Goal: Information Seeking & Learning: Check status

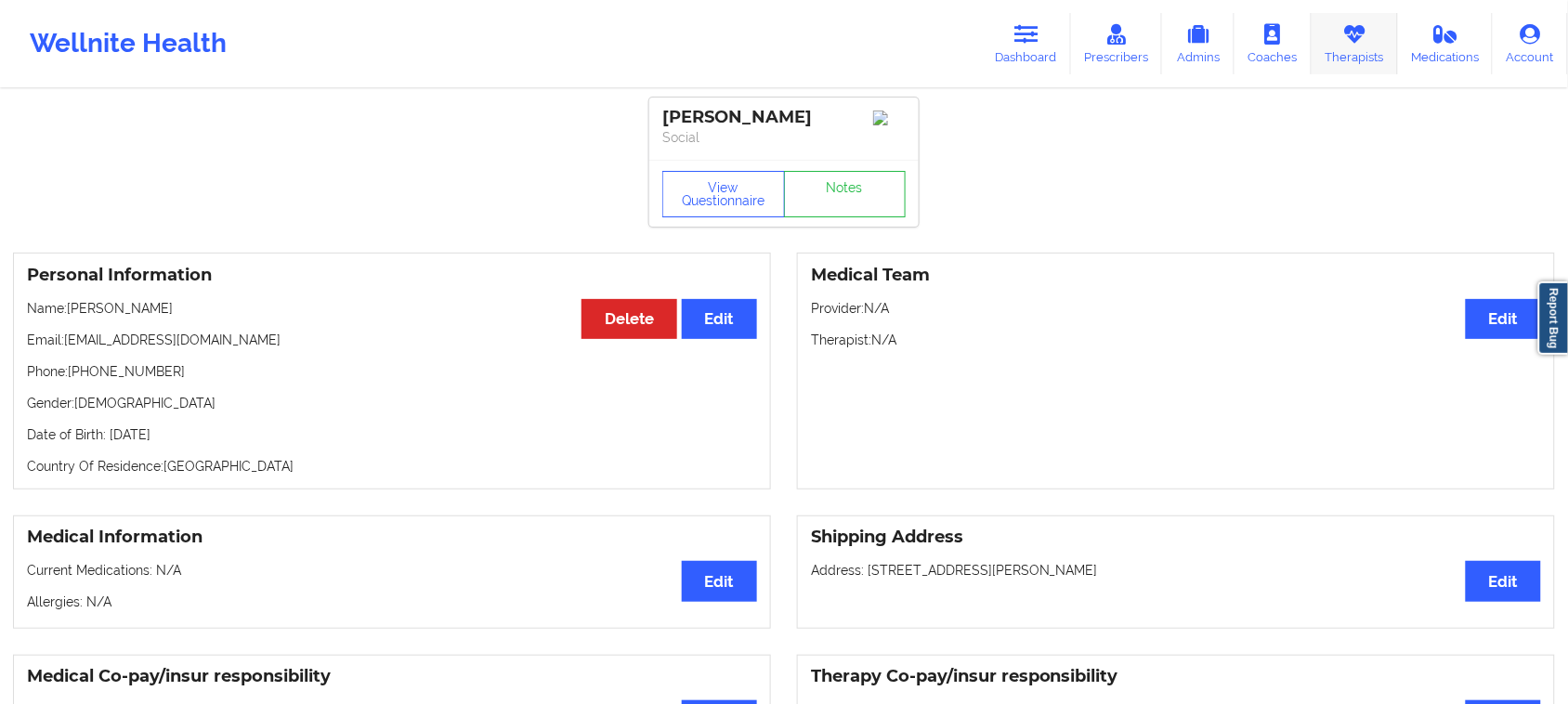
click at [1353, 30] on icon at bounding box center [1354, 34] width 24 height 20
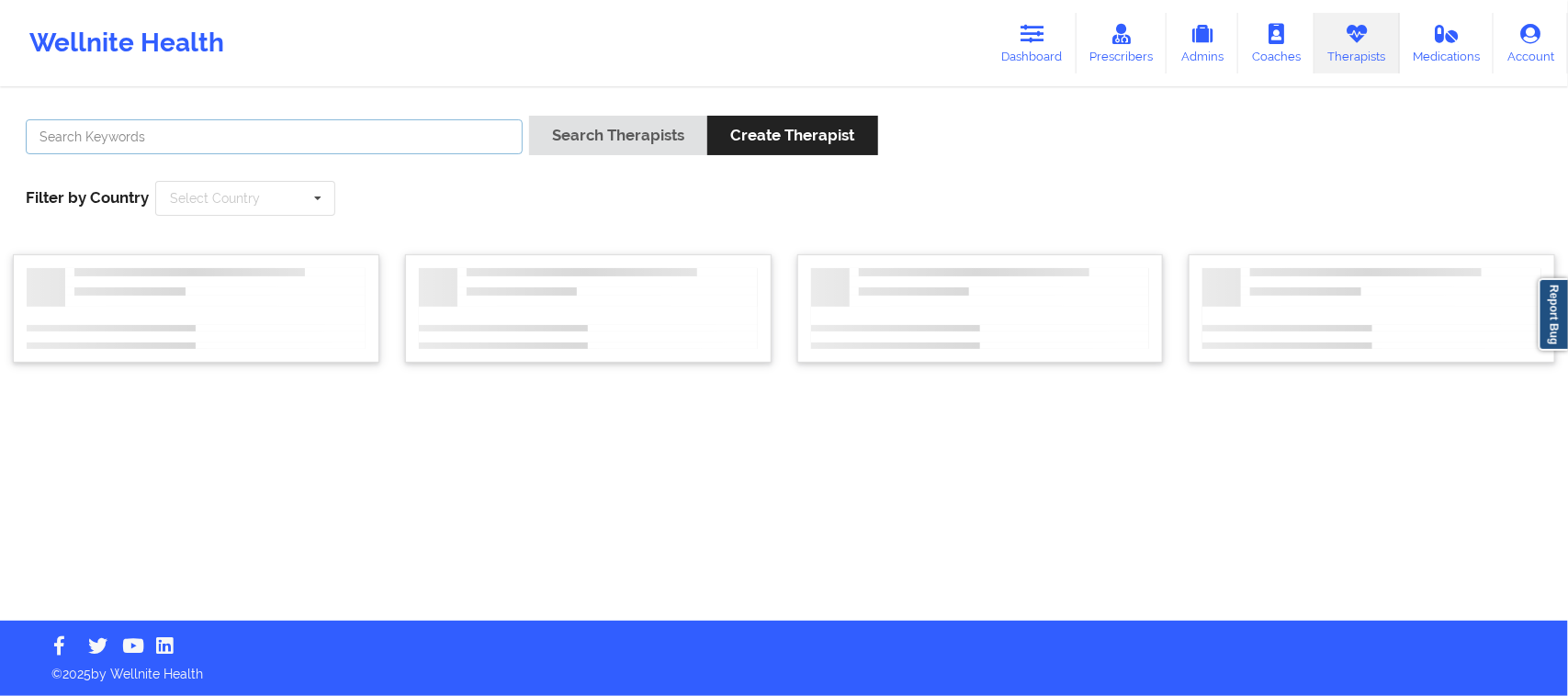
click at [293, 142] on input "text" at bounding box center [274, 137] width 497 height 35
paste input "[PERSON_NAME]"
type input "[PERSON_NAME]"
click at [291, 207] on input "text" at bounding box center [246, 198] width 178 height 33
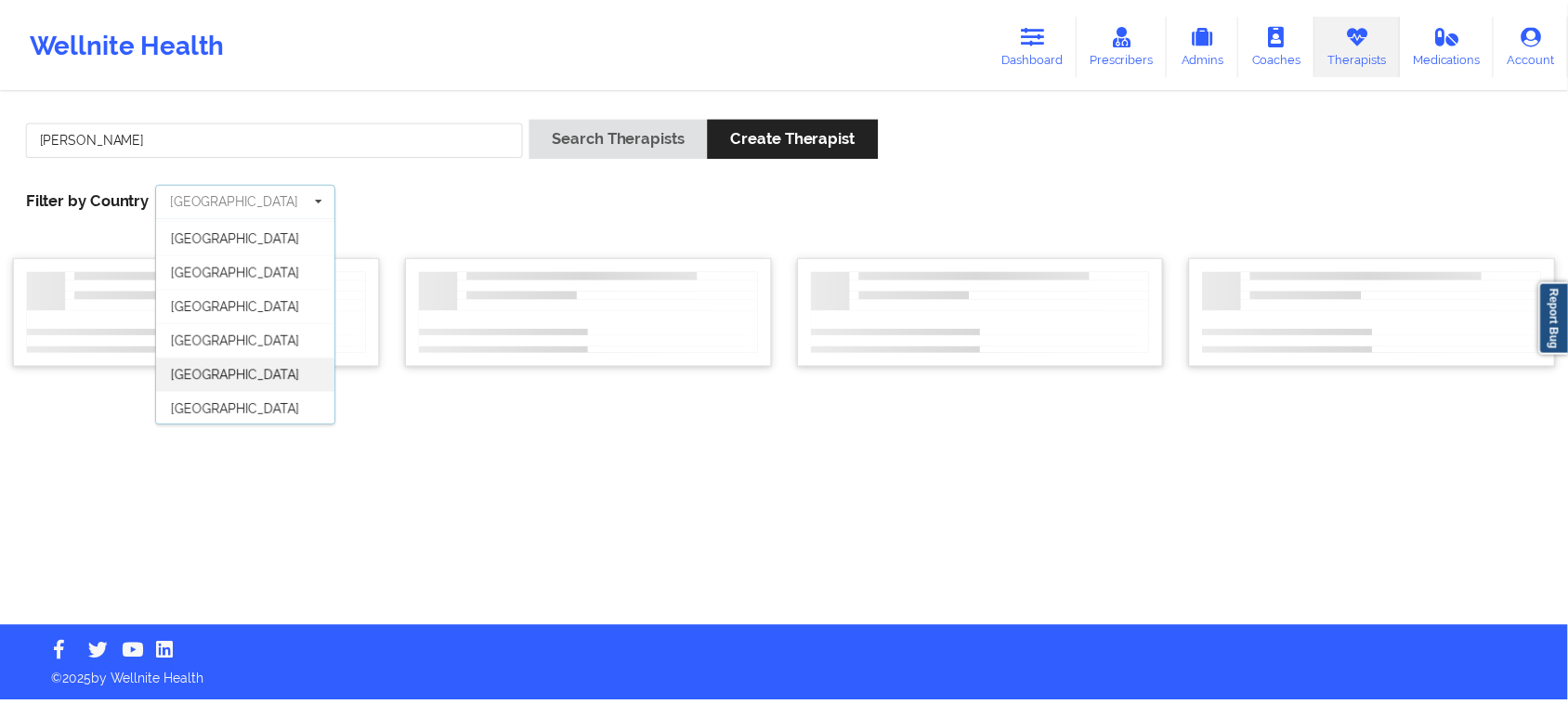
scroll to position [103, 0]
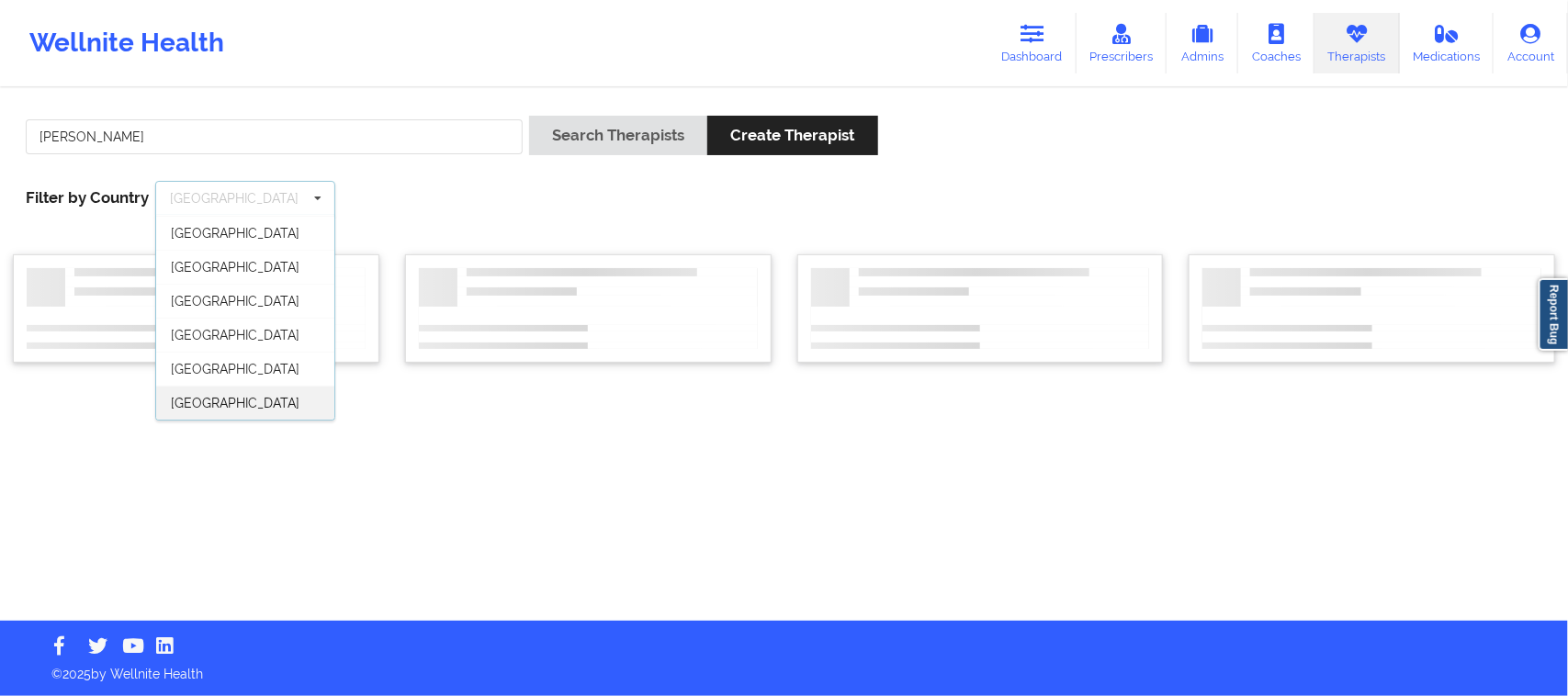
click at [262, 398] on div "[GEOGRAPHIC_DATA]" at bounding box center [246, 402] width 178 height 34
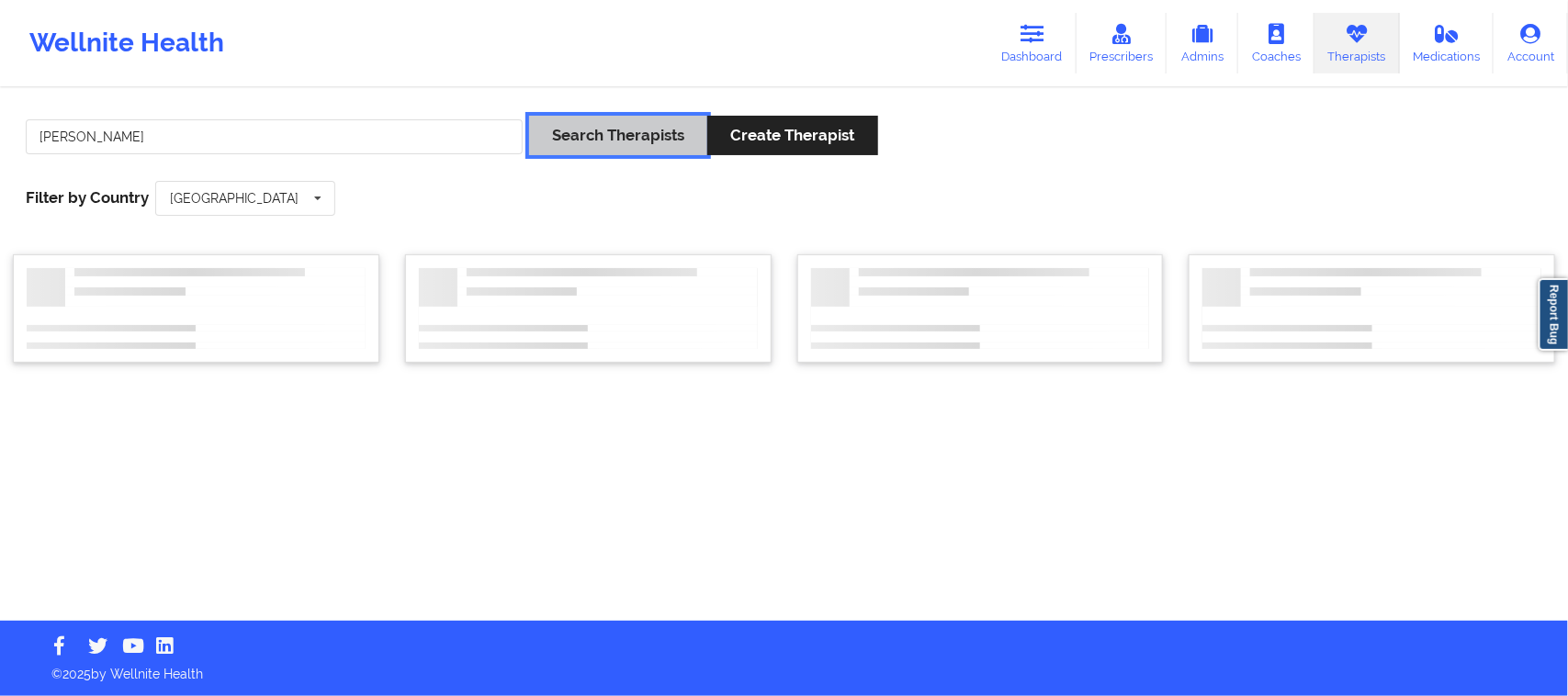
click at [575, 139] on button "Search Therapists" at bounding box center [619, 135] width 178 height 39
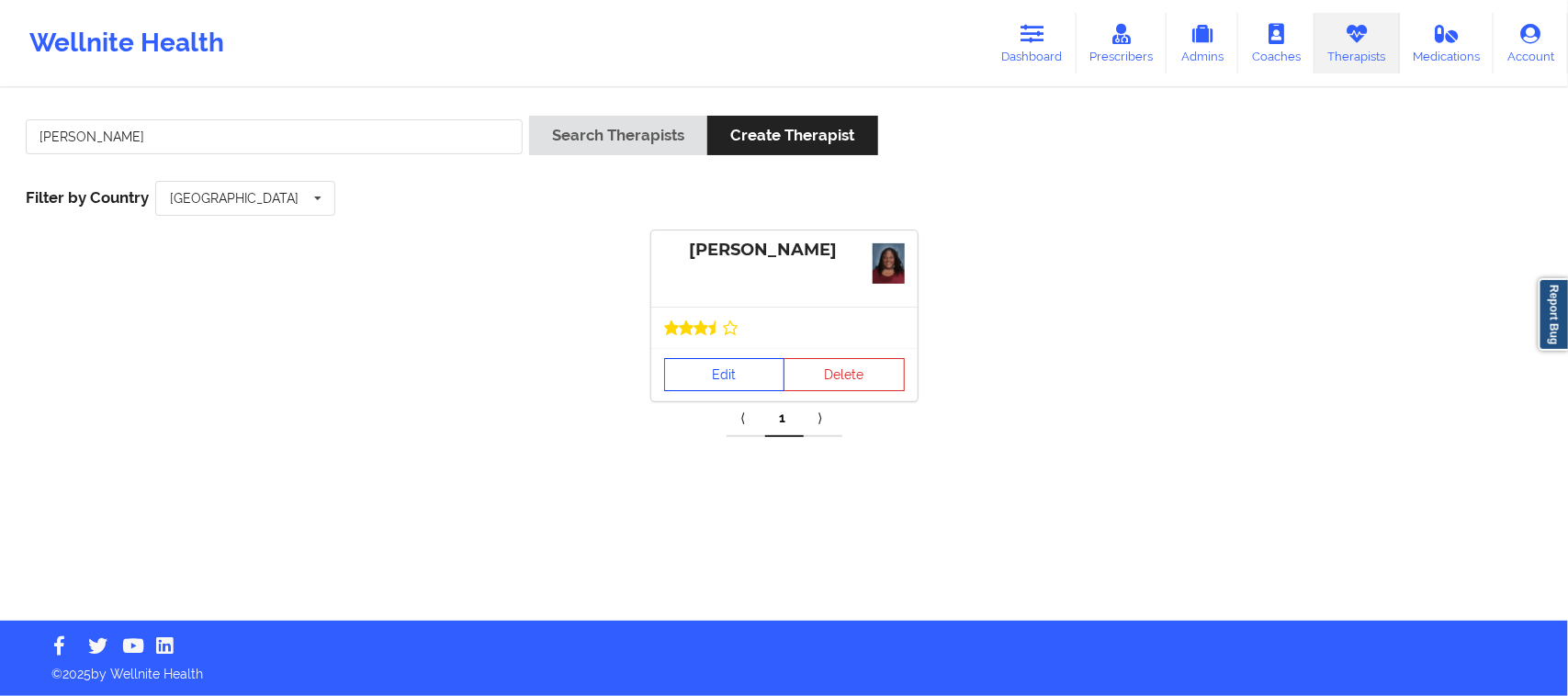
click at [750, 386] on link "Edit" at bounding box center [724, 375] width 121 height 33
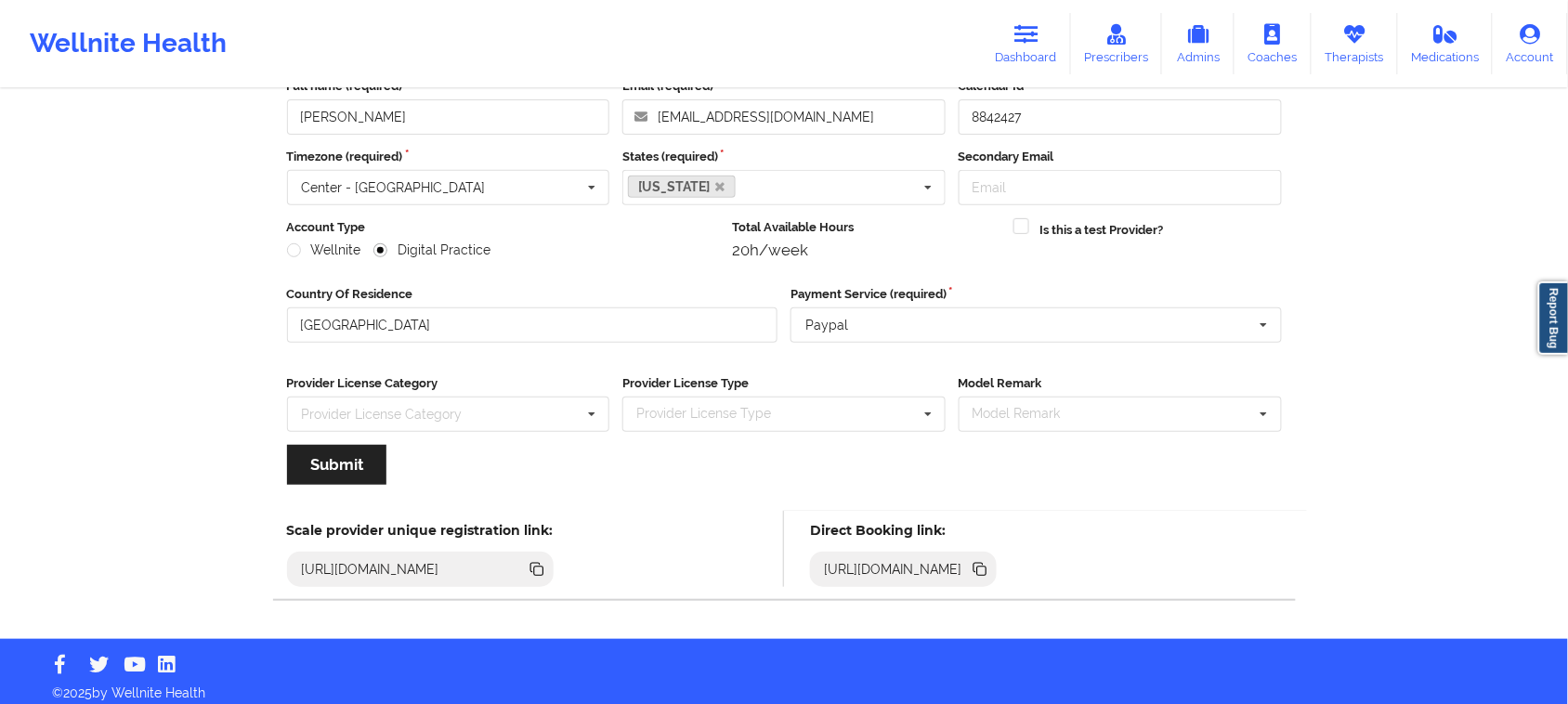
scroll to position [130, 0]
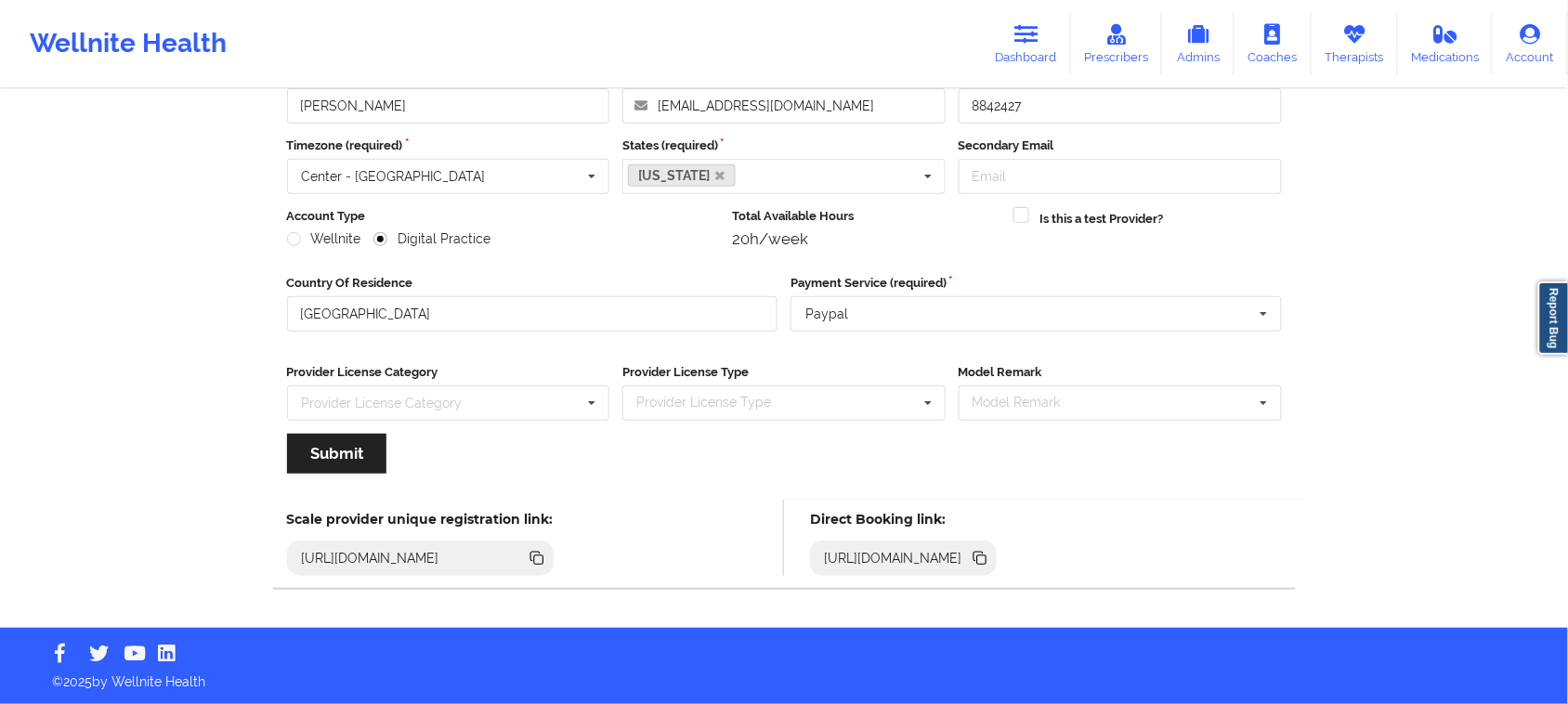
click at [990, 559] on icon at bounding box center [979, 558] width 20 height 20
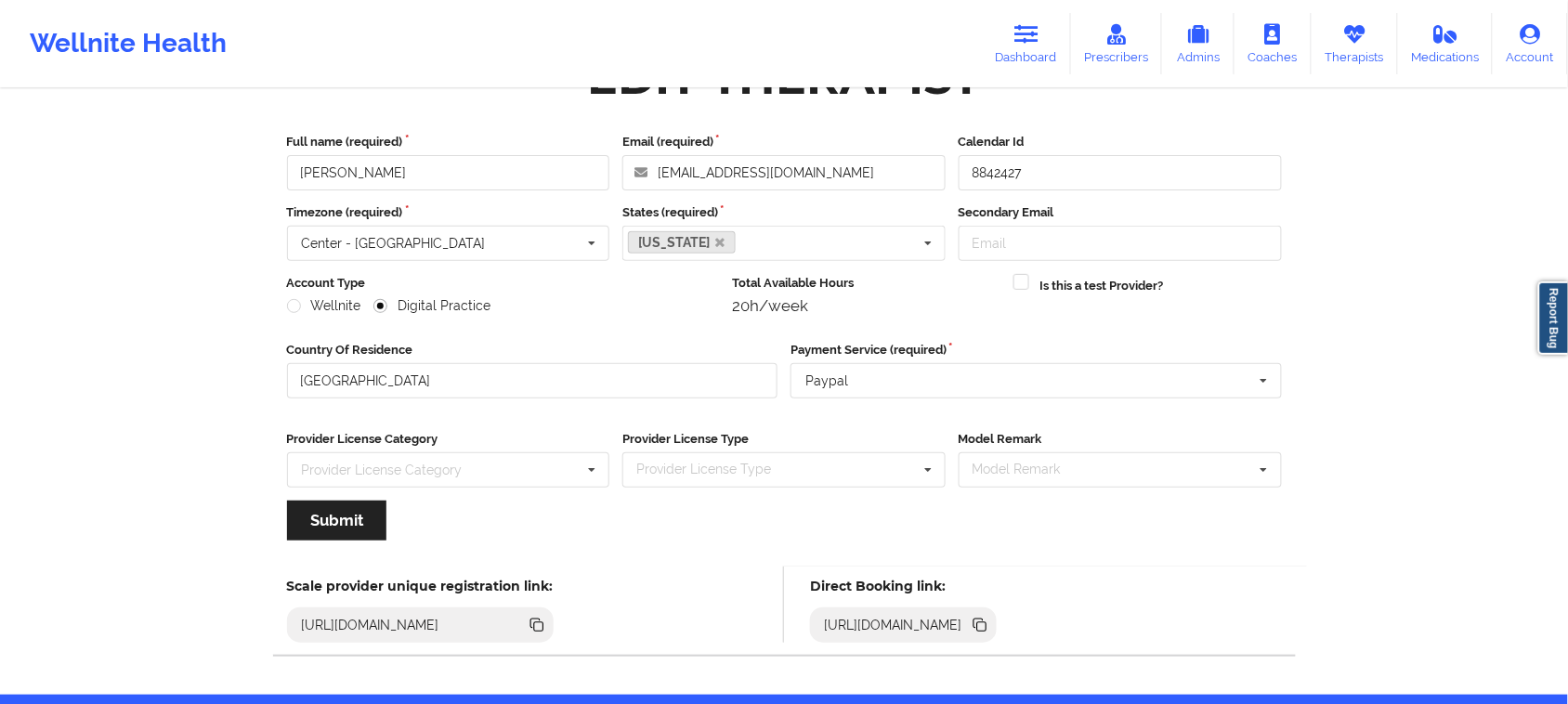
scroll to position [0, 0]
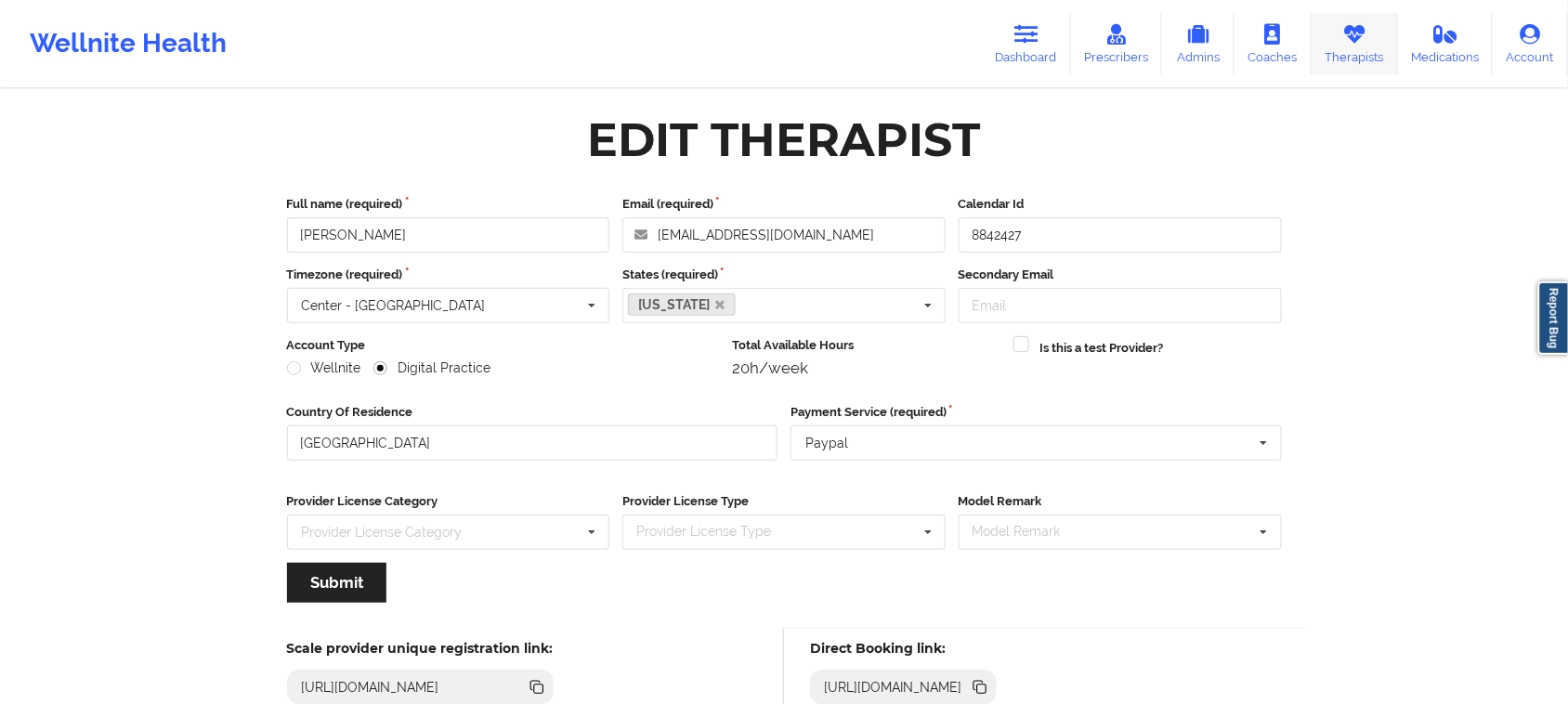
click at [1366, 51] on link "Therapists" at bounding box center [1354, 43] width 86 height 61
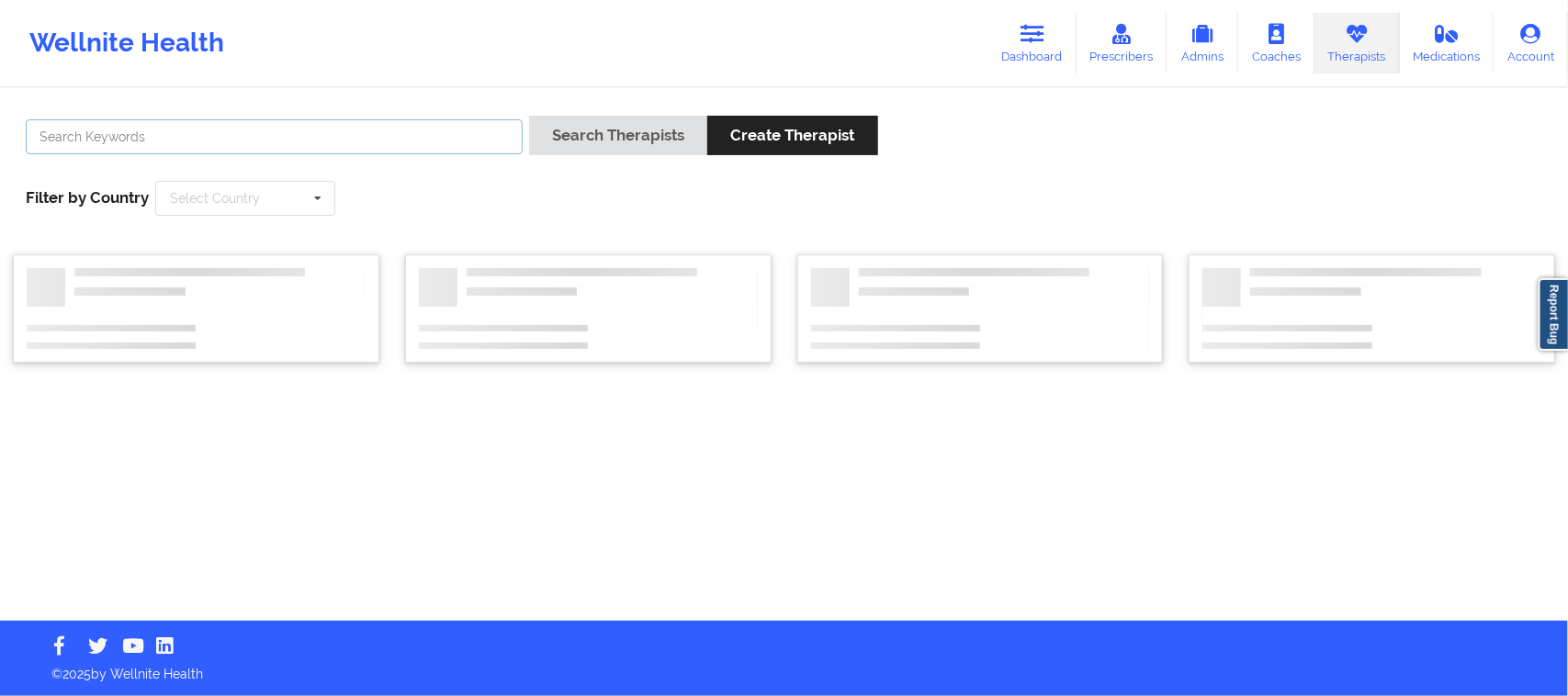
click at [143, 149] on input "text" at bounding box center [274, 137] width 497 height 35
paste input "[PERSON_NAME]"
type input "[PERSON_NAME]"
click at [315, 203] on icon at bounding box center [317, 198] width 28 height 34
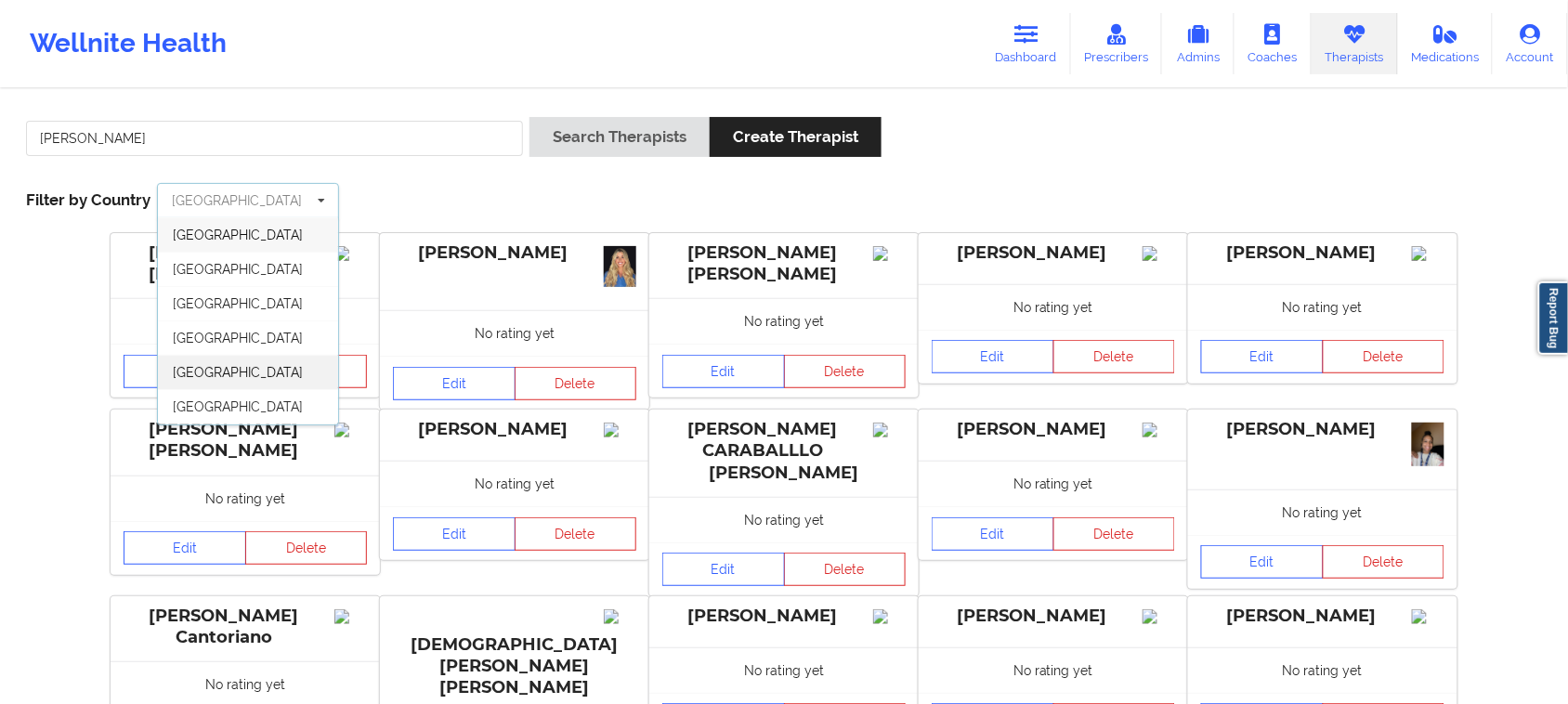
scroll to position [103, 0]
click at [261, 413] on div "[GEOGRAPHIC_DATA]" at bounding box center [248, 406] width 180 height 34
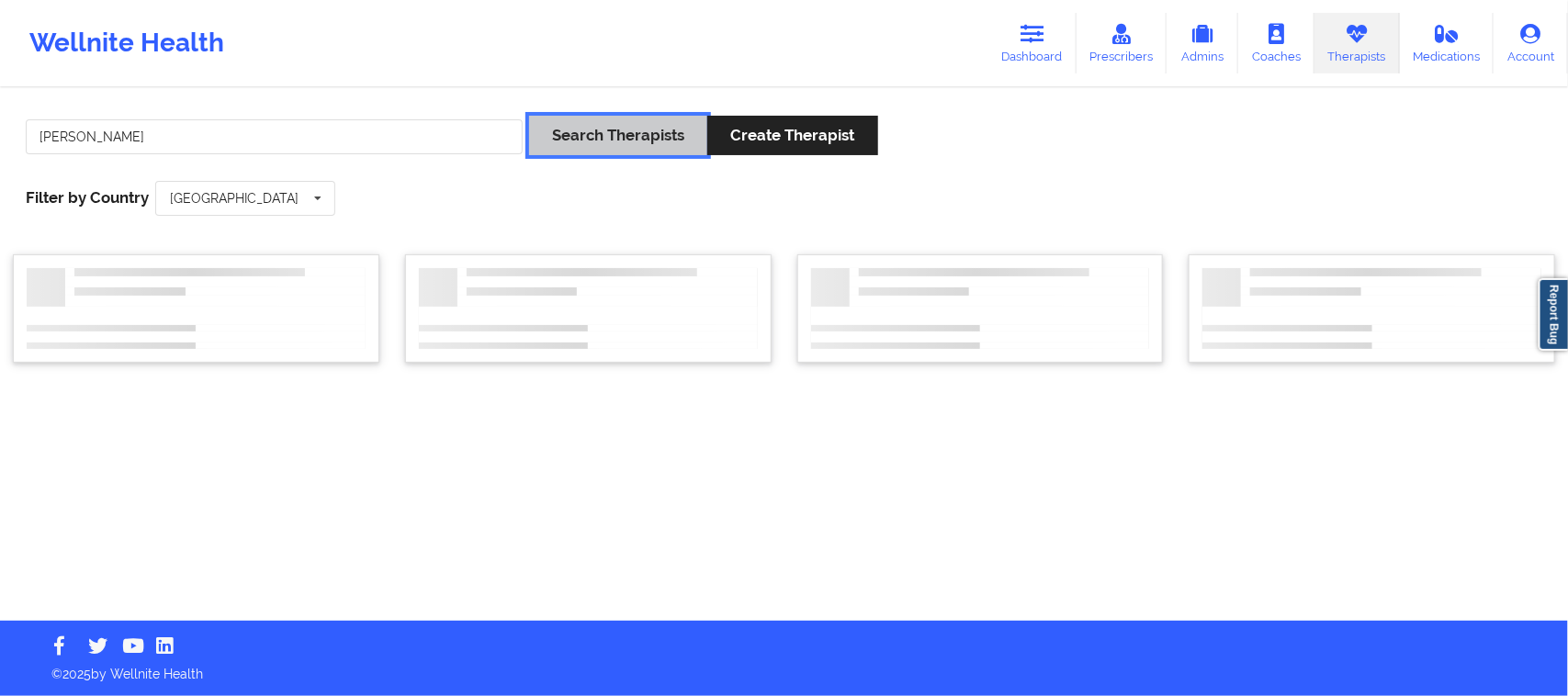
click at [593, 129] on button "Search Therapists" at bounding box center [619, 135] width 178 height 39
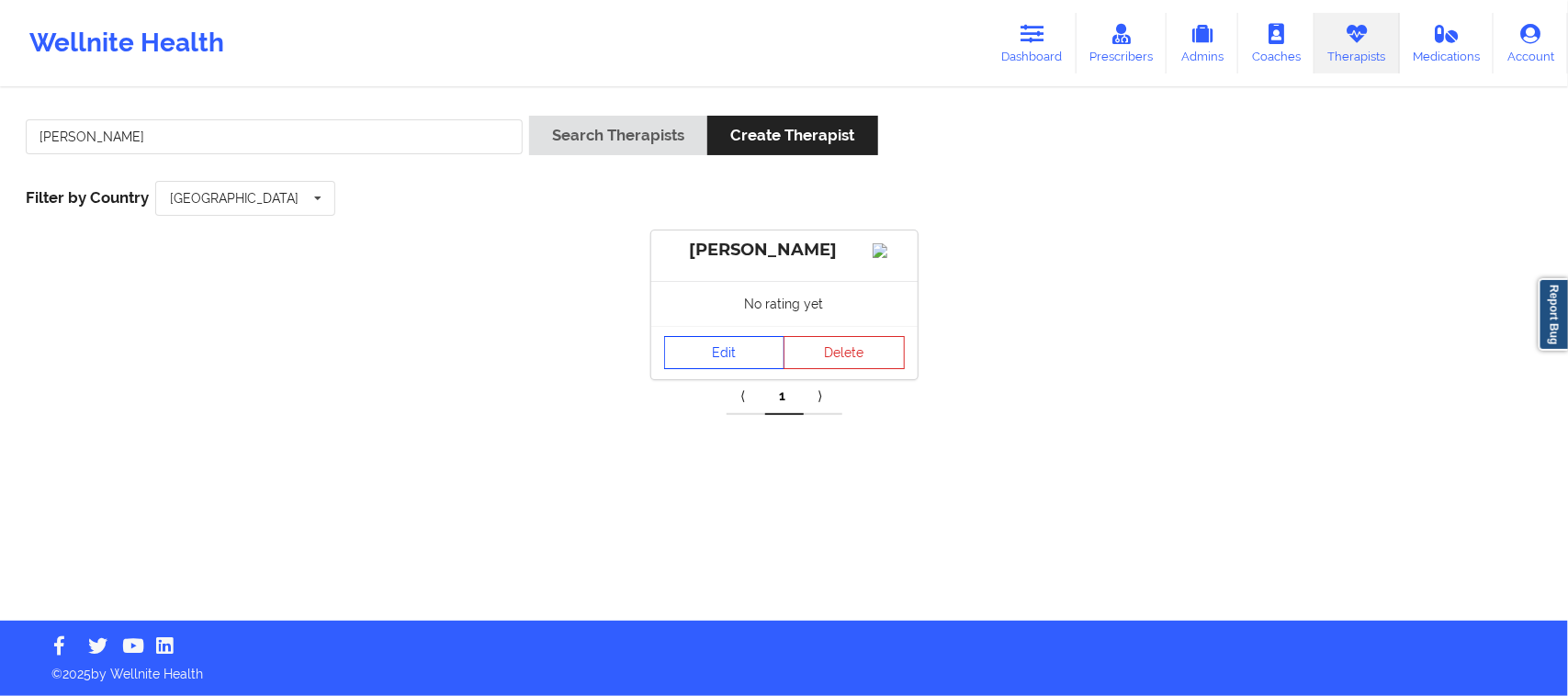
click at [744, 369] on link "Edit" at bounding box center [724, 353] width 121 height 33
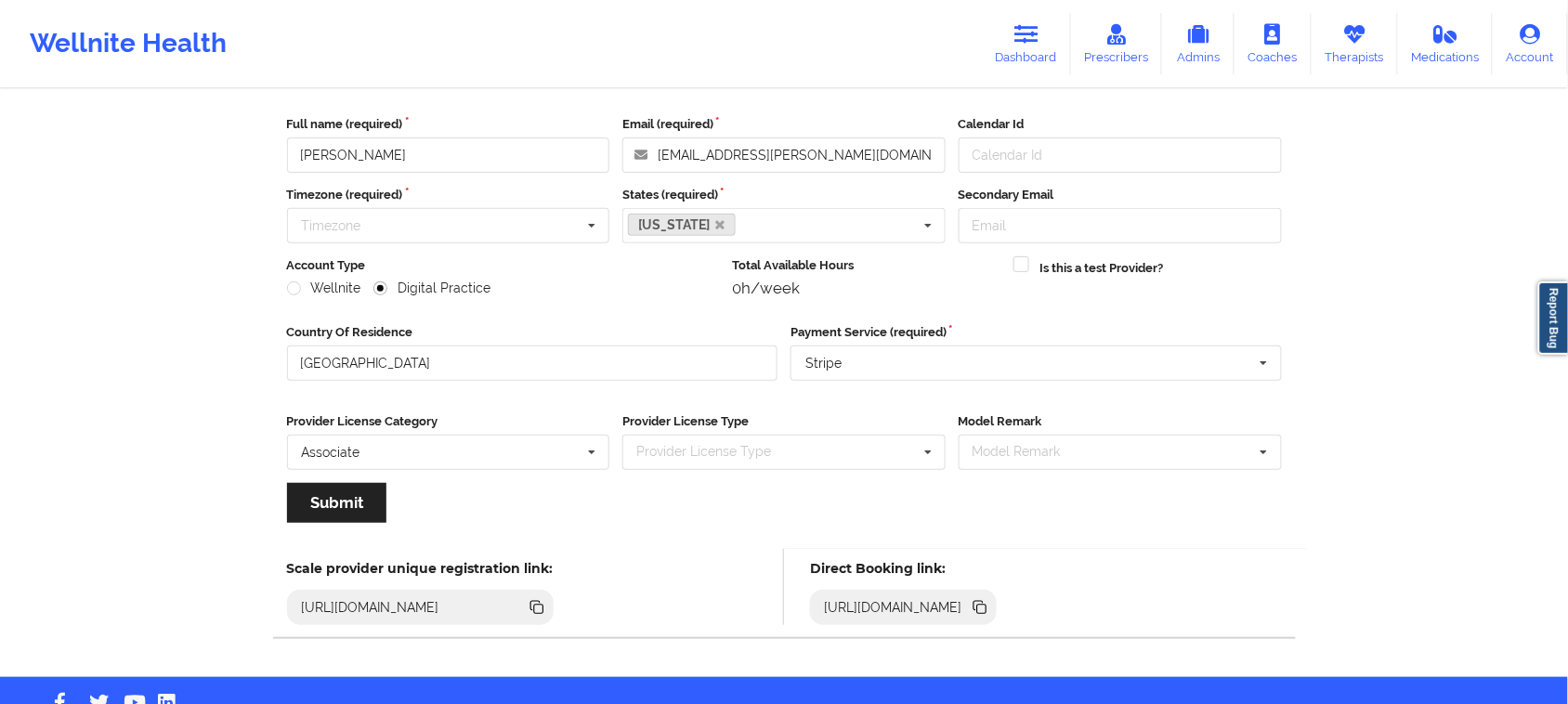
scroll to position [130, 0]
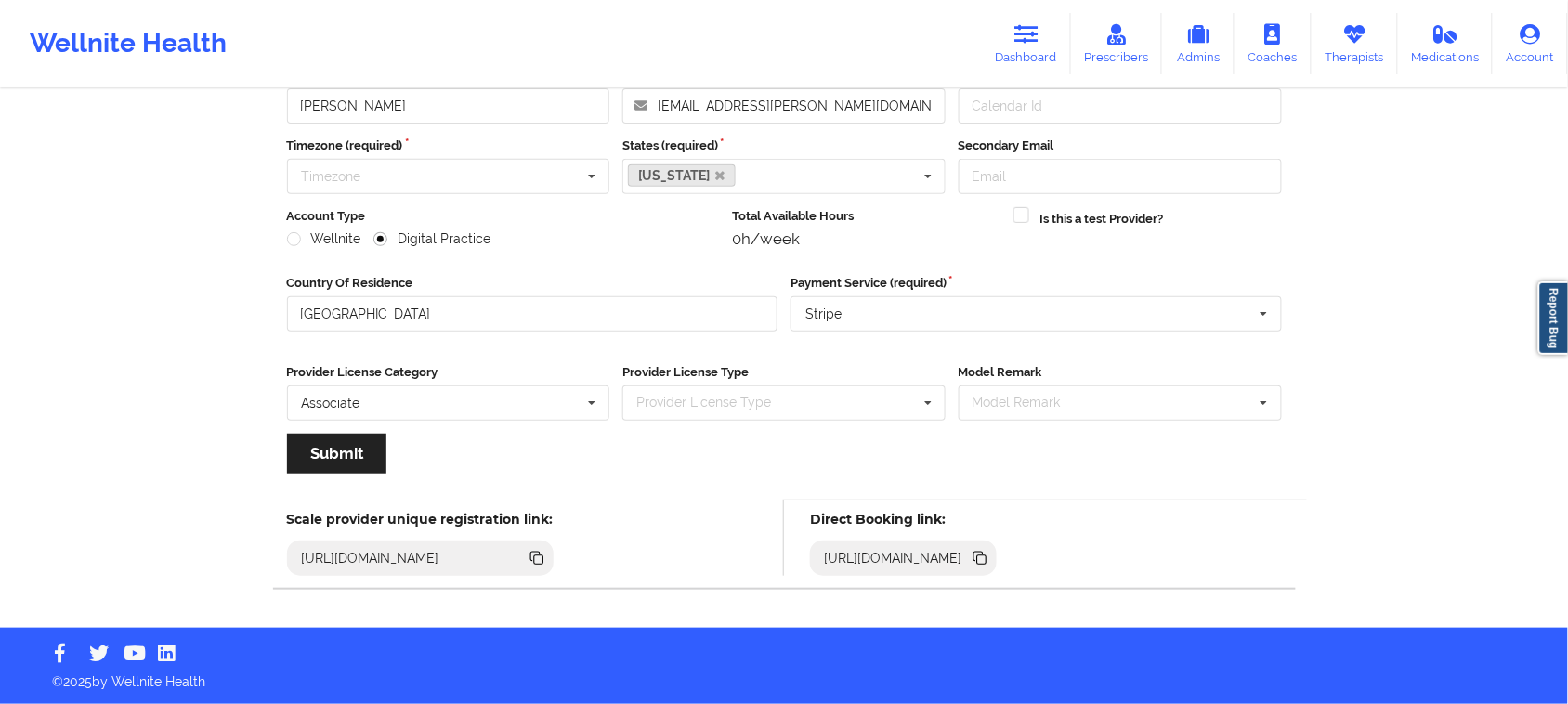
click at [986, 559] on icon at bounding box center [982, 560] width 10 height 10
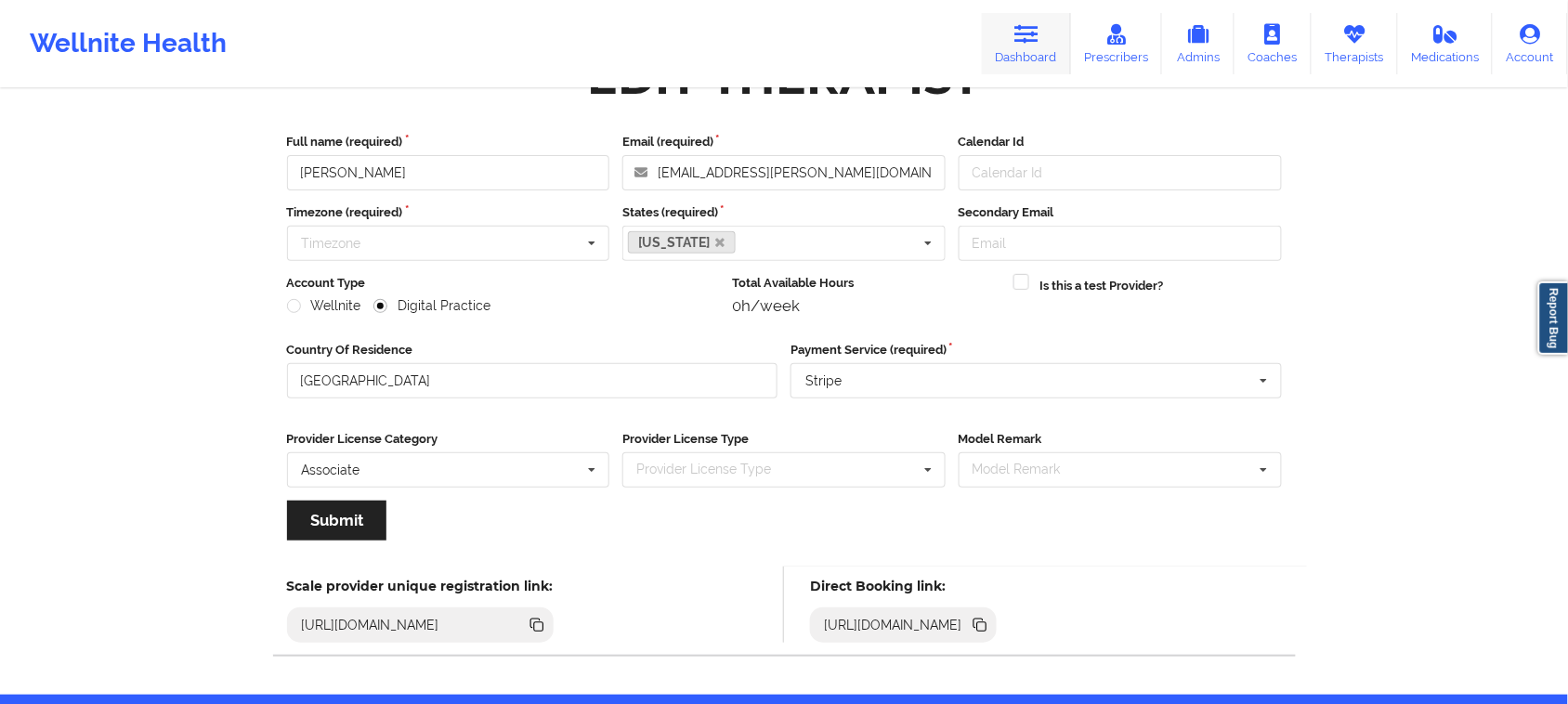
scroll to position [0, 0]
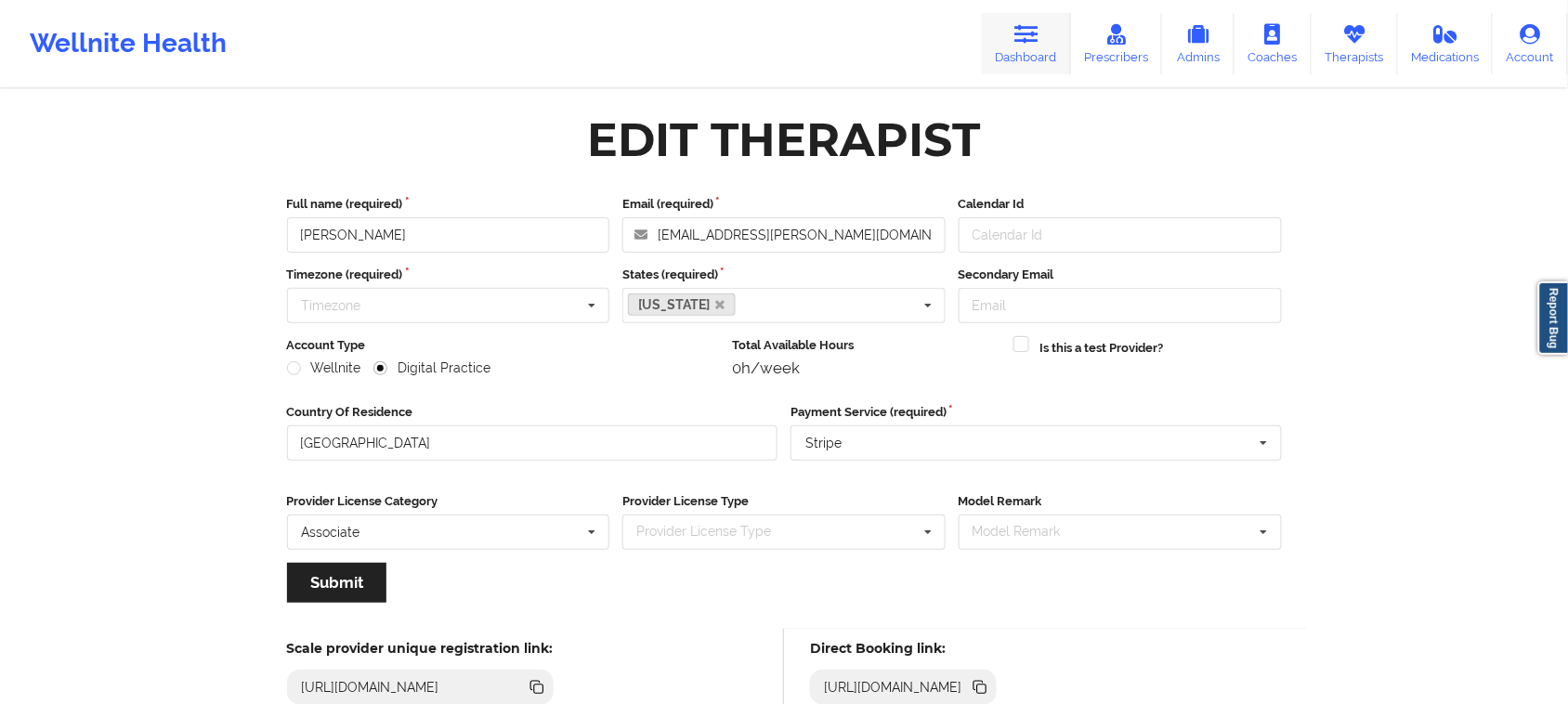
click at [1019, 48] on link "Dashboard" at bounding box center [1026, 43] width 89 height 61
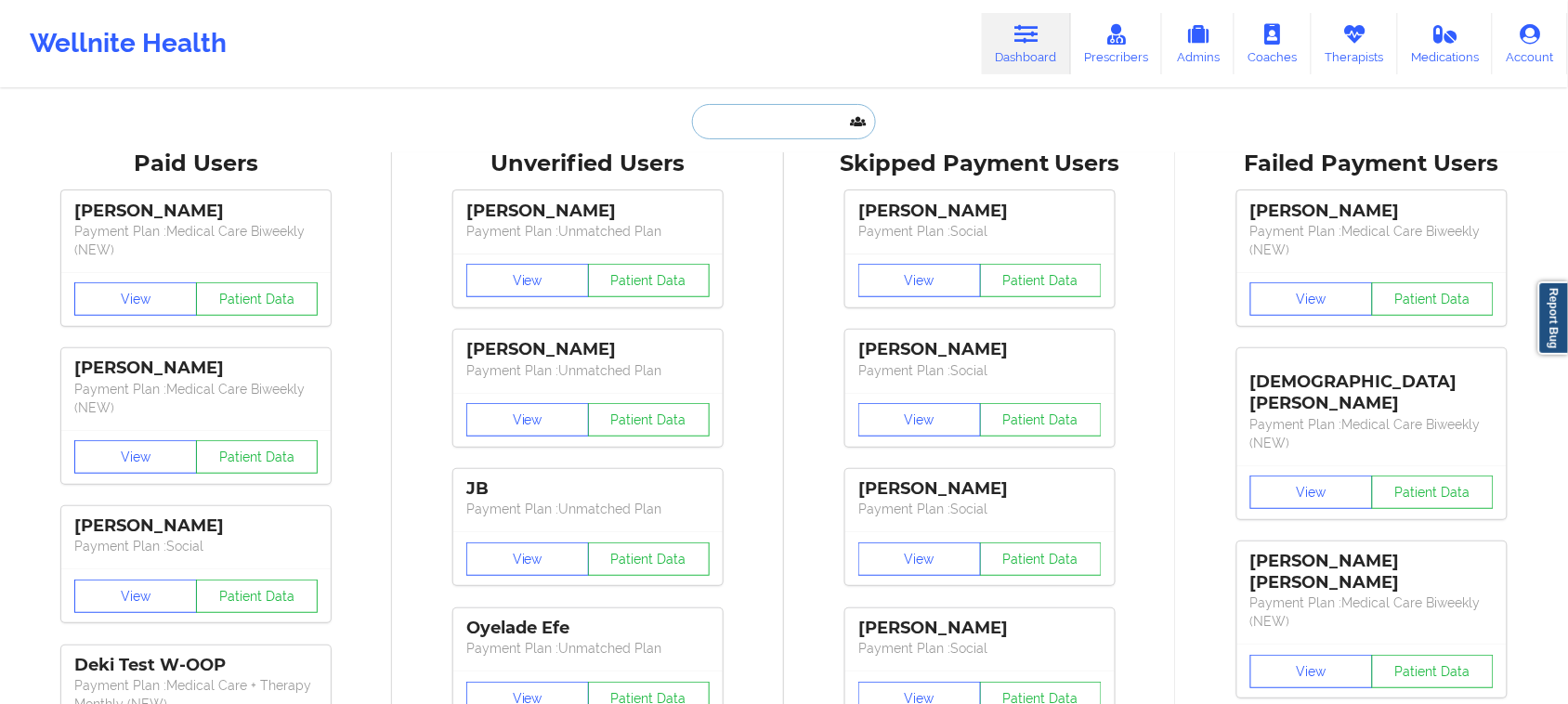
click at [736, 121] on input "text" at bounding box center [784, 121] width 184 height 35
paste input "[PERSON_NAME]"
type input "[PERSON_NAME]"
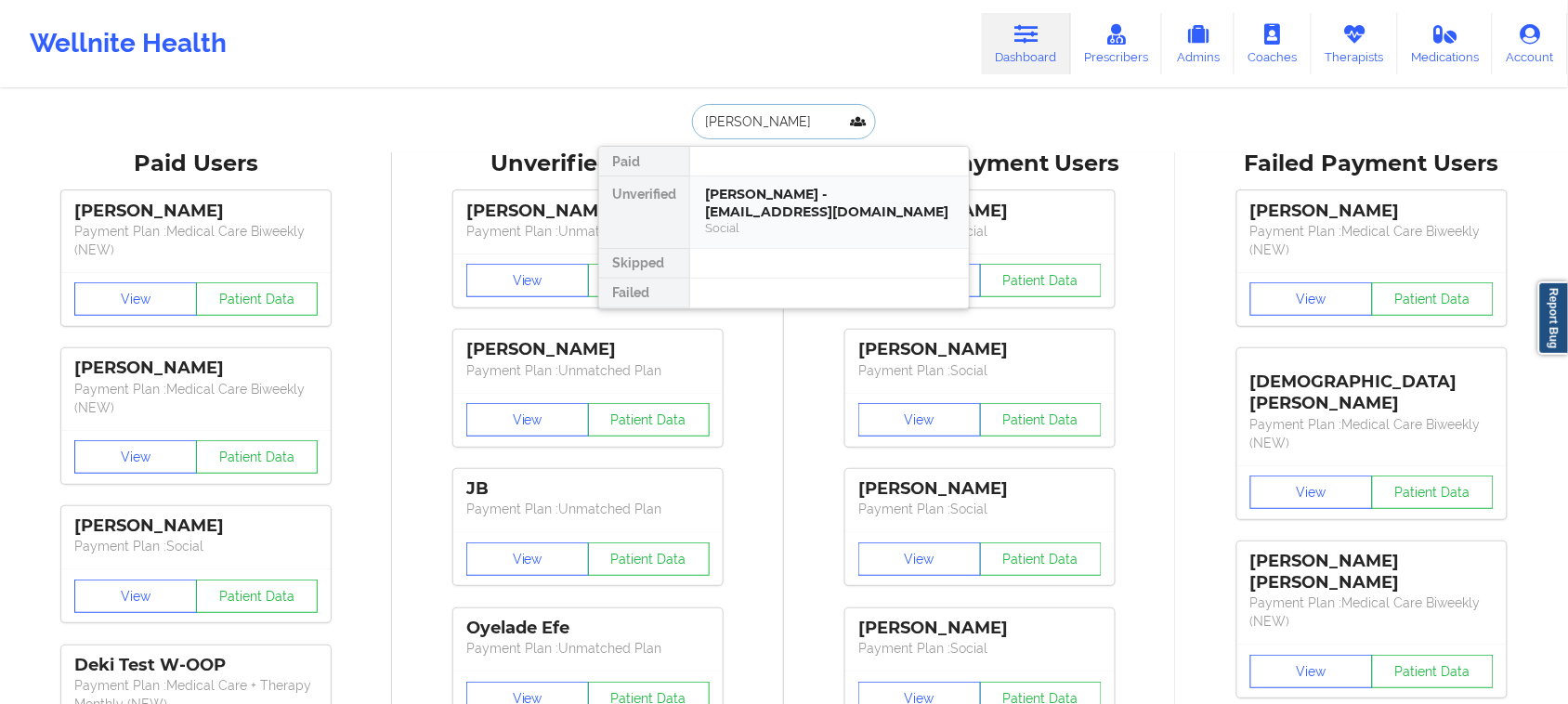
click at [805, 221] on div "[PERSON_NAME] - [EMAIL_ADDRESS][DOMAIN_NAME] Social" at bounding box center [829, 211] width 249 height 51
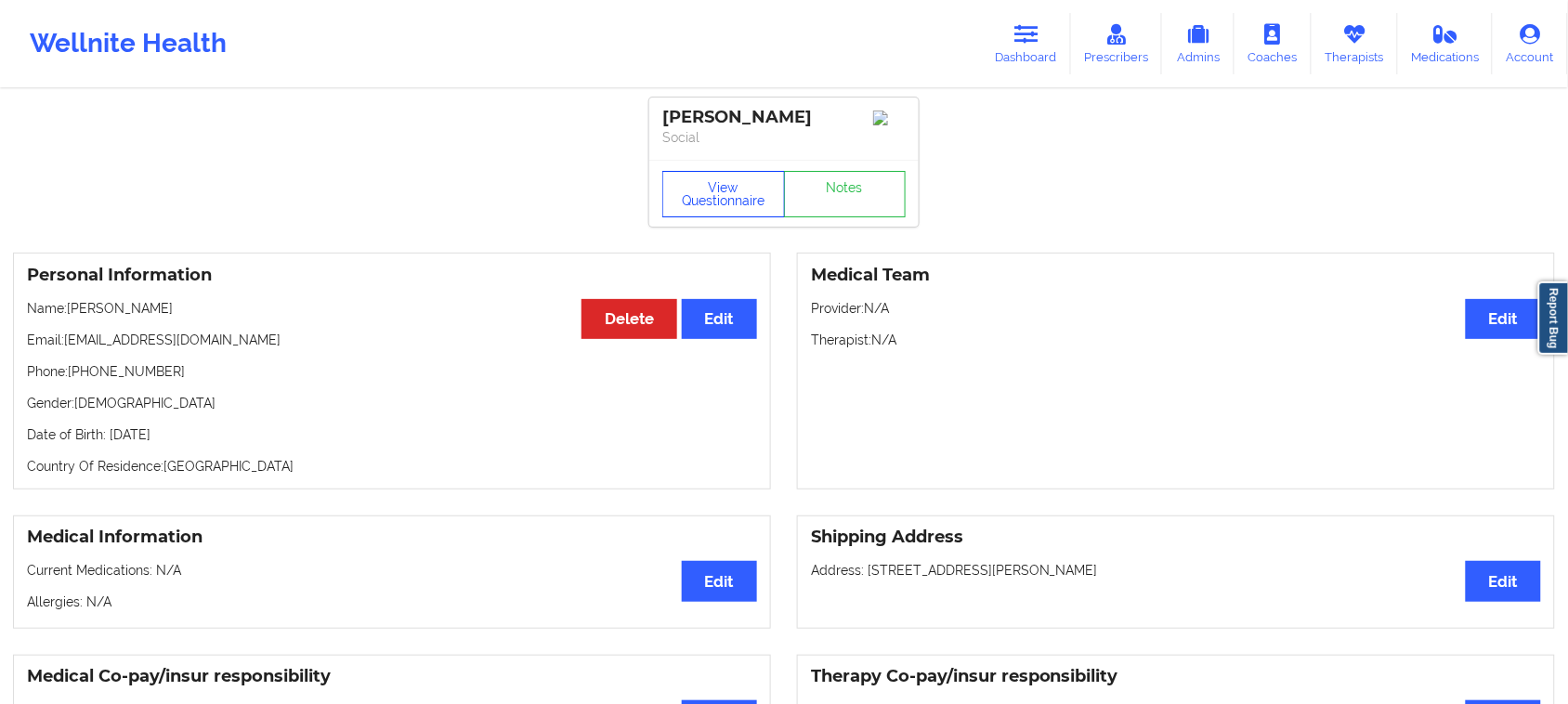
click at [724, 213] on button "View Questionnaire" at bounding box center [723, 194] width 122 height 47
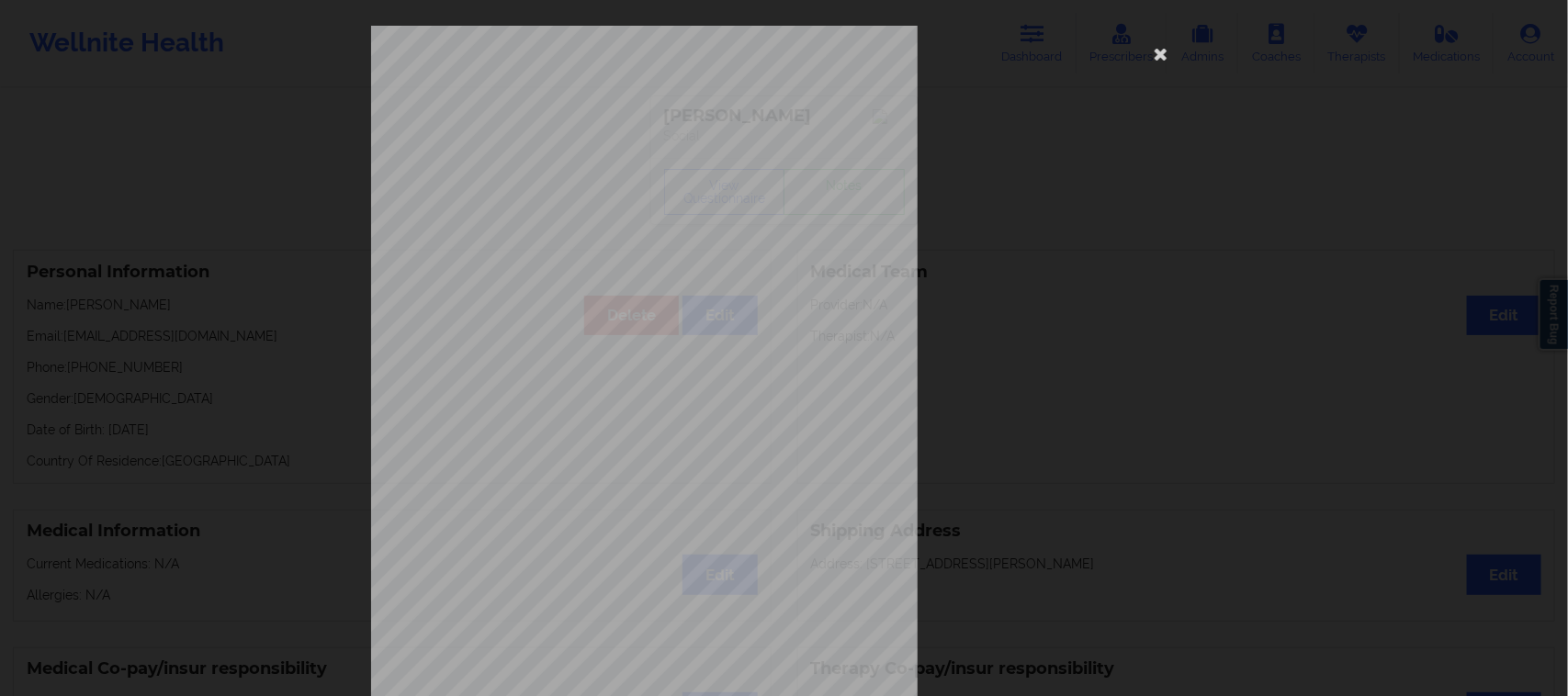
scroll to position [179, 0]
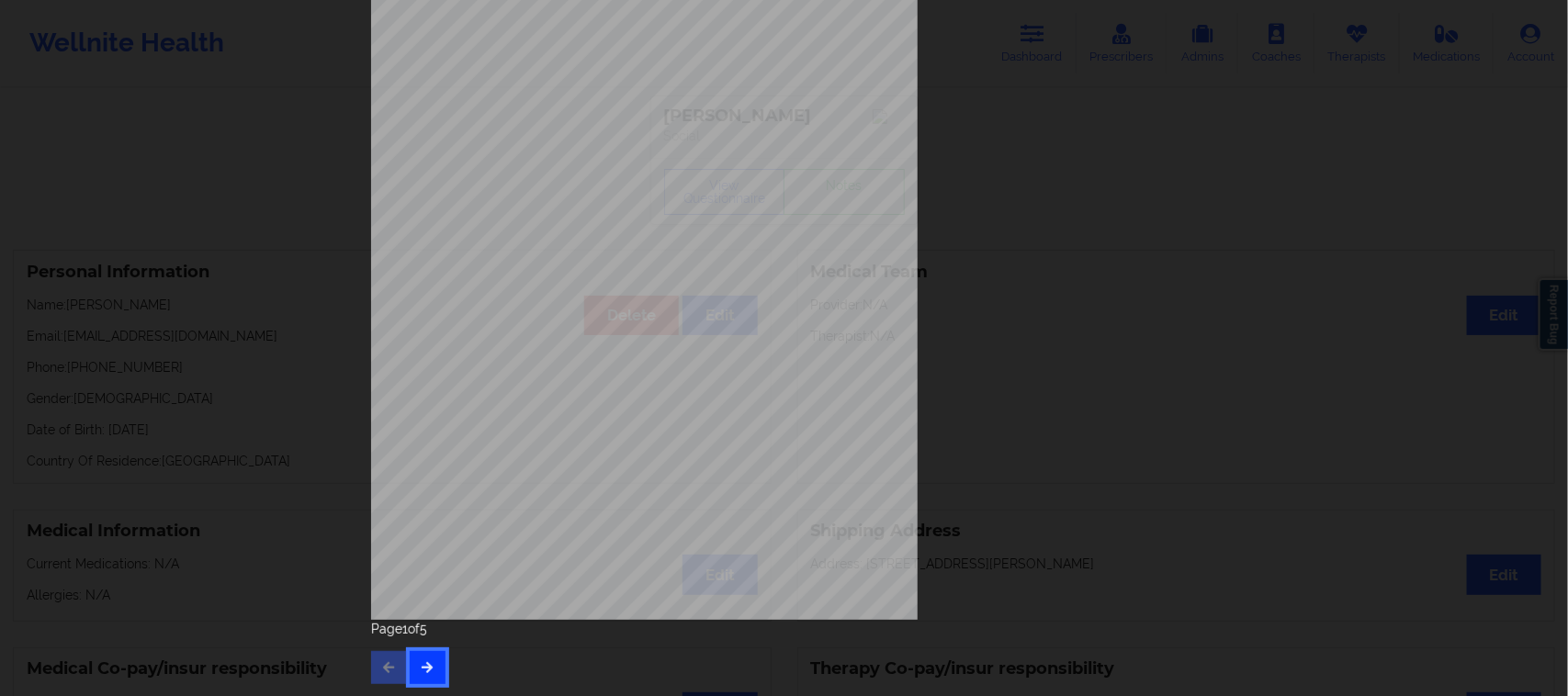
click at [427, 667] on icon "button" at bounding box center [428, 666] width 15 height 11
click at [424, 666] on icon "button" at bounding box center [428, 666] width 15 height 11
click at [438, 668] on button "button" at bounding box center [427, 667] width 35 height 33
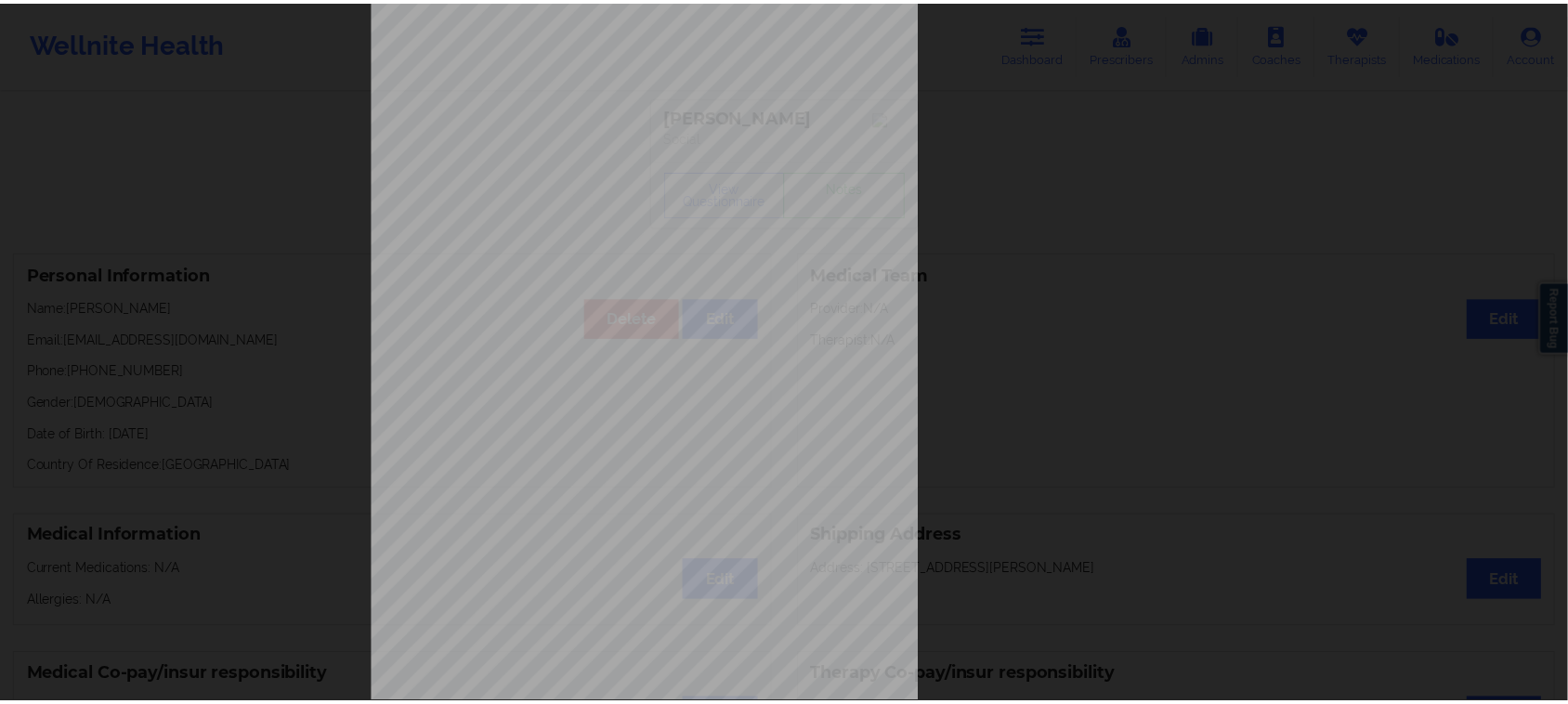
scroll to position [0, 0]
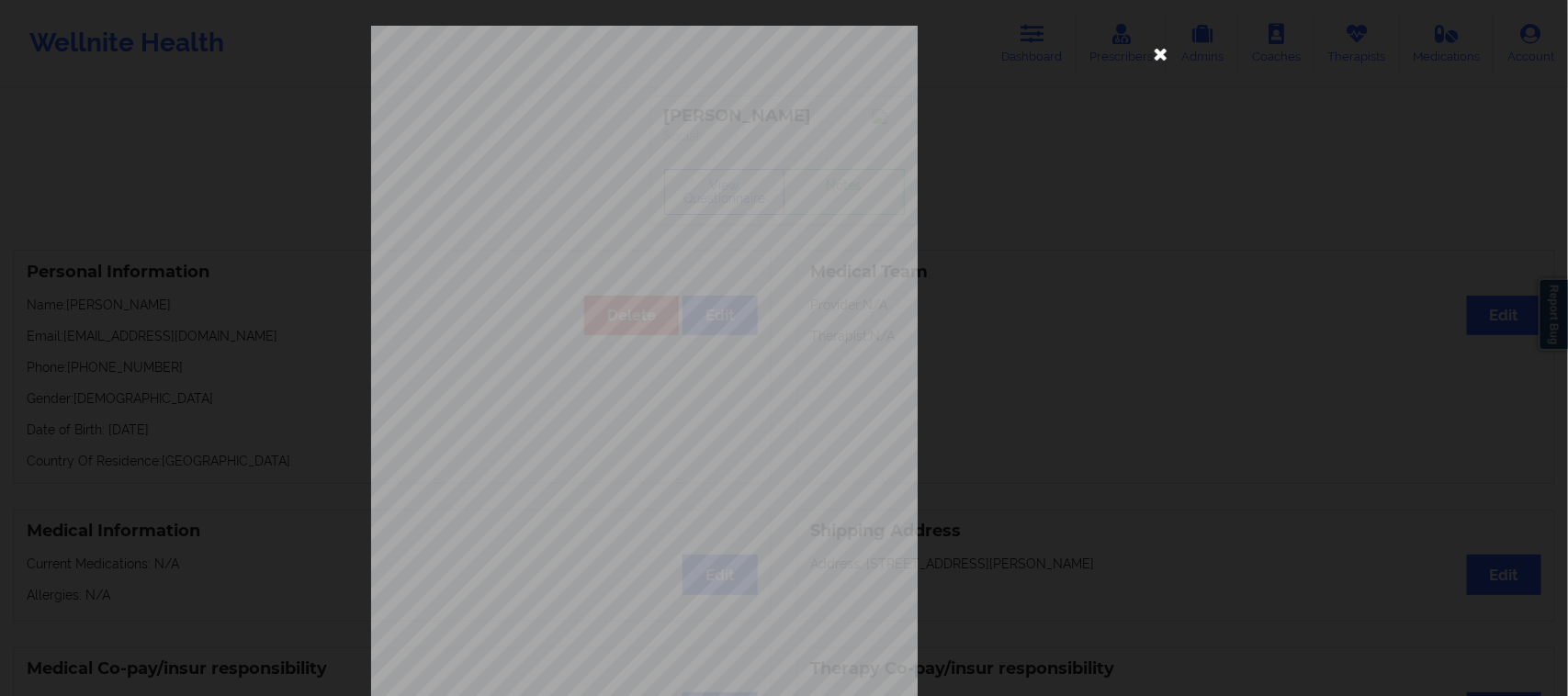
click at [1154, 52] on icon at bounding box center [1160, 53] width 30 height 30
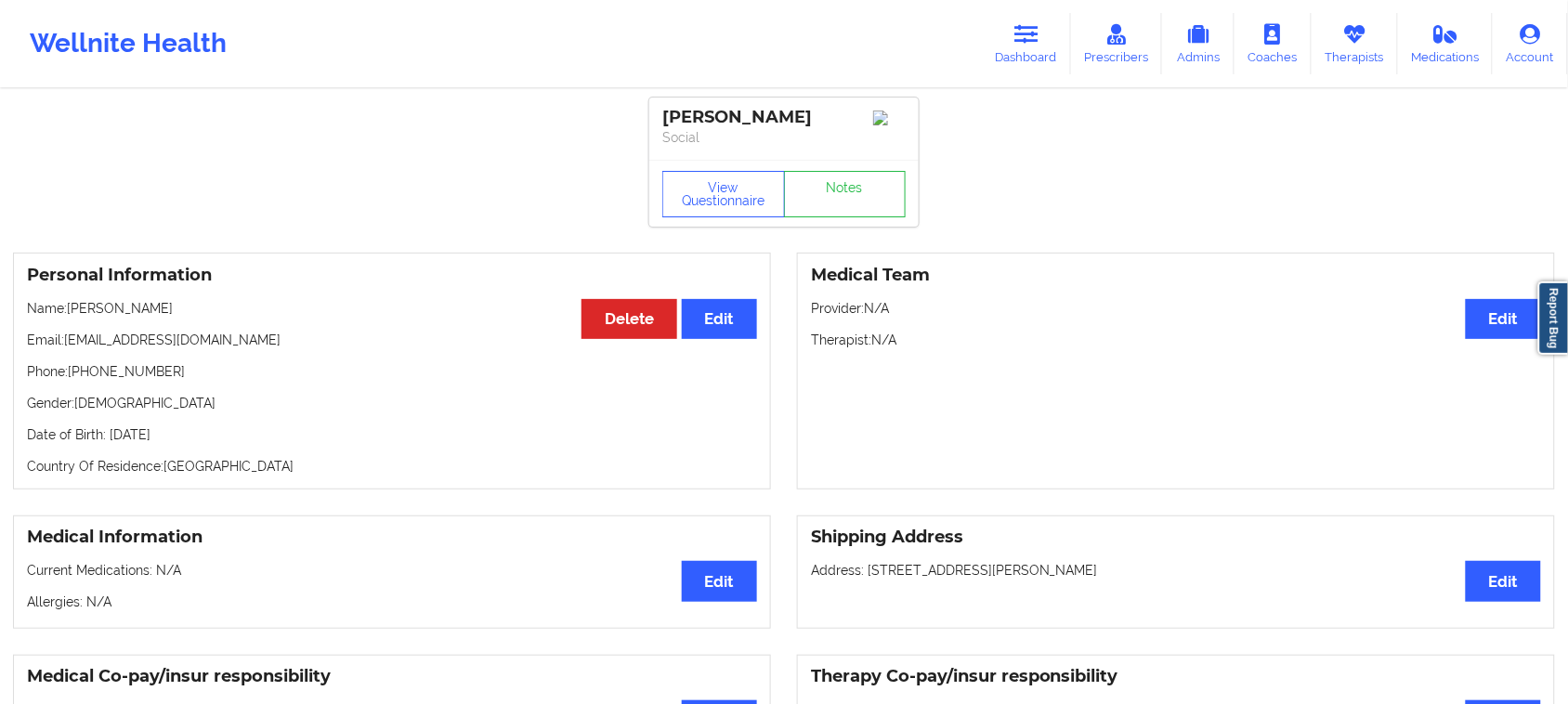
drag, startPoint x: 165, startPoint y: 318, endPoint x: 70, endPoint y: 318, distance: 95.0
click at [70, 318] on p "Name: [PERSON_NAME]" at bounding box center [392, 307] width 730 height 18
copy p "[PERSON_NAME]"
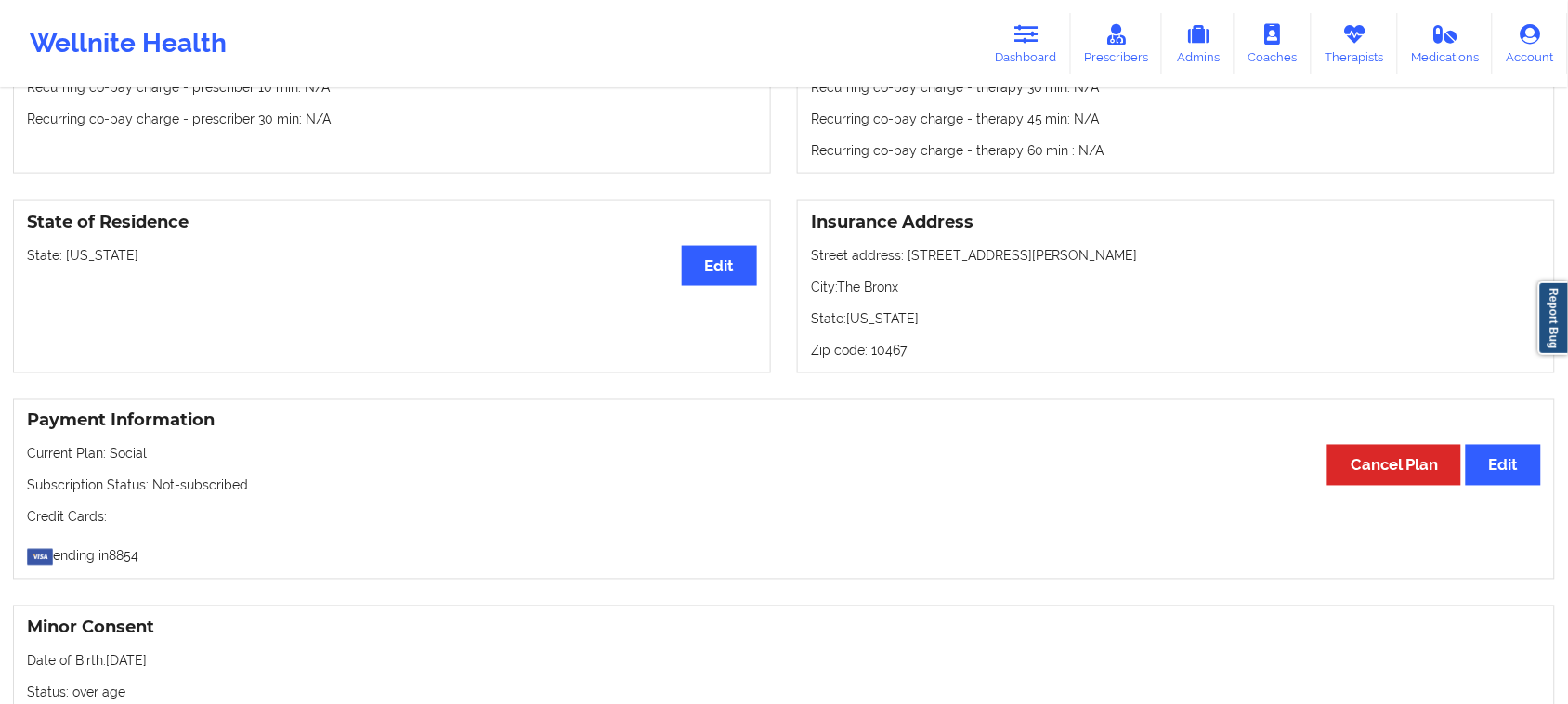
scroll to position [696, 0]
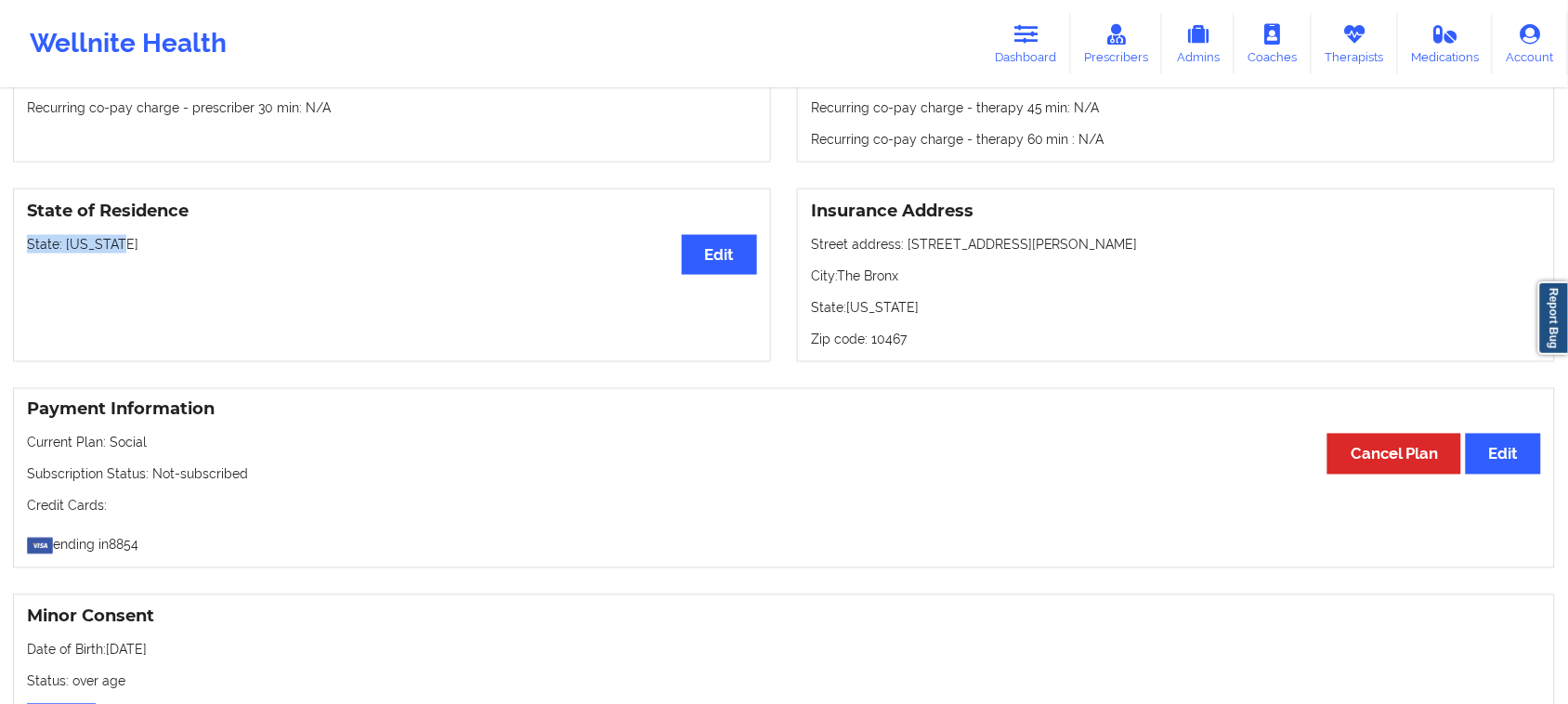
drag, startPoint x: 130, startPoint y: 243, endPoint x: 0, endPoint y: 243, distance: 130.0
click at [0, 243] on div "State of Residence Edit State: [US_STATE]" at bounding box center [392, 274] width 784 height 174
copy p "State: [US_STATE]"
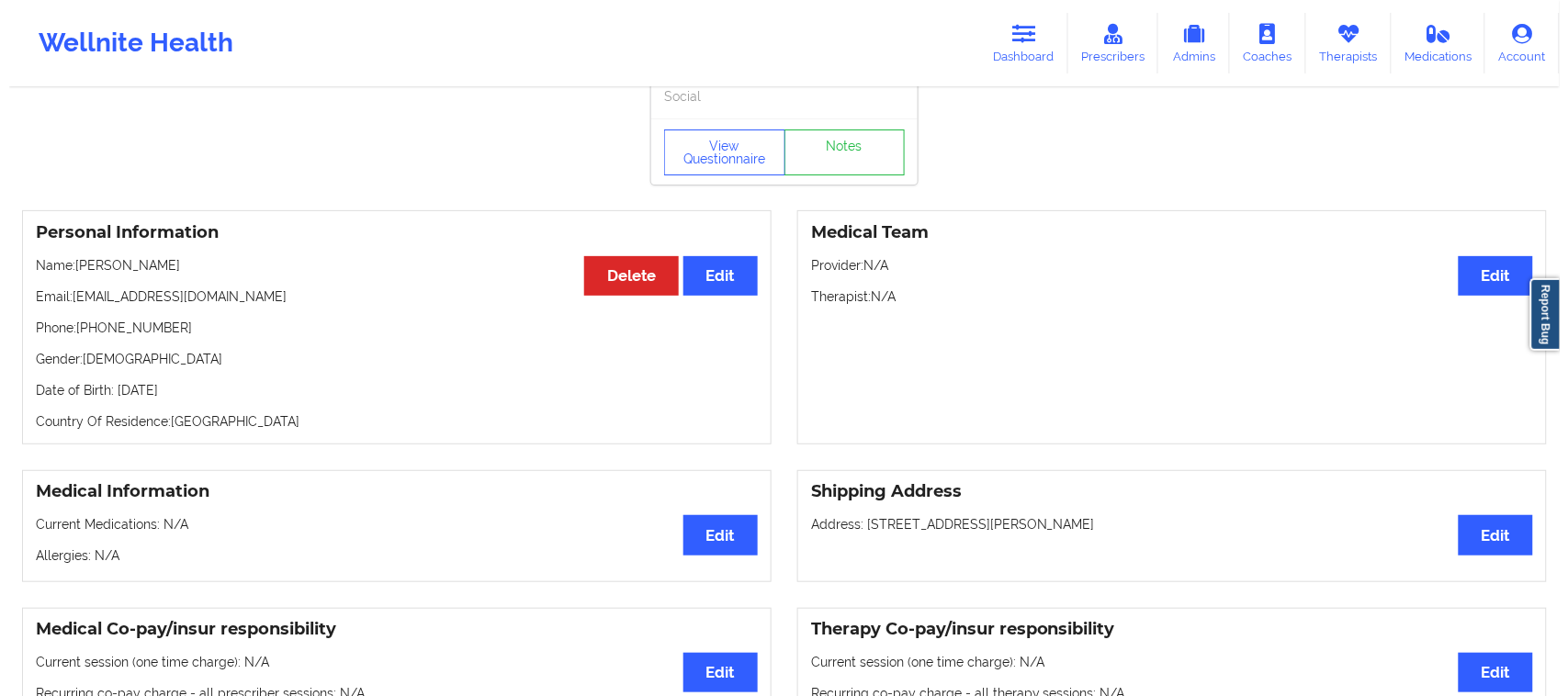
scroll to position [0, 0]
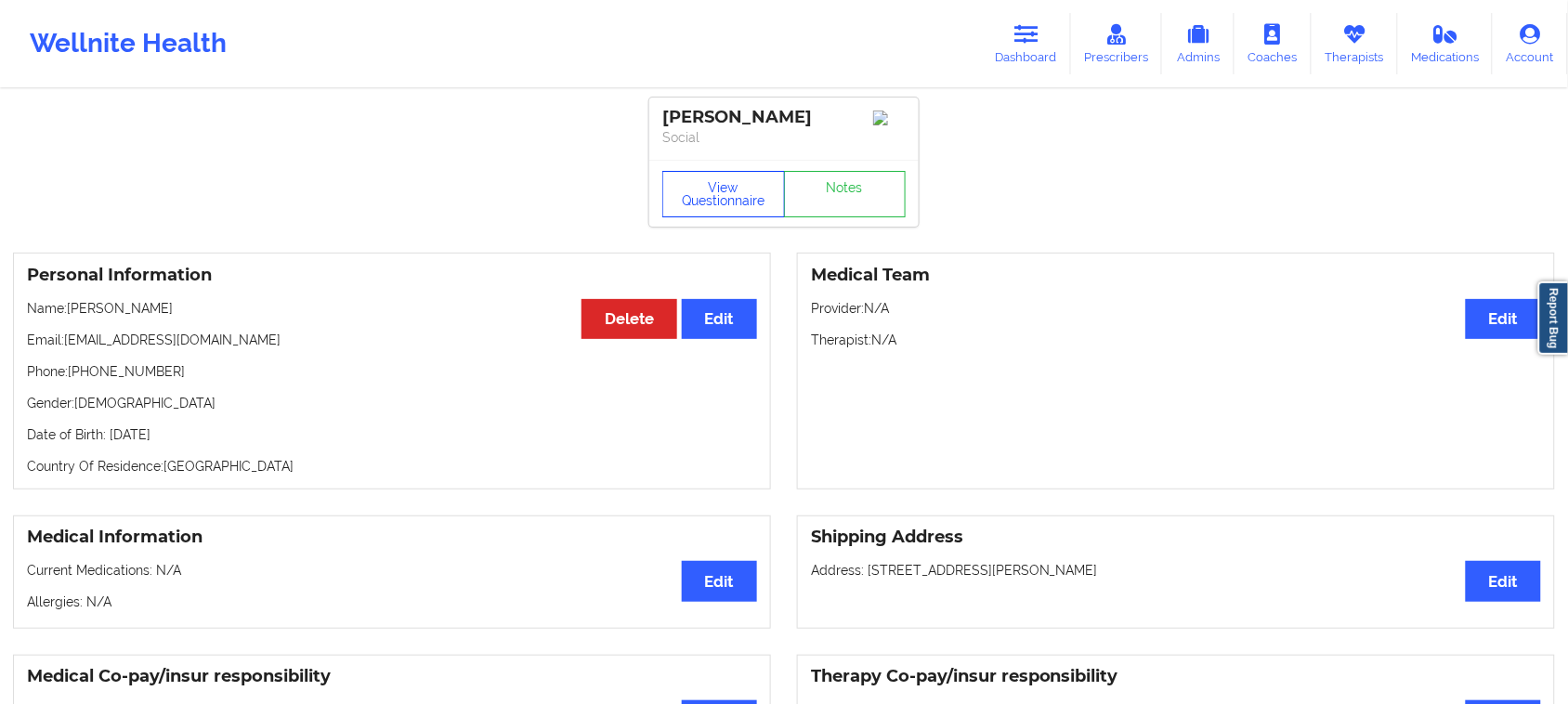
click at [743, 191] on button "View Questionnaire" at bounding box center [723, 194] width 122 height 47
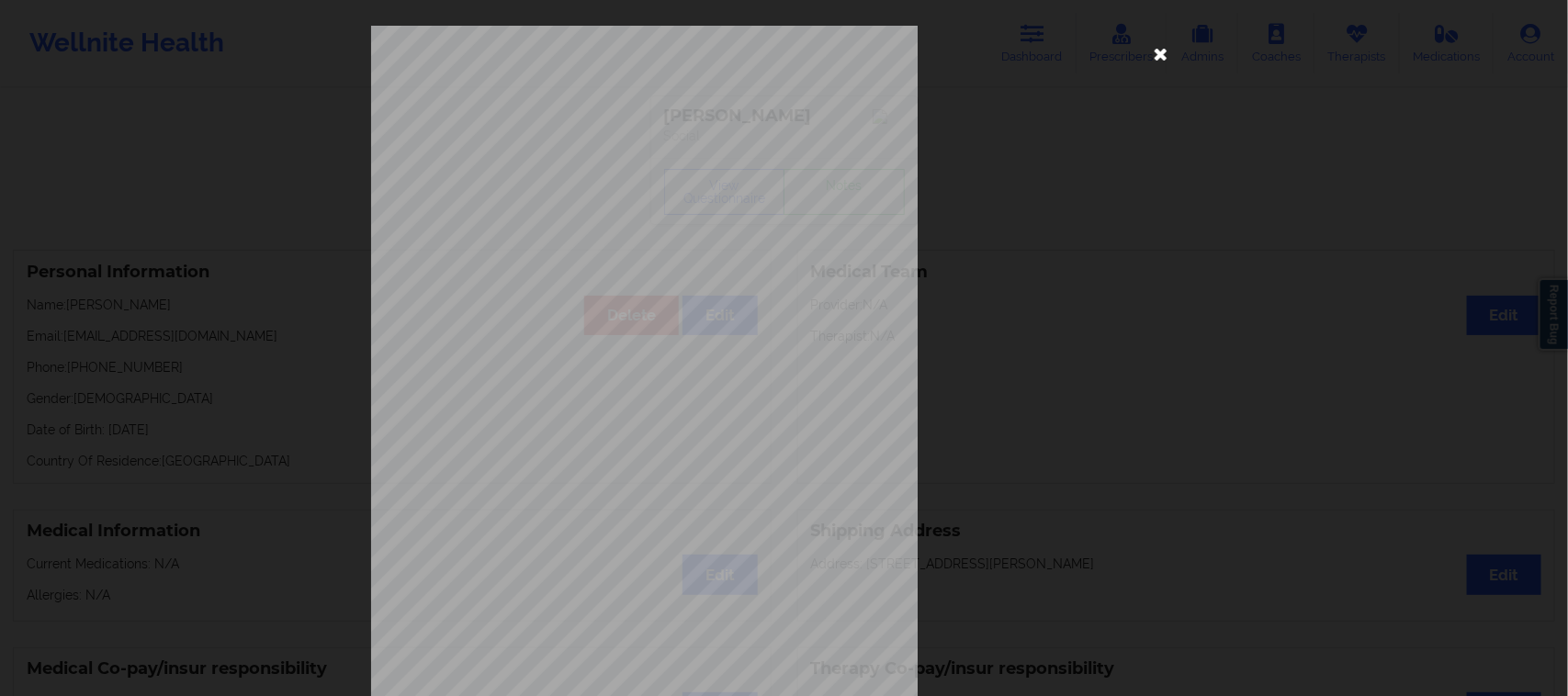
click at [1158, 53] on icon at bounding box center [1160, 53] width 30 height 30
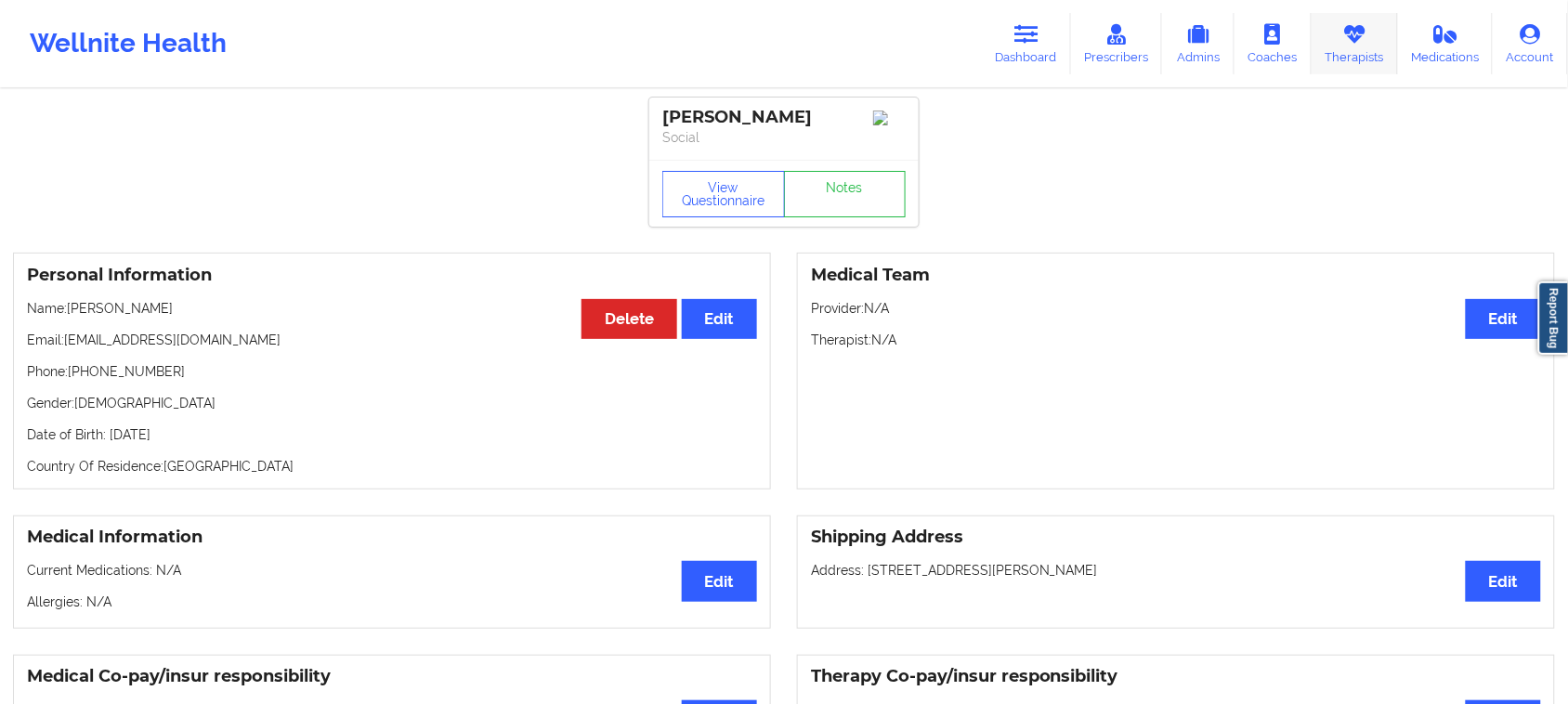
click at [1367, 57] on link "Therapists" at bounding box center [1354, 43] width 86 height 61
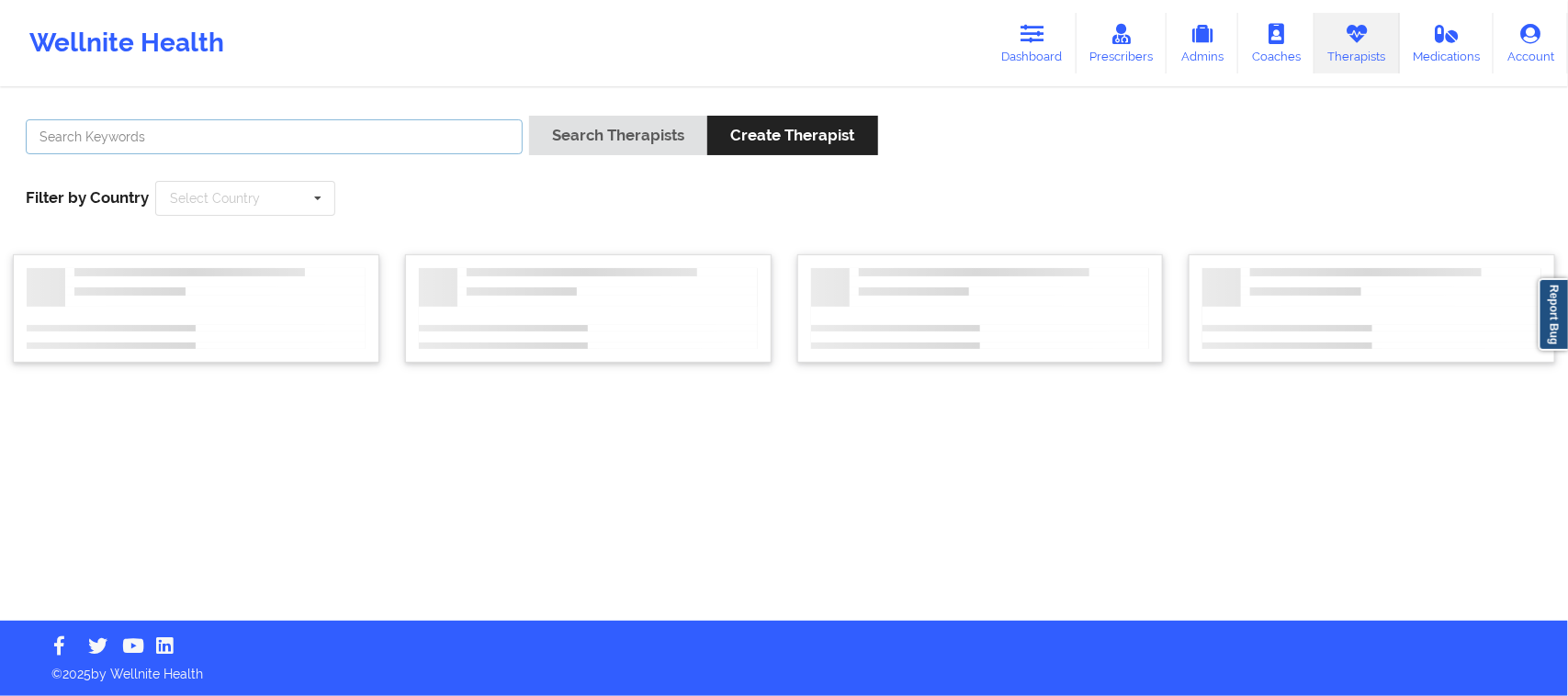
click at [331, 143] on input "text" at bounding box center [274, 137] width 497 height 35
paste input "[PERSON_NAME]"
type input "[PERSON_NAME]"
click at [285, 200] on input "text" at bounding box center [246, 198] width 178 height 33
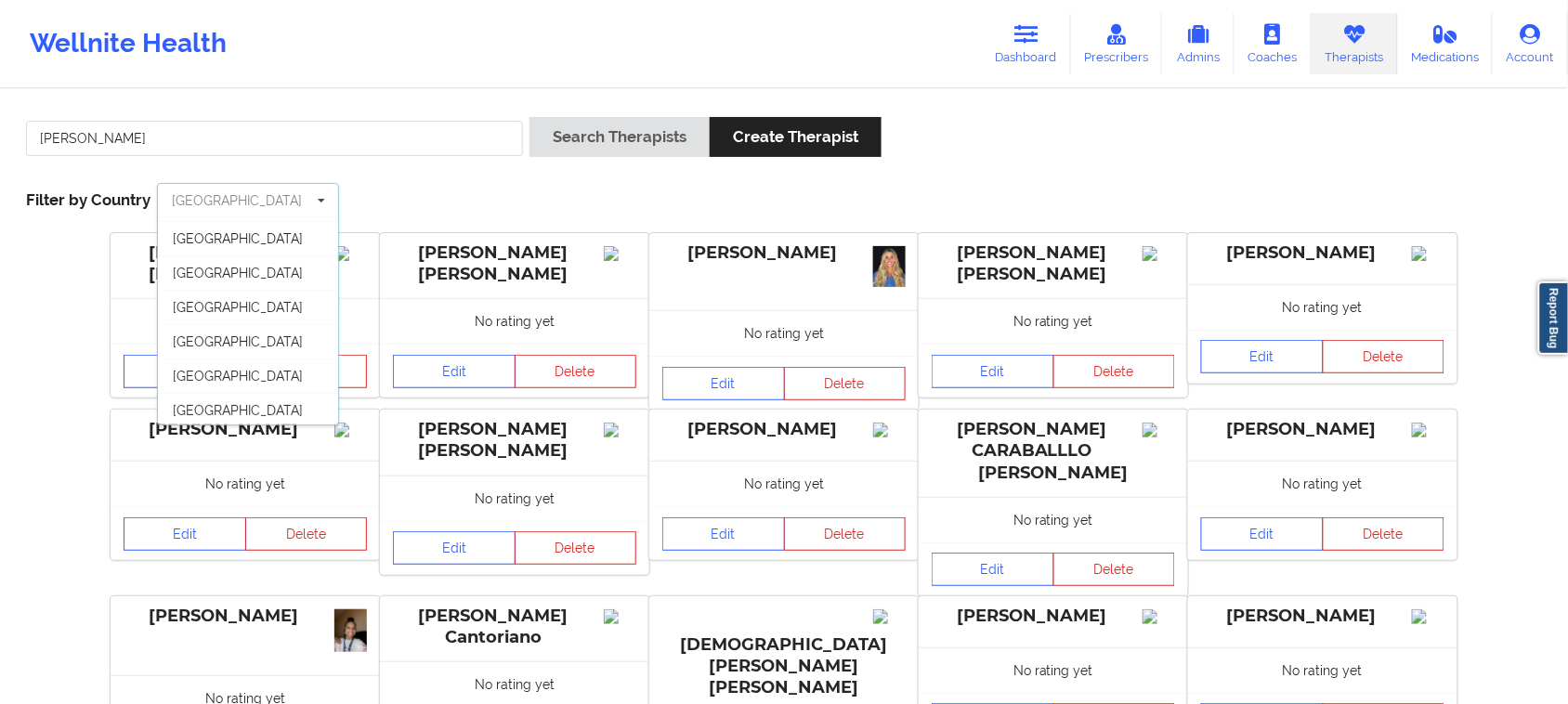
scroll to position [103, 0]
click at [266, 406] on div "[GEOGRAPHIC_DATA]" at bounding box center [248, 406] width 180 height 34
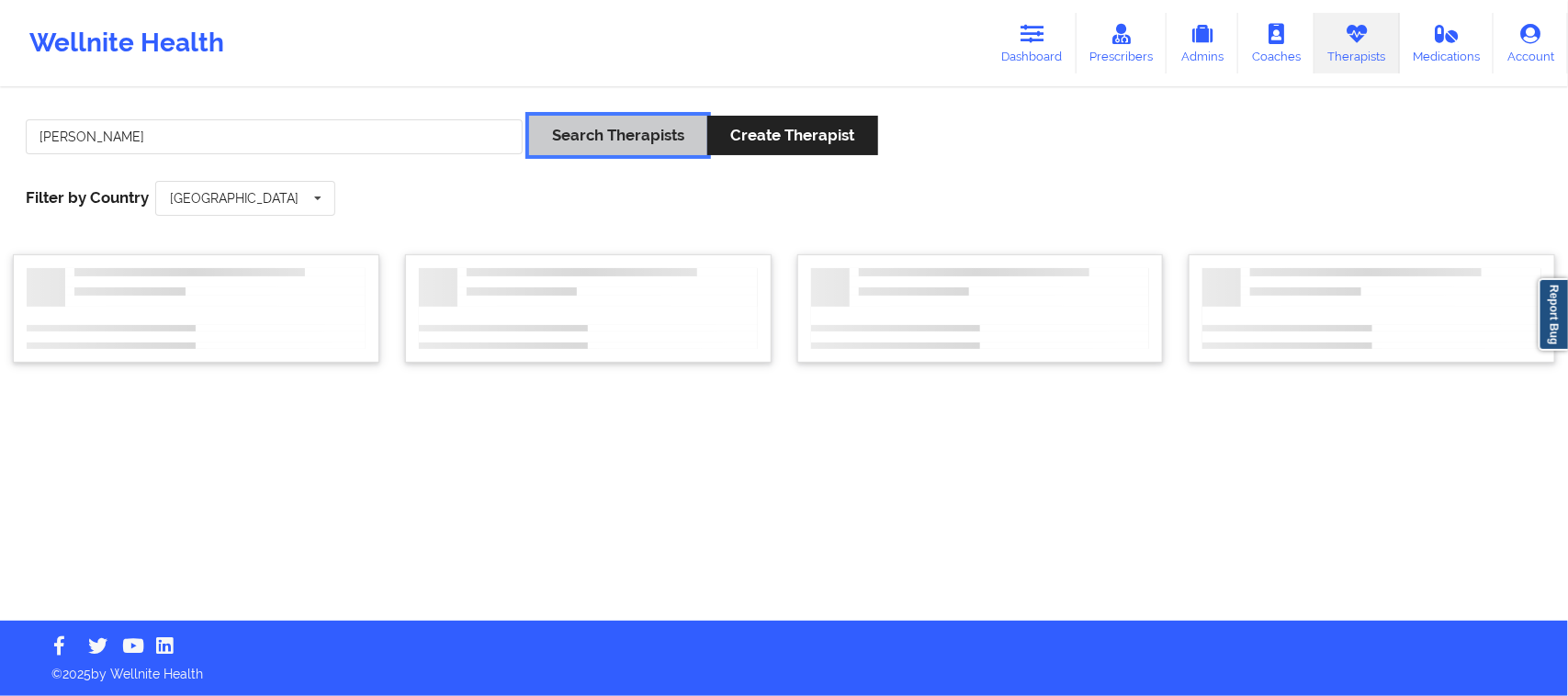
click at [631, 149] on button "Search Therapists" at bounding box center [619, 135] width 178 height 39
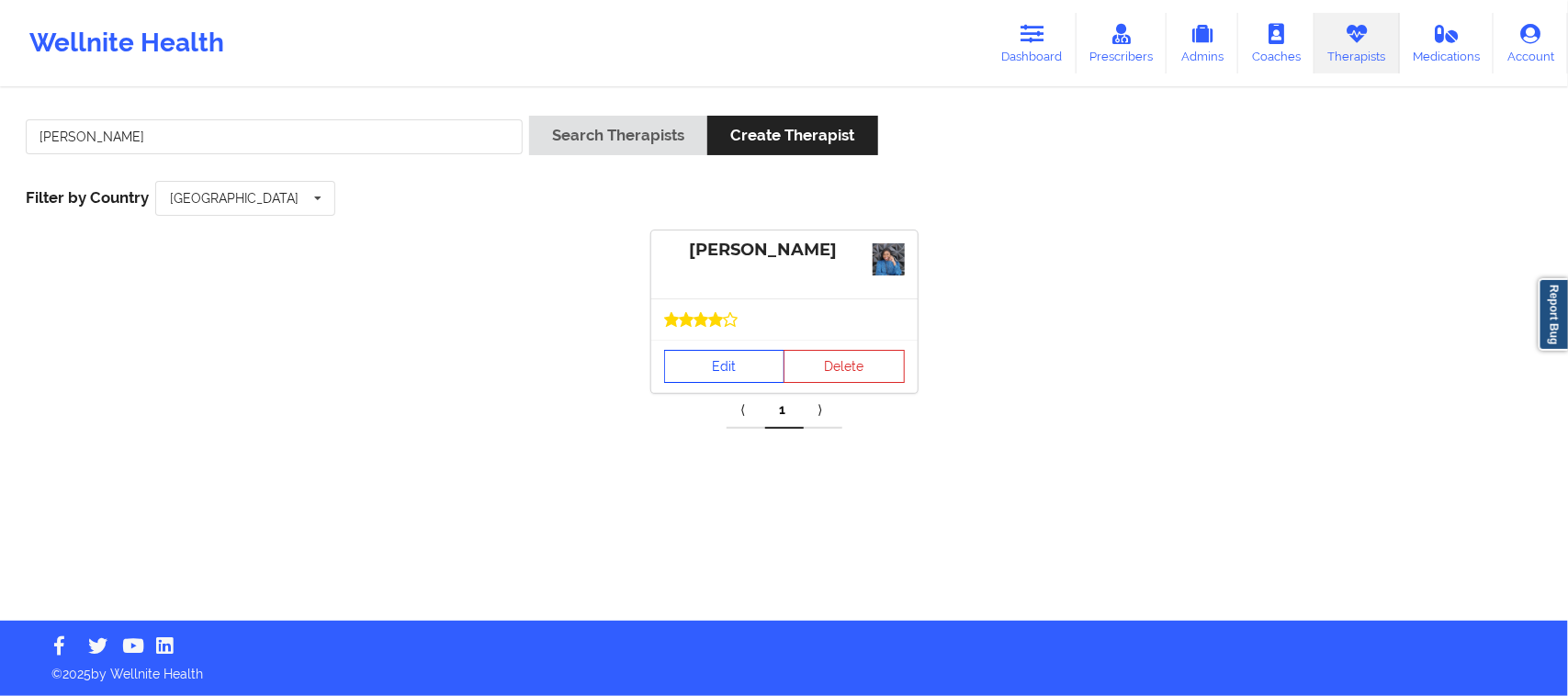
click at [749, 377] on link "Edit" at bounding box center [724, 366] width 121 height 33
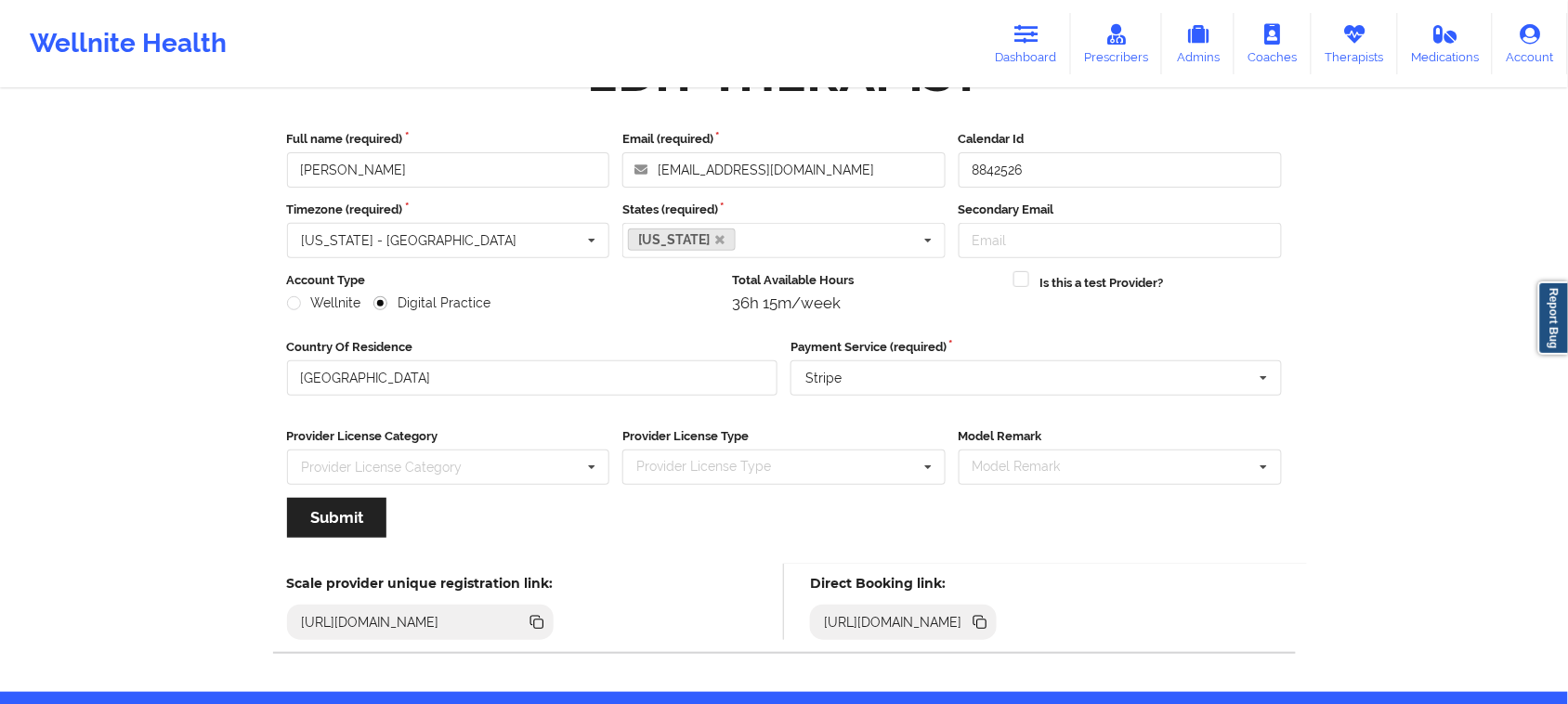
scroll to position [130, 0]
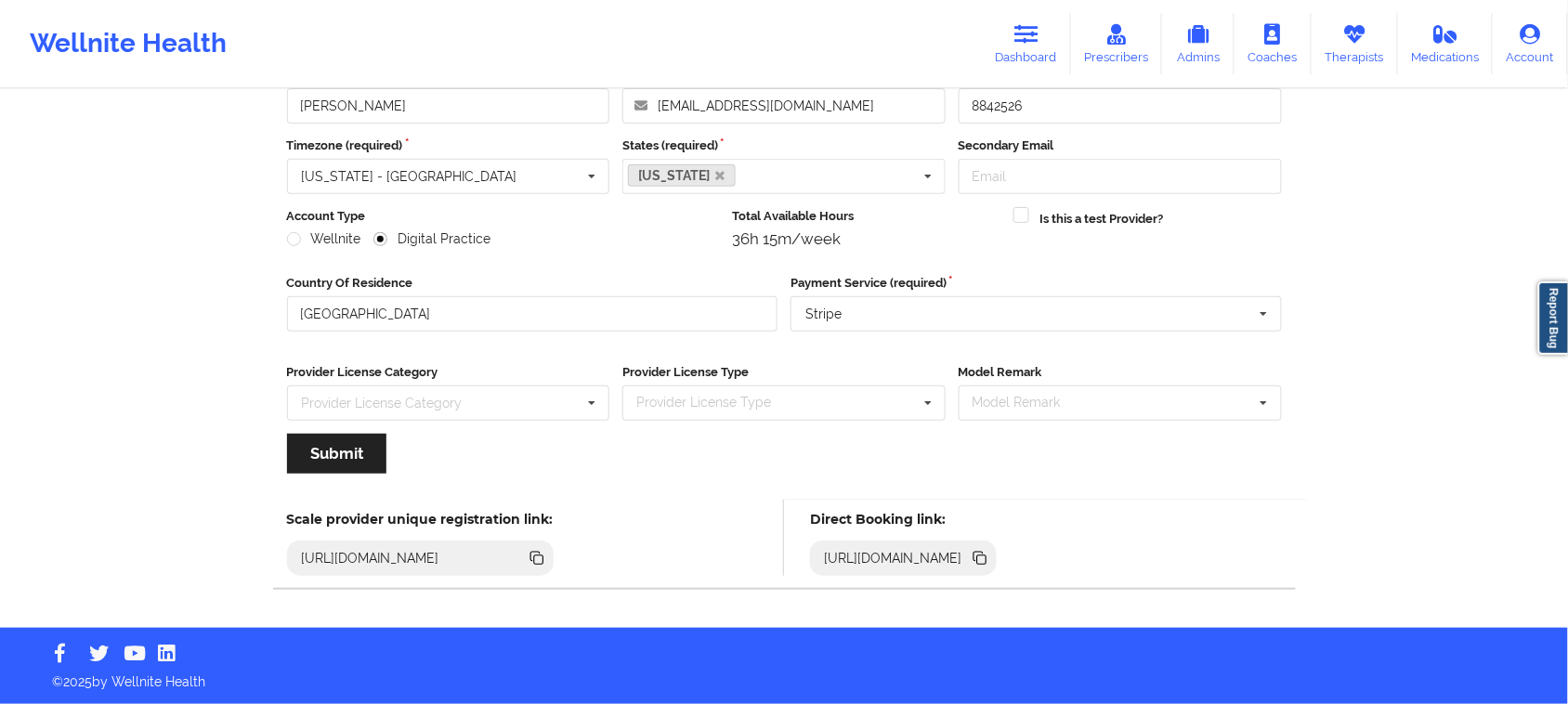
click at [986, 563] on icon at bounding box center [982, 560] width 10 height 10
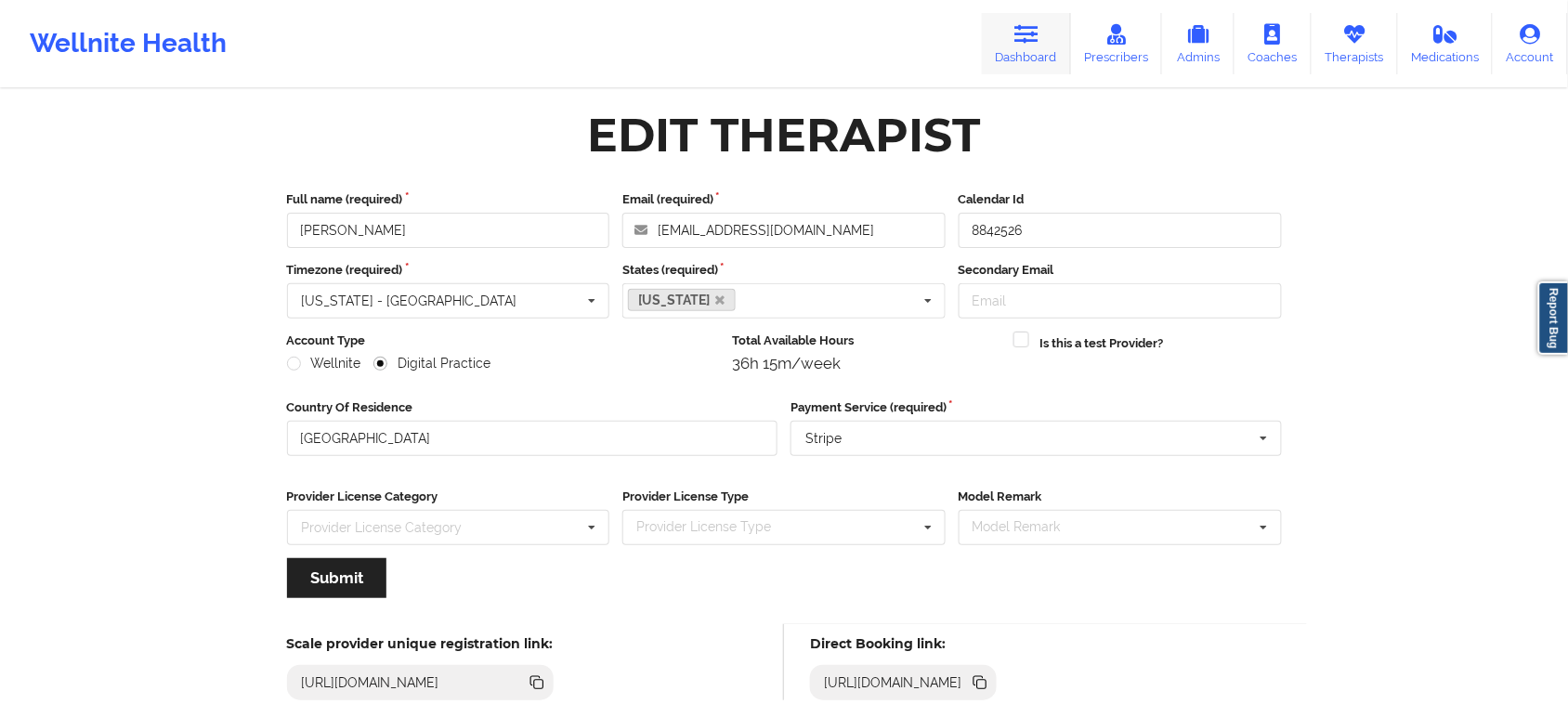
scroll to position [0, 0]
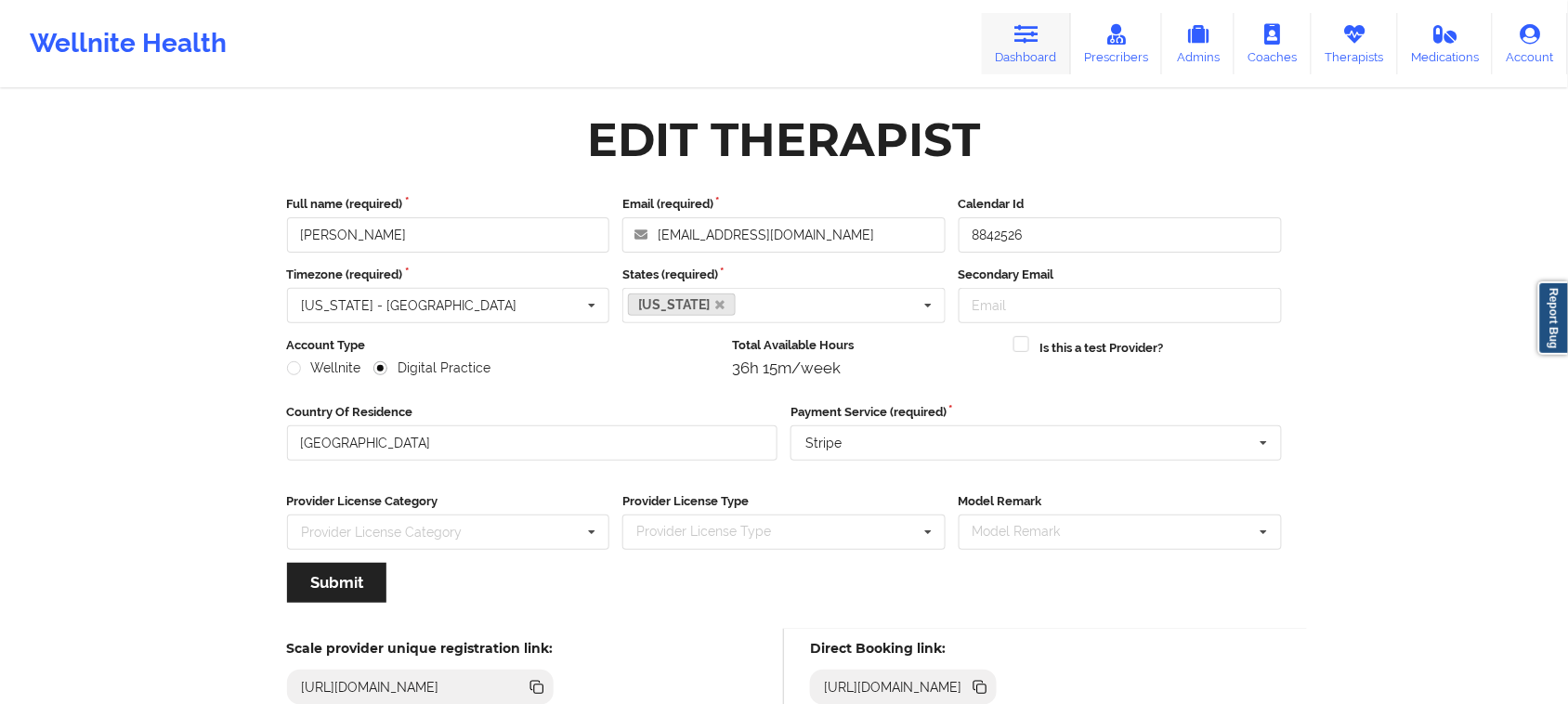
click at [1042, 51] on link "Dashboard" at bounding box center [1026, 43] width 89 height 61
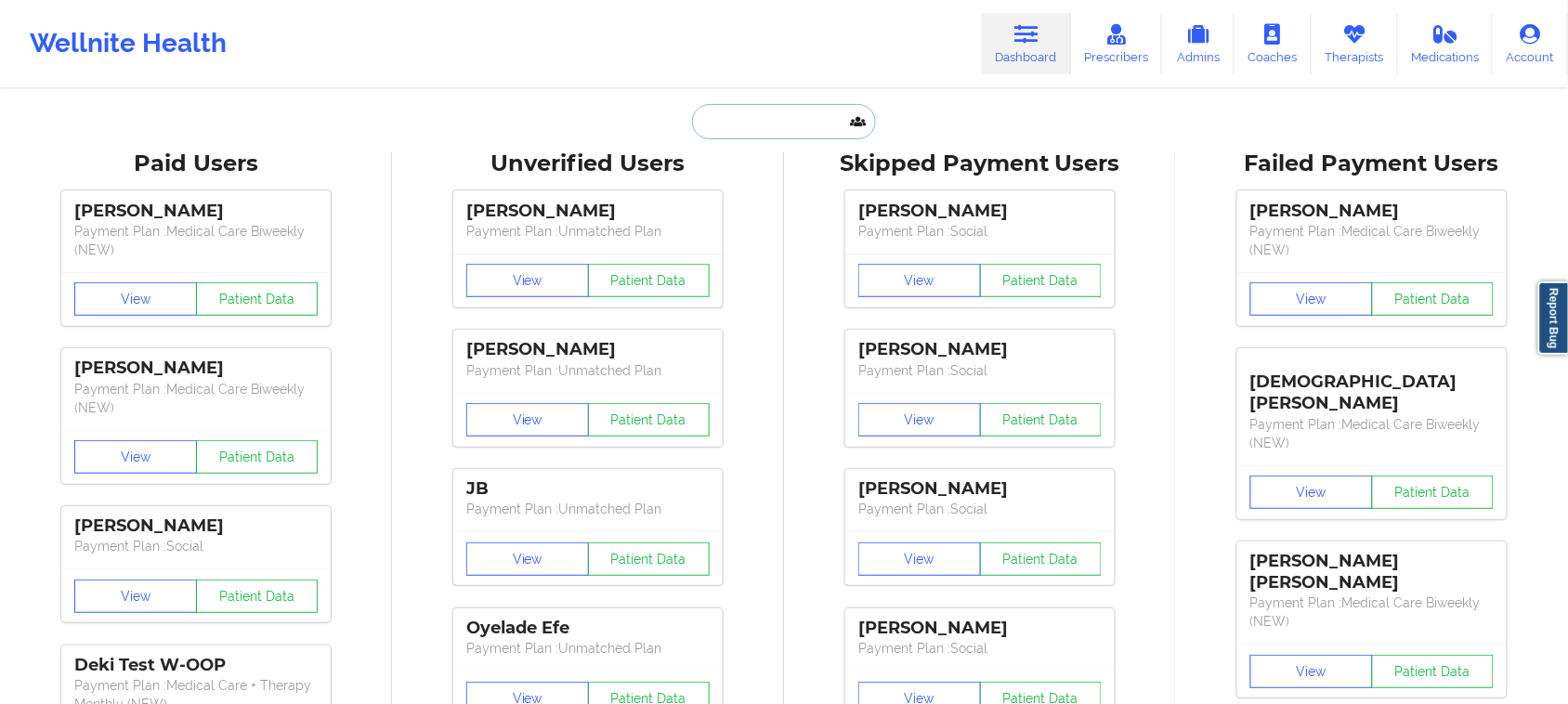
click at [776, 119] on input "text" at bounding box center [784, 121] width 184 height 35
paste input "[PERSON_NAME]"
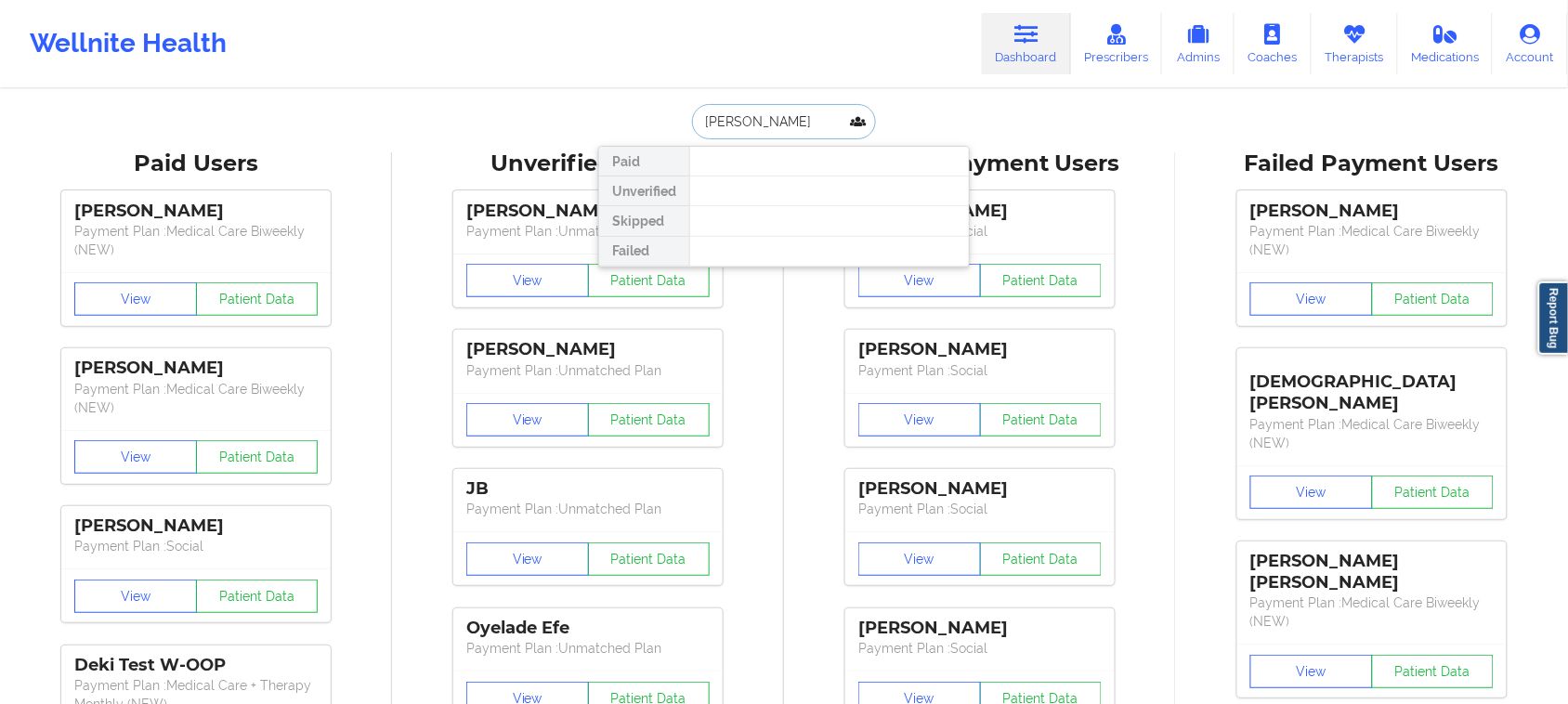
click at [694, 117] on input "[PERSON_NAME]" at bounding box center [784, 121] width 184 height 35
click at [814, 126] on input "[PERSON_NAME]" at bounding box center [784, 121] width 184 height 35
type input "[PERSON_NAME]"
click at [1349, 48] on link "Therapists" at bounding box center [1354, 43] width 86 height 61
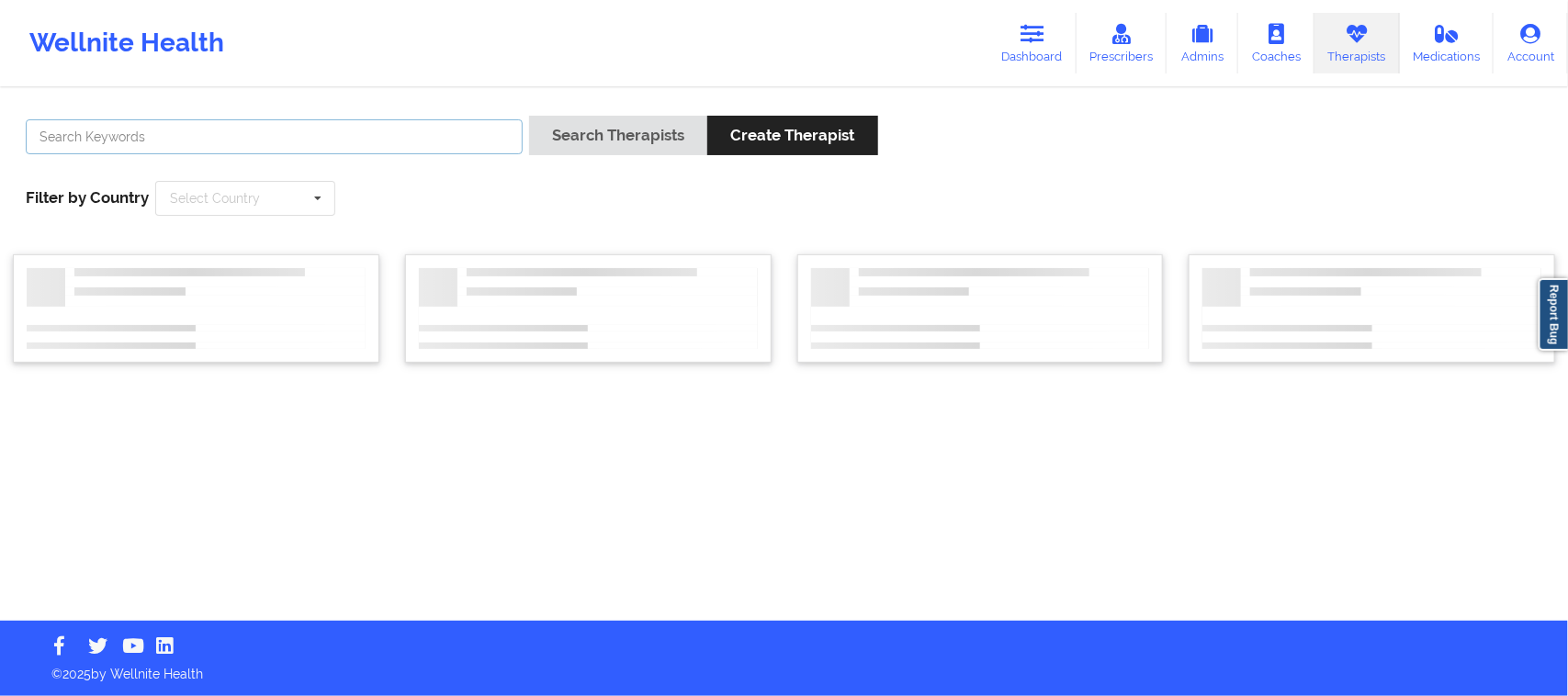
click at [372, 130] on input "text" at bounding box center [274, 137] width 497 height 35
paste input "[PERSON_NAME]"
type input "[PERSON_NAME]"
click at [310, 205] on icon at bounding box center [317, 198] width 28 height 34
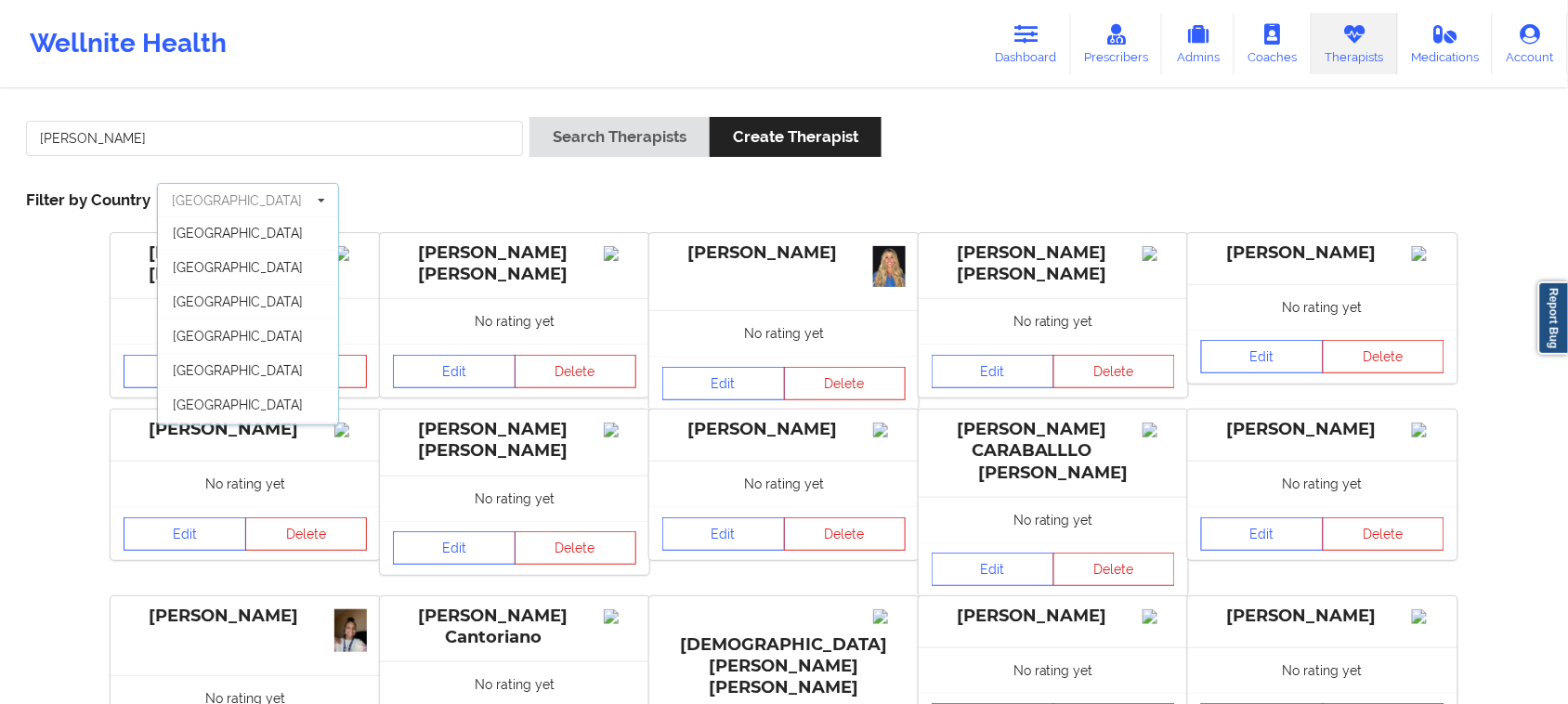
scroll to position [103, 0]
click at [267, 404] on div "[GEOGRAPHIC_DATA]" at bounding box center [248, 406] width 180 height 34
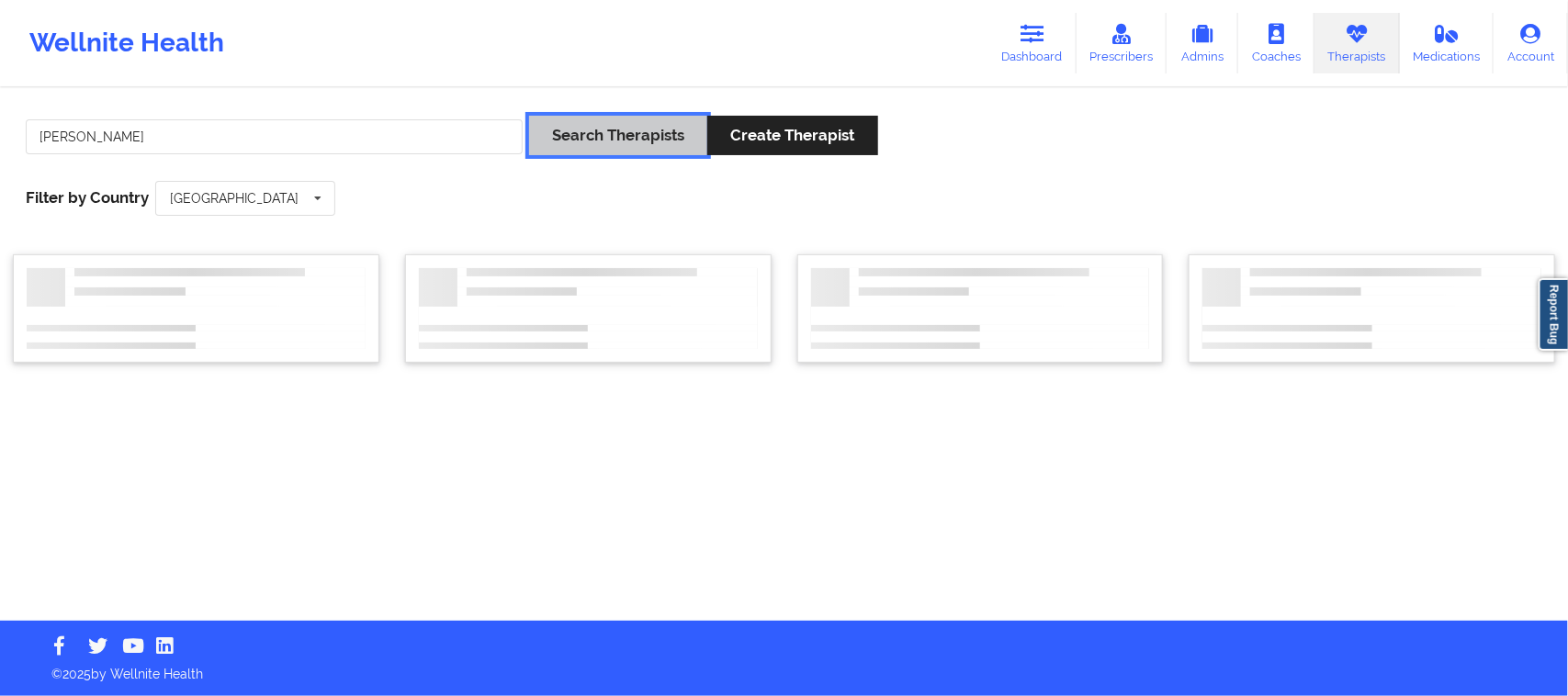
click at [622, 142] on button "Search Therapists" at bounding box center [619, 135] width 178 height 39
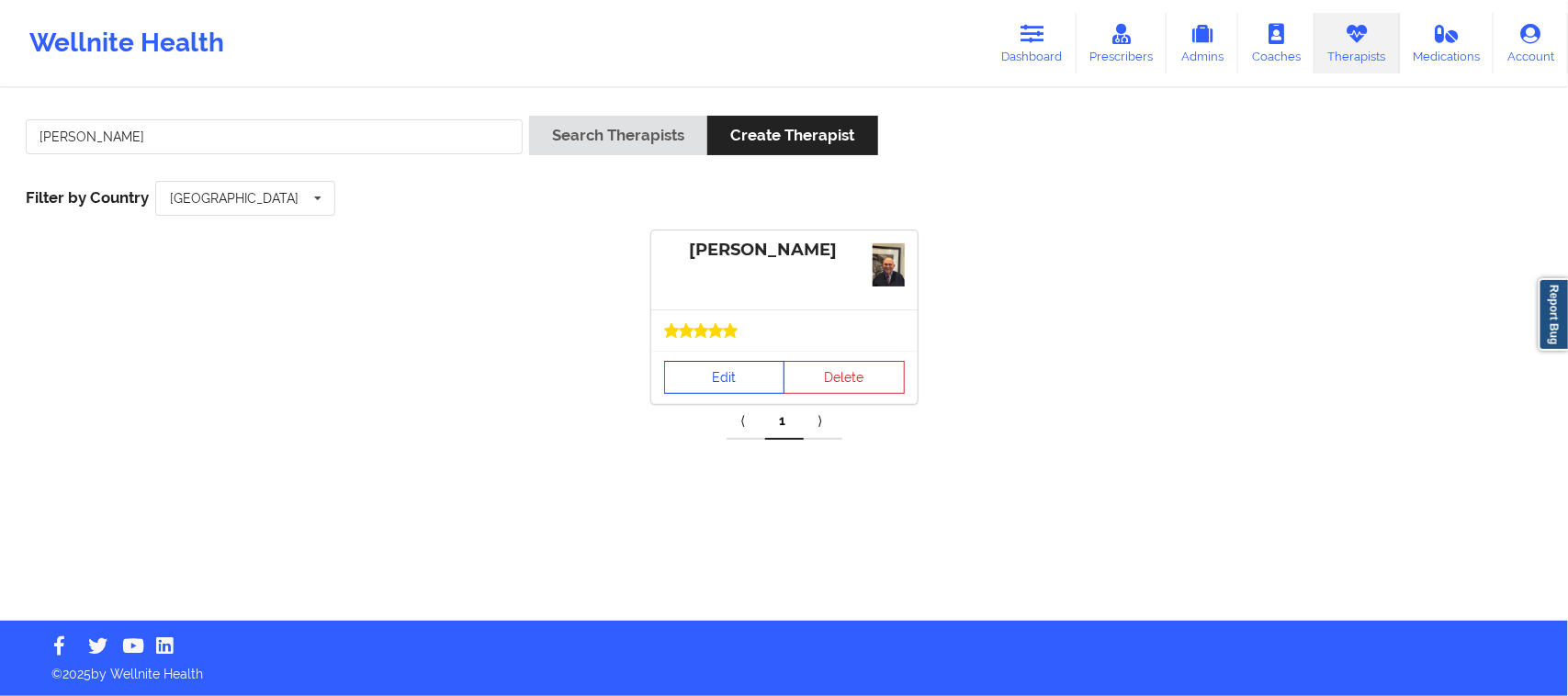
click at [771, 386] on link "Edit" at bounding box center [724, 377] width 121 height 33
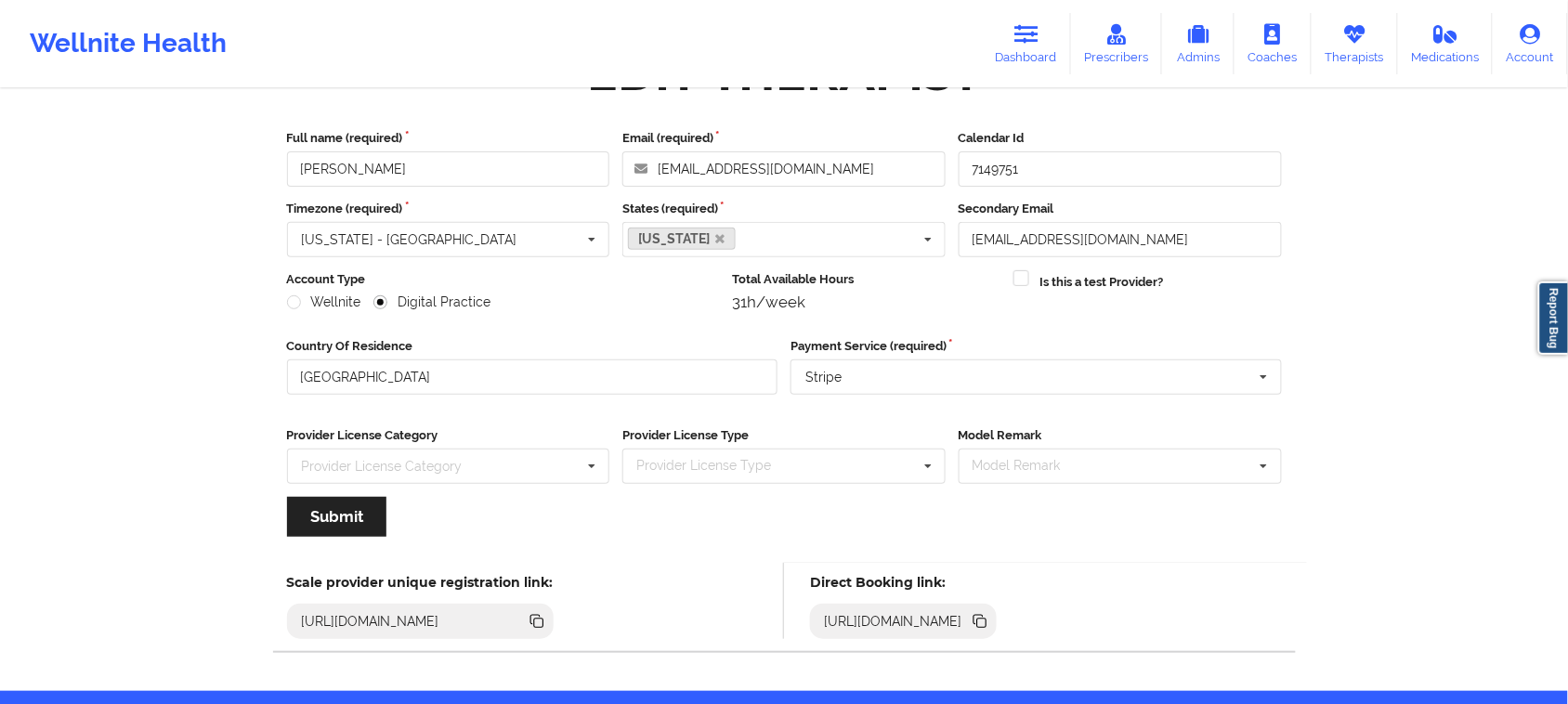
scroll to position [130, 0]
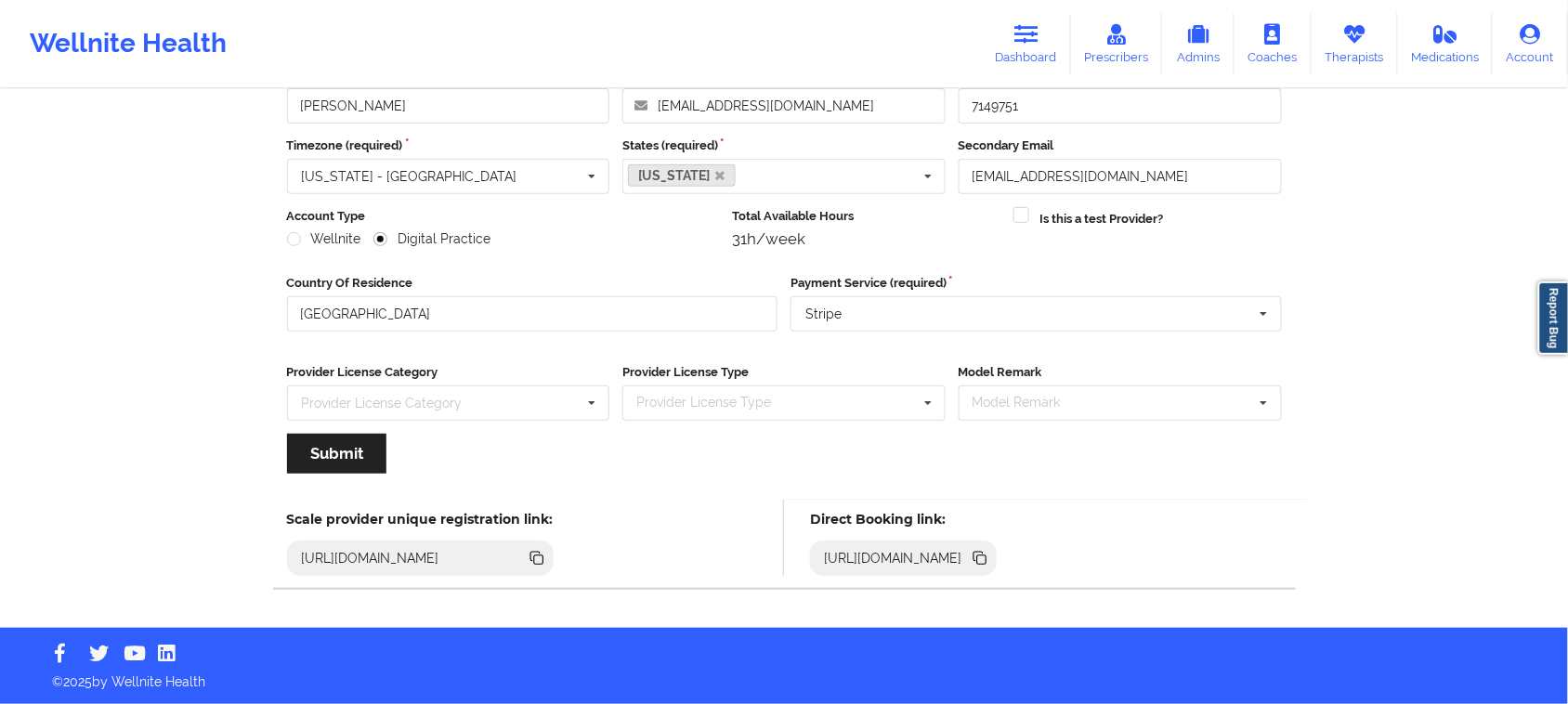
click at [990, 561] on icon at bounding box center [979, 558] width 20 height 20
click at [1021, 49] on link "Dashboard" at bounding box center [1026, 43] width 89 height 61
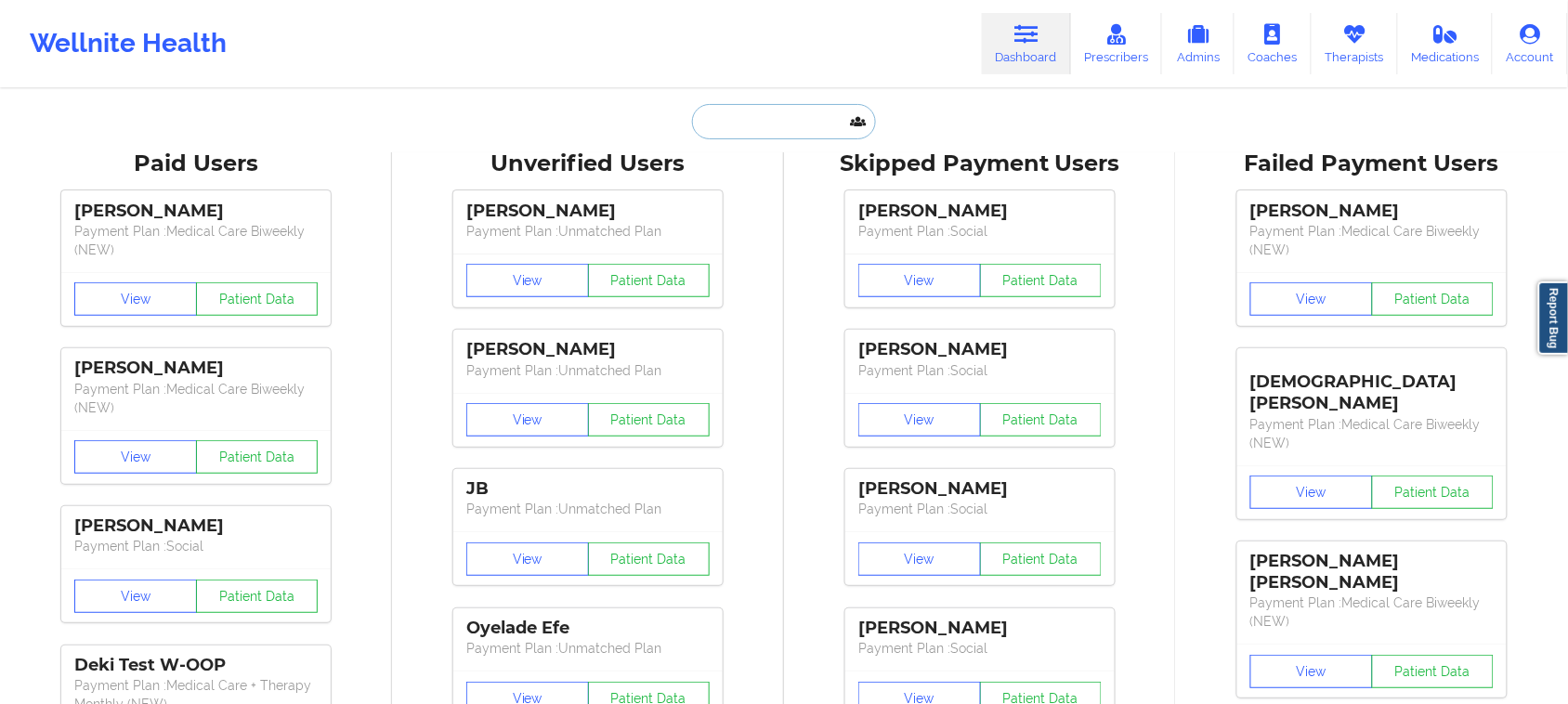
click at [735, 138] on input "text" at bounding box center [784, 121] width 184 height 35
paste input "[PERSON_NAME]"
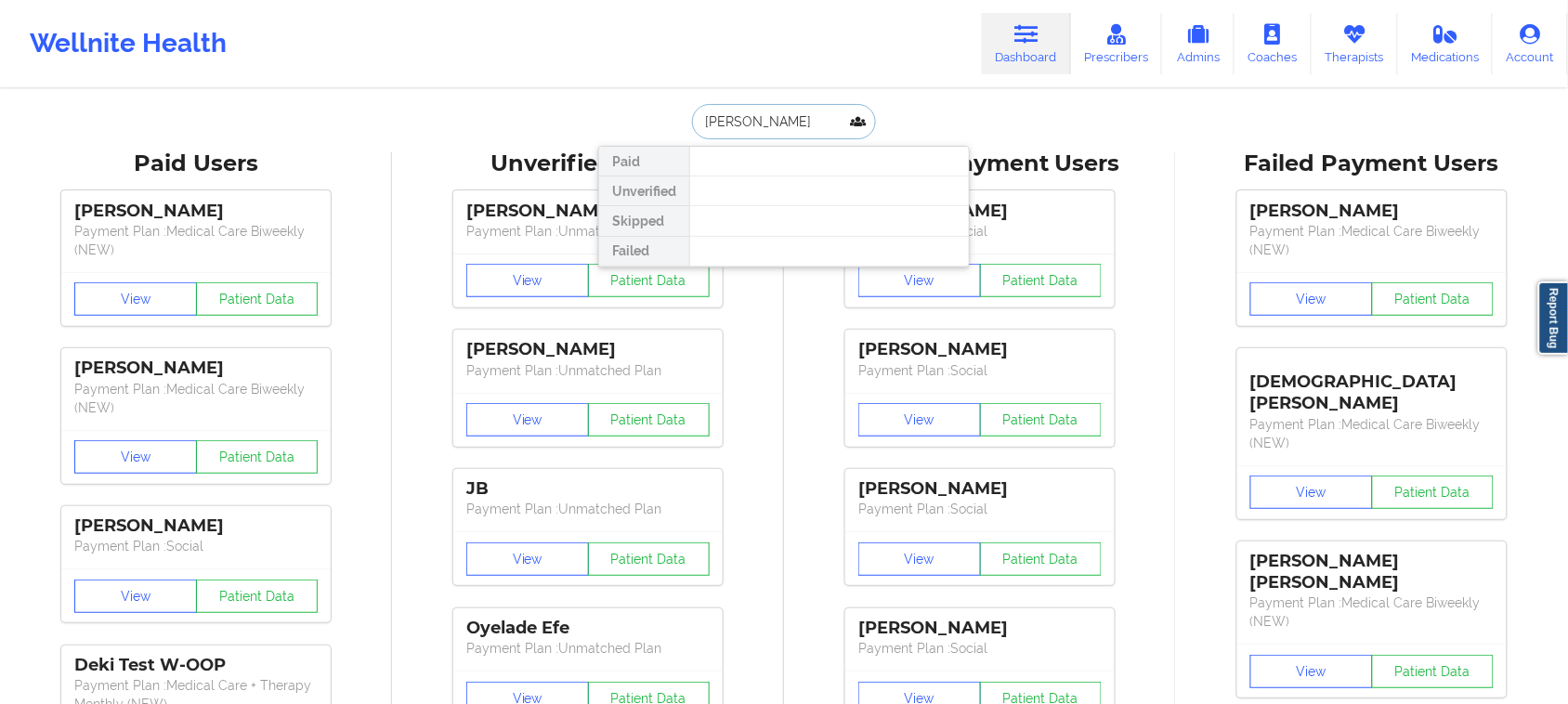
click at [754, 121] on input "[PERSON_NAME]" at bounding box center [784, 121] width 184 height 35
click at [805, 122] on input "[PERSON_NAME]" at bounding box center [784, 121] width 184 height 35
type input "[PERSON_NAME]"
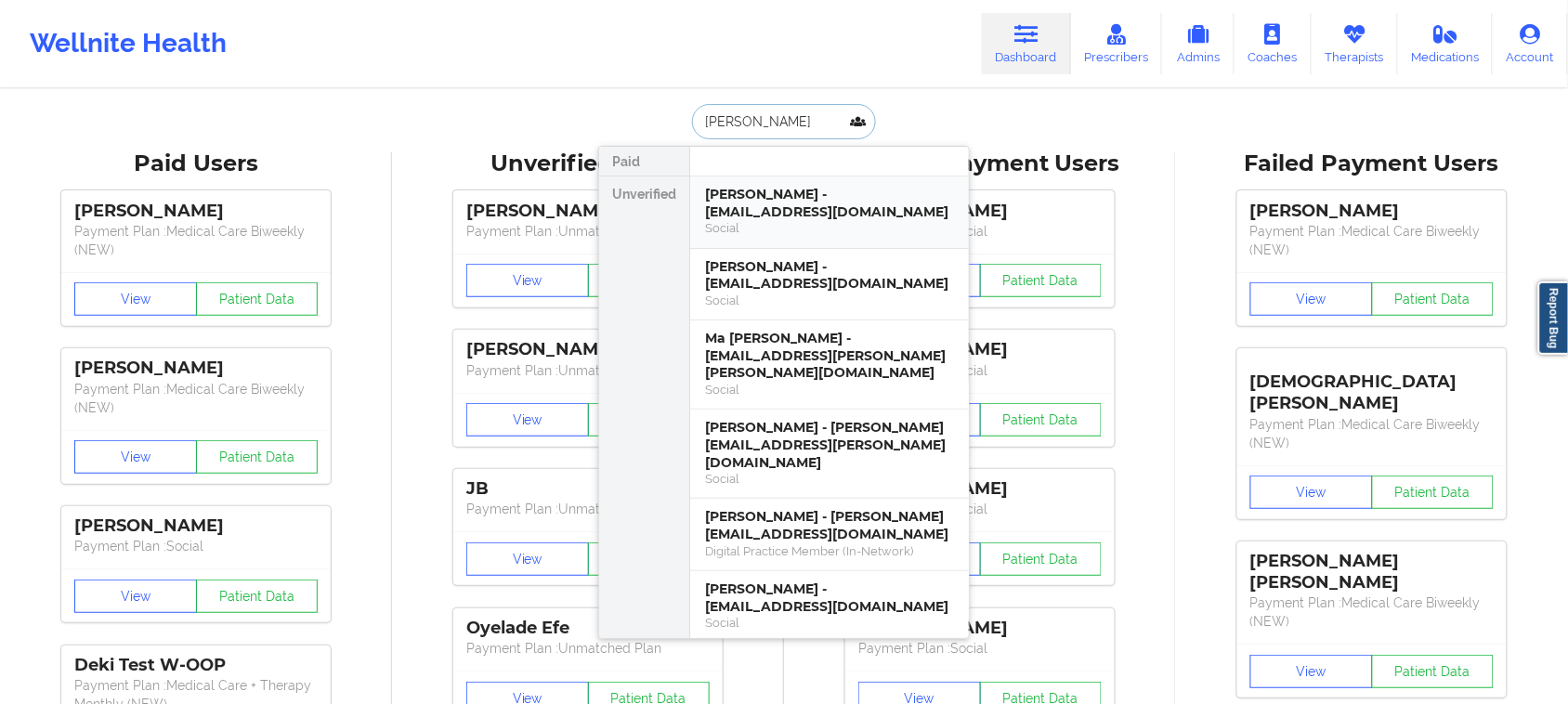
click at [804, 229] on div "Social" at bounding box center [829, 228] width 249 height 16
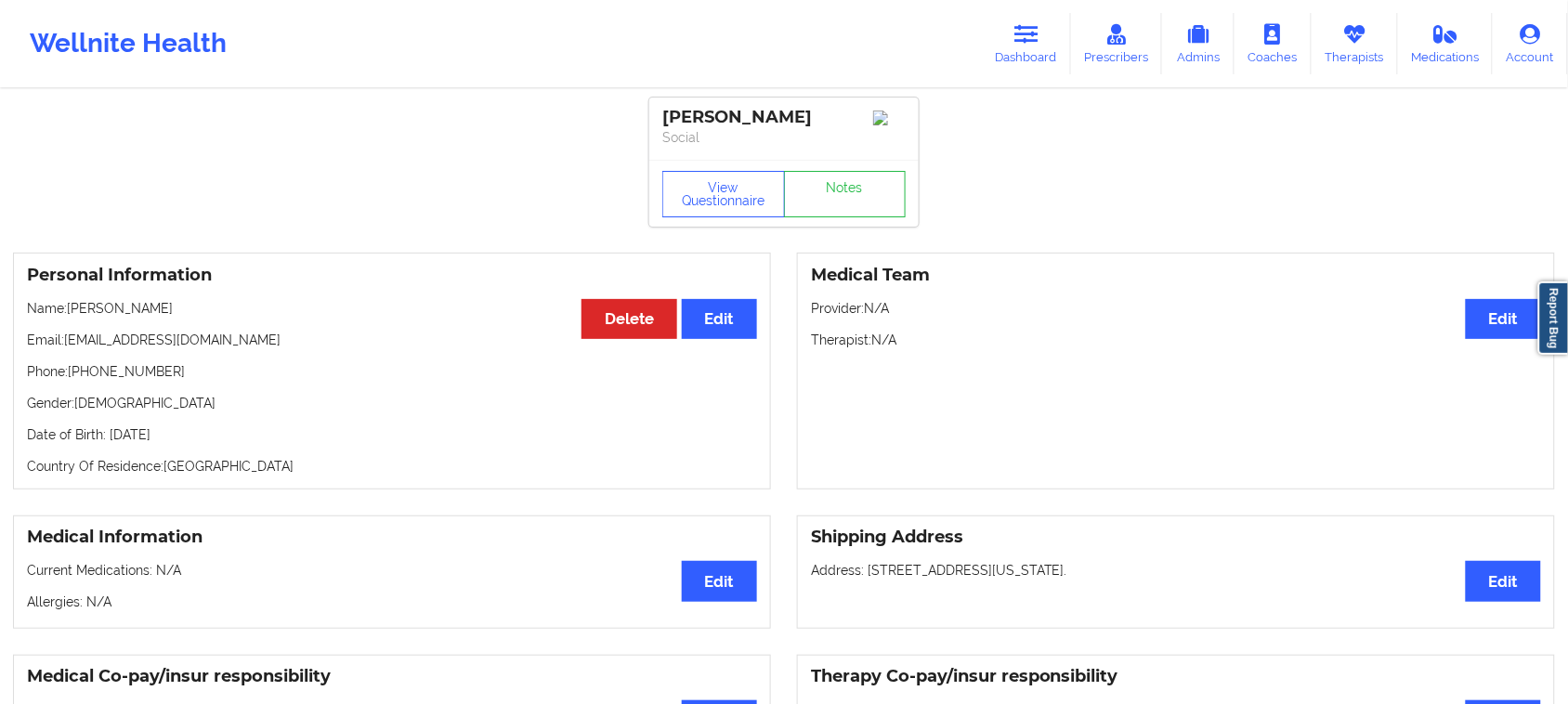
drag, startPoint x: 188, startPoint y: 320, endPoint x: 48, endPoint y: 314, distance: 140.1
click at [48, 314] on p "Name: [PERSON_NAME]" at bounding box center [392, 307] width 730 height 18
click at [200, 318] on p "Name: [PERSON_NAME]" at bounding box center [392, 307] width 730 height 18
drag, startPoint x: 186, startPoint y: 318, endPoint x: 70, endPoint y: 313, distance: 116.1
click at [70, 313] on p "Name: [PERSON_NAME]" at bounding box center [392, 307] width 730 height 18
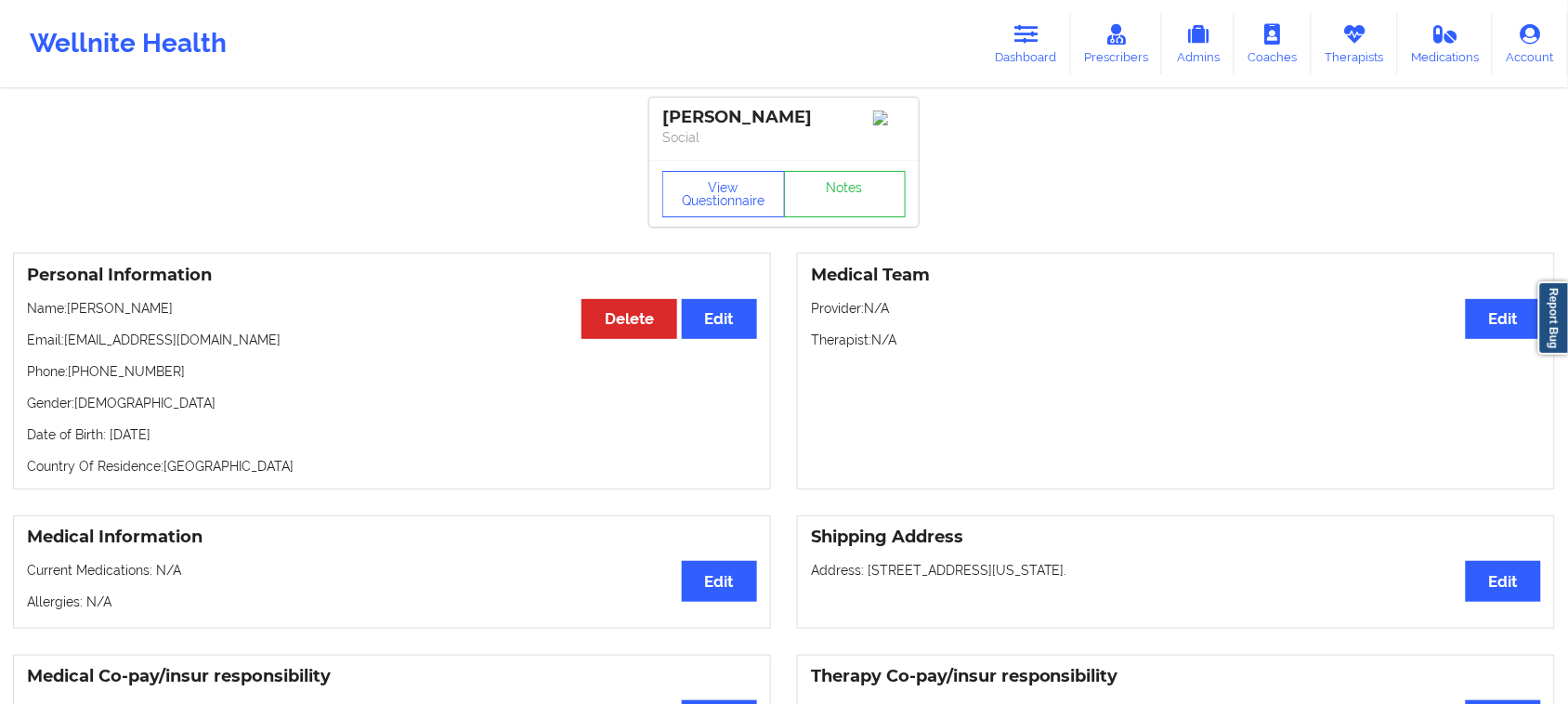
copy p "[PERSON_NAME]"
drag, startPoint x: 272, startPoint y: 353, endPoint x: 67, endPoint y: 348, distance: 205.1
click at [67, 348] on p "Email: [EMAIL_ADDRESS][DOMAIN_NAME]" at bounding box center [392, 339] width 730 height 18
drag, startPoint x: 156, startPoint y: 382, endPoint x: 72, endPoint y: 382, distance: 84.0
click at [72, 381] on p "Phone: [PHONE_NUMBER]" at bounding box center [392, 371] width 730 height 18
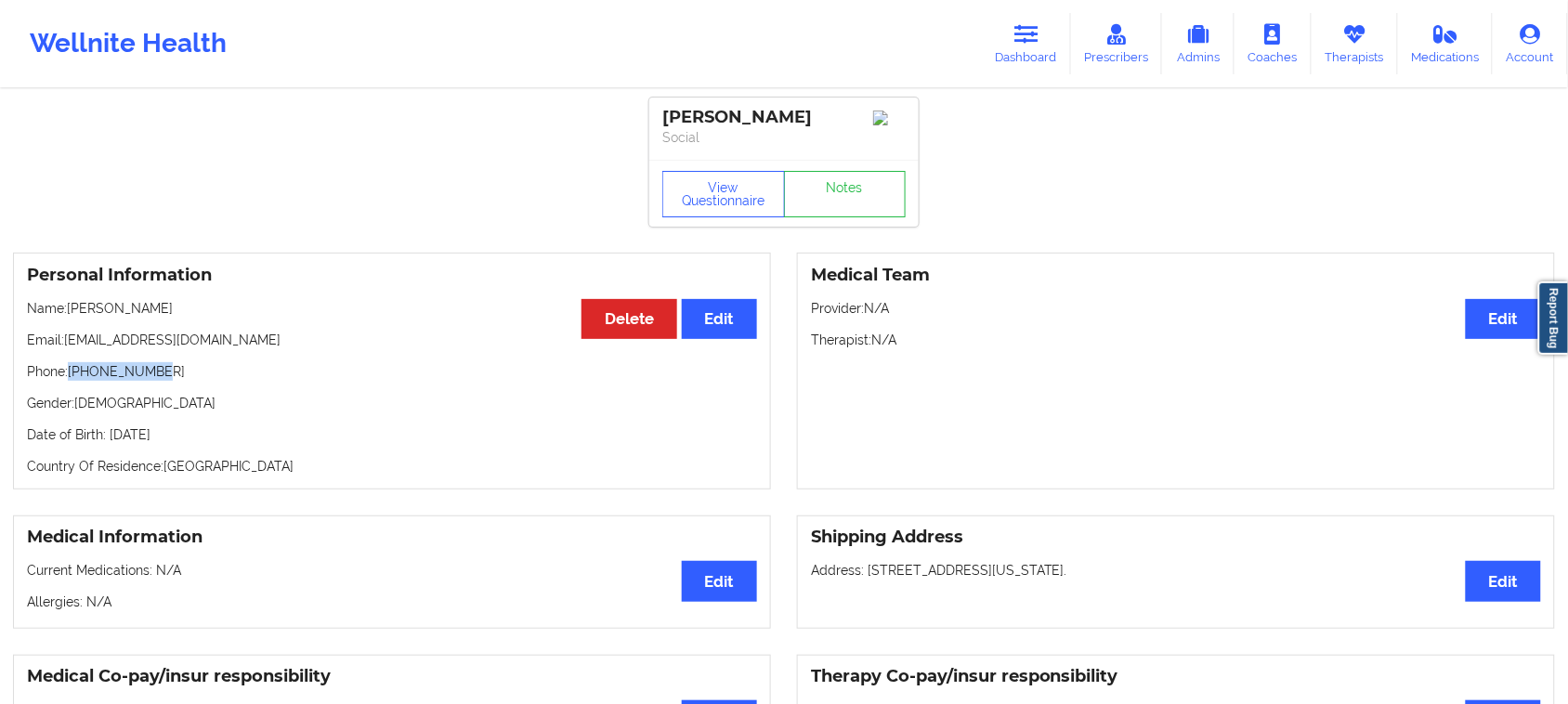
click at [72, 381] on p "Phone: [PHONE_NUMBER]" at bounding box center [392, 371] width 730 height 18
drag, startPoint x: 79, startPoint y: 379, endPoint x: 167, endPoint y: 382, distance: 88.1
click at [167, 381] on p "Phone: [PHONE_NUMBER]" at bounding box center [392, 371] width 730 height 18
copy p "[PHONE_NUMBER]"
click at [757, 203] on button "View Questionnaire" at bounding box center [723, 194] width 122 height 47
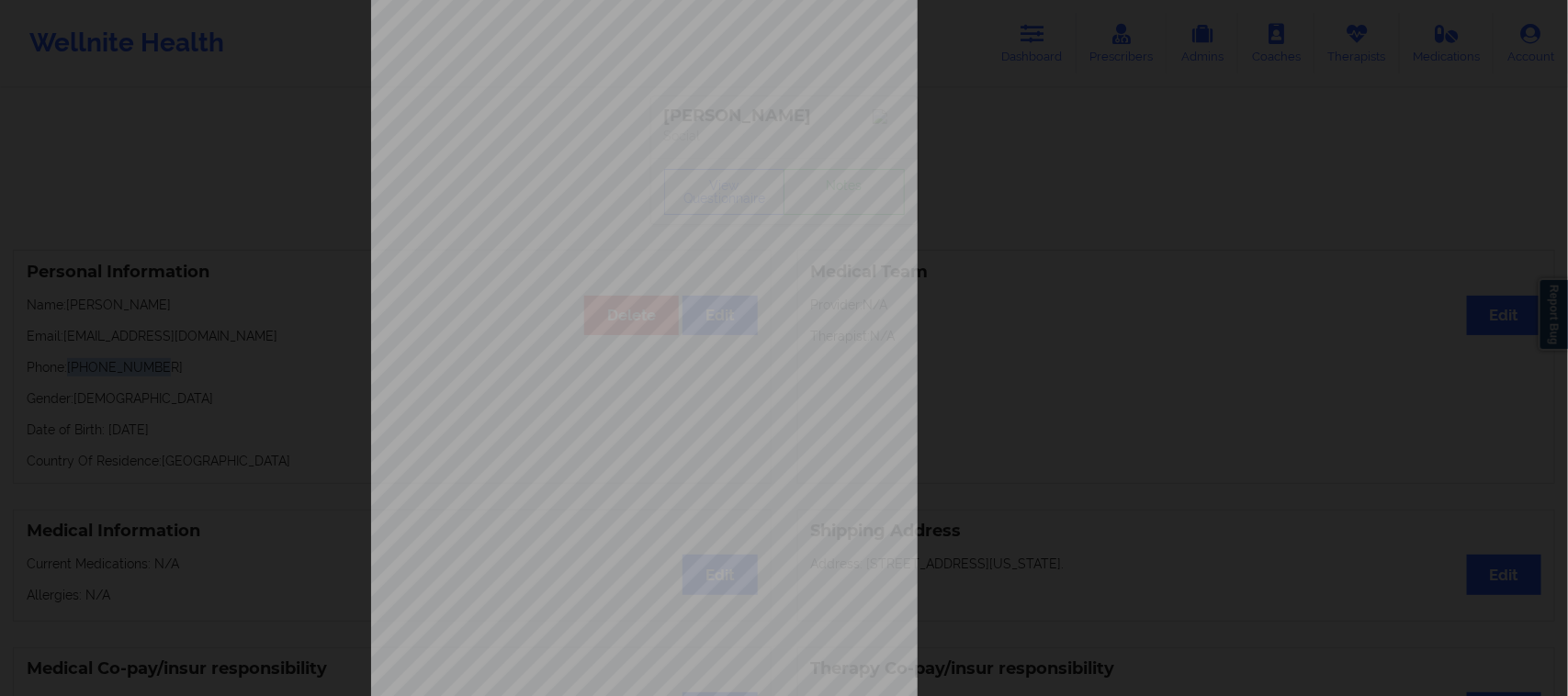
scroll to position [179, 0]
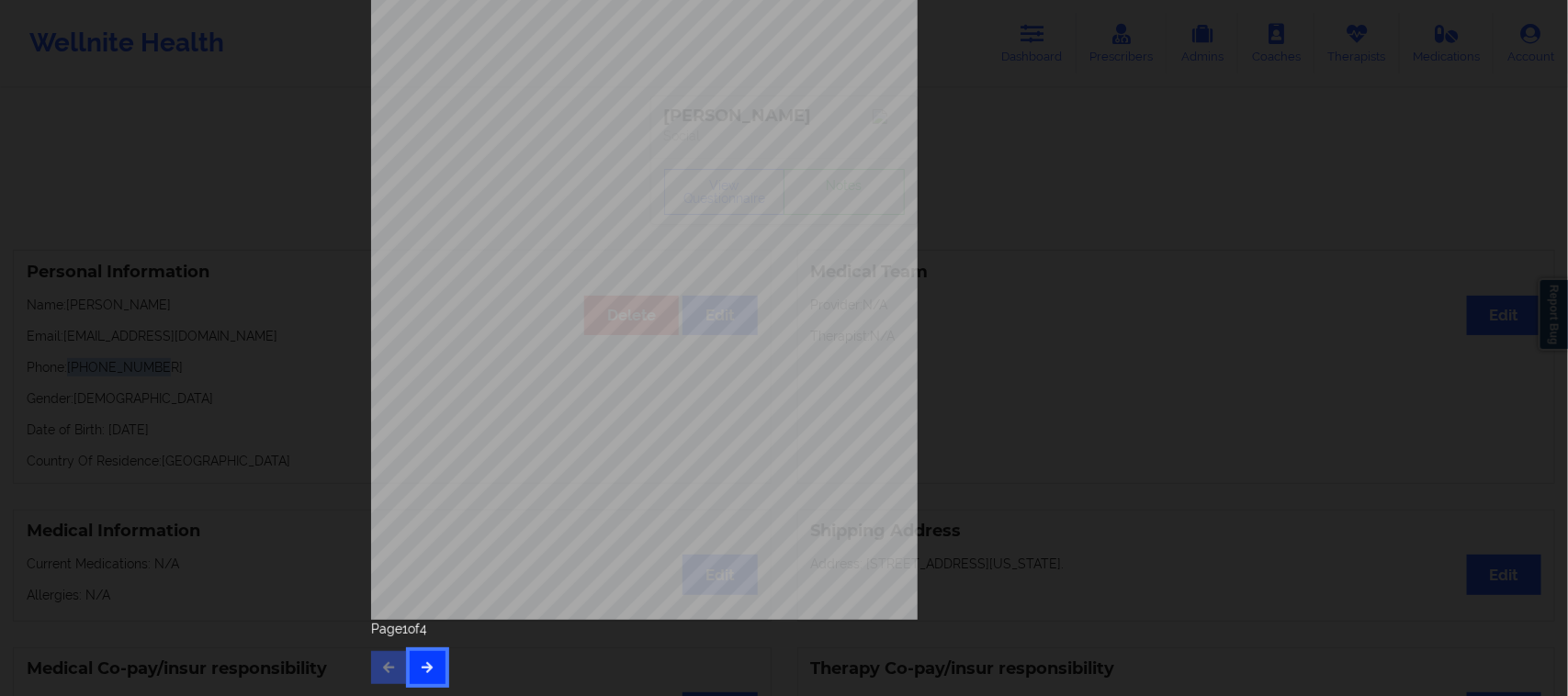
click at [438, 683] on button "button" at bounding box center [427, 667] width 35 height 33
click at [433, 661] on button "button" at bounding box center [427, 667] width 35 height 33
click at [442, 668] on div "Page 3 of 4" at bounding box center [784, 651] width 827 height 64
click at [427, 667] on icon "button" at bounding box center [428, 666] width 15 height 11
click at [371, 662] on button "button" at bounding box center [388, 667] width 35 height 33
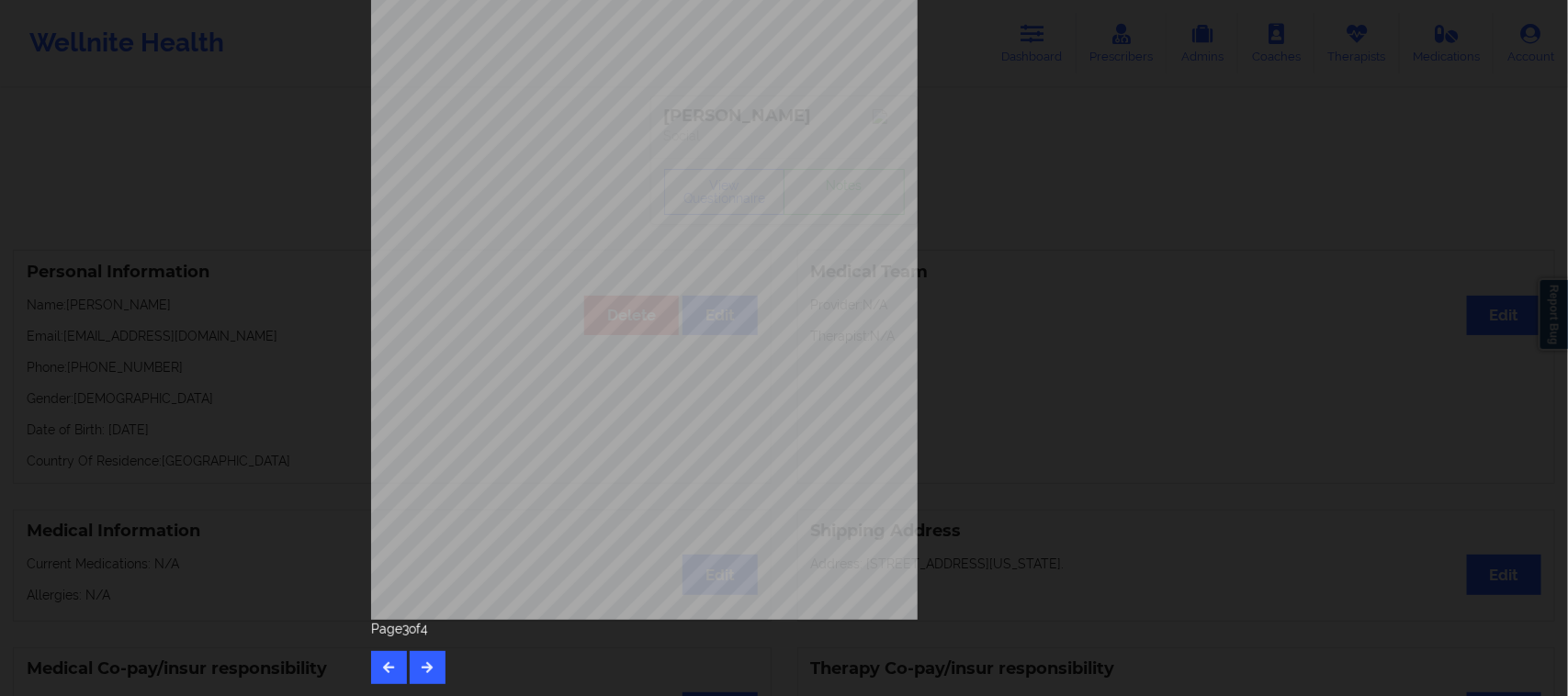
click at [1143, 258] on div "Have you ever suf fered from seizures or have you been treated with anti-seizur…" at bounding box center [784, 233] width 827 height 773
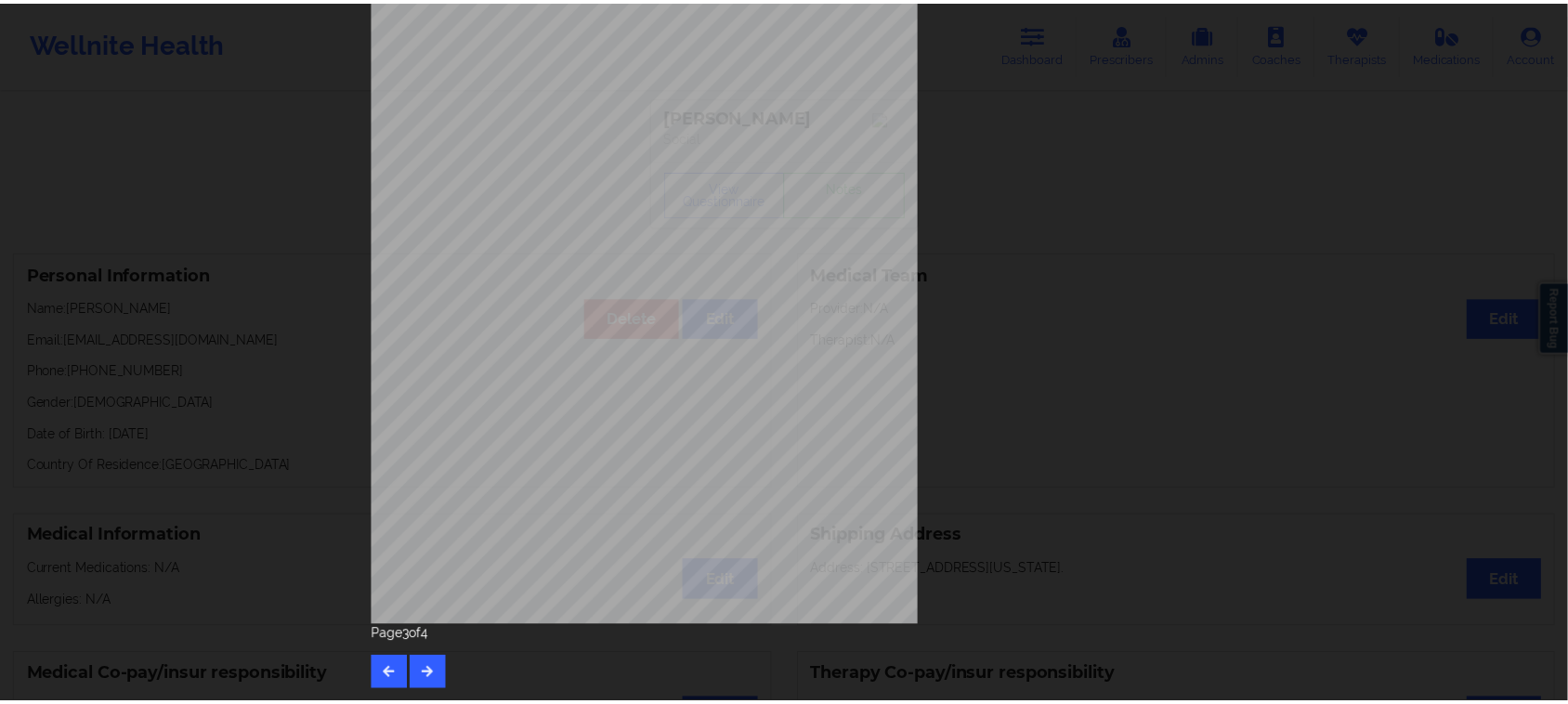
scroll to position [0, 0]
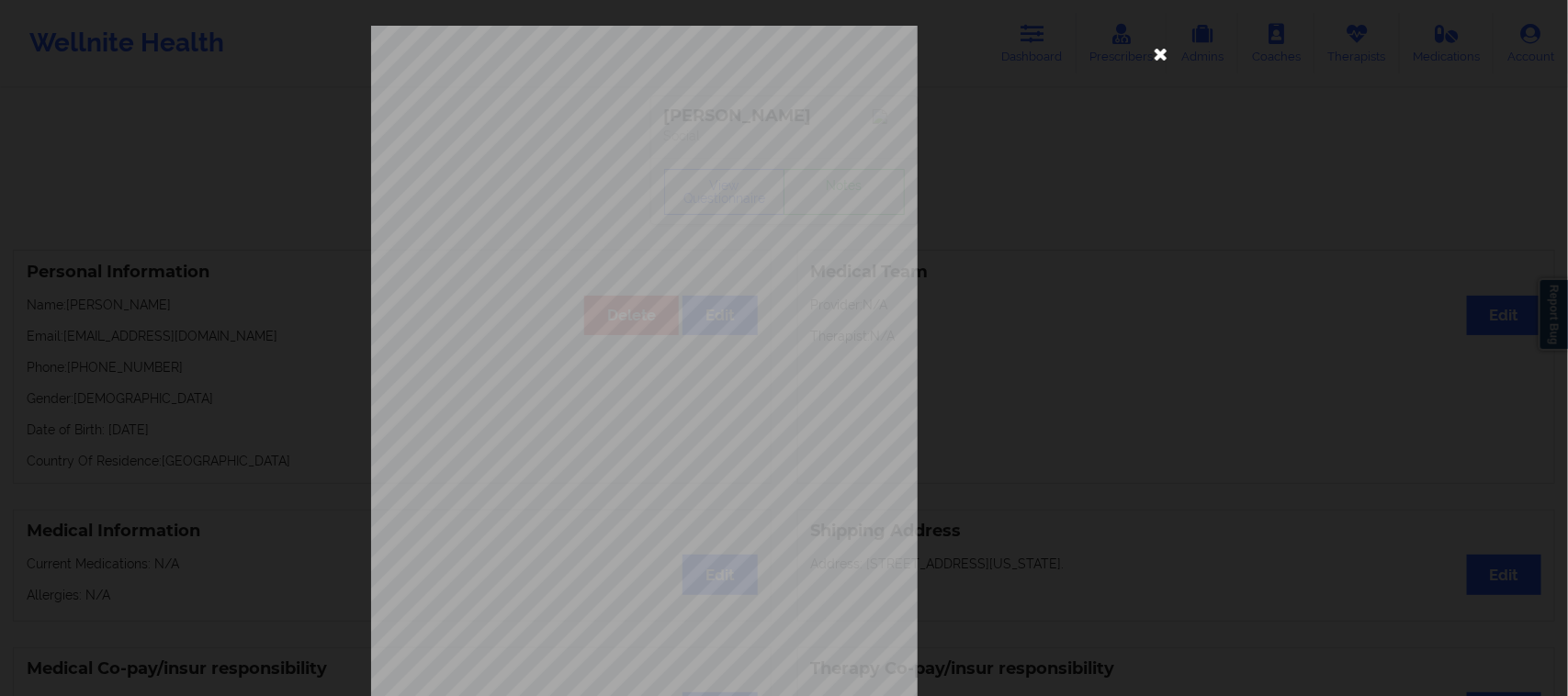
click at [1148, 60] on icon at bounding box center [1160, 53] width 30 height 30
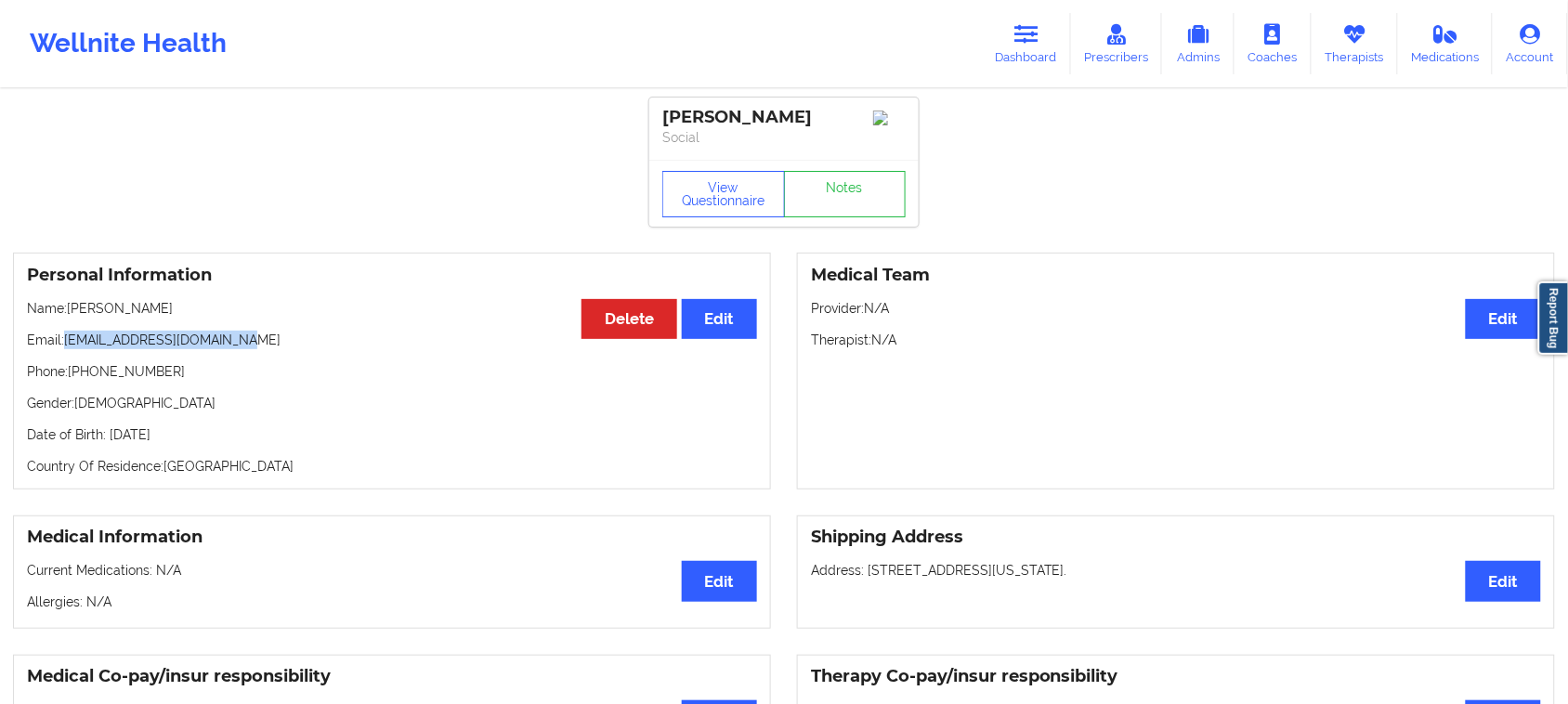
drag, startPoint x: 229, startPoint y: 348, endPoint x: 65, endPoint y: 340, distance: 164.2
click at [65, 340] on p "Email: [EMAIL_ADDRESS][DOMAIN_NAME]" at bounding box center [392, 339] width 730 height 18
copy p "[EMAIL_ADDRESS][DOMAIN_NAME]"
click at [1020, 42] on icon at bounding box center [1026, 34] width 24 height 20
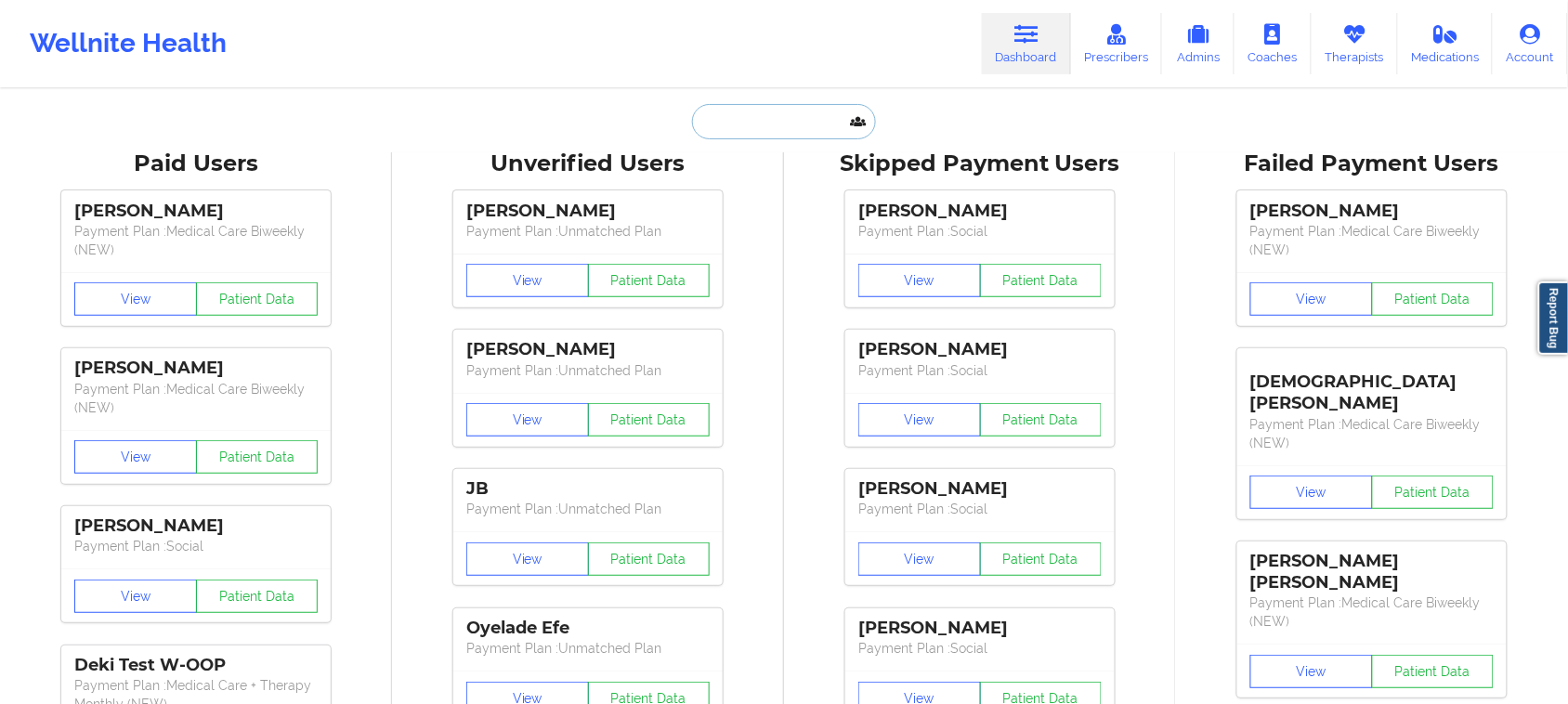
click at [772, 125] on input "text" at bounding box center [784, 121] width 184 height 35
paste input "[PERSON_NAME]"
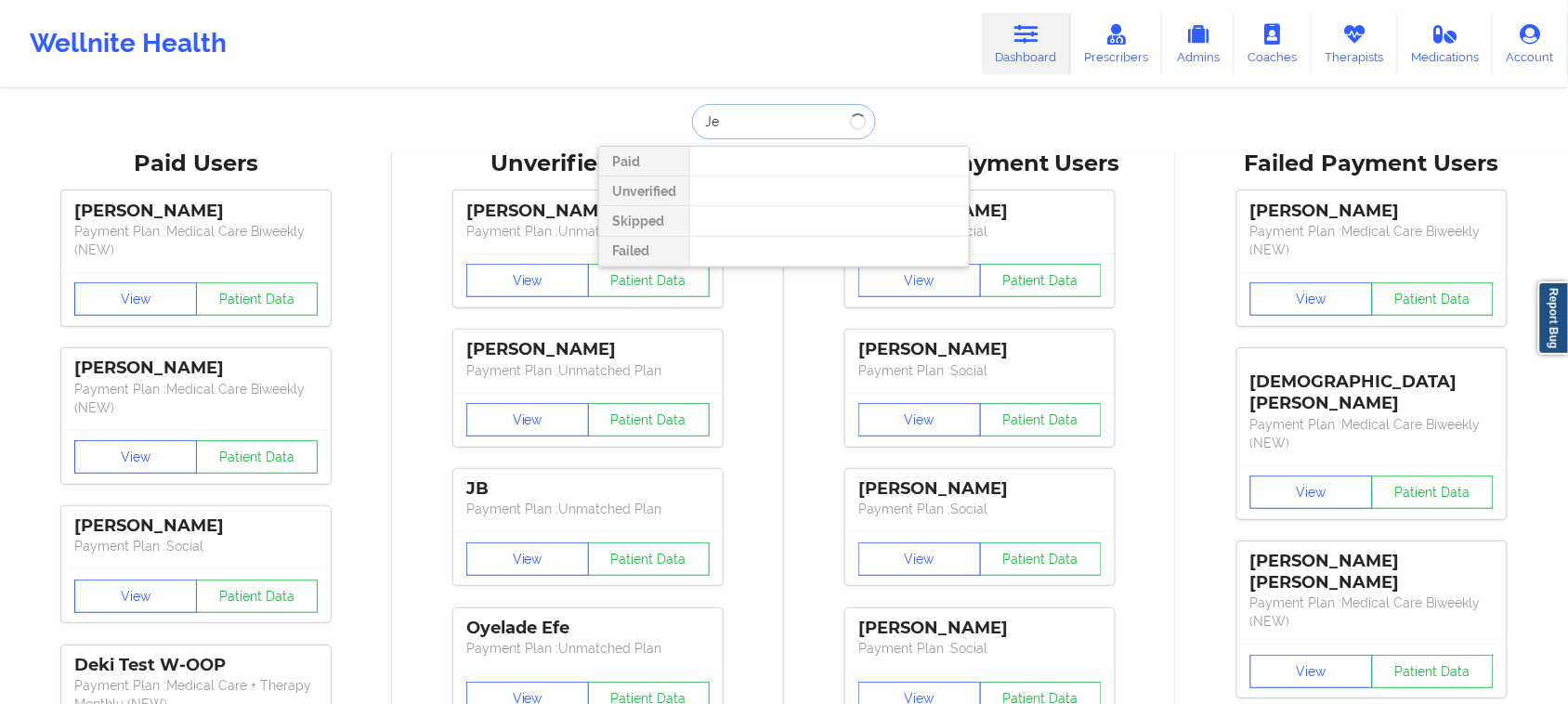
type input "J"
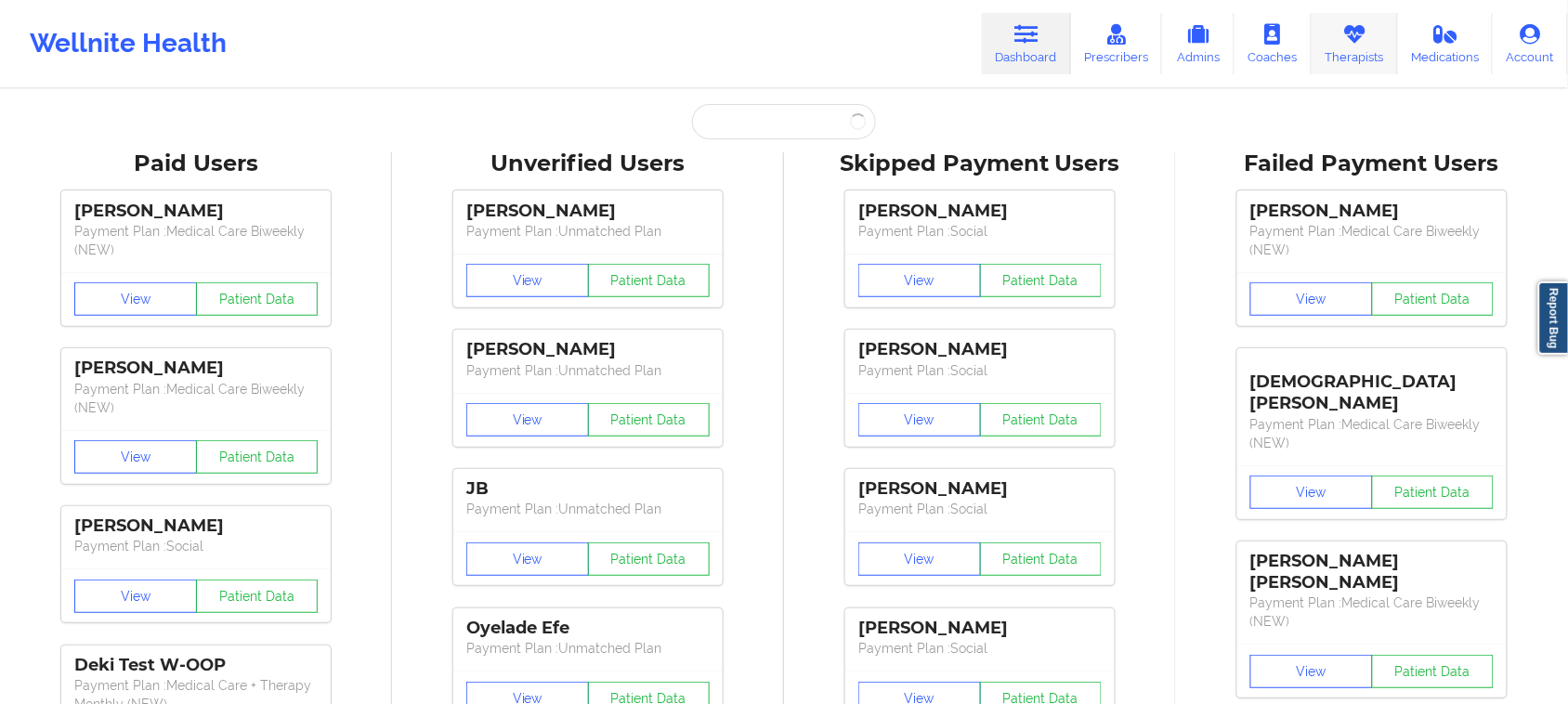
click at [1360, 54] on link "Therapists" at bounding box center [1354, 43] width 86 height 61
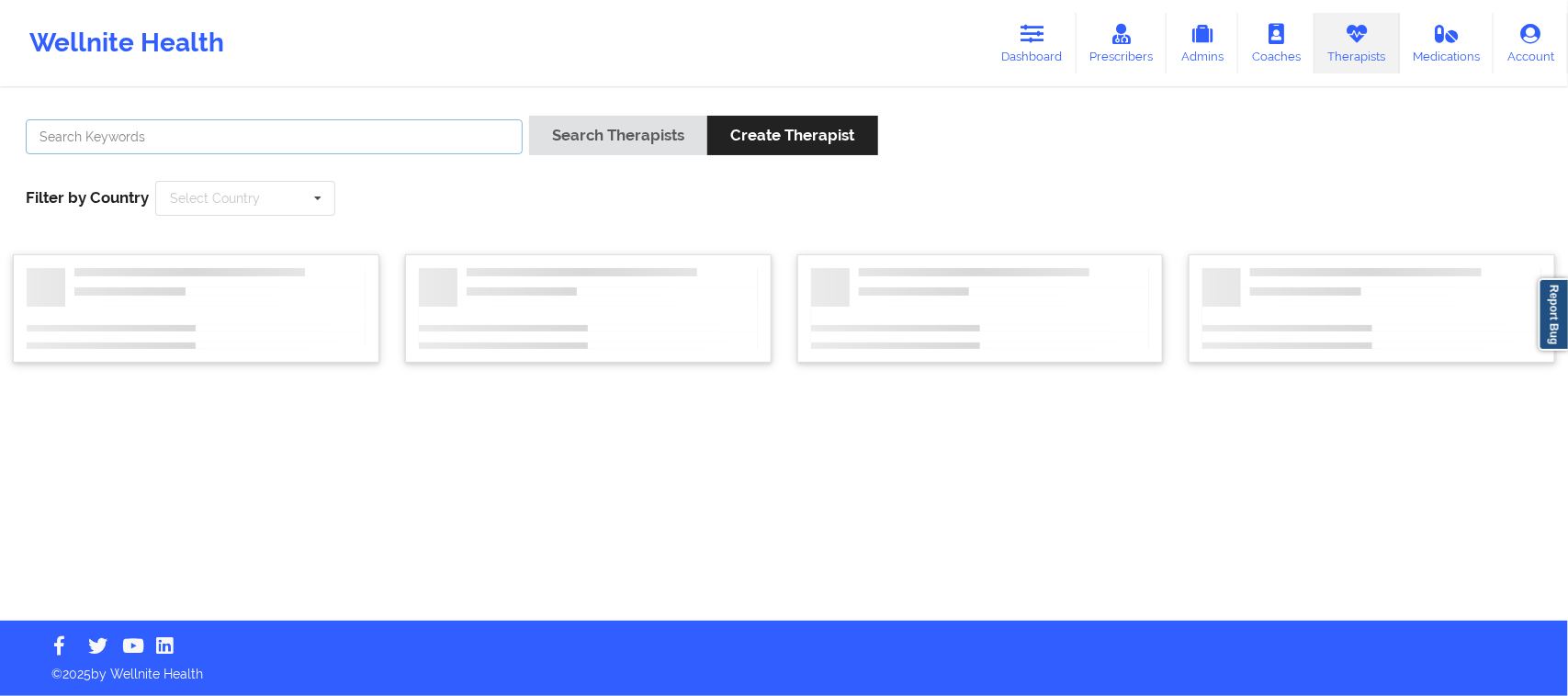
click at [318, 151] on input "text" at bounding box center [274, 137] width 497 height 35
paste input "[PERSON_NAME]"
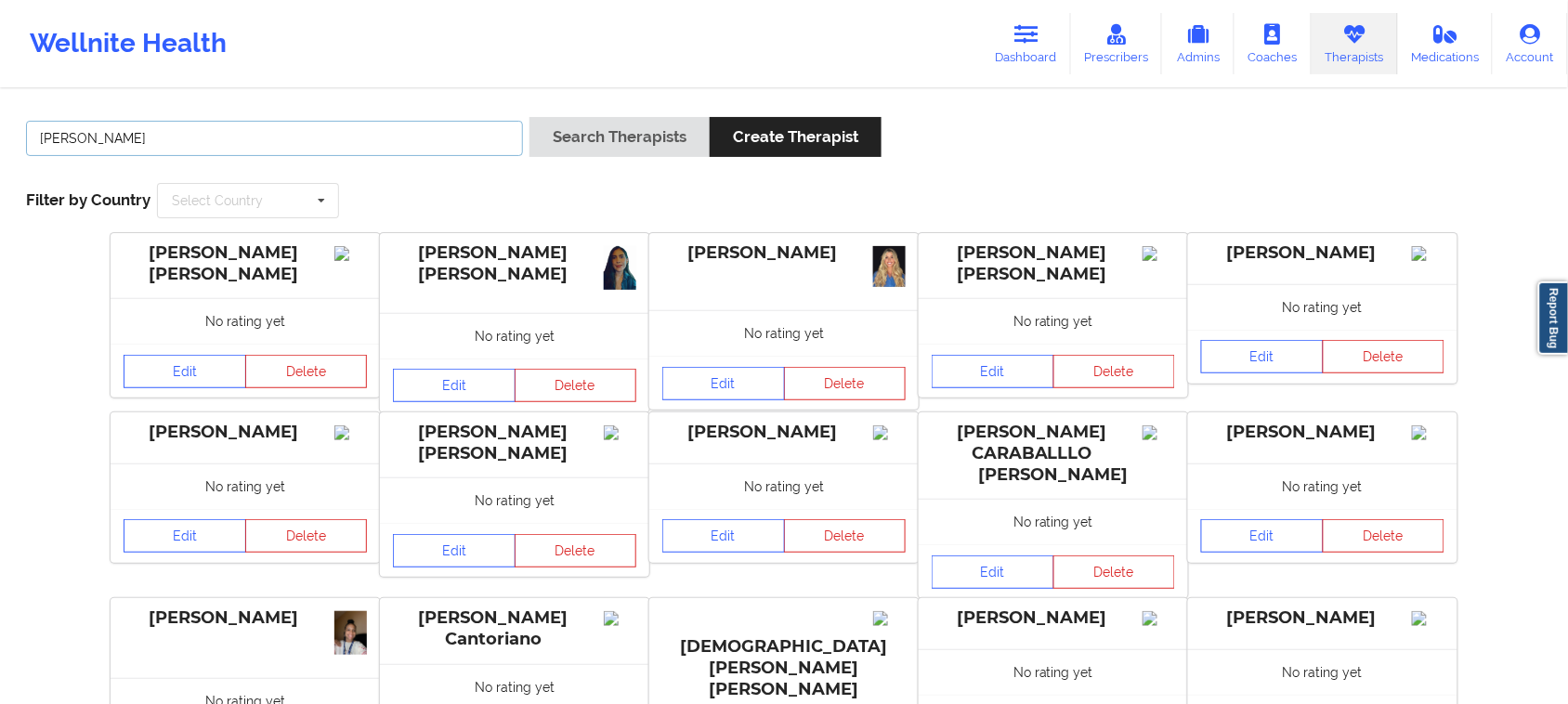
type input "[PERSON_NAME]"
click at [623, 144] on button "Search Therapists" at bounding box center [620, 137] width 180 height 40
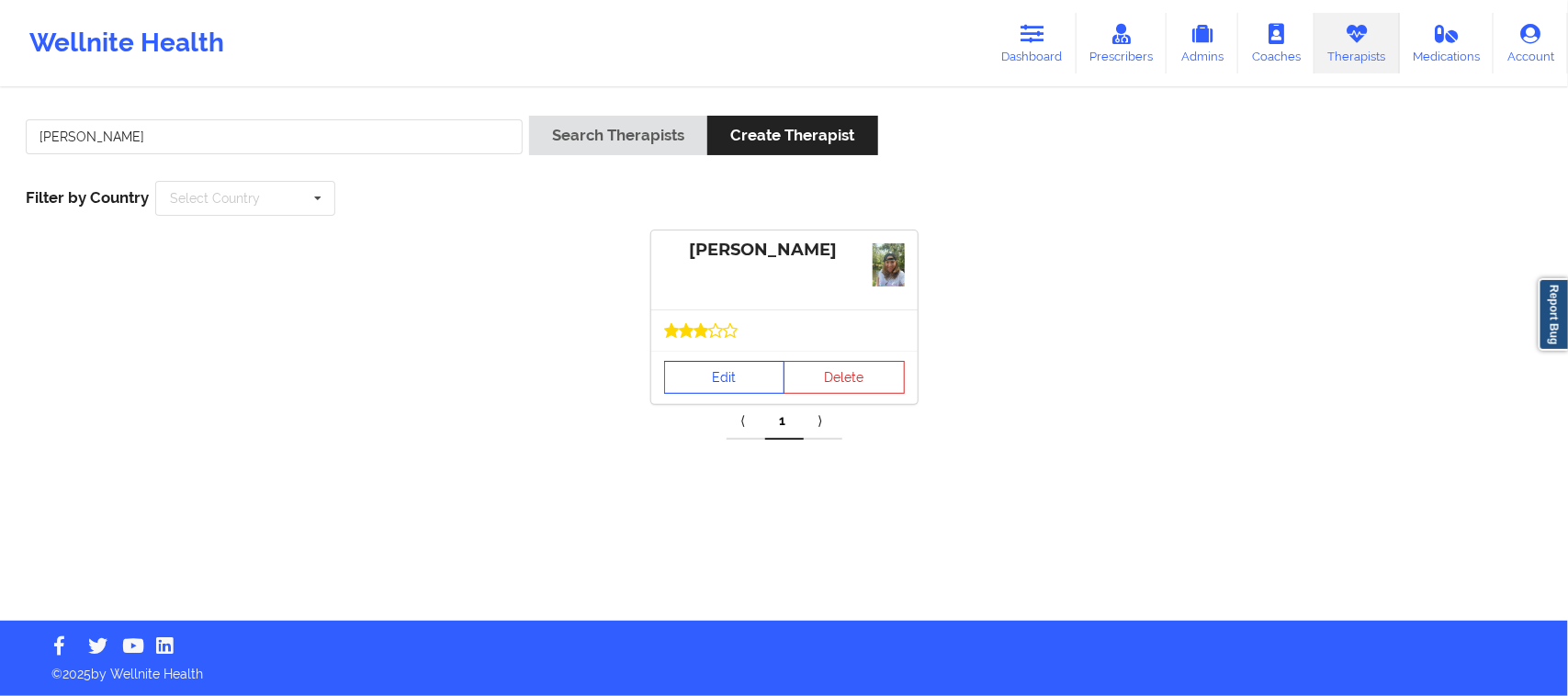
click at [756, 381] on link "Edit" at bounding box center [724, 377] width 121 height 33
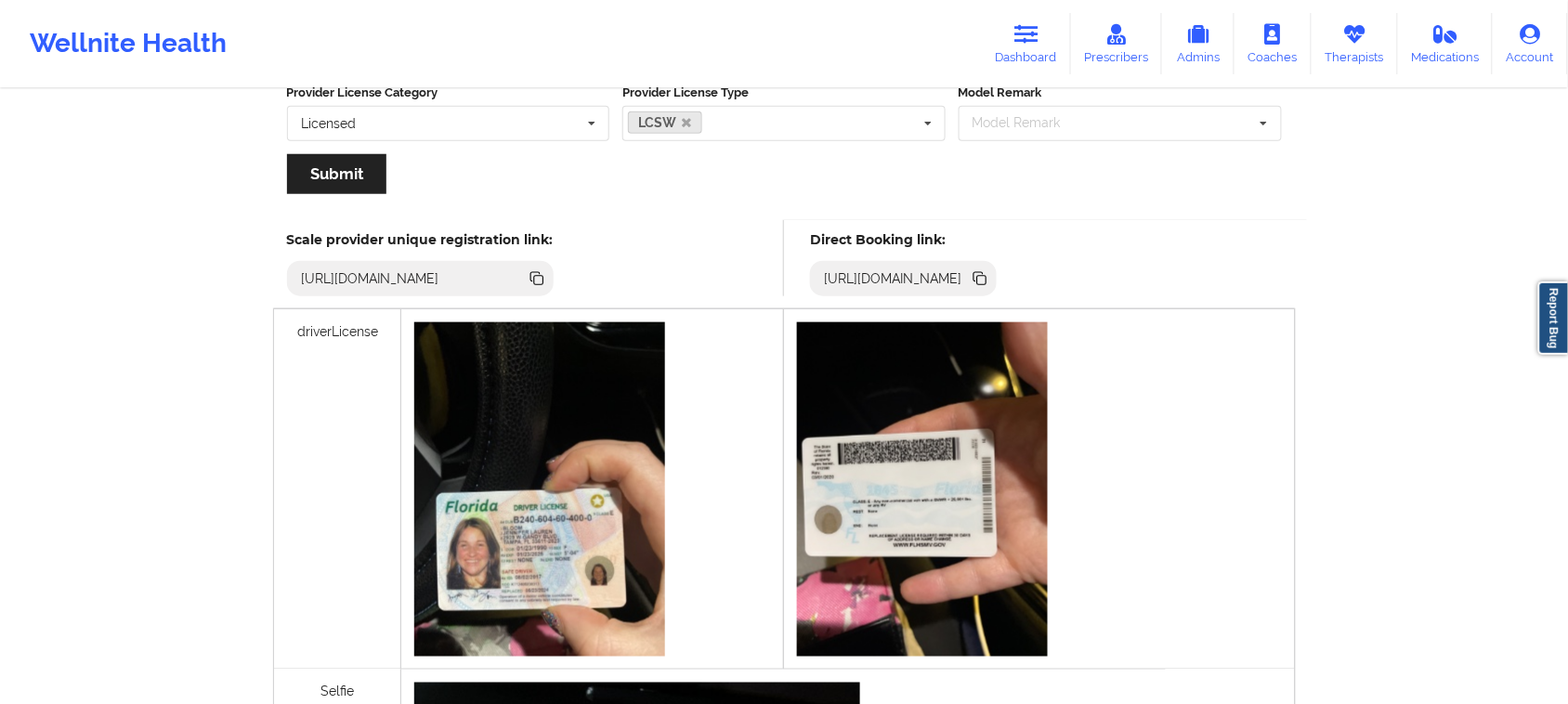
scroll to position [464, 0]
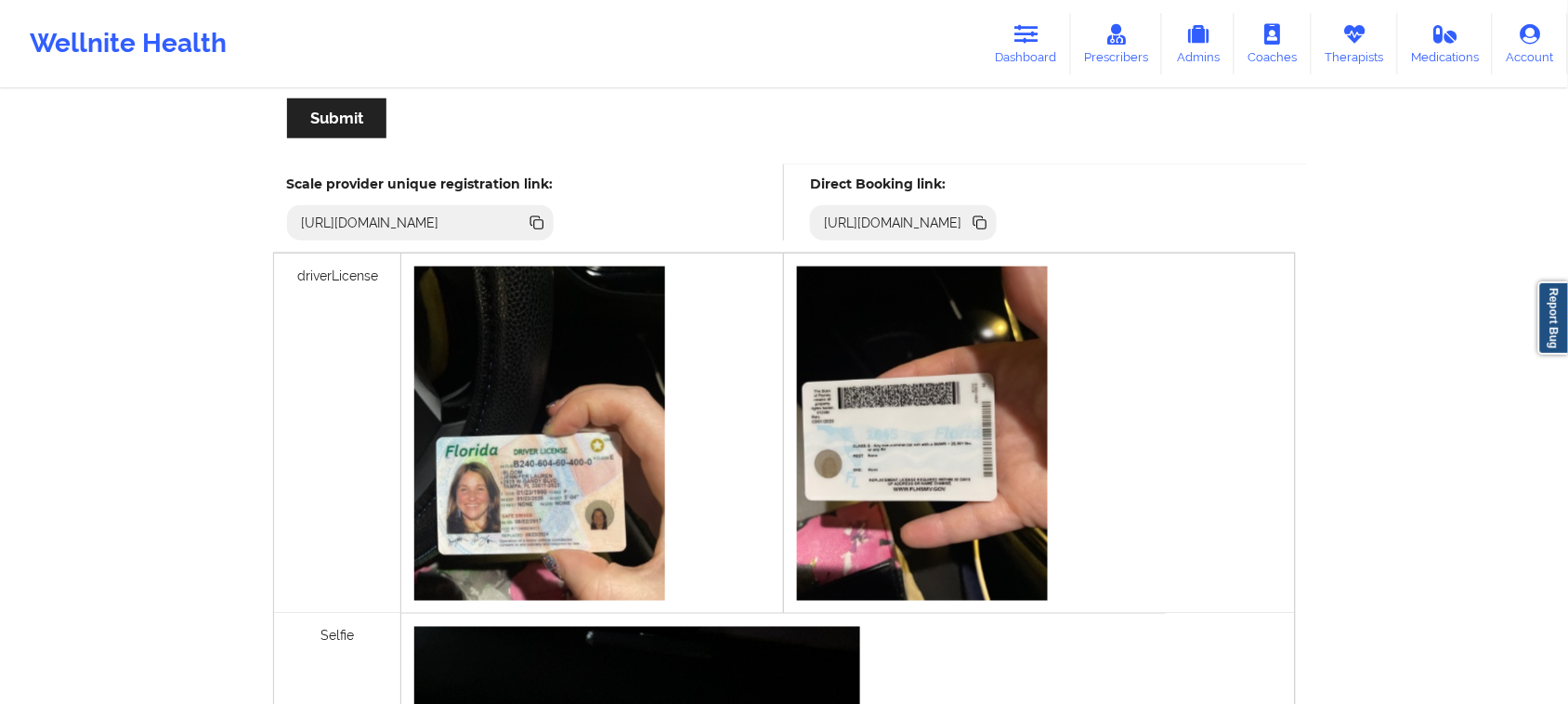
click at [986, 221] on icon at bounding box center [982, 225] width 10 height 10
click at [1349, 49] on link "Therapists" at bounding box center [1354, 43] width 86 height 61
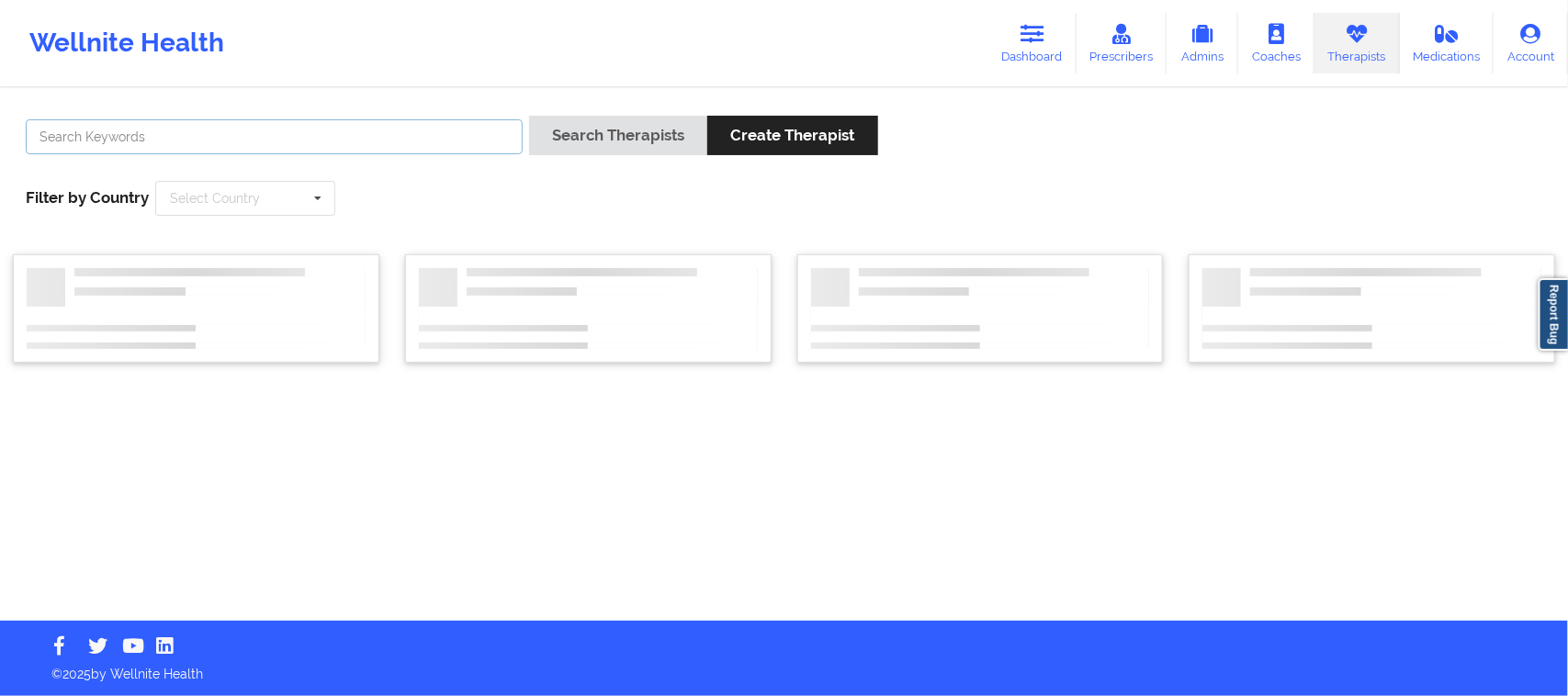
click at [180, 141] on input "text" at bounding box center [274, 137] width 497 height 35
paste input "[PERSON_NAME]"
type input "[PERSON_NAME]"
click at [306, 205] on icon at bounding box center [317, 198] width 28 height 34
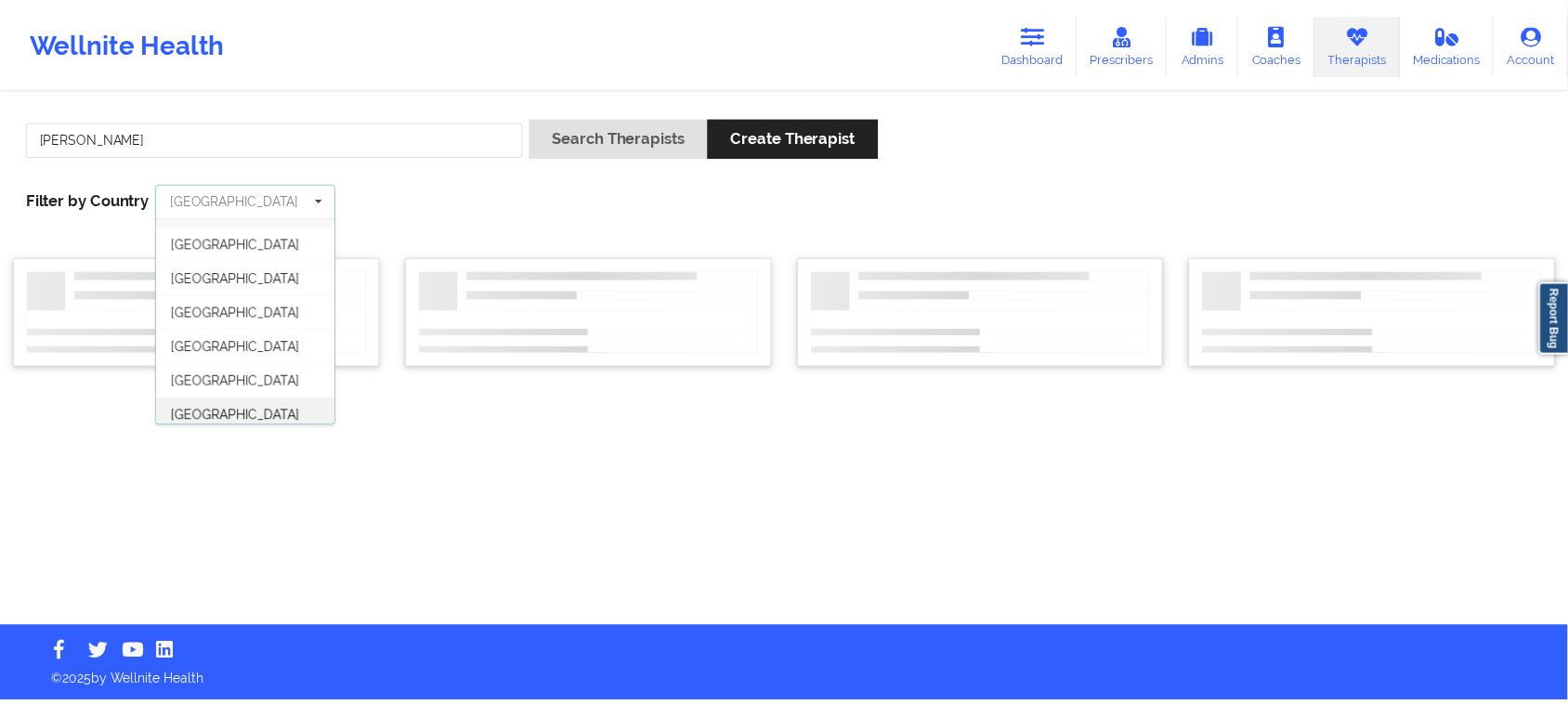
scroll to position [103, 0]
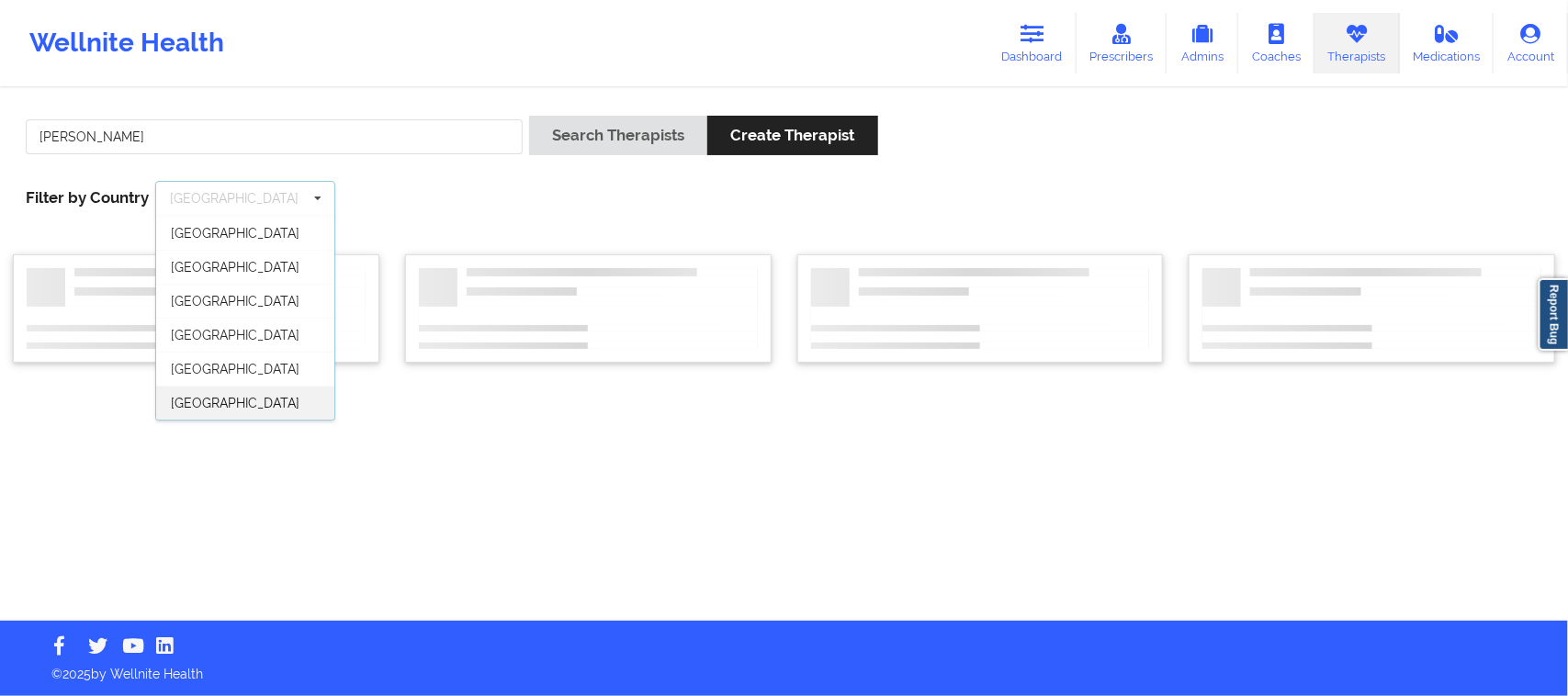
click at [258, 397] on div "[GEOGRAPHIC_DATA]" at bounding box center [246, 402] width 178 height 34
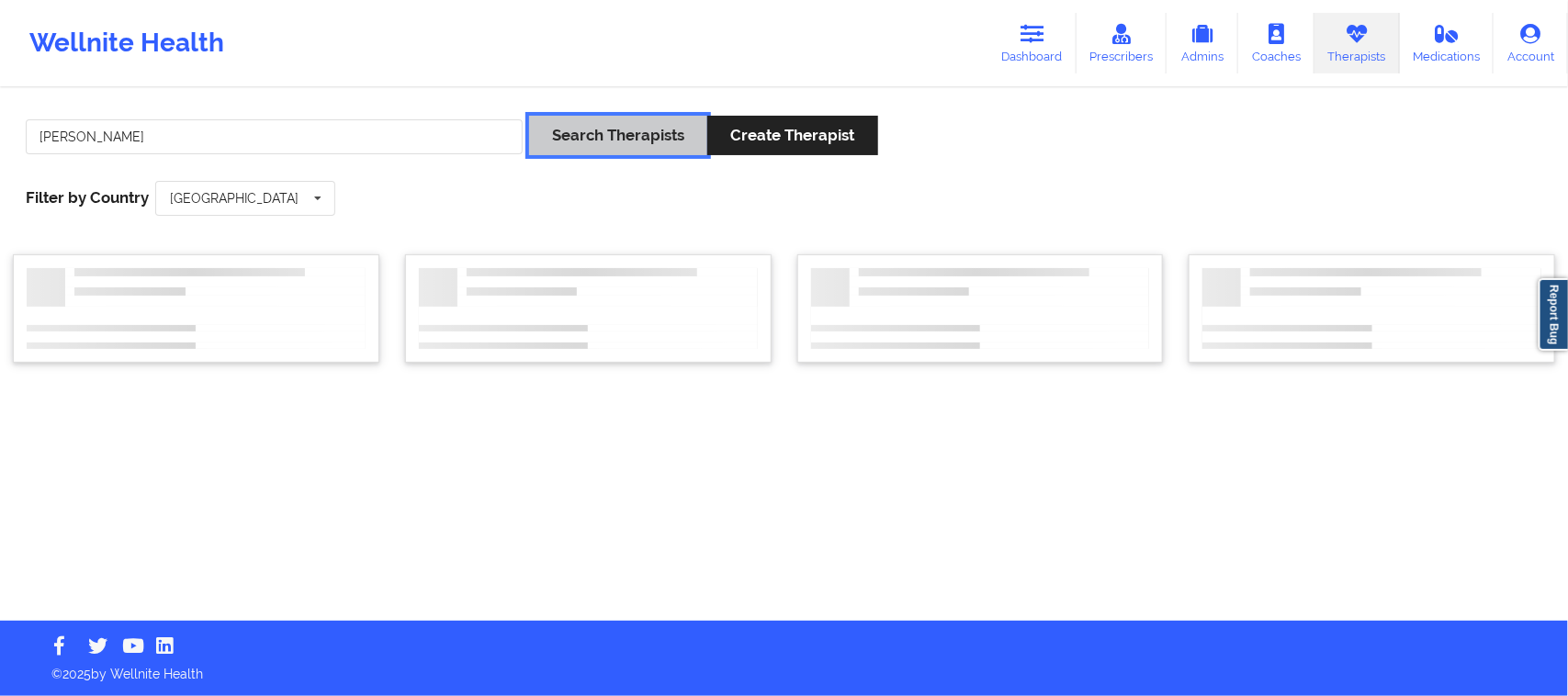
click at [585, 128] on button "Search Therapists" at bounding box center [619, 135] width 178 height 39
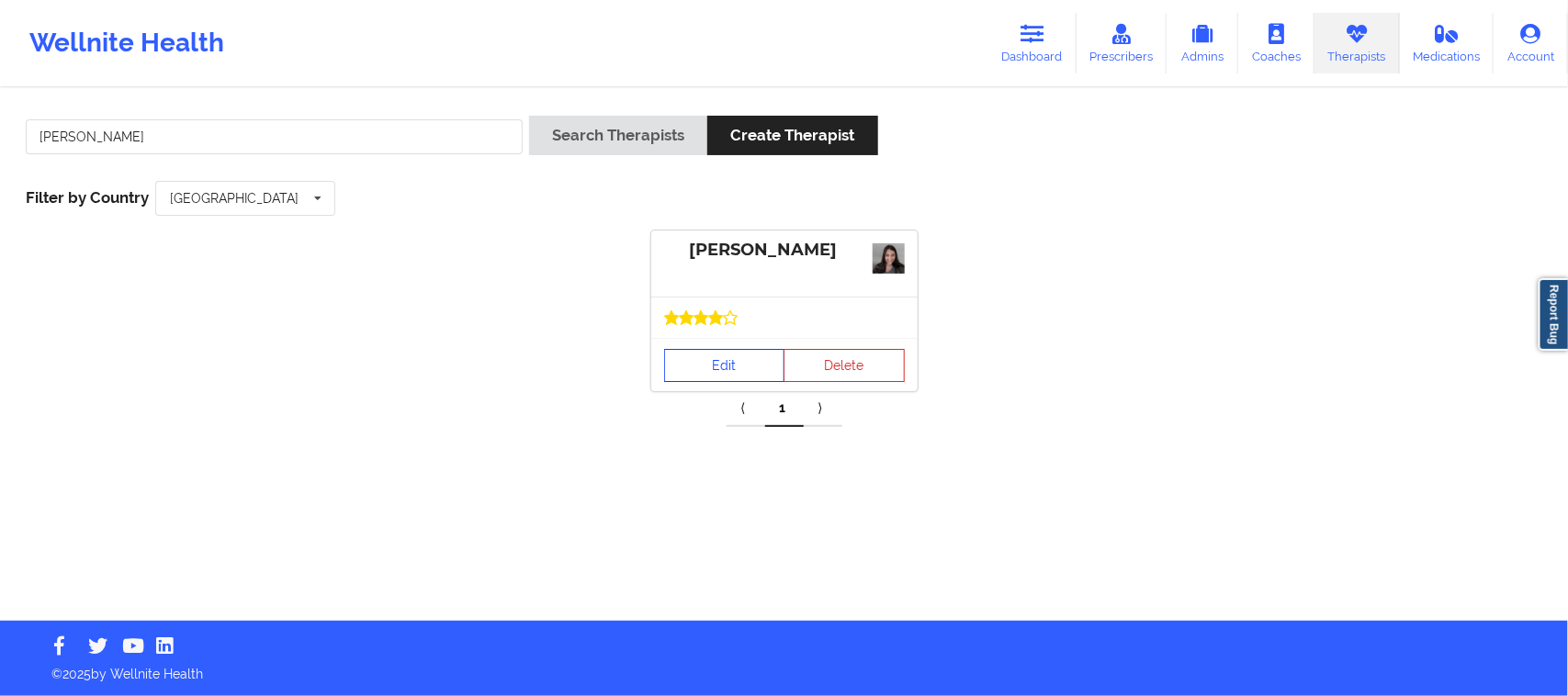
click at [756, 362] on link "Edit" at bounding box center [724, 365] width 121 height 33
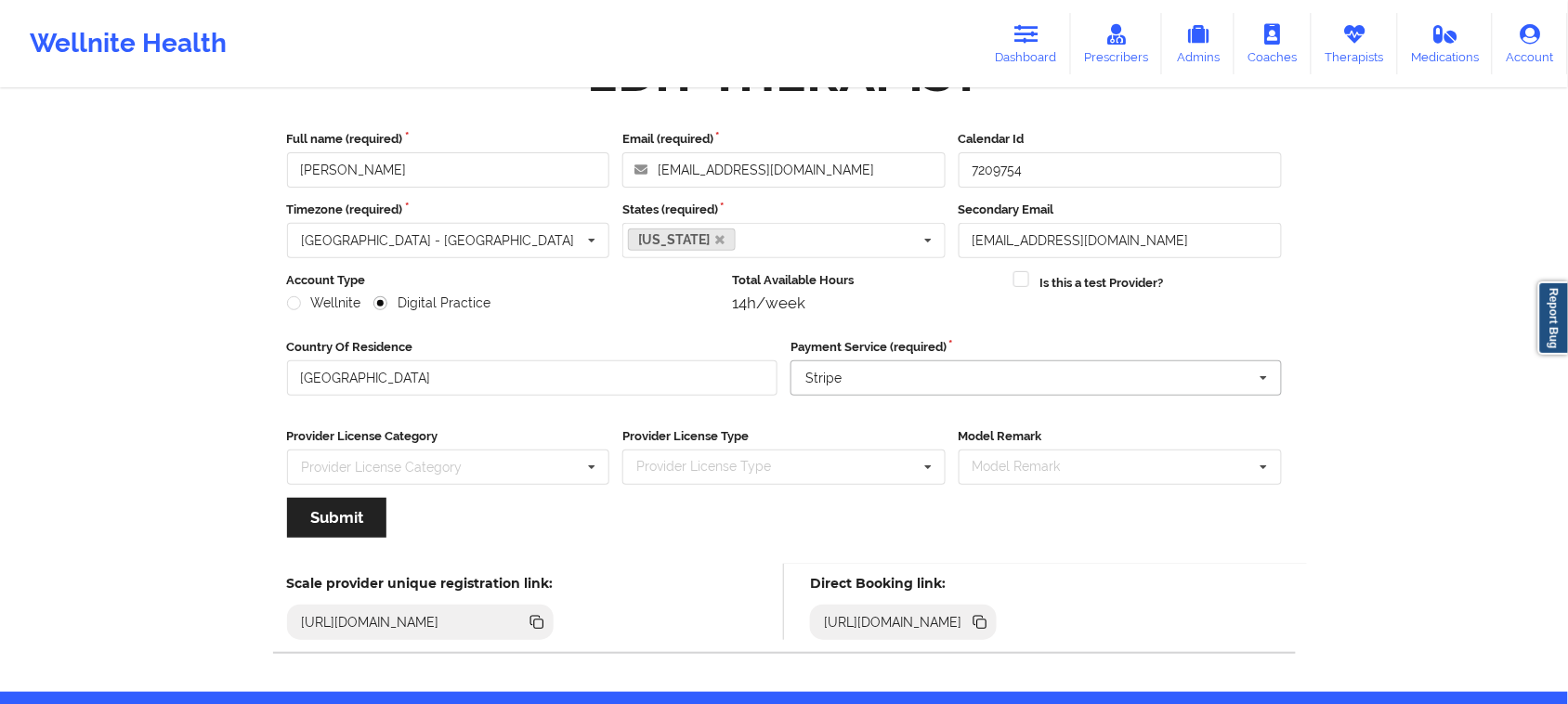
scroll to position [130, 0]
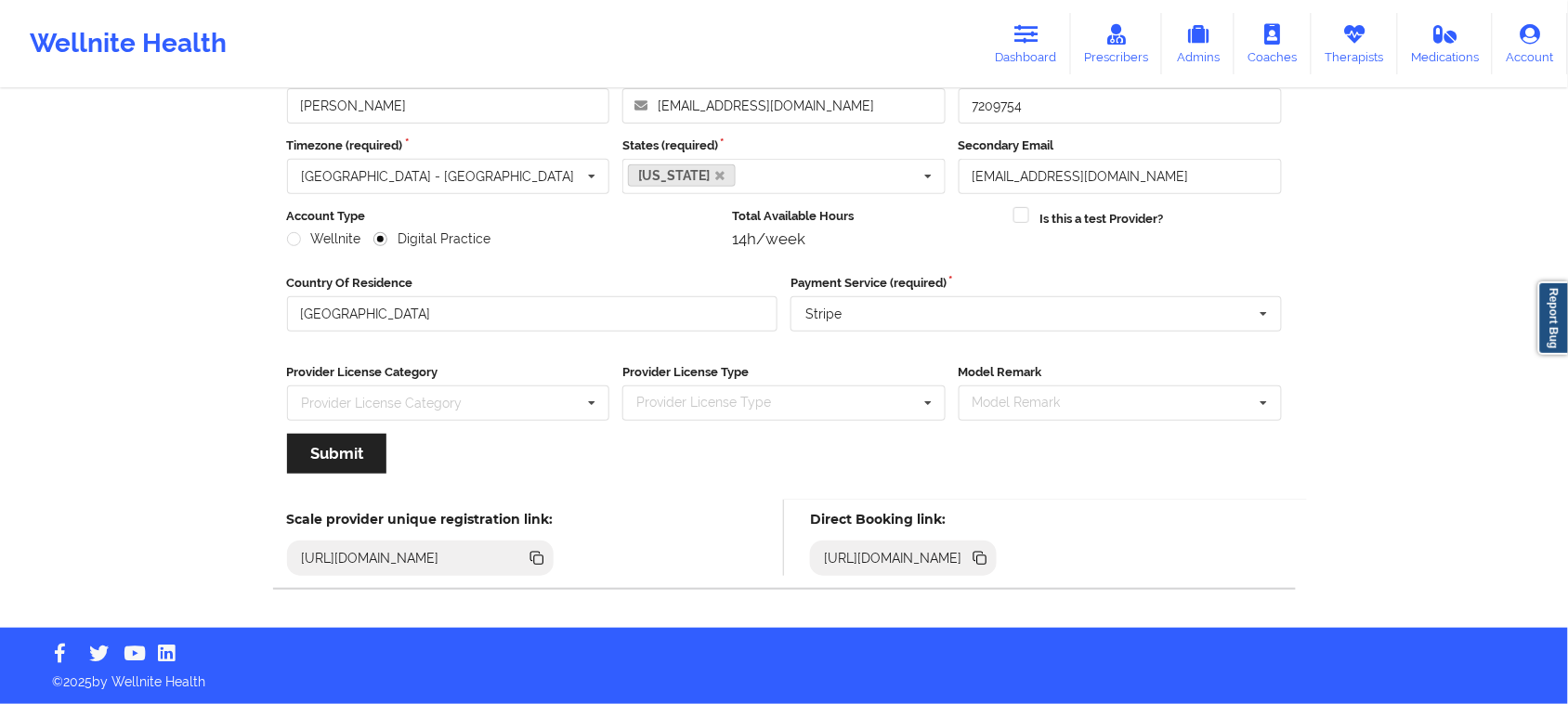
click at [986, 561] on icon at bounding box center [982, 560] width 10 height 10
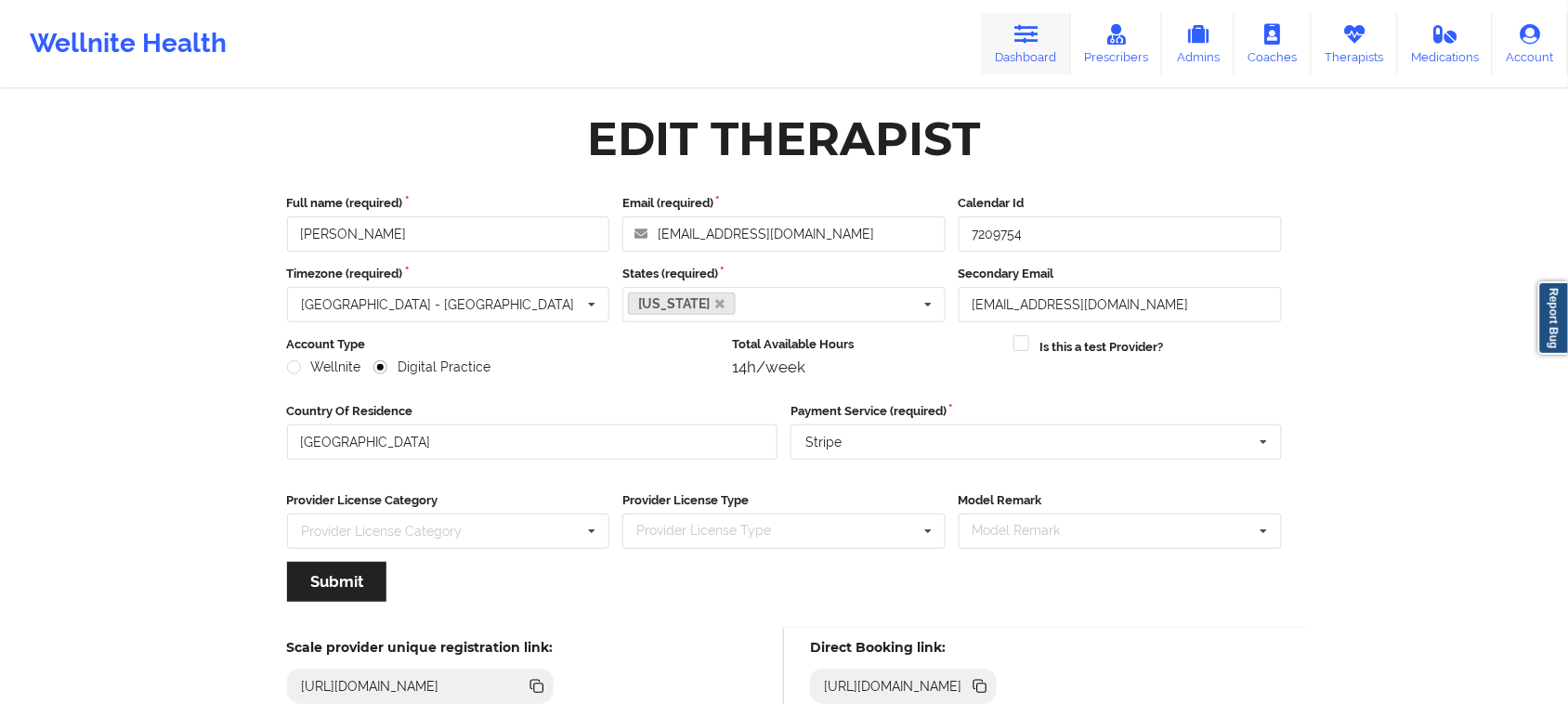
scroll to position [0, 0]
click at [1034, 44] on icon at bounding box center [1026, 34] width 24 height 20
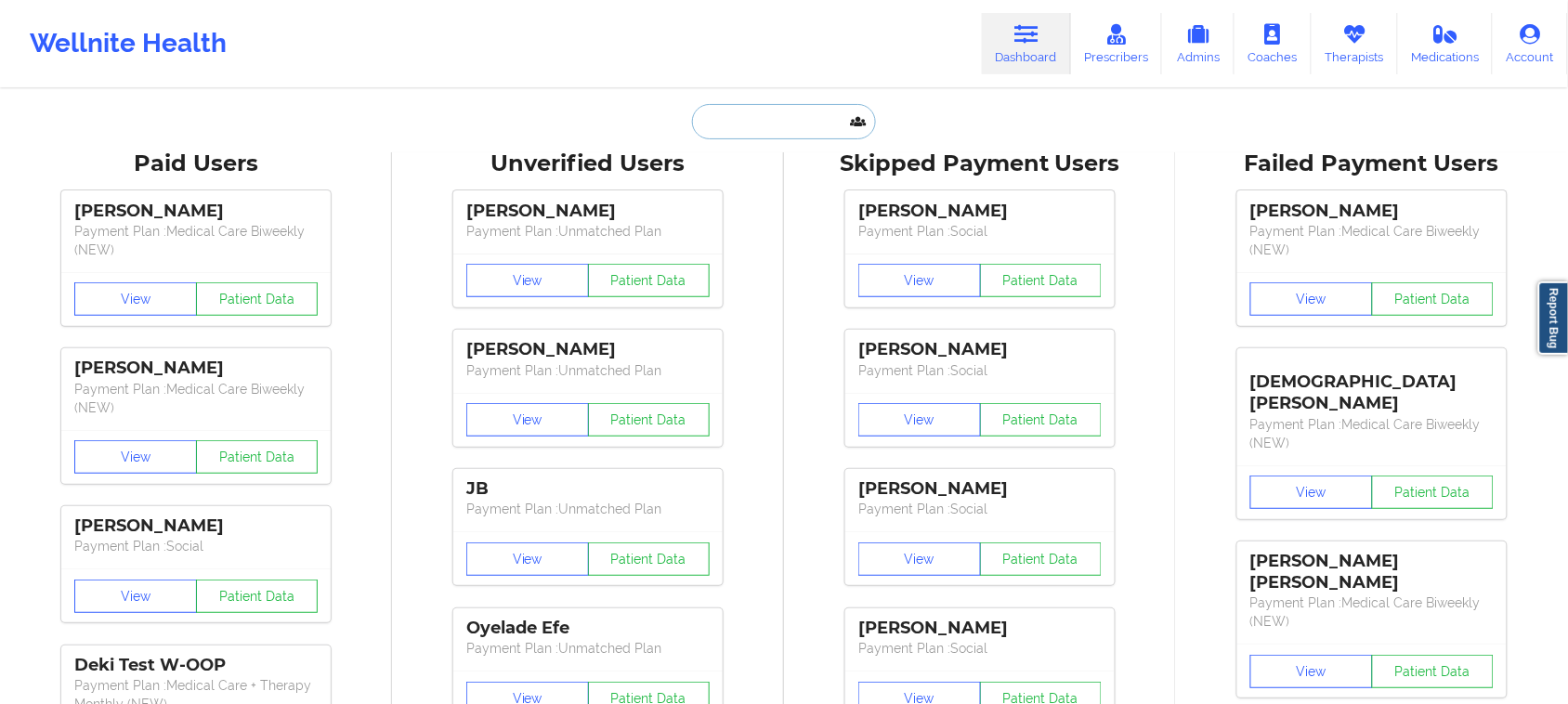
click at [743, 118] on input "text" at bounding box center [784, 121] width 184 height 35
paste input "[PERSON_NAME]"
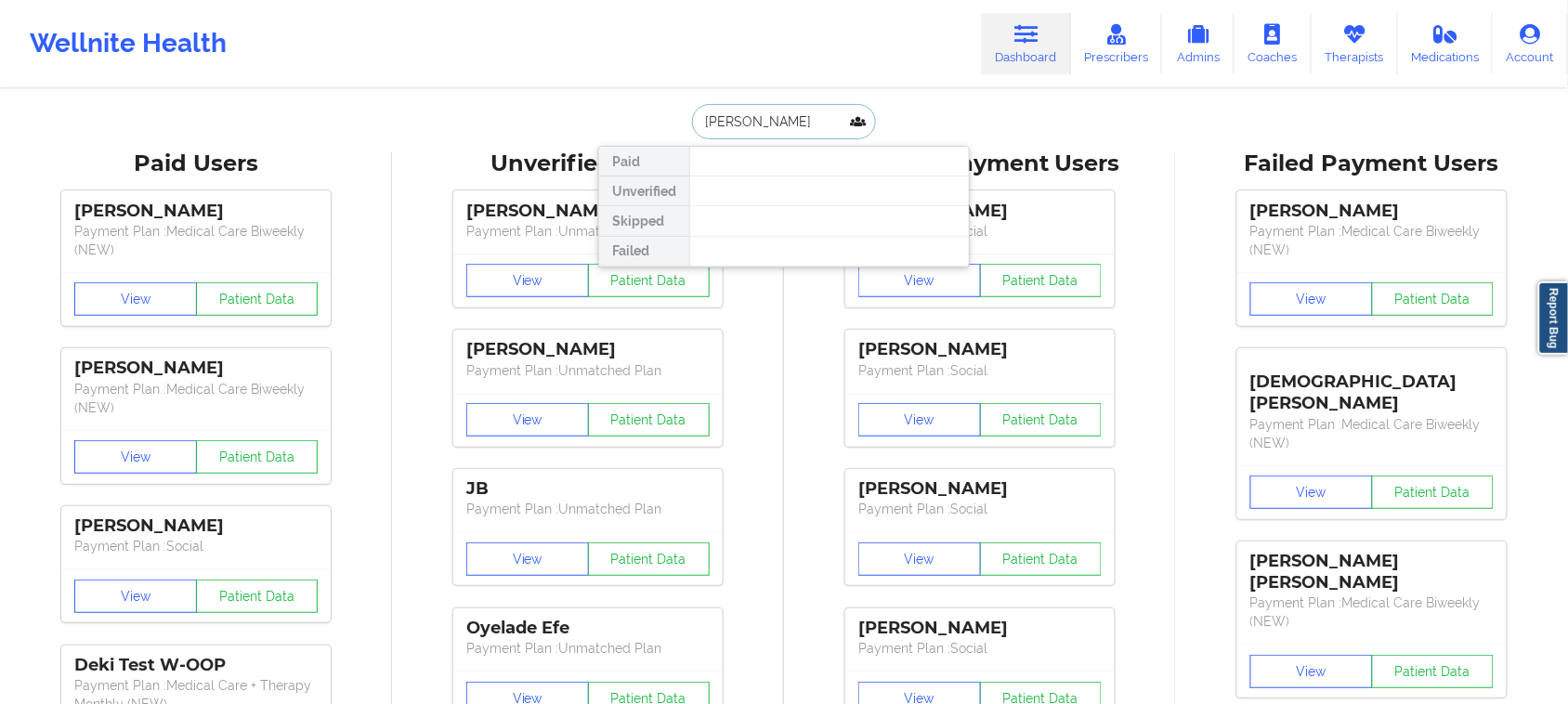
click at [734, 114] on input "[PERSON_NAME]" at bounding box center [784, 121] width 184 height 35
click at [736, 117] on input "[PERSON_NAME]" at bounding box center [784, 121] width 184 height 35
type input "[PERSON_NAME]"
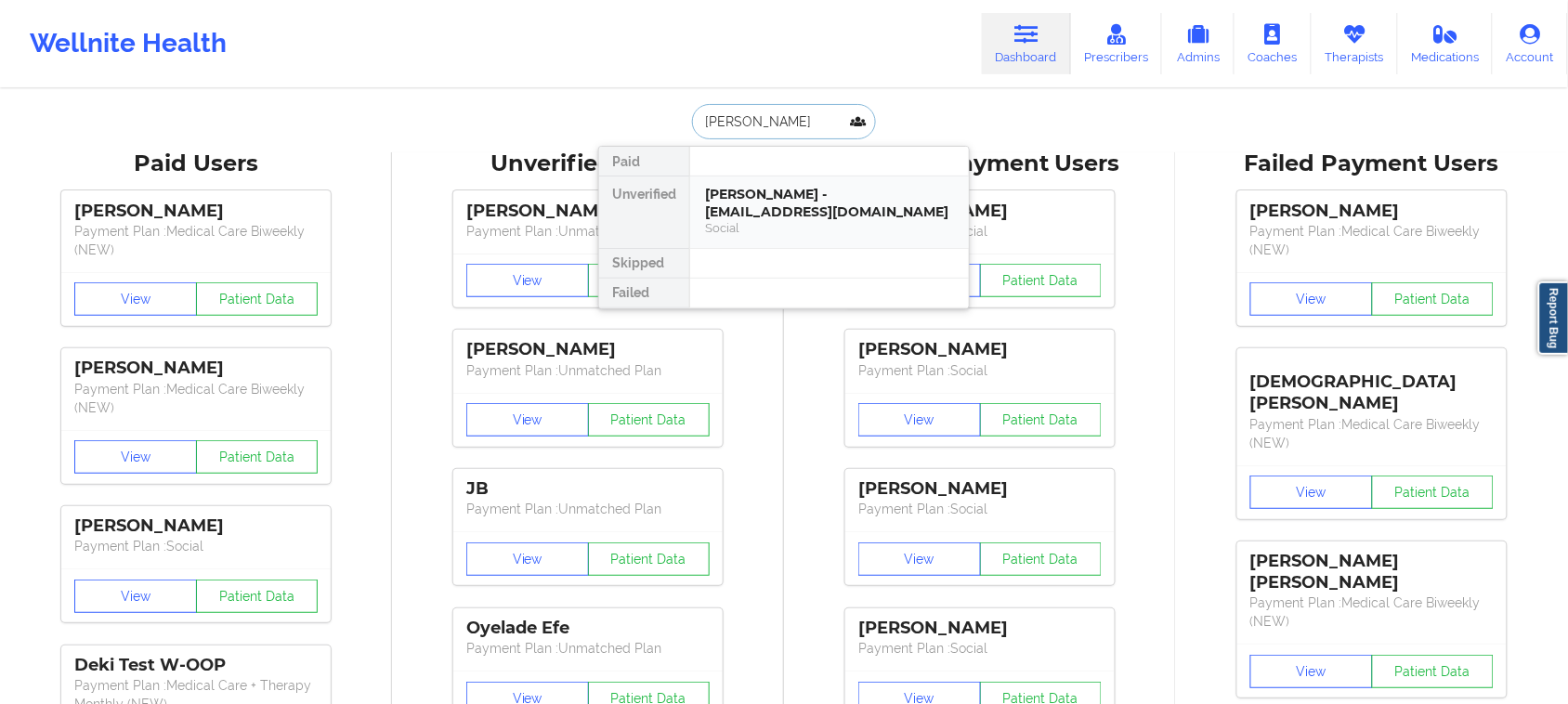
click at [754, 223] on div "Social" at bounding box center [829, 228] width 249 height 16
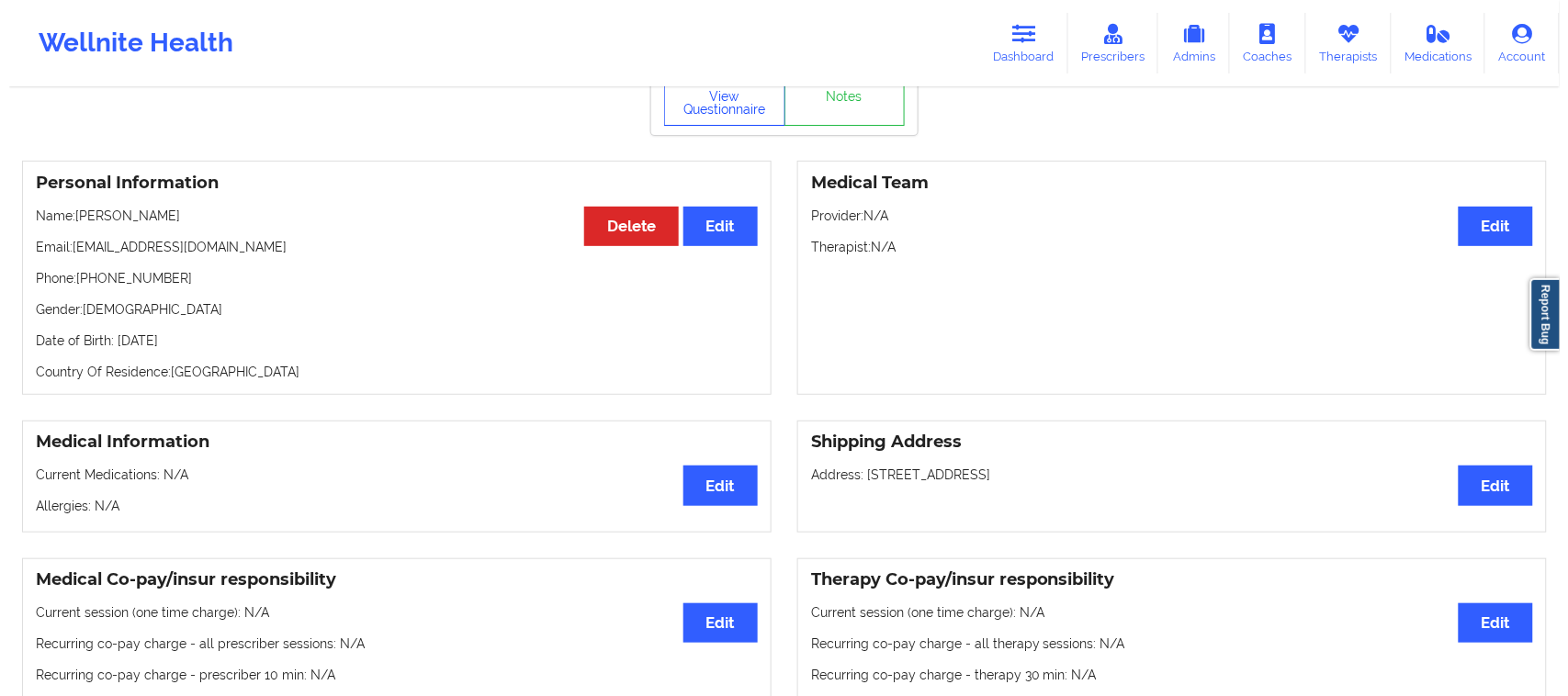
scroll to position [81, 0]
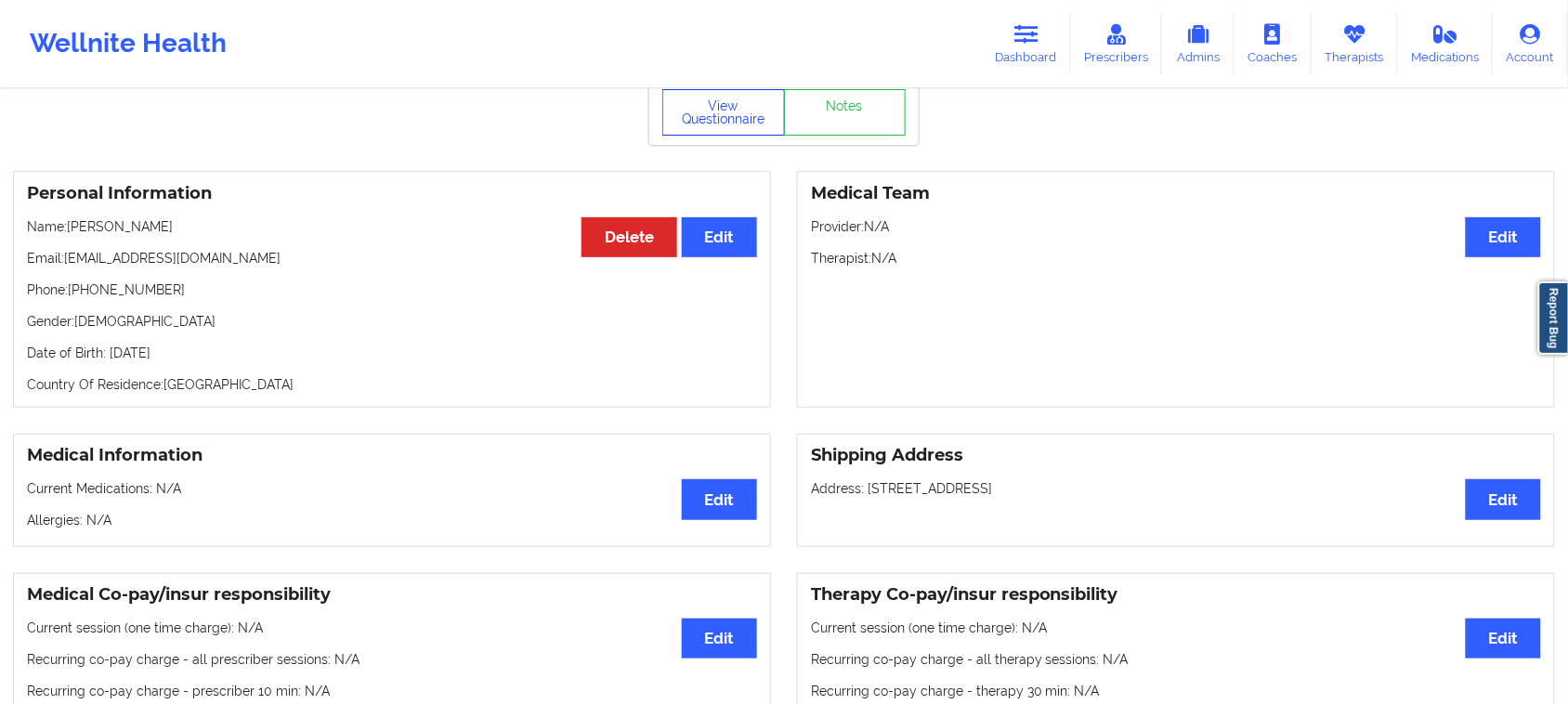
click at [694, 125] on button "View Questionnaire" at bounding box center [723, 112] width 122 height 47
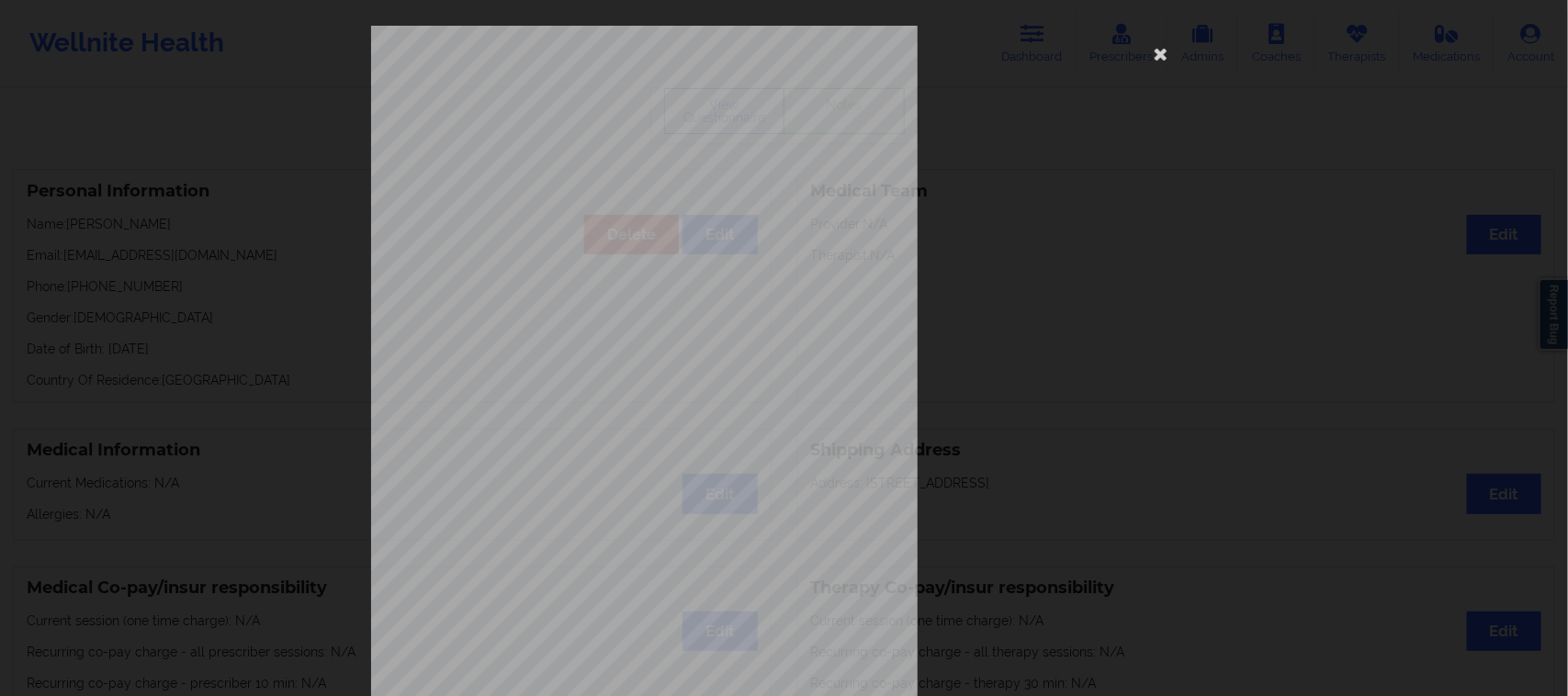
scroll to position [179, 0]
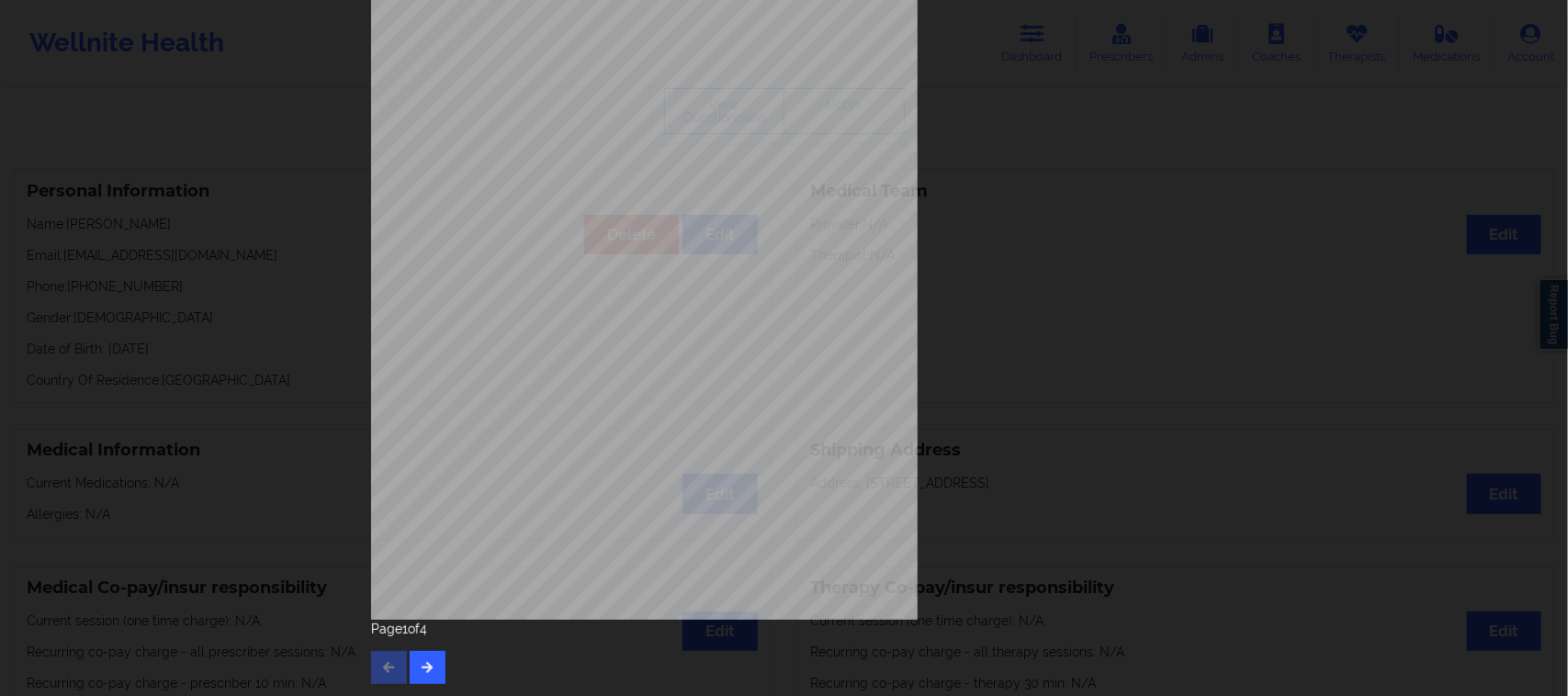
click at [447, 660] on div "Page 1 of 4" at bounding box center [784, 651] width 827 height 64
click at [425, 661] on icon "button" at bounding box center [428, 666] width 15 height 11
click at [436, 665] on button "button" at bounding box center [427, 667] width 35 height 33
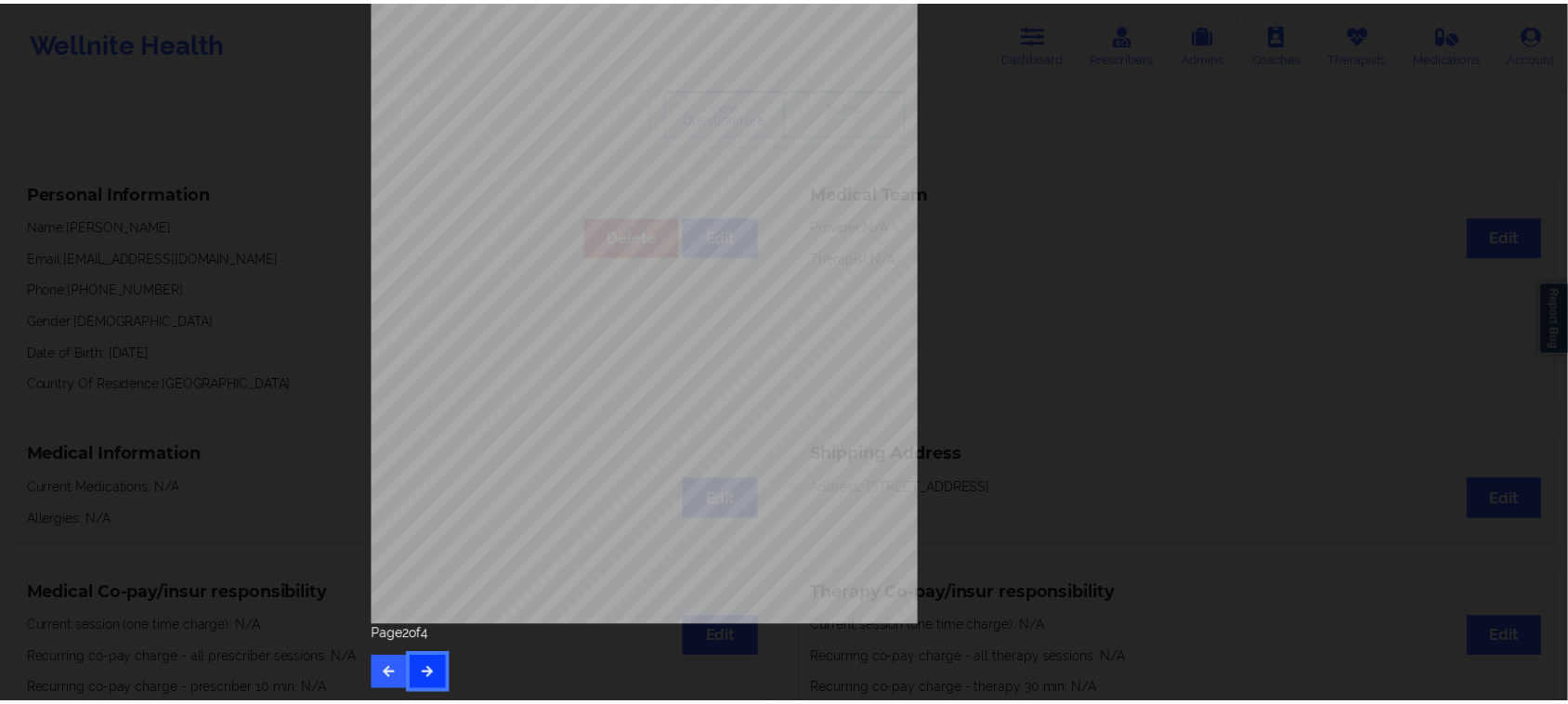
scroll to position [0, 0]
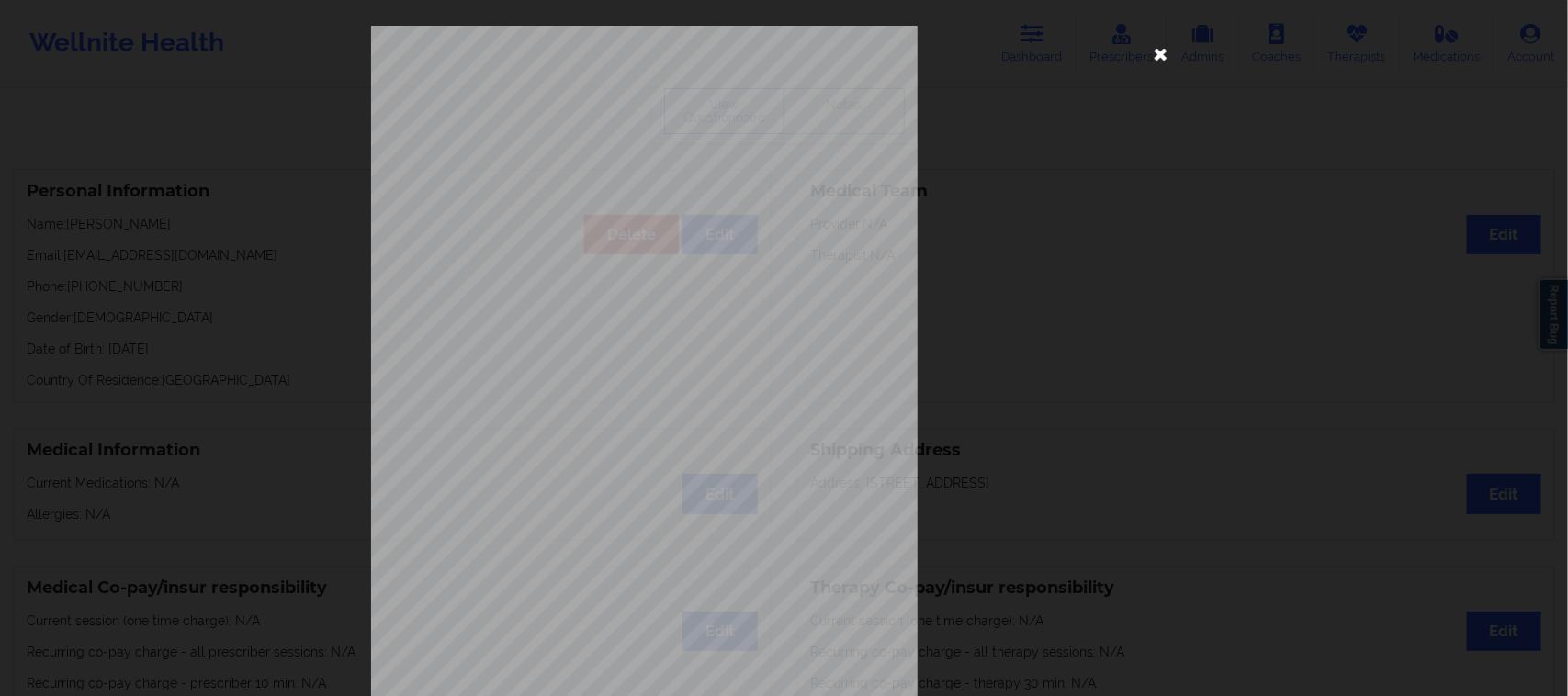
click at [1159, 59] on icon at bounding box center [1160, 53] width 30 height 30
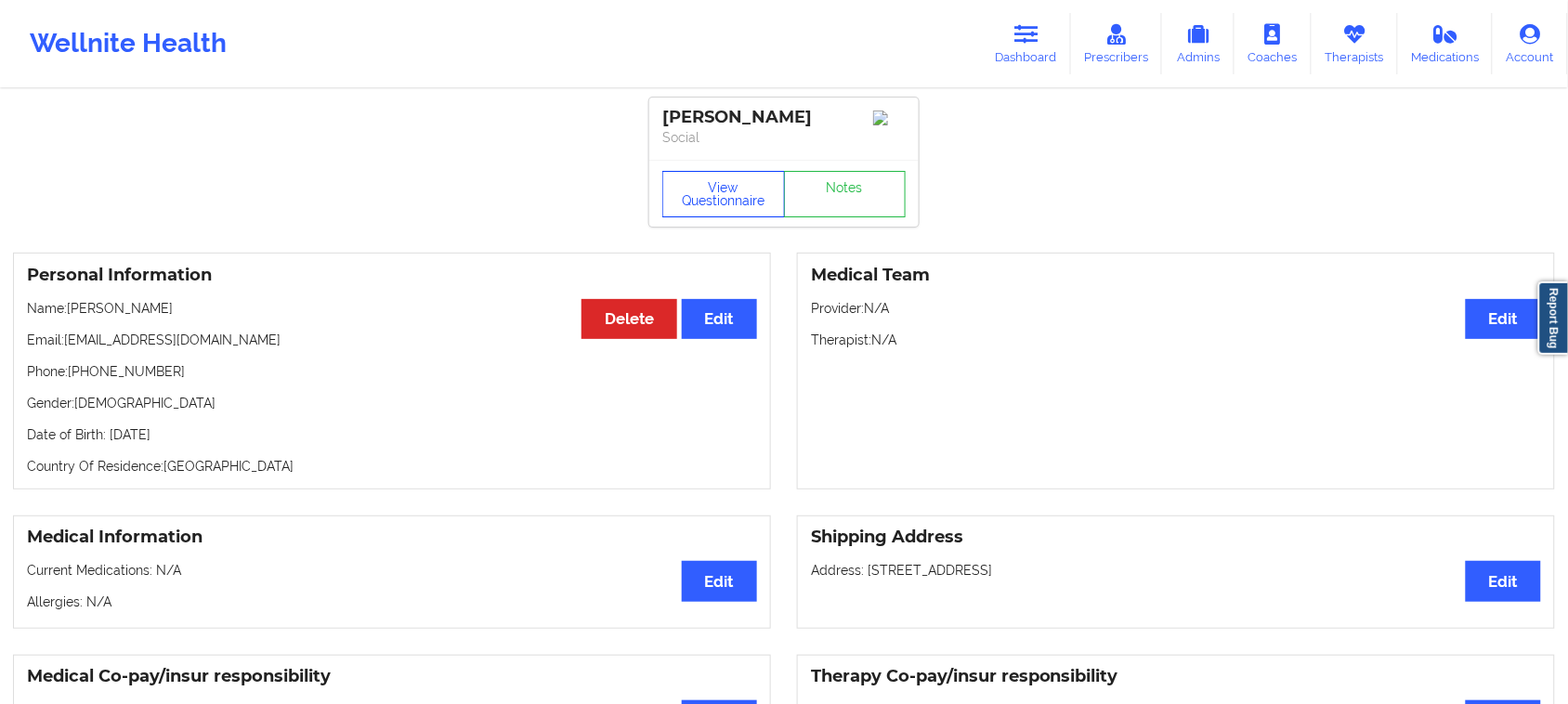
click at [713, 196] on button "View Questionnaire" at bounding box center [723, 194] width 122 height 47
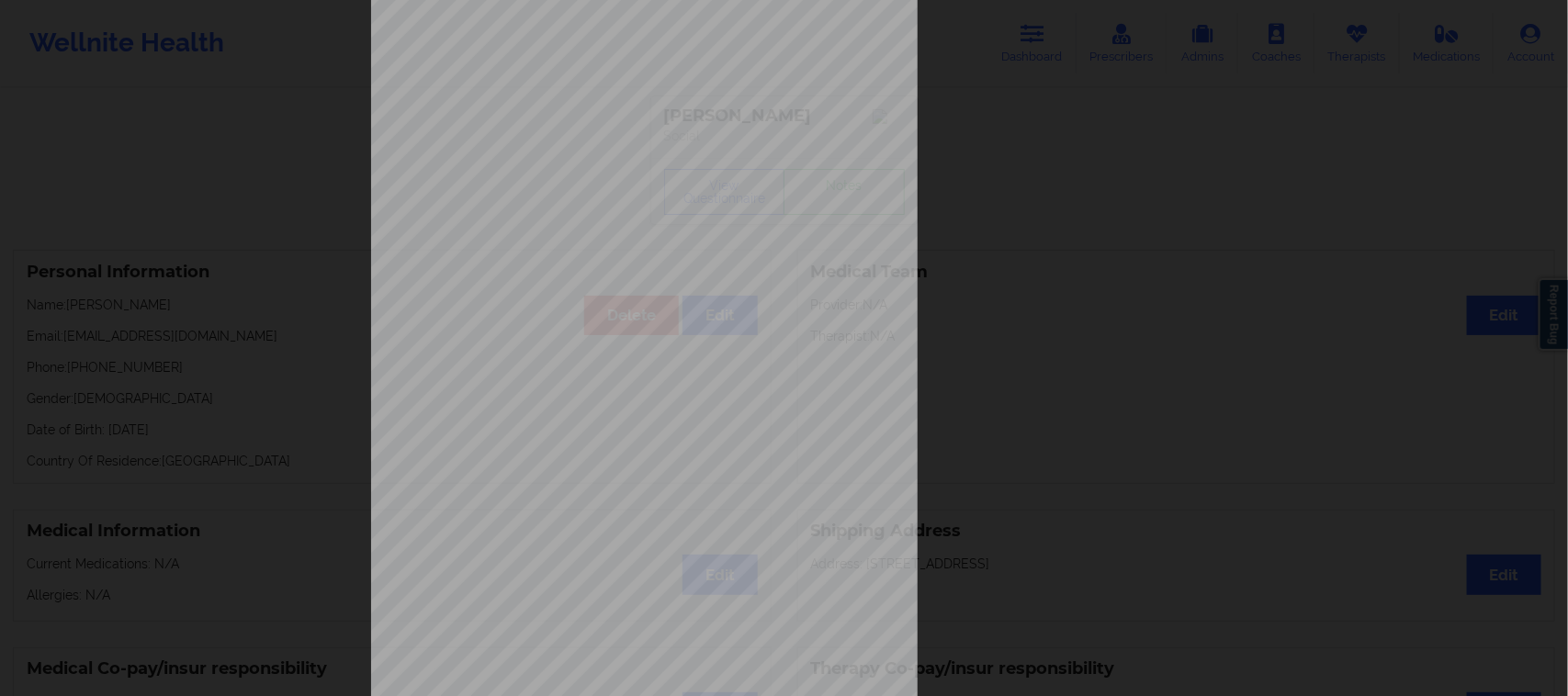
scroll to position [179, 0]
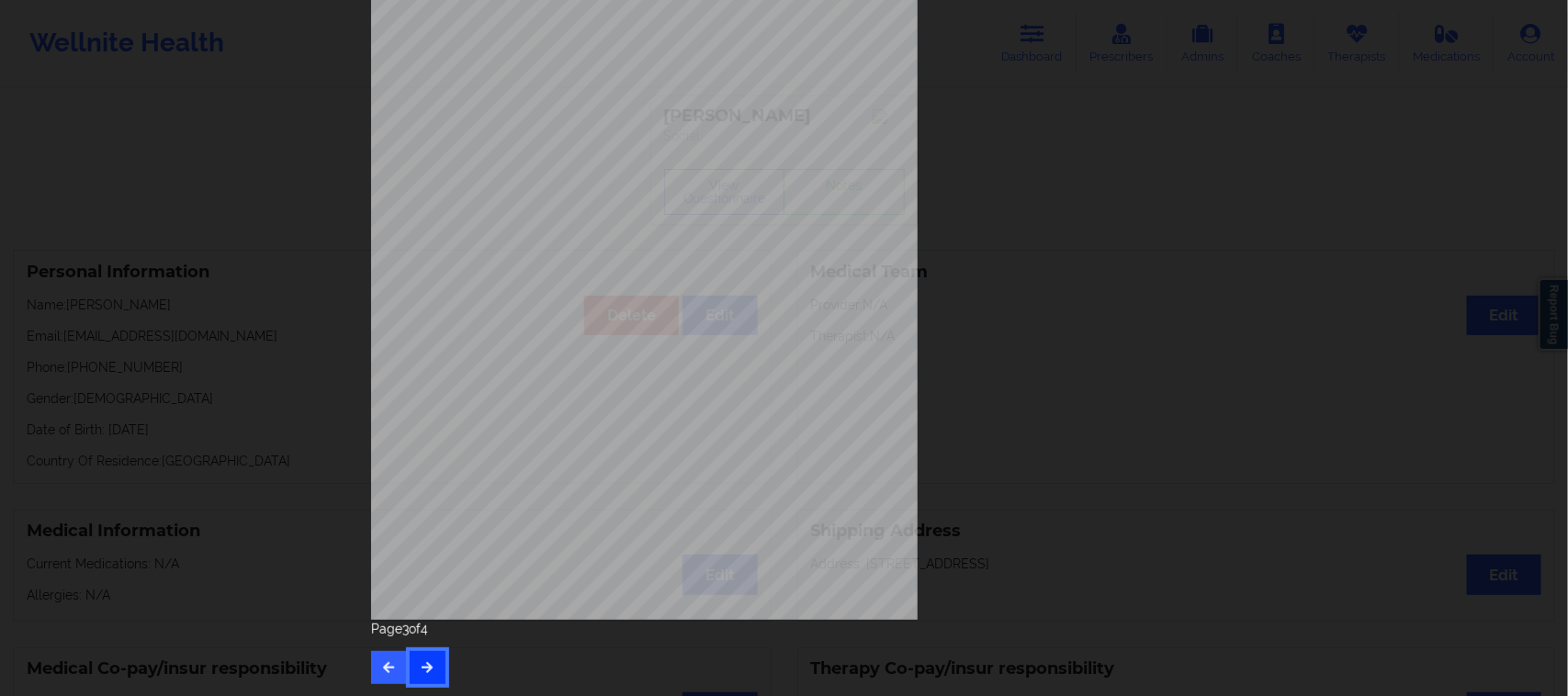
click at [425, 667] on icon "button" at bounding box center [428, 666] width 15 height 11
click at [373, 667] on button "button" at bounding box center [388, 667] width 35 height 33
click at [371, 659] on button "button" at bounding box center [388, 667] width 35 height 33
click at [381, 676] on button "button" at bounding box center [388, 667] width 35 height 33
click at [381, 670] on div "Page 1 of 4" at bounding box center [784, 651] width 827 height 64
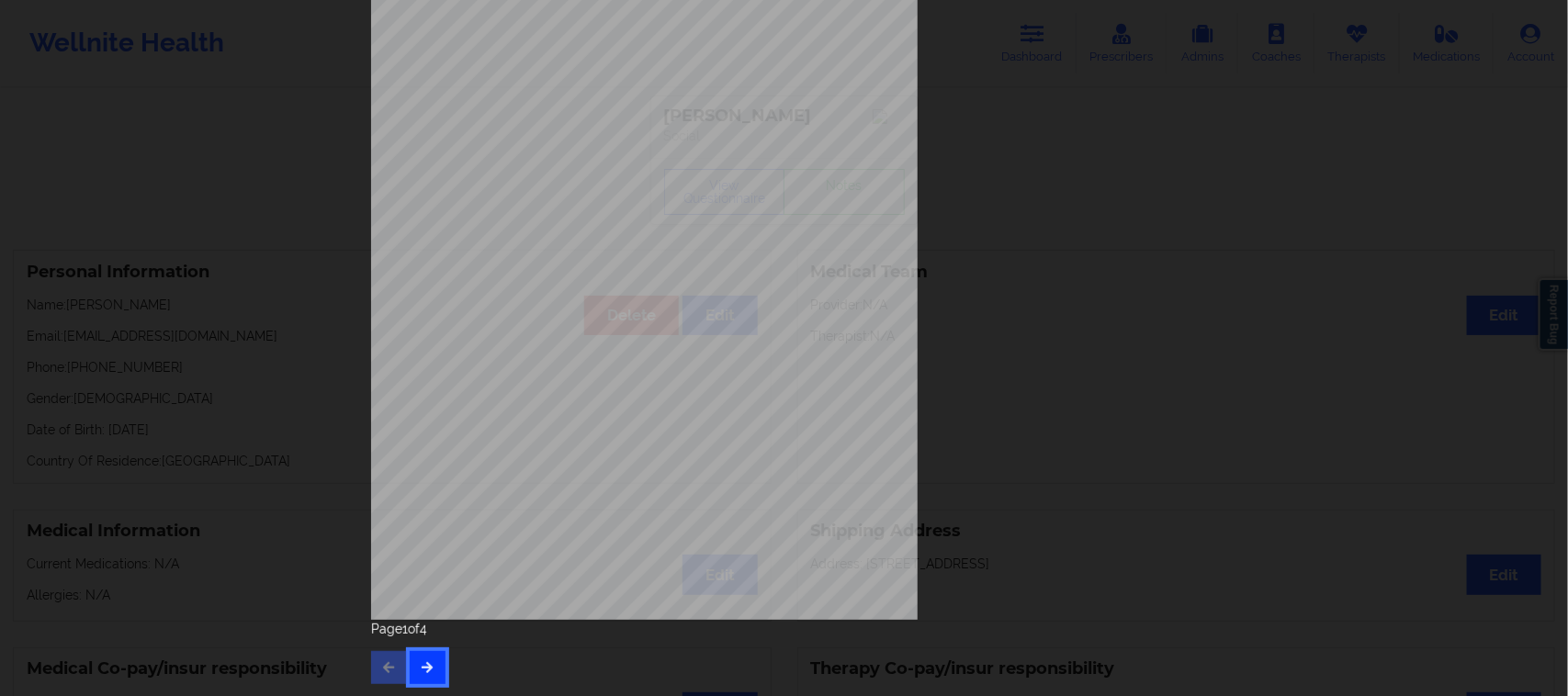
click at [427, 659] on button "button" at bounding box center [427, 667] width 35 height 33
click at [420, 665] on icon "button" at bounding box center [428, 666] width 15 height 11
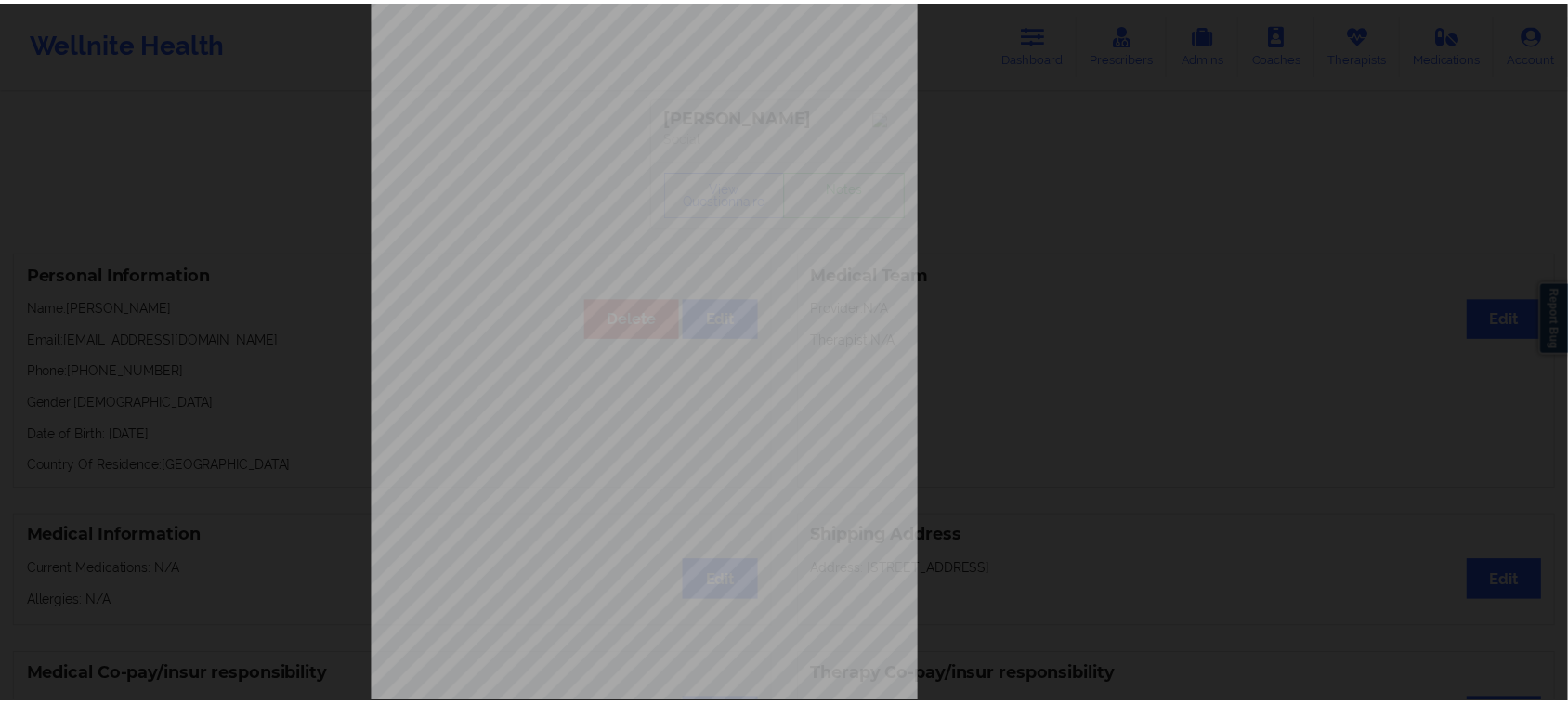
scroll to position [0, 0]
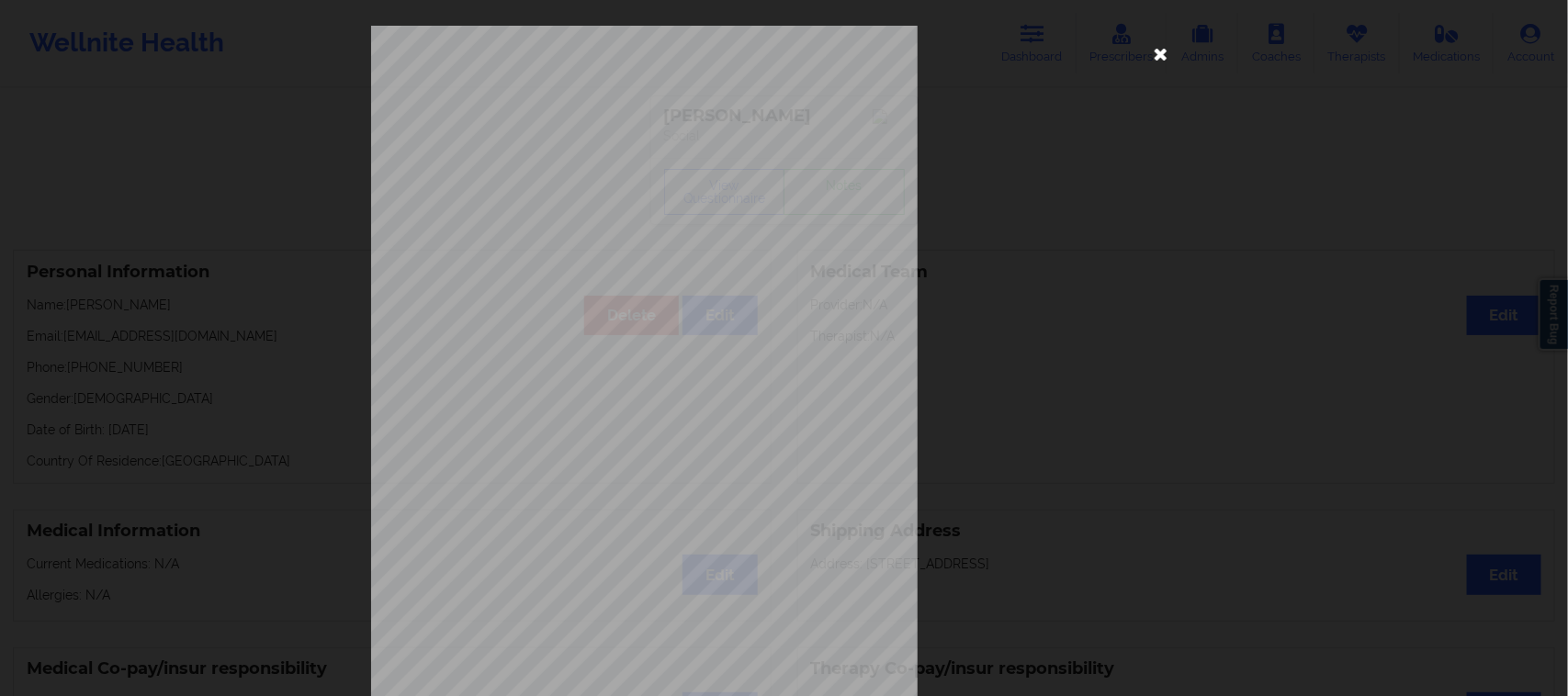
click at [1156, 57] on icon at bounding box center [1160, 53] width 30 height 30
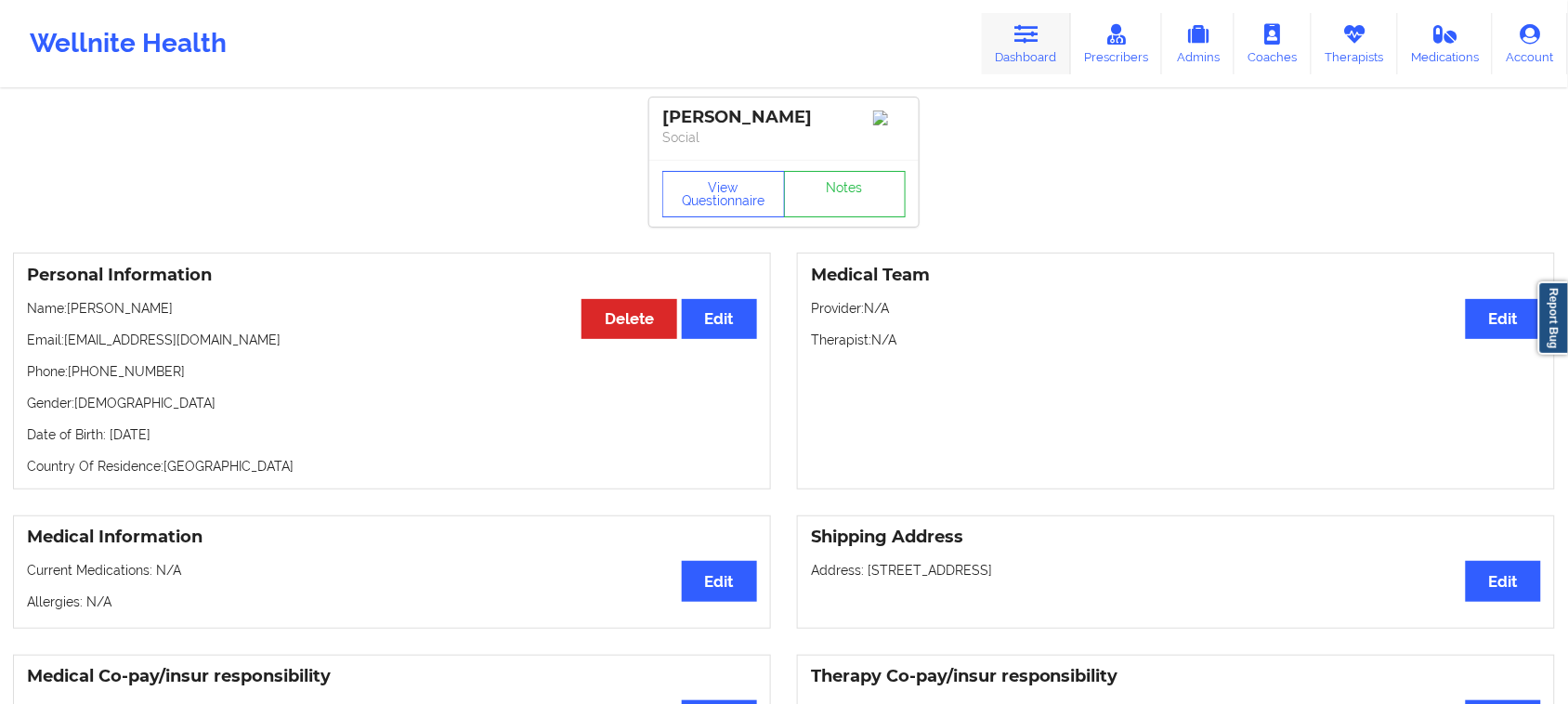
click at [1032, 33] on icon at bounding box center [1026, 34] width 24 height 20
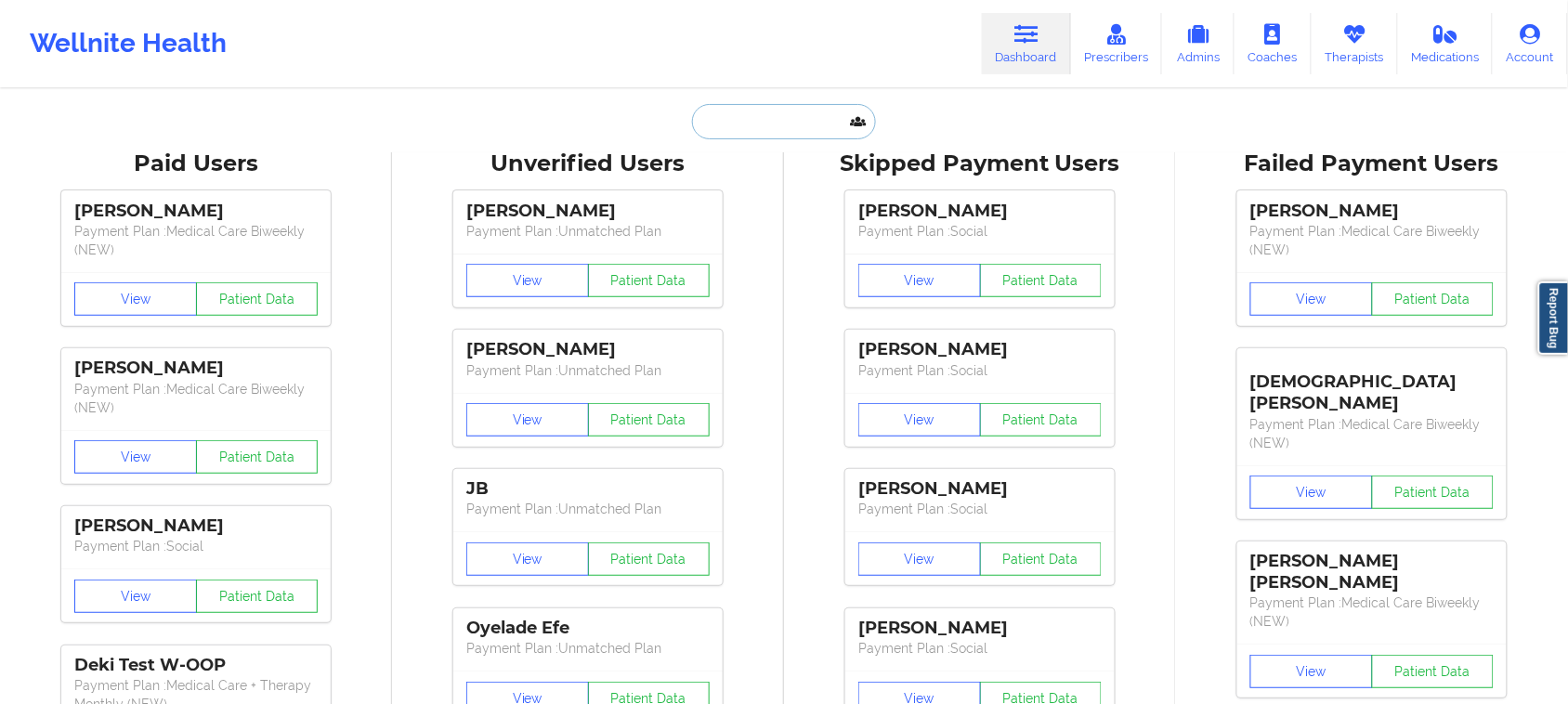
click at [717, 125] on input "text" at bounding box center [784, 121] width 184 height 35
paste input "[PERSON_NAME]"
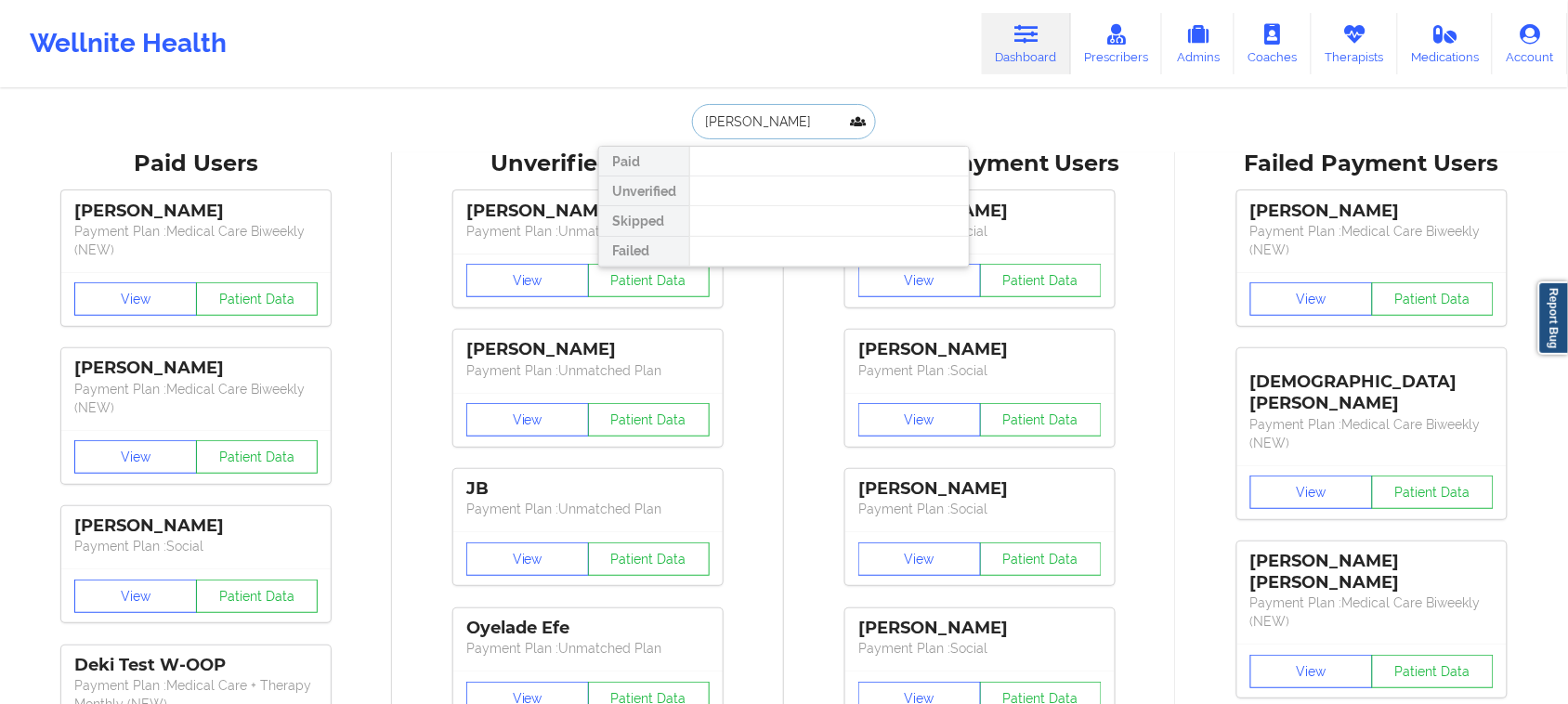
click at [696, 119] on input "[PERSON_NAME]" at bounding box center [784, 121] width 184 height 35
click at [736, 117] on input "[PERSON_NAME]" at bounding box center [784, 121] width 184 height 35
click at [842, 118] on input "[PERSON_NAME]" at bounding box center [784, 121] width 184 height 35
click at [804, 125] on input "[PERSON_NAME]" at bounding box center [784, 121] width 184 height 35
type input "L"
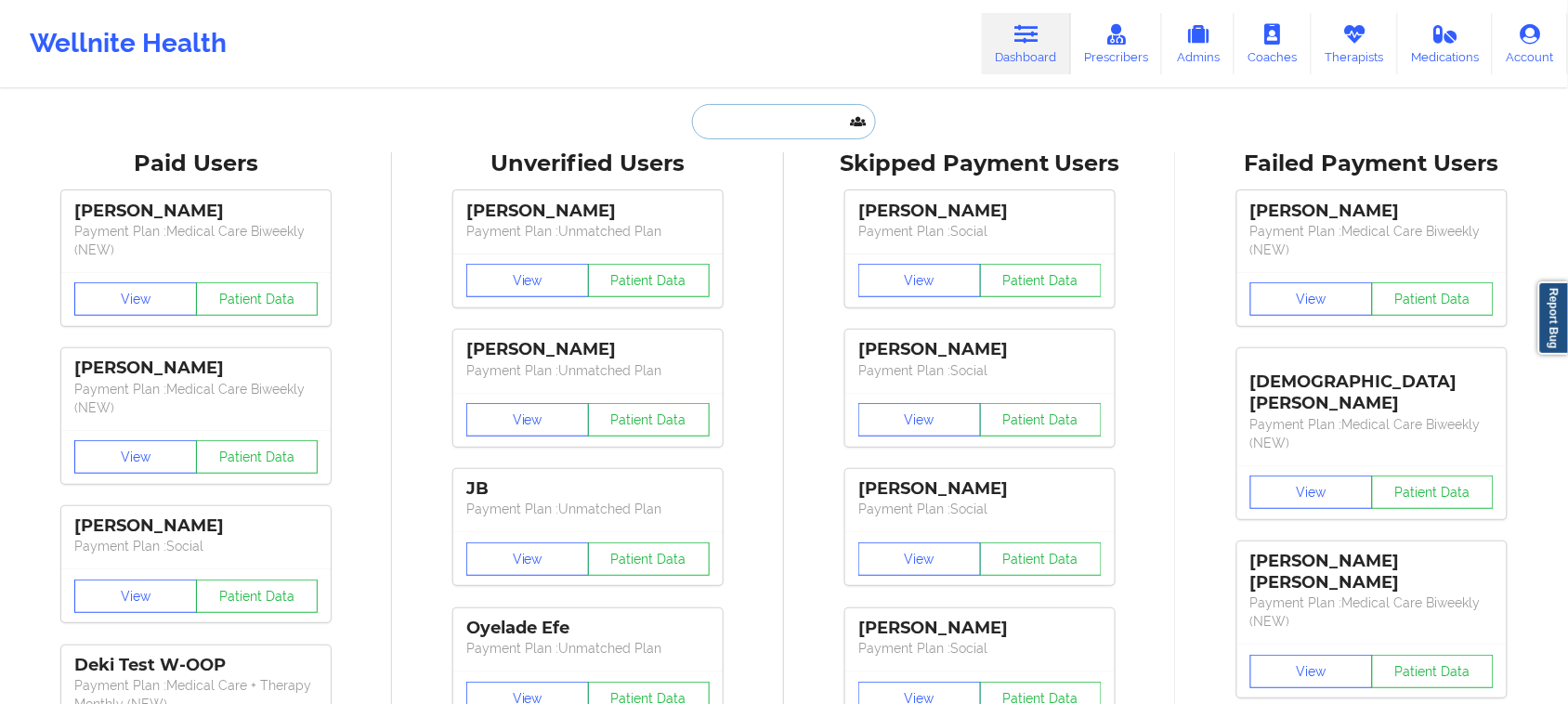
paste input "[PERSON_NAME]"
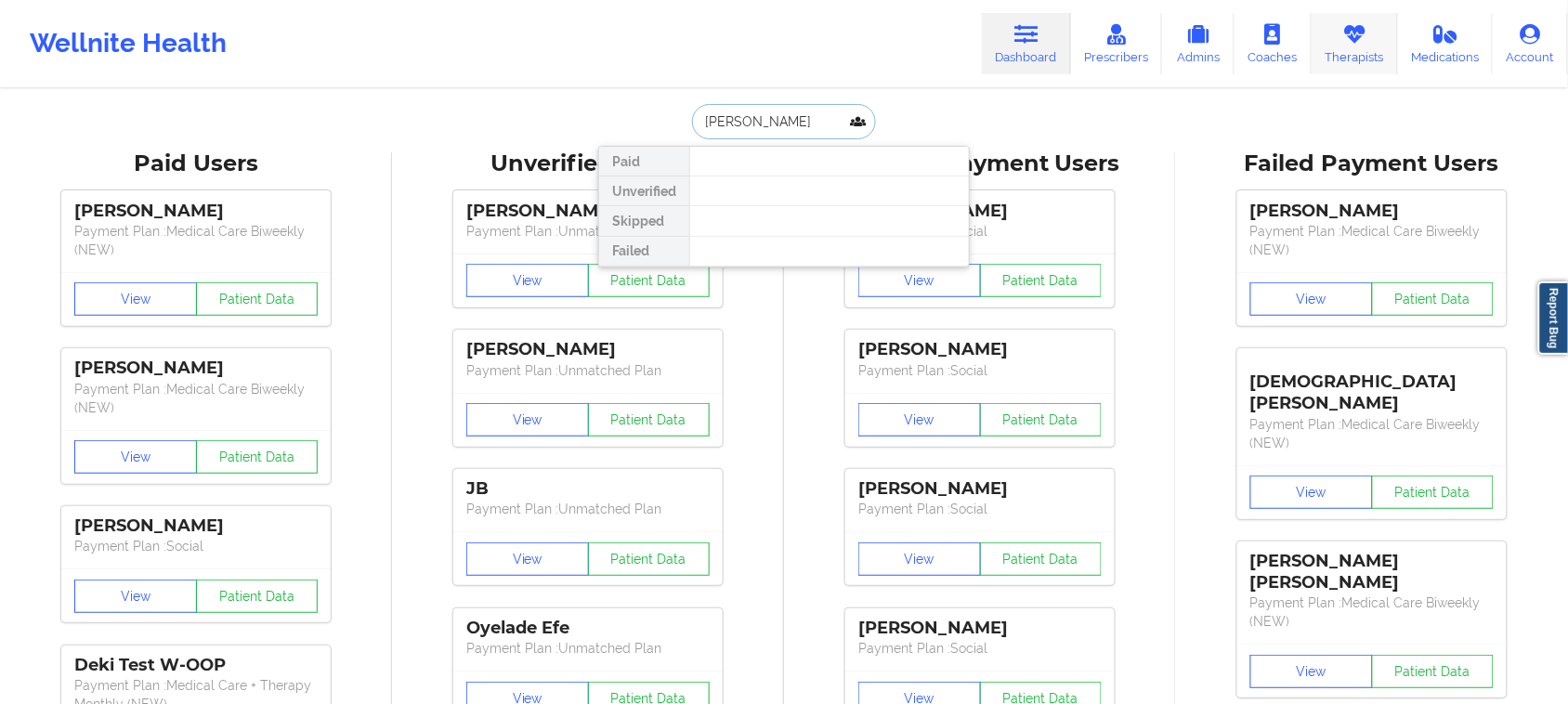
type input "[PERSON_NAME]"
click at [1358, 54] on link "Therapists" at bounding box center [1354, 43] width 86 height 61
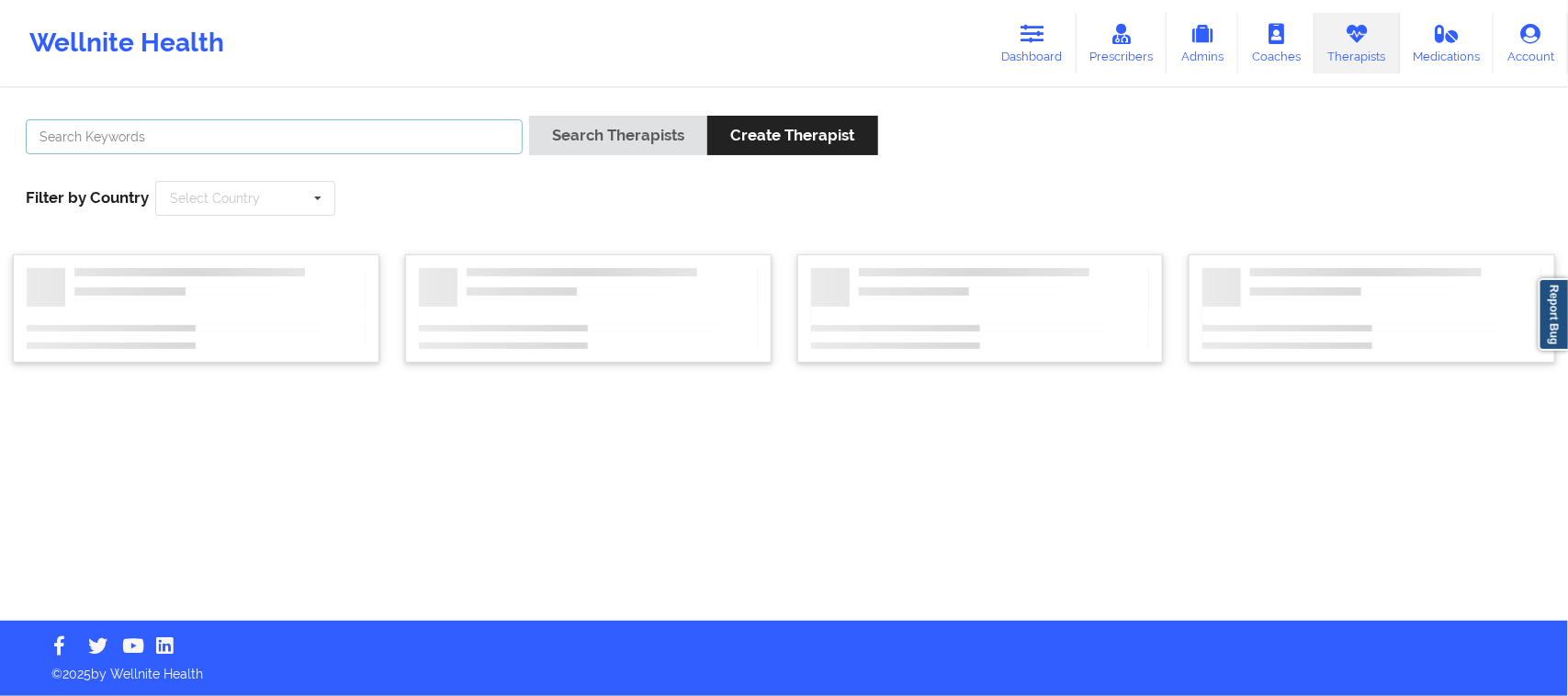
click at [446, 143] on input "text" at bounding box center [274, 137] width 497 height 35
paste input "[PERSON_NAME]"
type input "[PERSON_NAME]"
click at [272, 200] on input "text" at bounding box center [246, 198] width 178 height 33
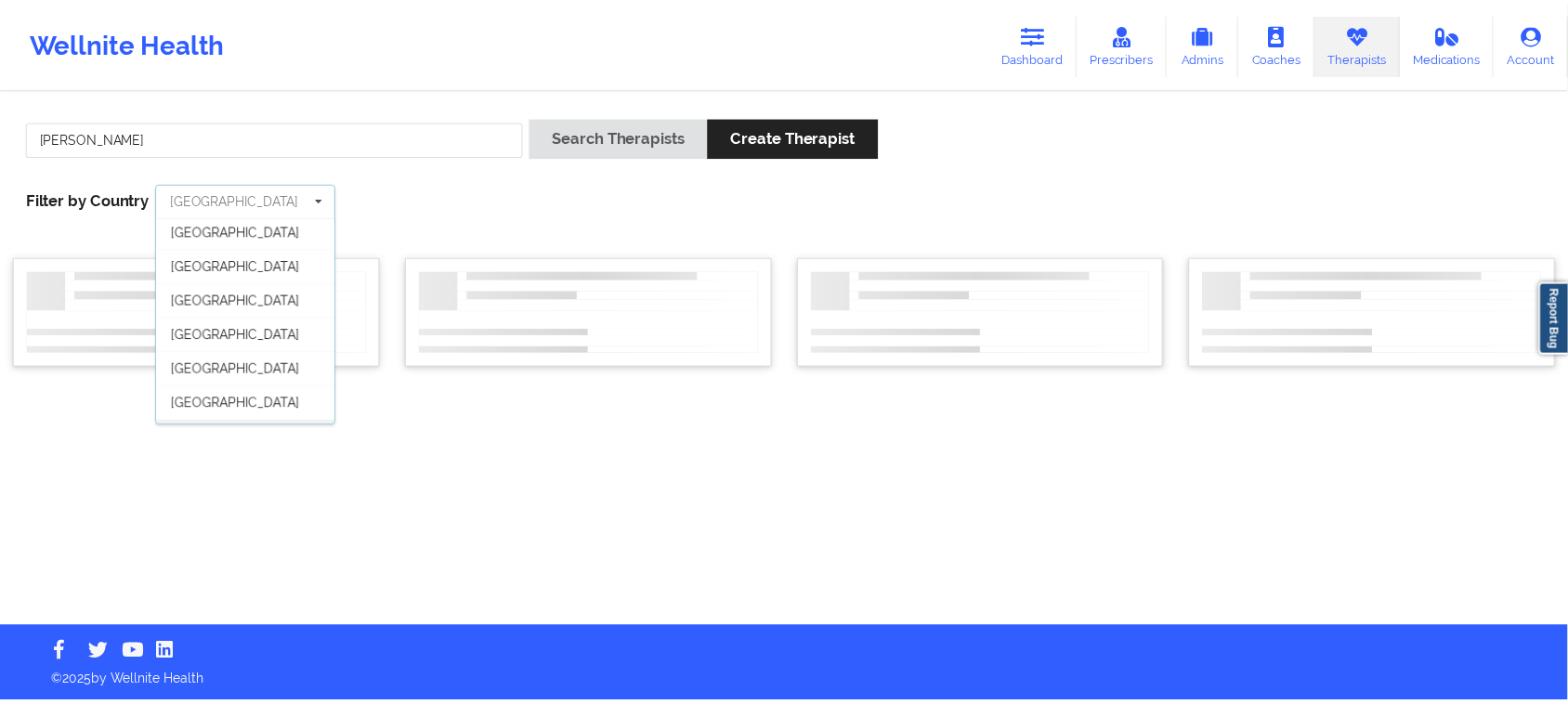
scroll to position [103, 0]
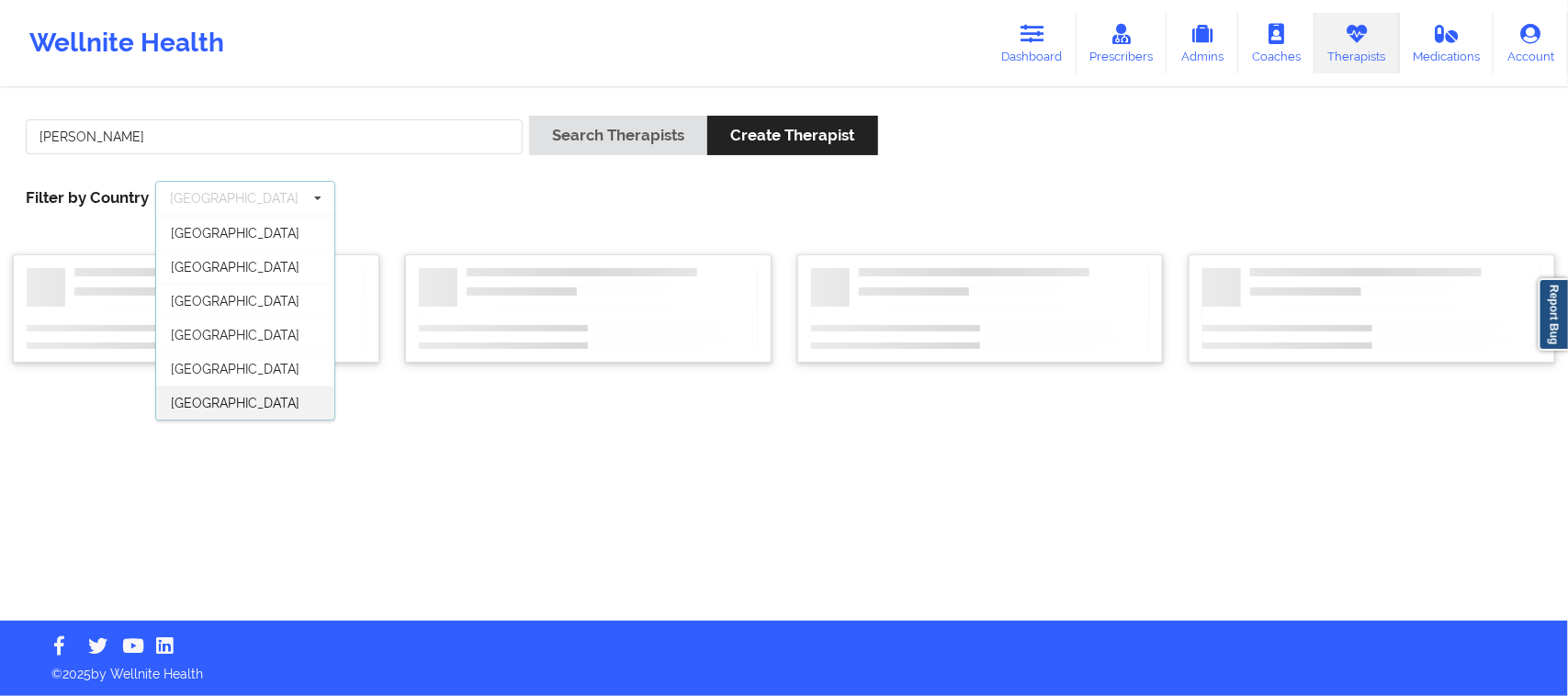
click at [254, 406] on div "[GEOGRAPHIC_DATA]" at bounding box center [246, 402] width 178 height 34
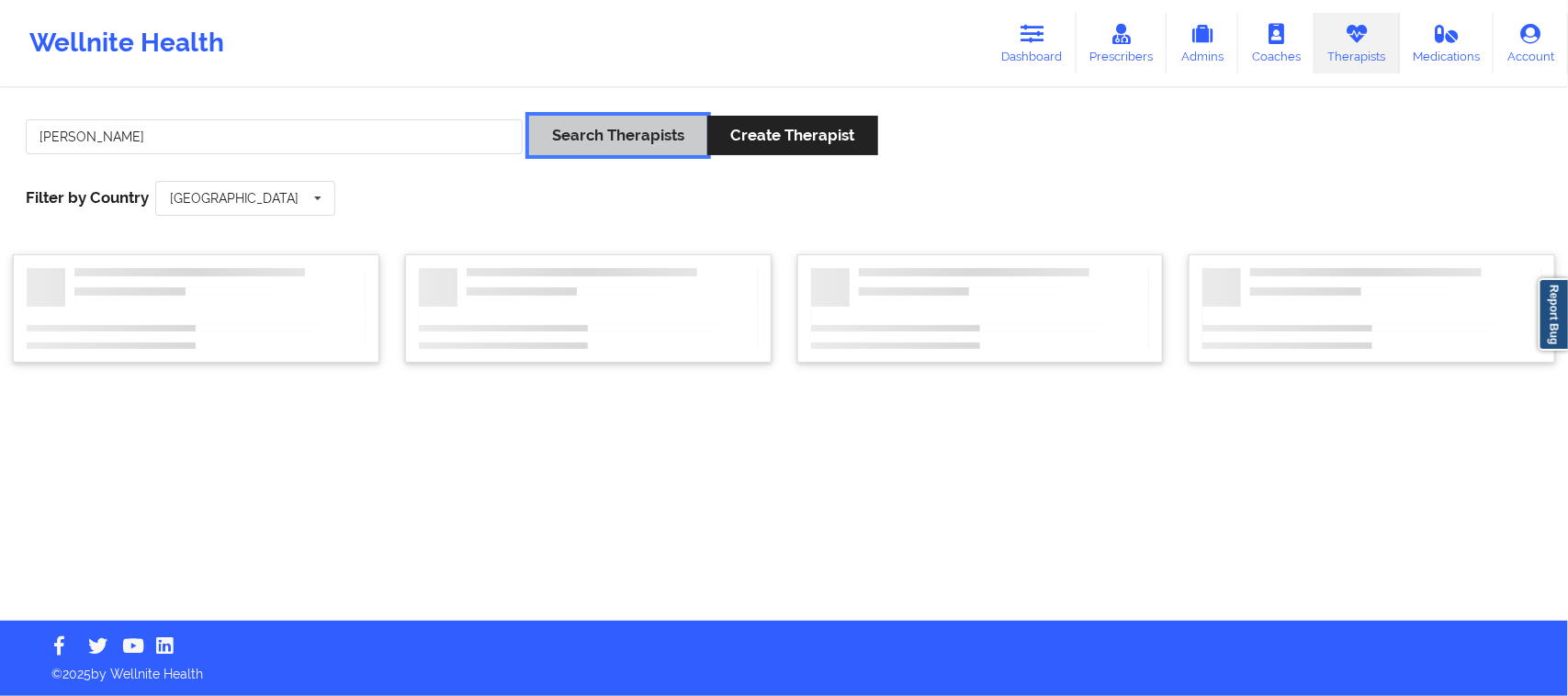
click at [627, 145] on button "Search Therapists" at bounding box center [619, 135] width 178 height 39
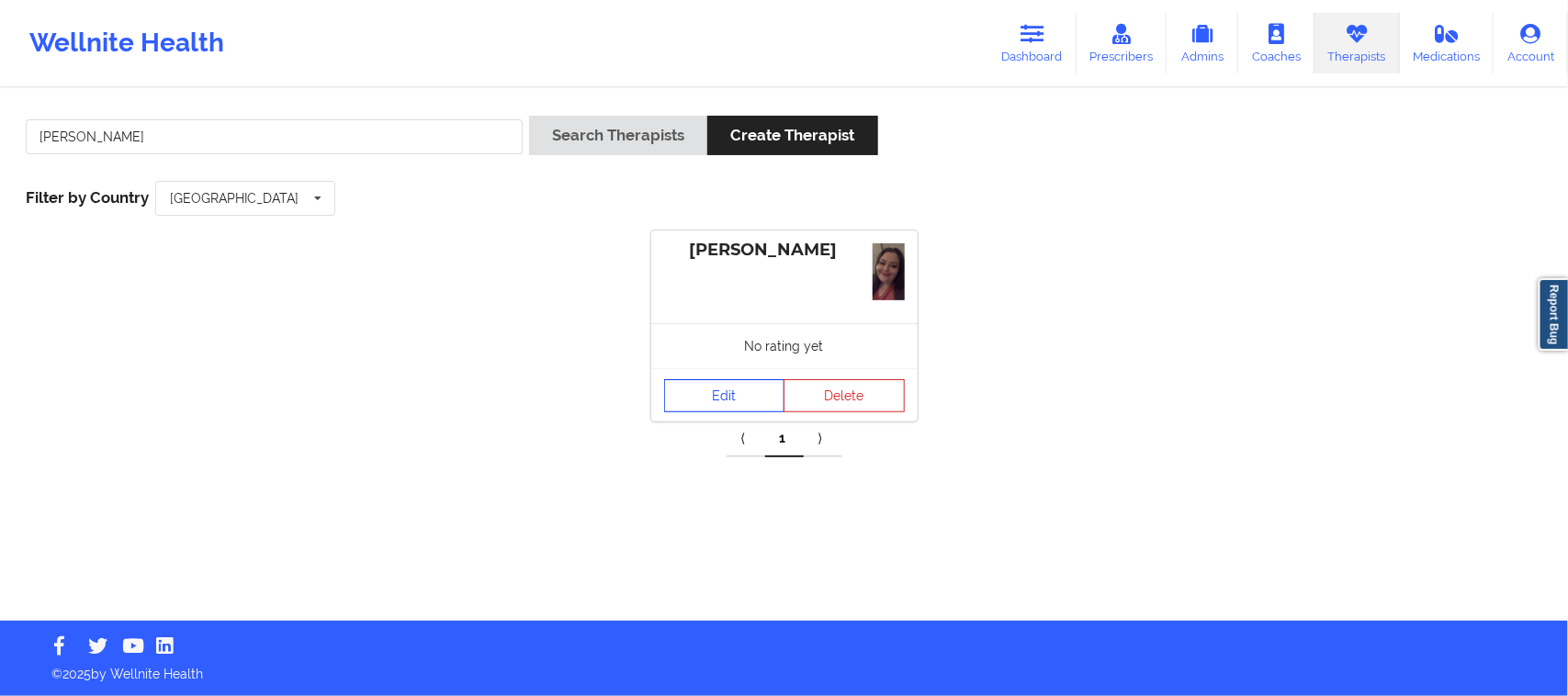
click at [749, 405] on link "Edit" at bounding box center [724, 396] width 121 height 33
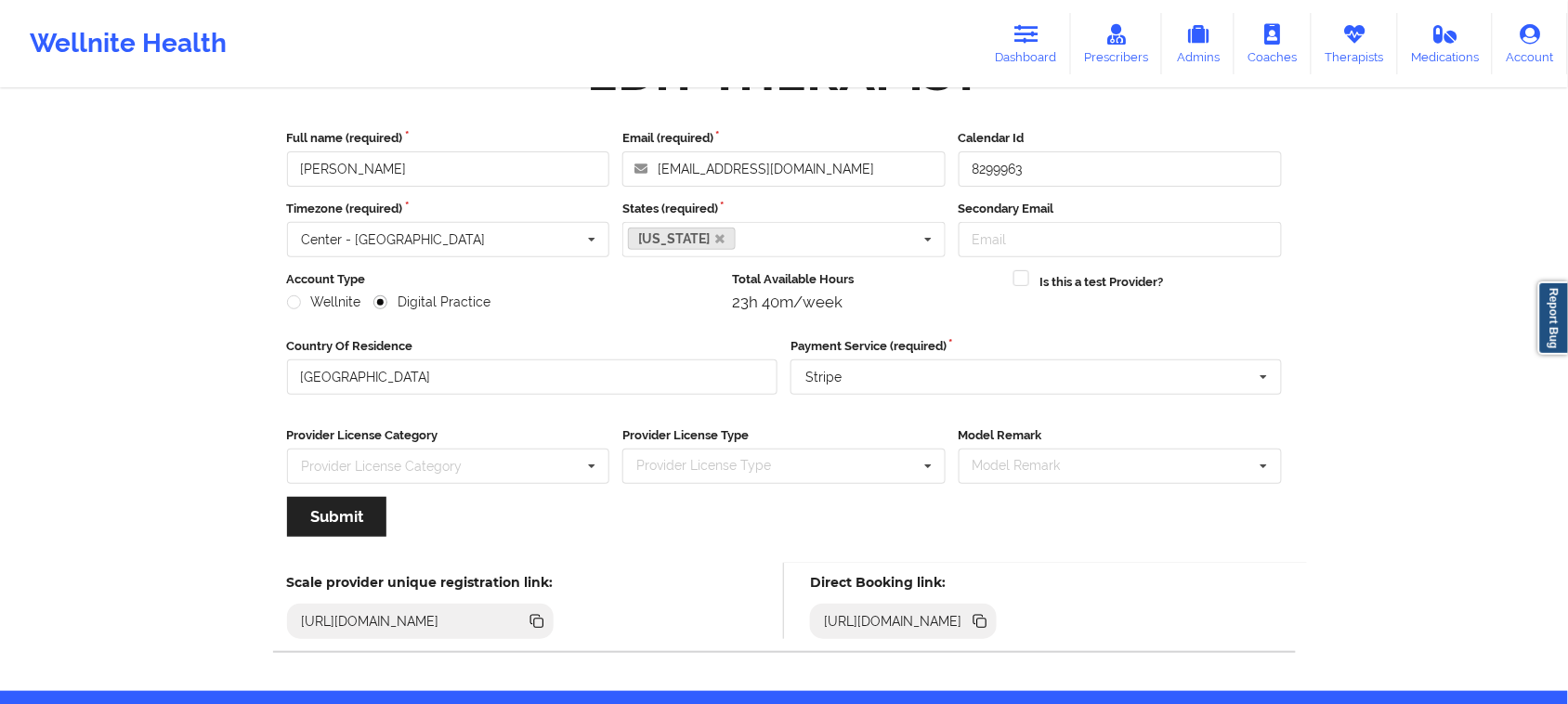
scroll to position [130, 0]
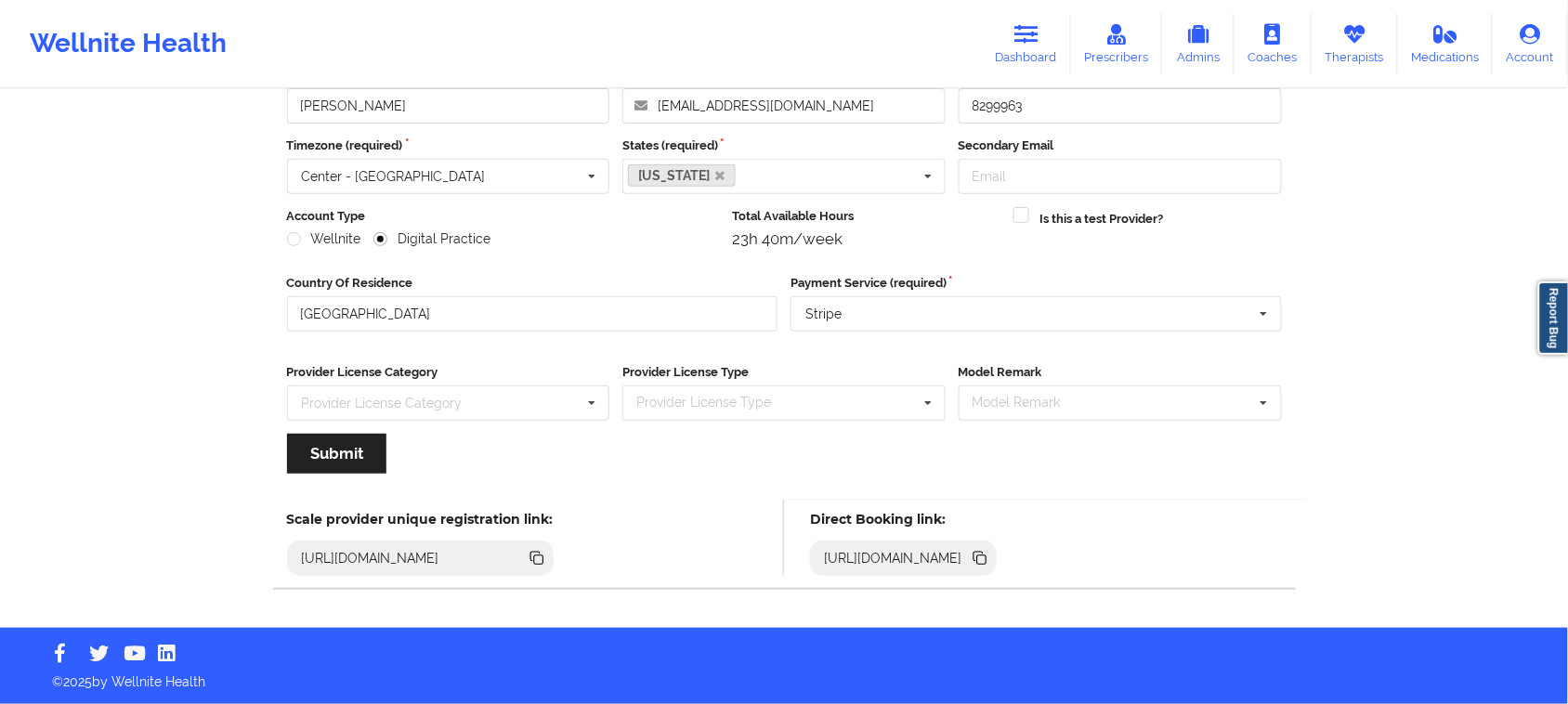
click at [986, 558] on icon at bounding box center [982, 560] width 10 height 10
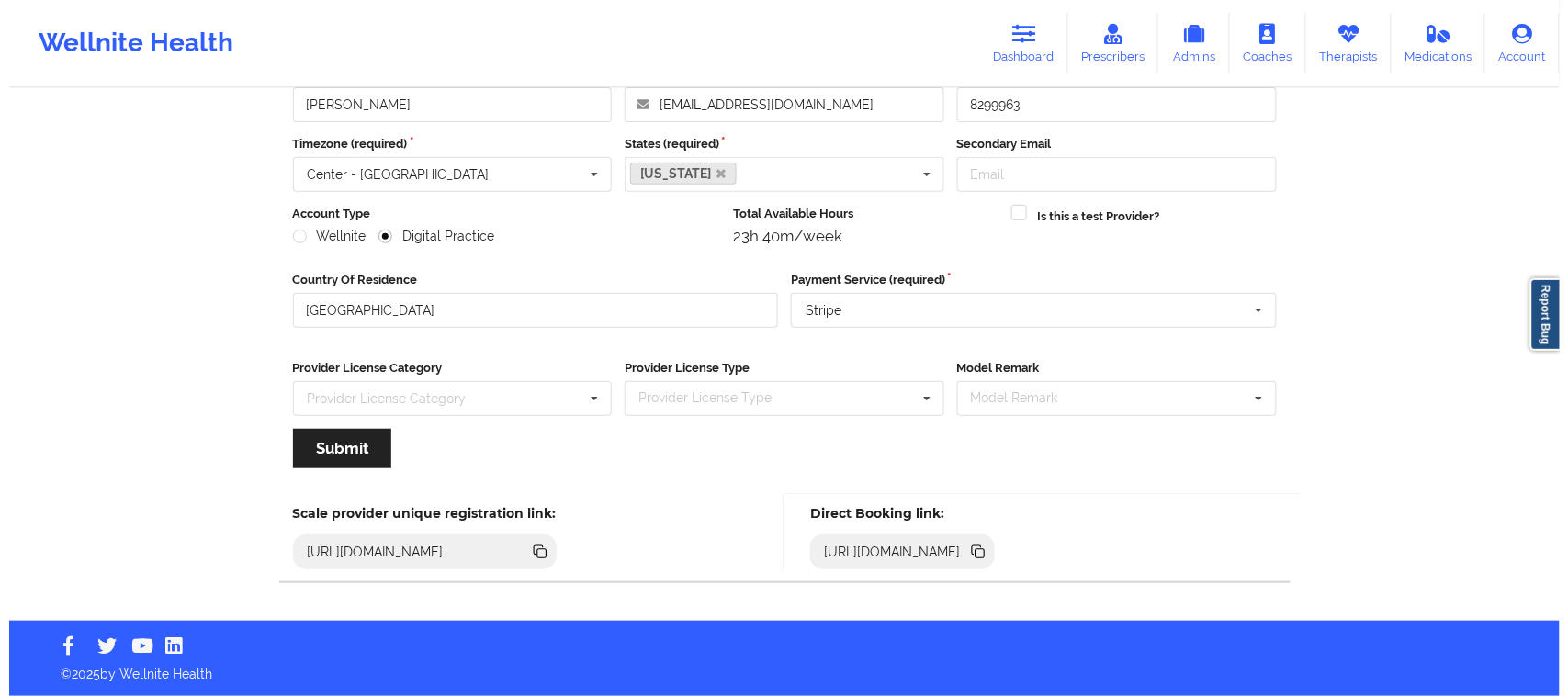
scroll to position [0, 0]
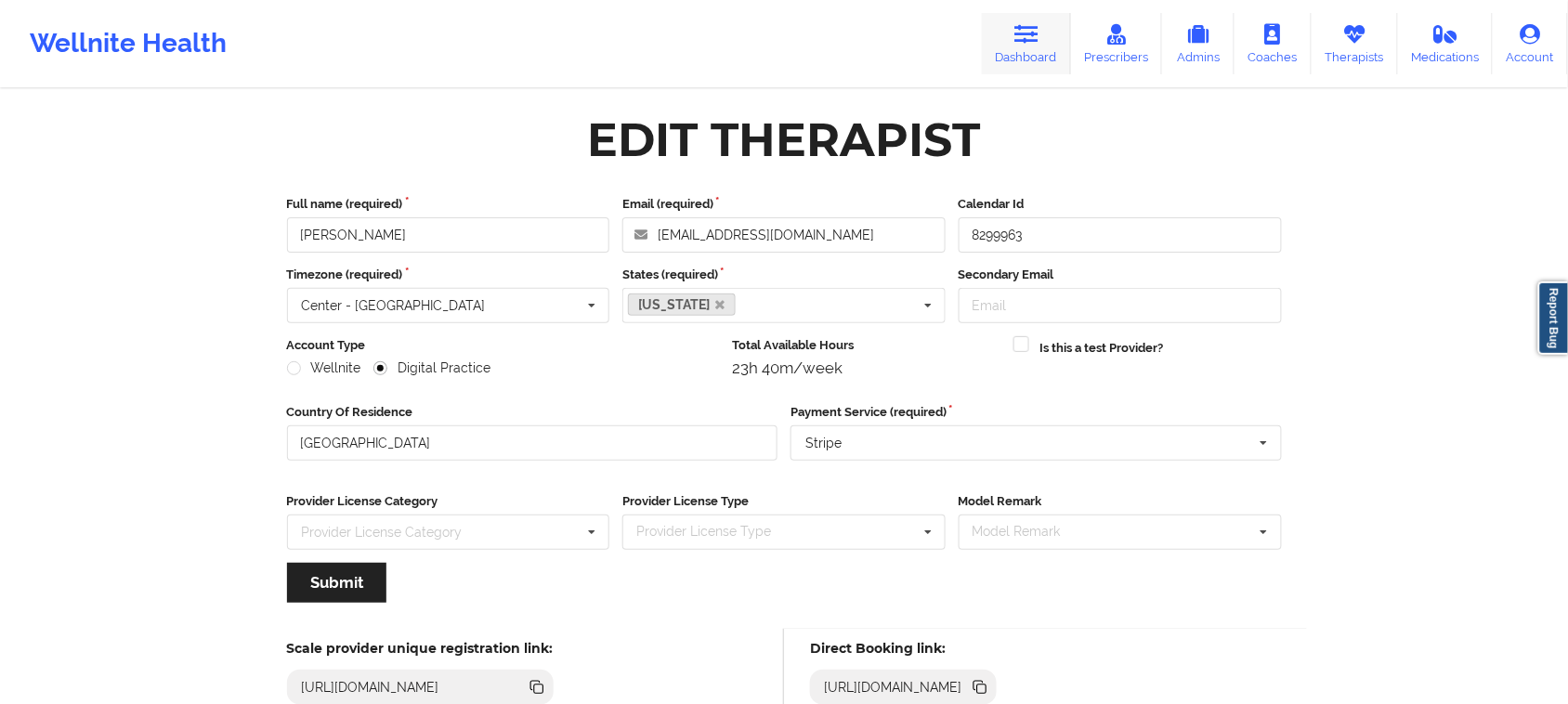
click at [1020, 43] on icon at bounding box center [1026, 34] width 24 height 20
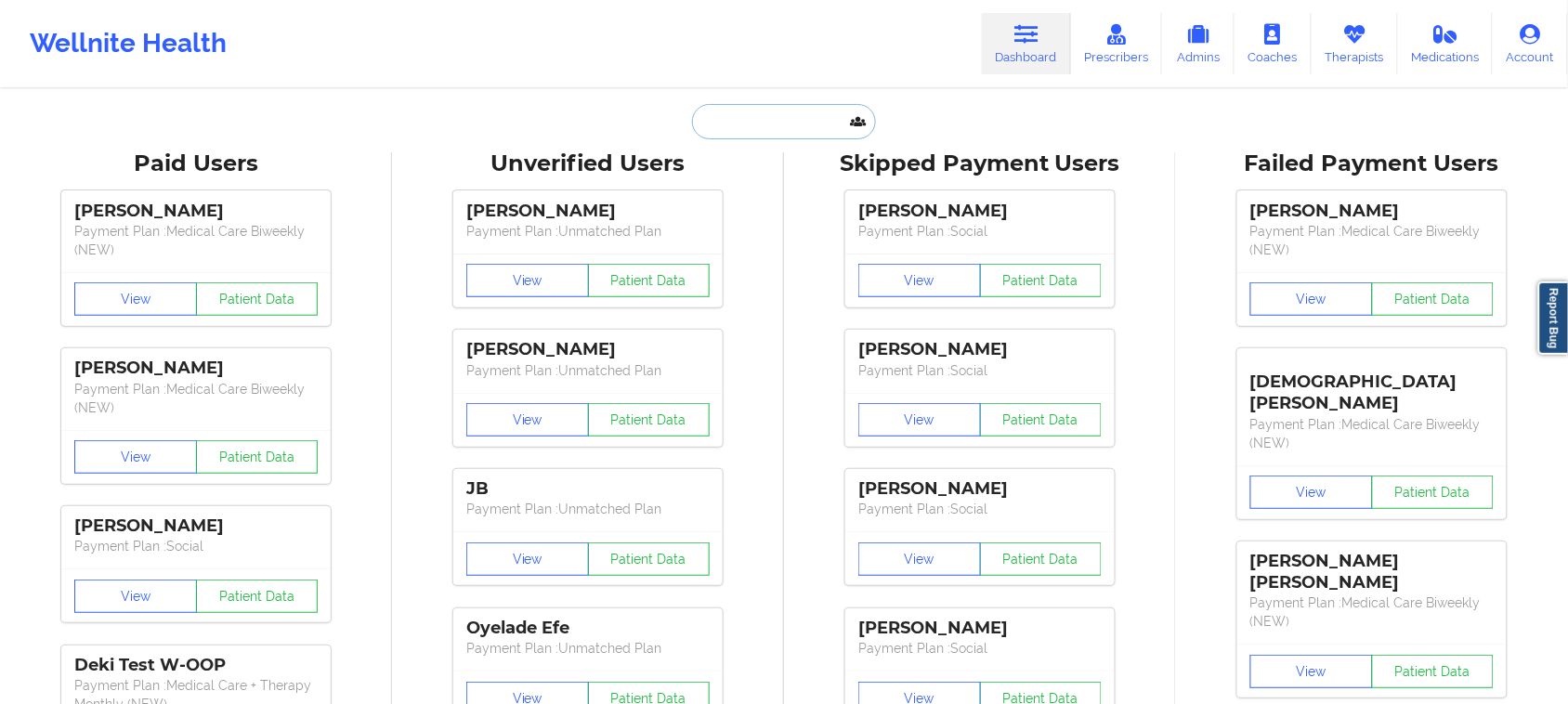
click at [768, 126] on input "text" at bounding box center [784, 121] width 184 height 35
paste input "[PERSON_NAME]"
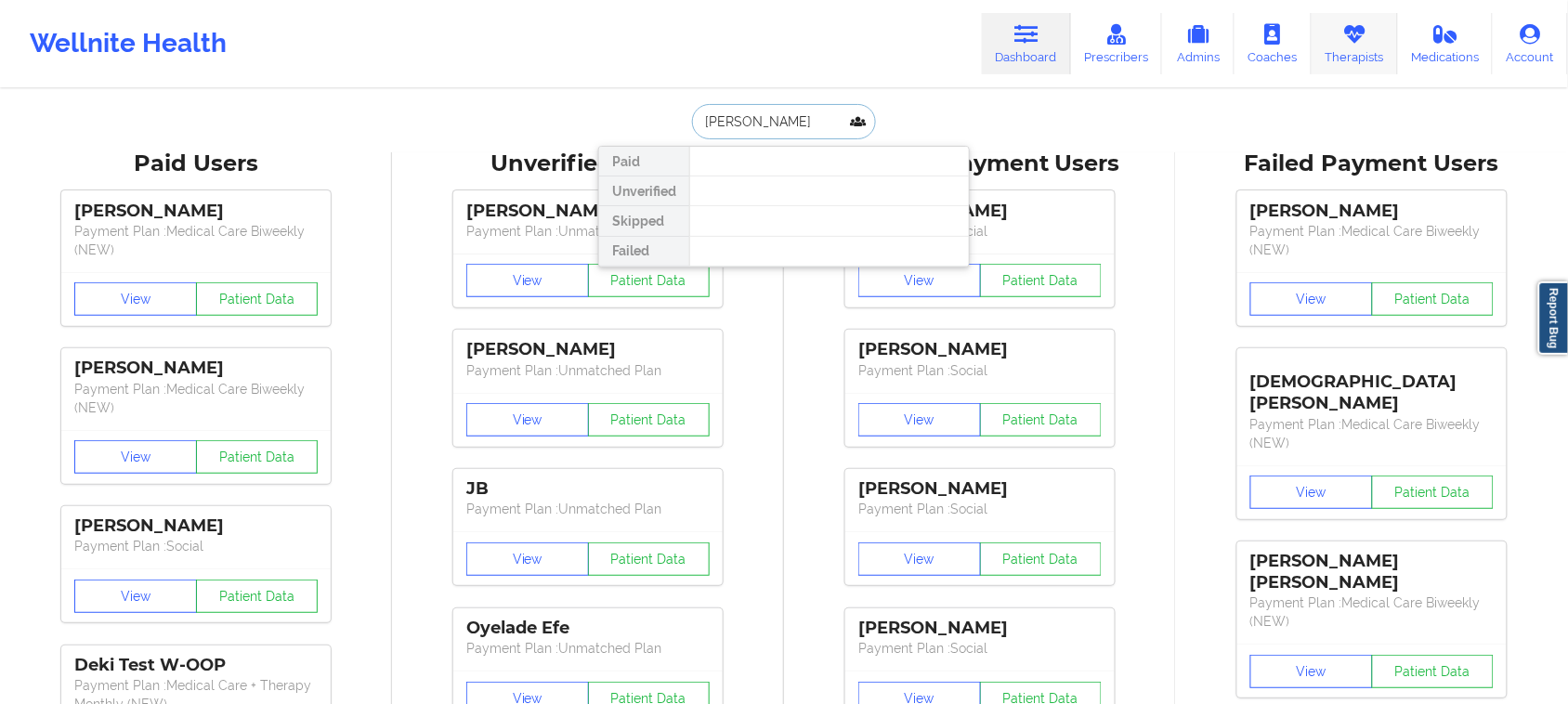
type input "[PERSON_NAME]"
click at [1351, 48] on link "Therapists" at bounding box center [1354, 43] width 86 height 61
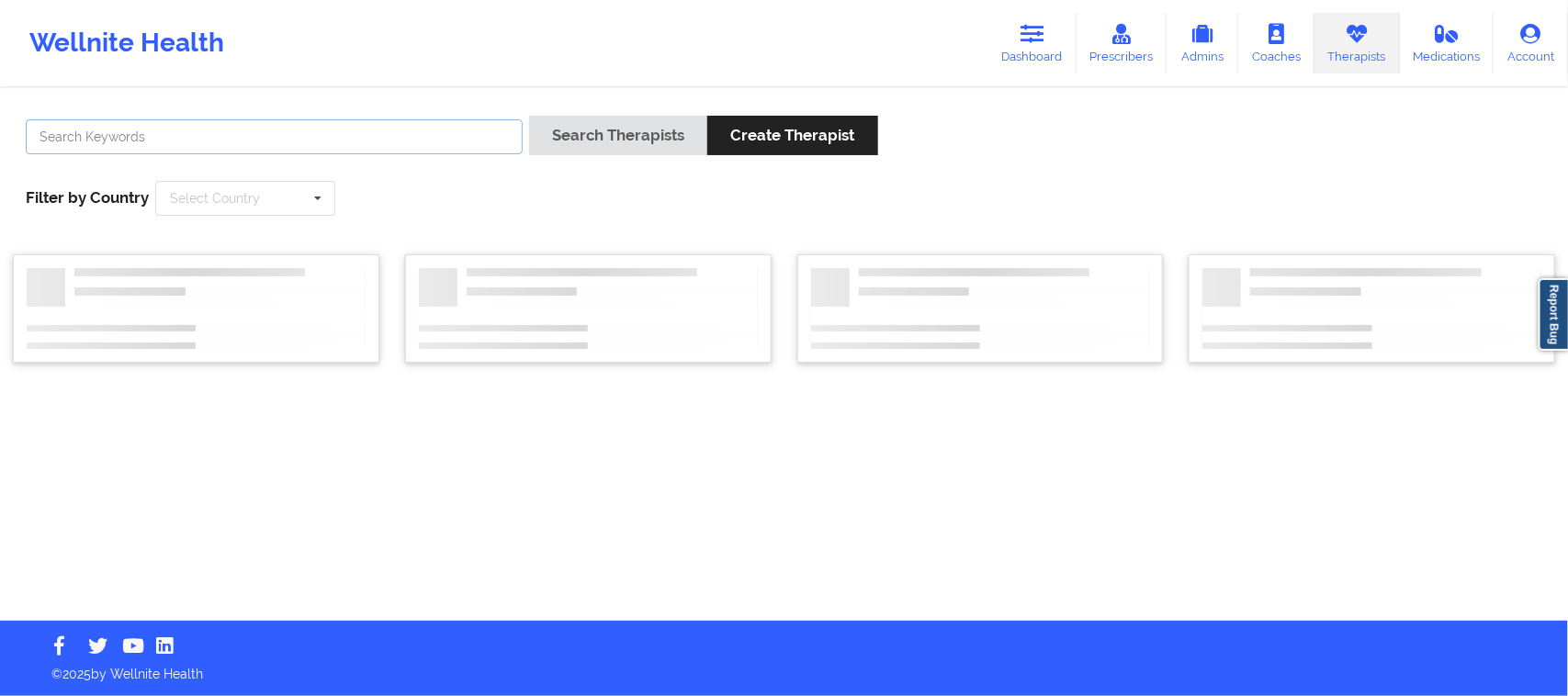
click at [311, 141] on input "text" at bounding box center [274, 137] width 497 height 35
paste input "[PERSON_NAME]"
type input "[PERSON_NAME]"
click at [419, 203] on div "[PERSON_NAME] Search Therapists Create Therapist Filter by Country Select Count…" at bounding box center [784, 165] width 1542 height 126
click at [296, 193] on input "text" at bounding box center [246, 198] width 178 height 33
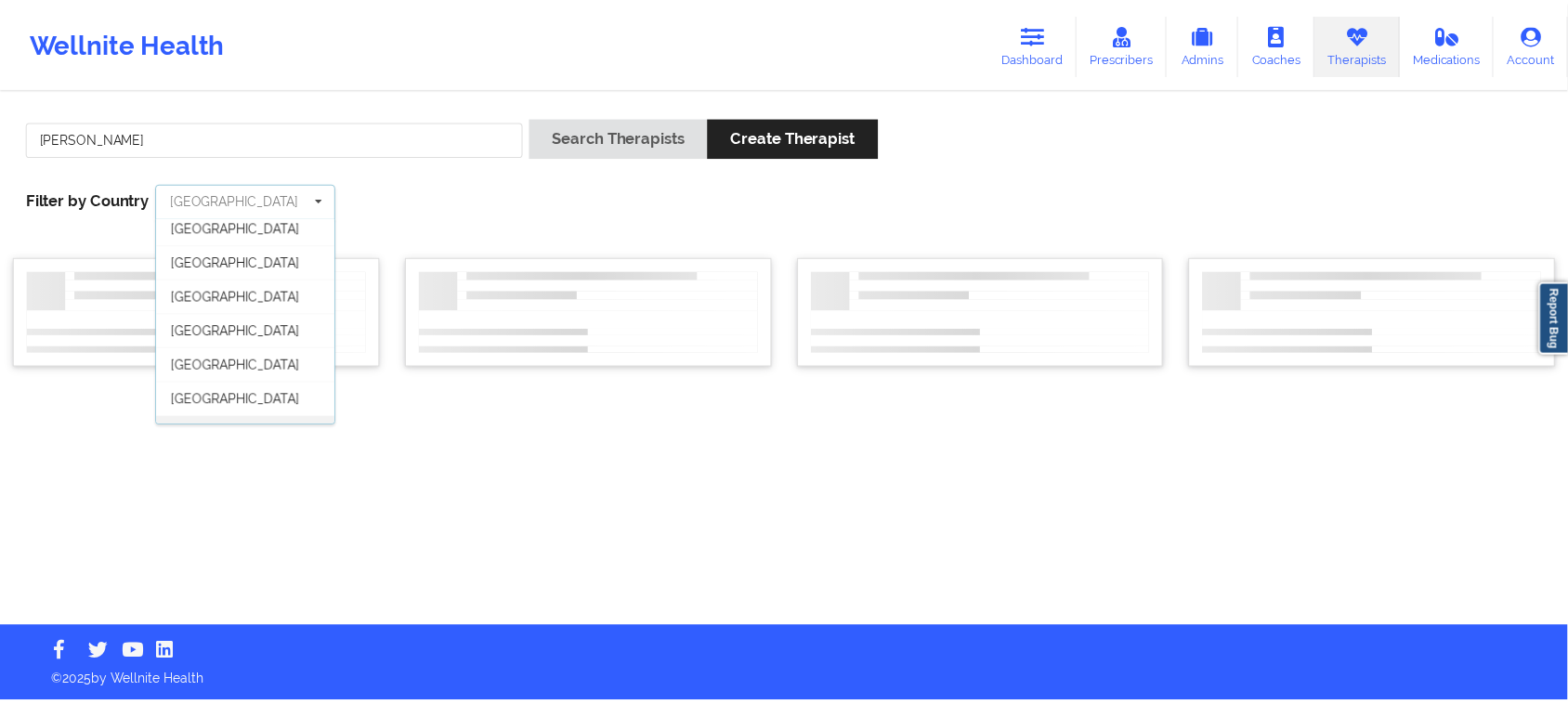
scroll to position [103, 0]
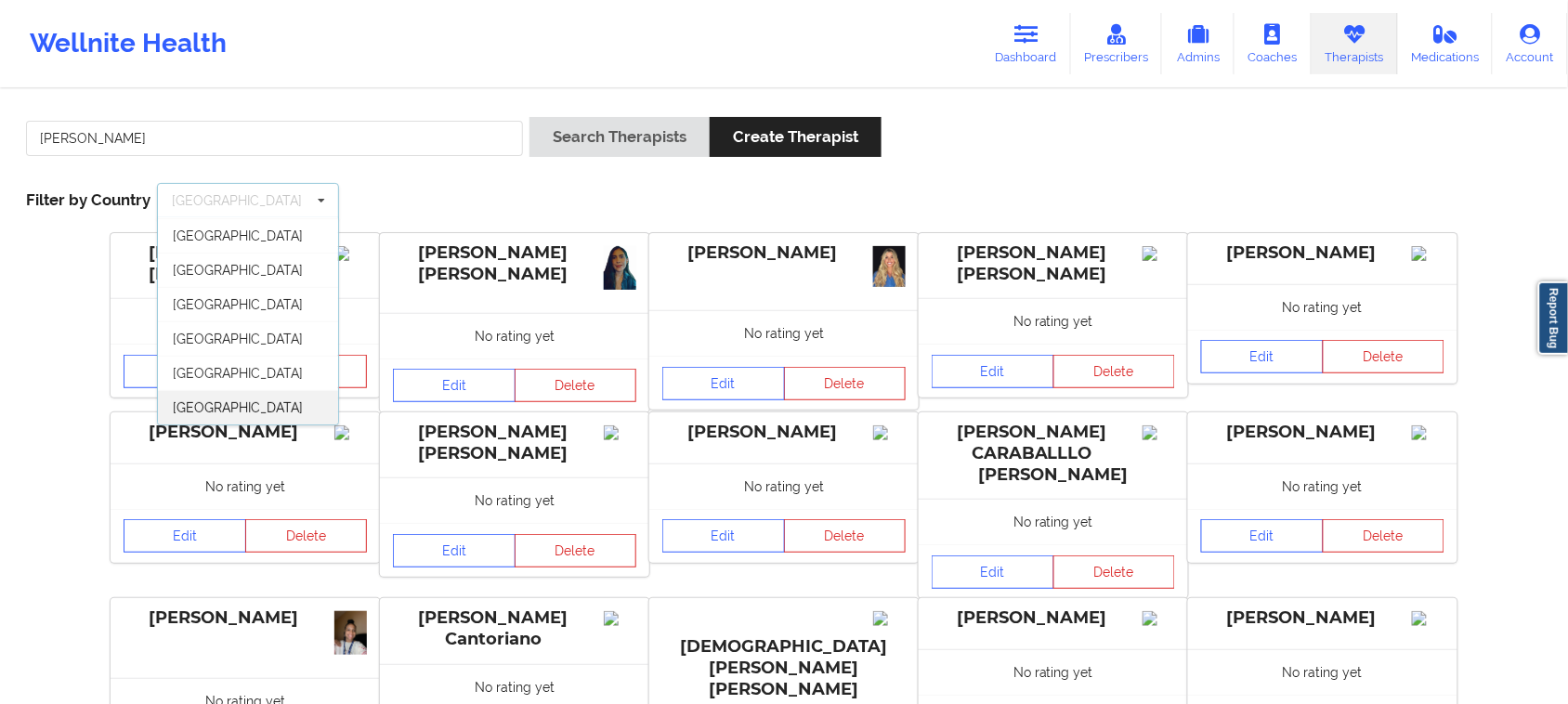
click at [274, 406] on div "[GEOGRAPHIC_DATA]" at bounding box center [248, 406] width 180 height 34
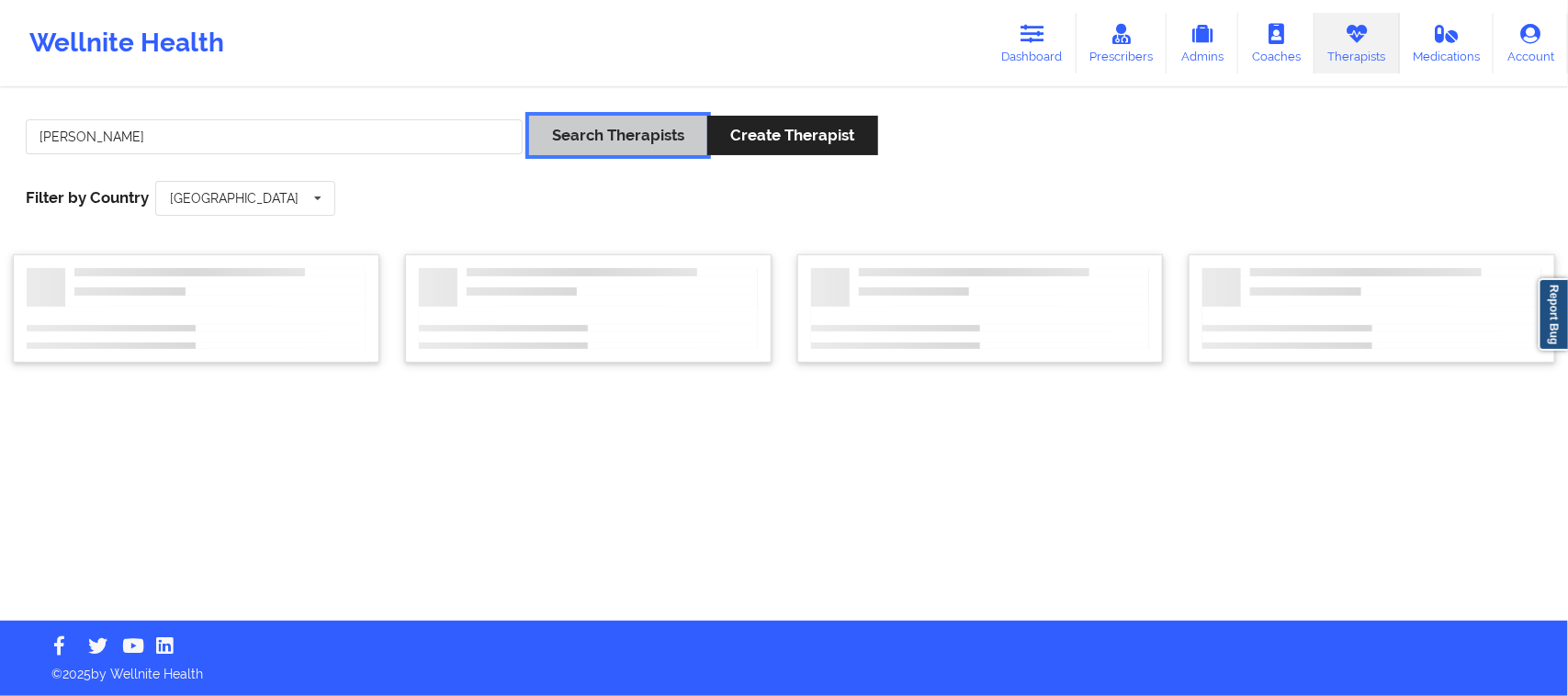
click at [619, 143] on button "Search Therapists" at bounding box center [619, 135] width 178 height 39
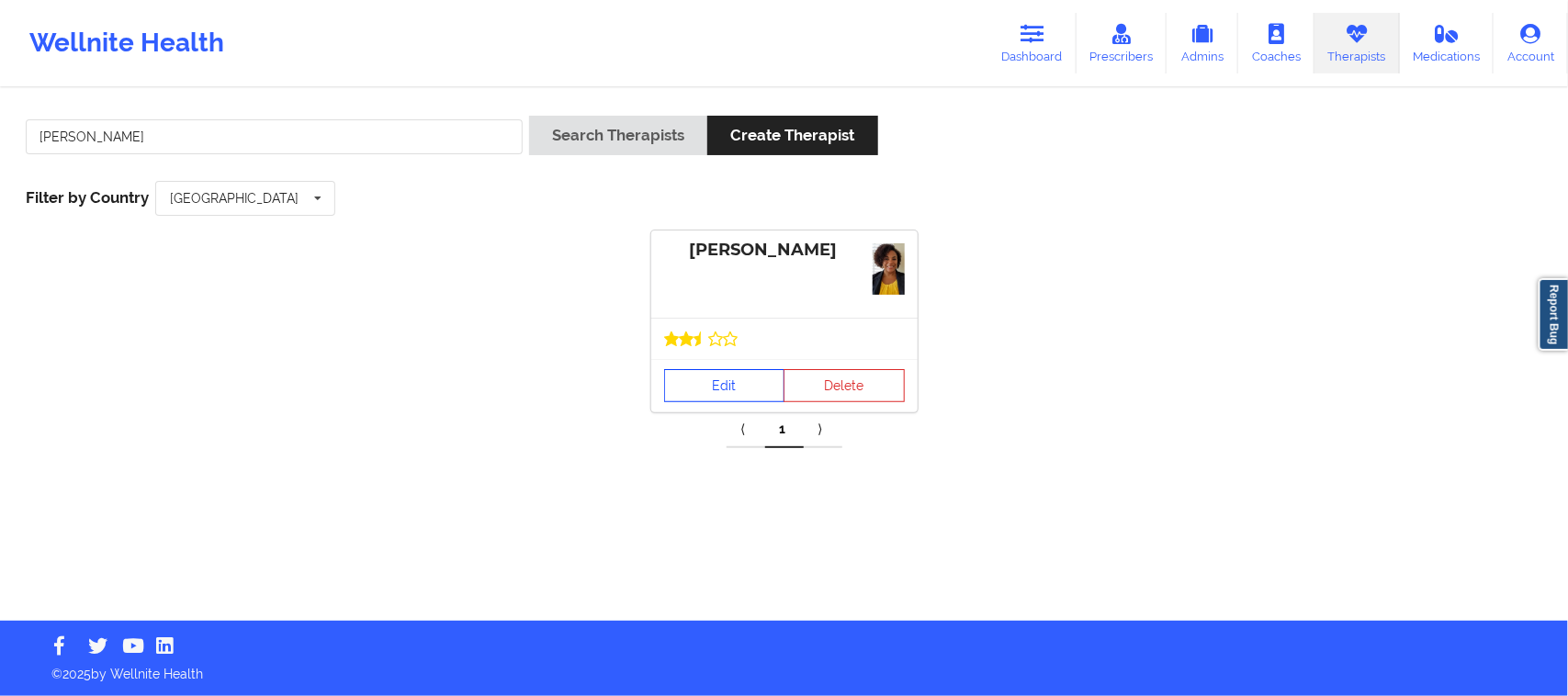
click at [751, 398] on link "Edit" at bounding box center [724, 385] width 121 height 33
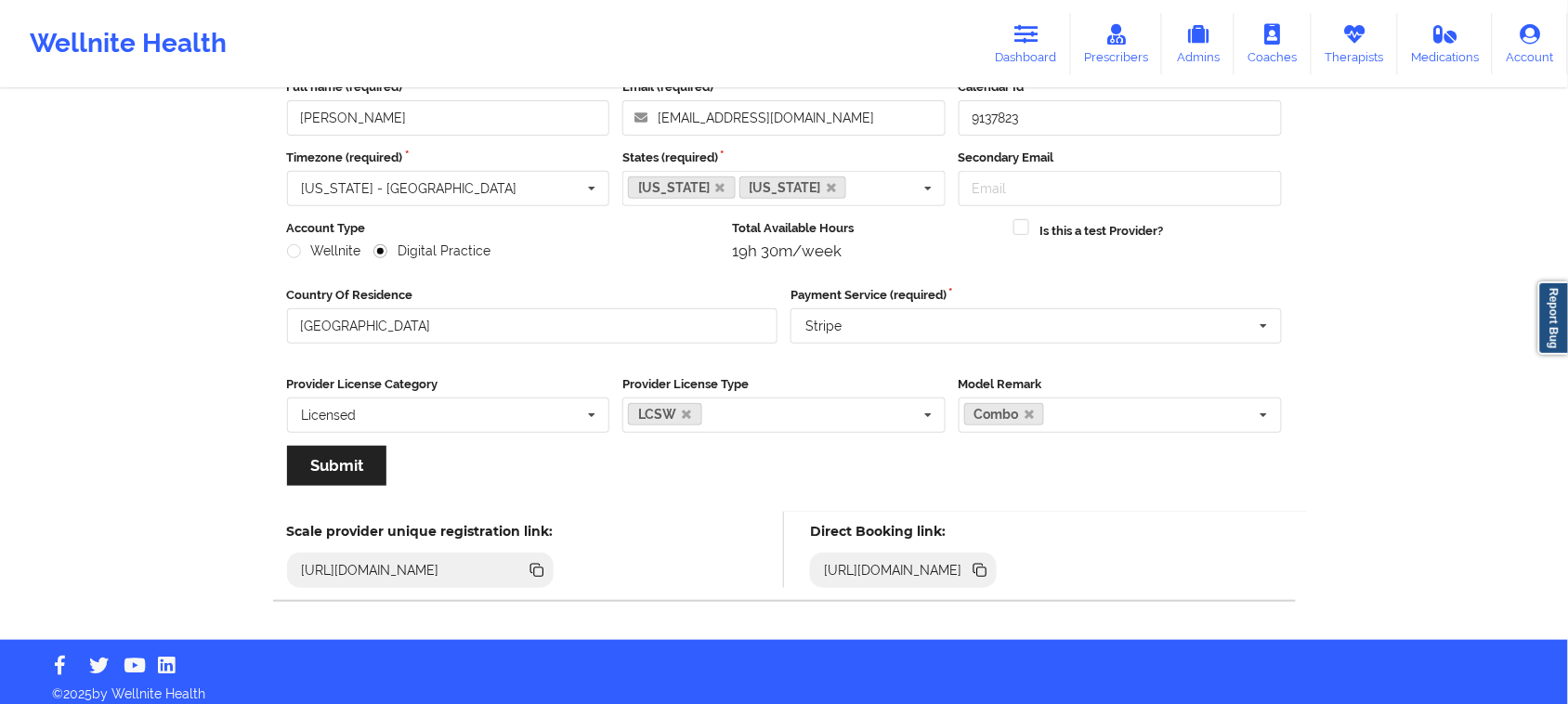
scroll to position [130, 0]
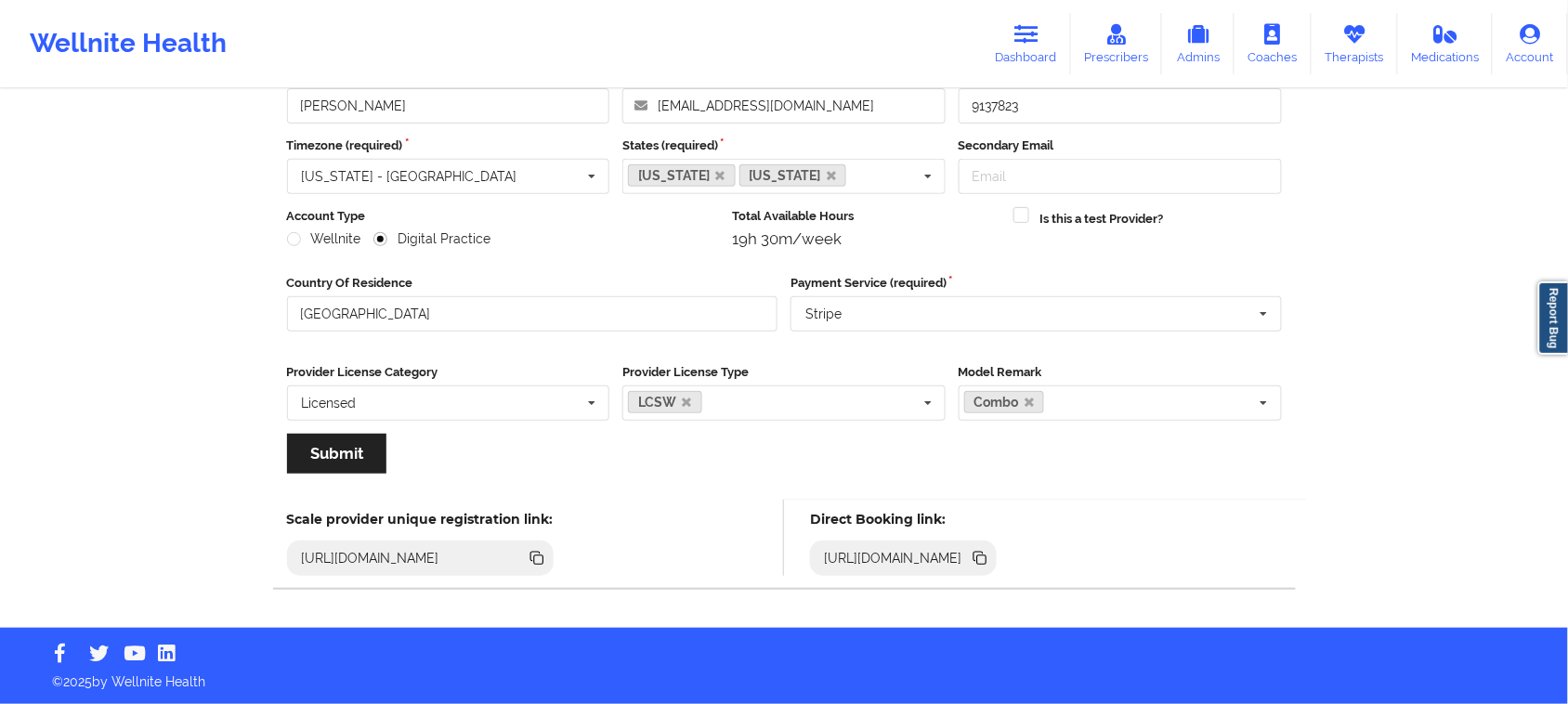
click at [986, 560] on icon at bounding box center [982, 560] width 10 height 10
click at [1024, 24] on icon at bounding box center [1026, 34] width 24 height 20
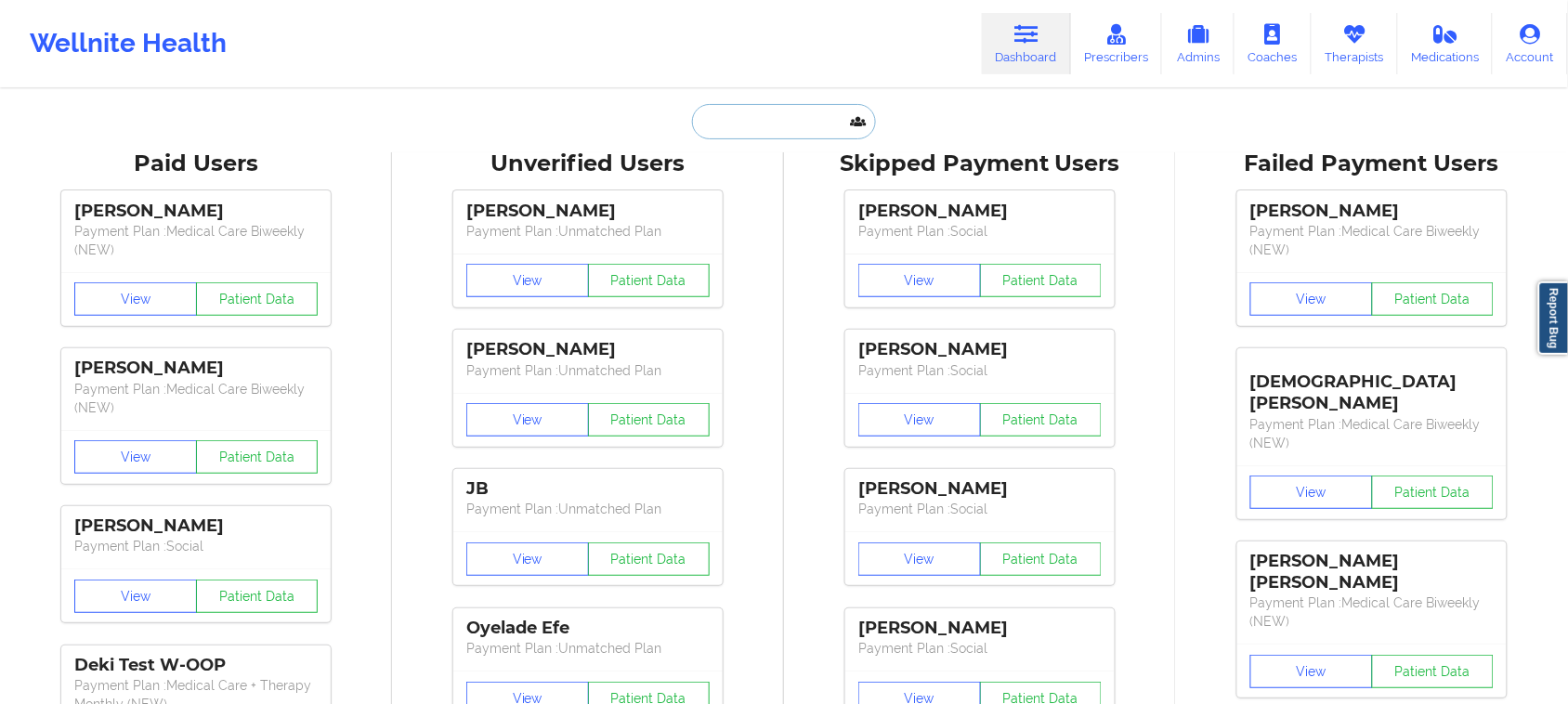
click at [751, 126] on input "text" at bounding box center [784, 121] width 184 height 35
paste input "[PERSON_NAME]"
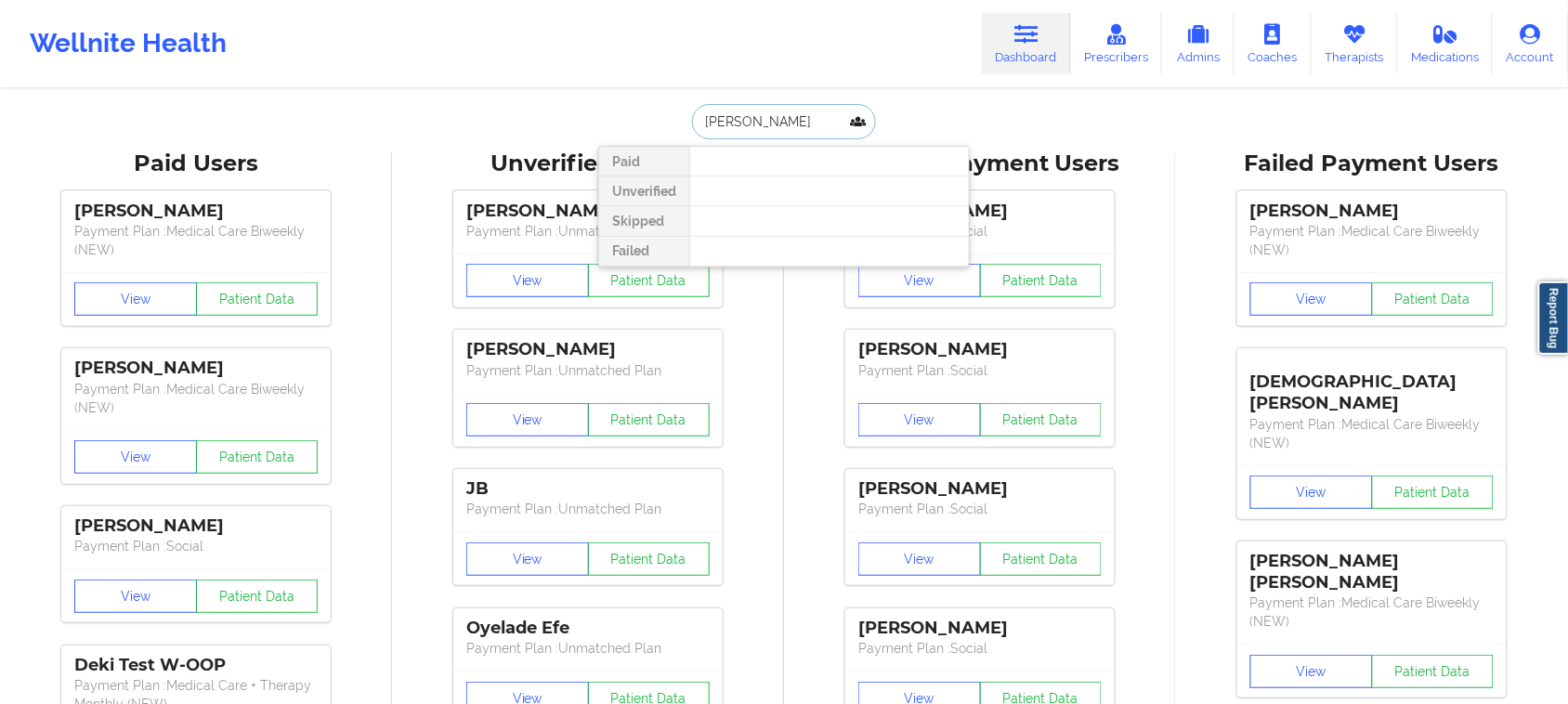
click at [755, 117] on input "[PERSON_NAME]" at bounding box center [784, 121] width 184 height 35
type input "[PERSON_NAME]"
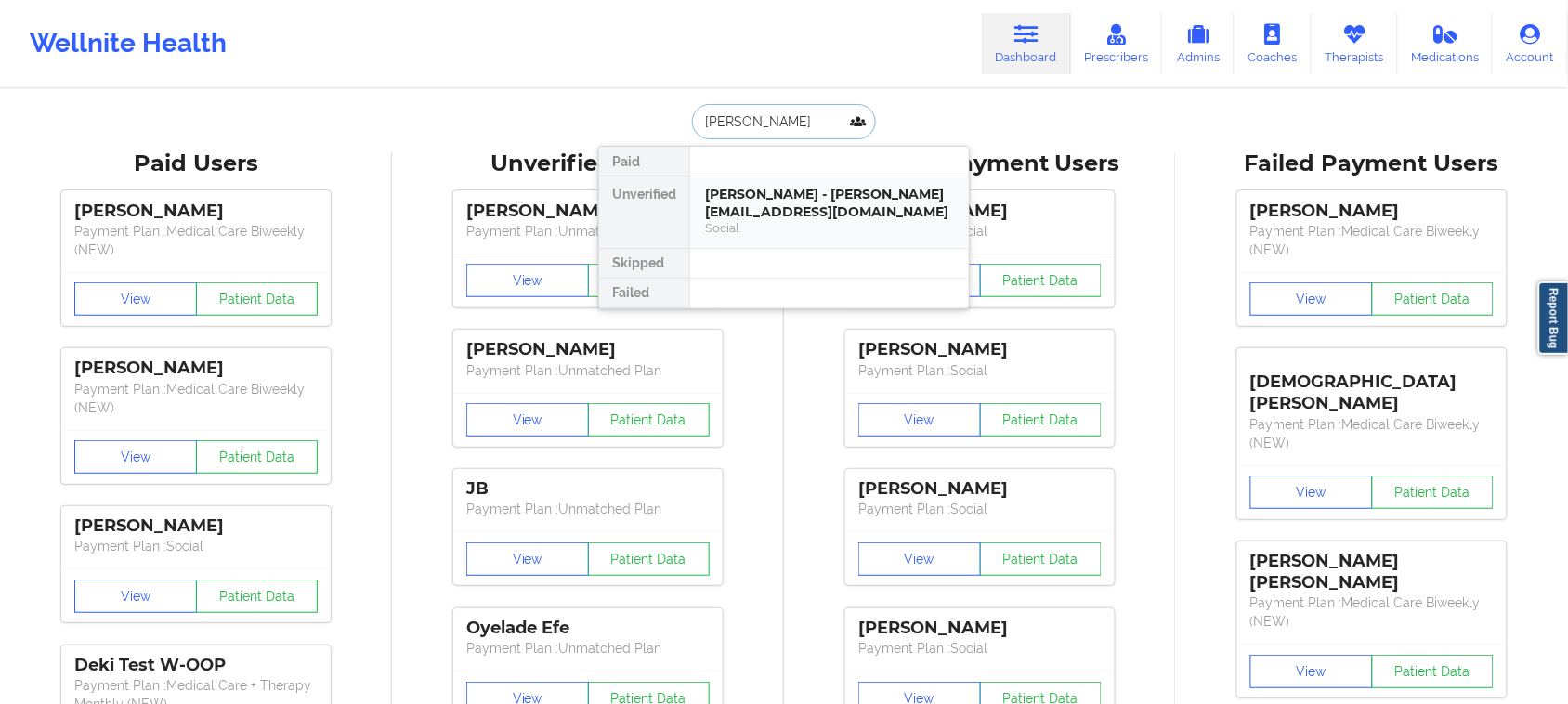
click at [764, 214] on div "[PERSON_NAME] - [PERSON_NAME][EMAIL_ADDRESS][DOMAIN_NAME]" at bounding box center [829, 203] width 249 height 34
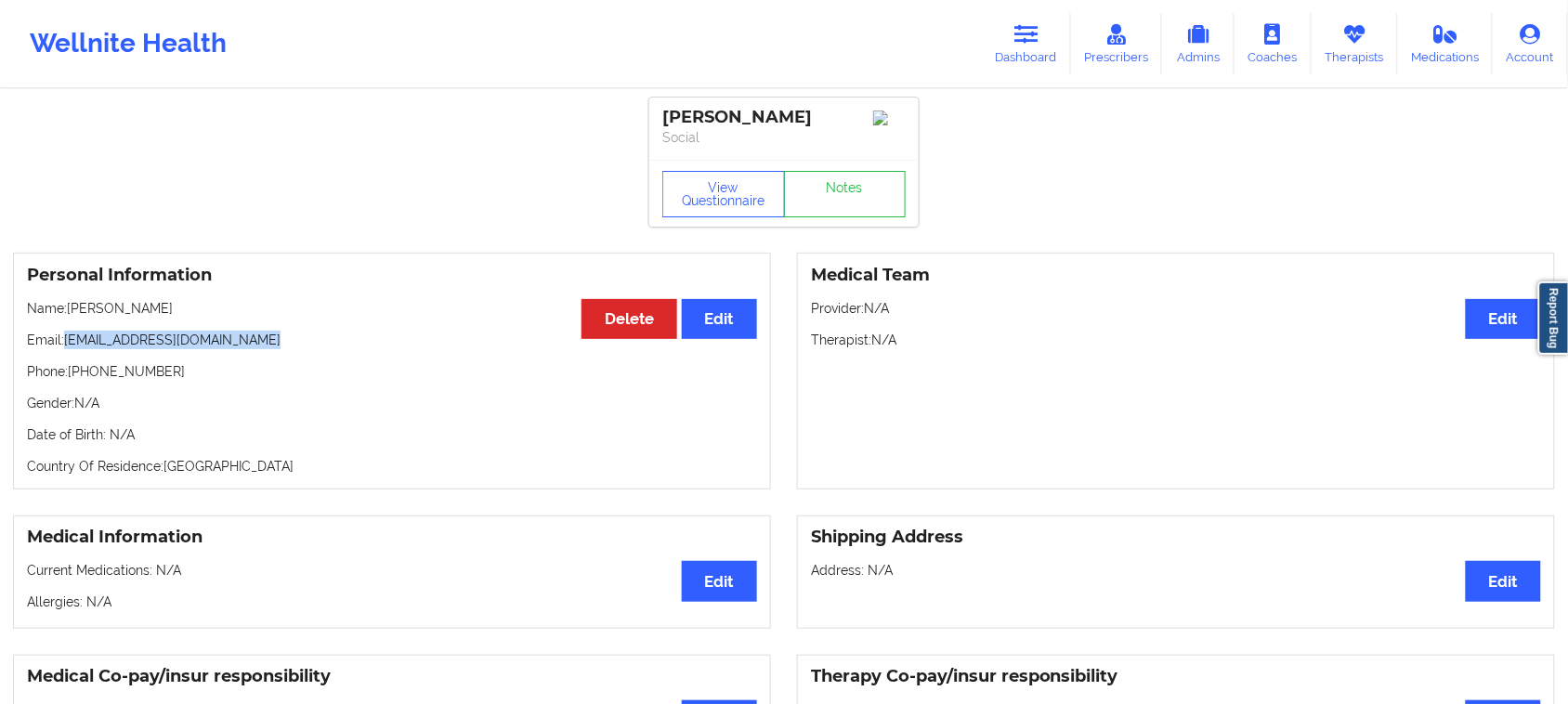
drag, startPoint x: 266, startPoint y: 345, endPoint x: 63, endPoint y: 344, distance: 203.0
click at [63, 344] on p "Email: [EMAIL_ADDRESS][DOMAIN_NAME]" at bounding box center [392, 339] width 730 height 18
drag, startPoint x: 109, startPoint y: 351, endPoint x: 77, endPoint y: 411, distance: 68.0
click at [77, 411] on p "Gender: N/A" at bounding box center [392, 402] width 730 height 18
drag, startPoint x: 68, startPoint y: 378, endPoint x: 183, endPoint y: 390, distance: 115.6
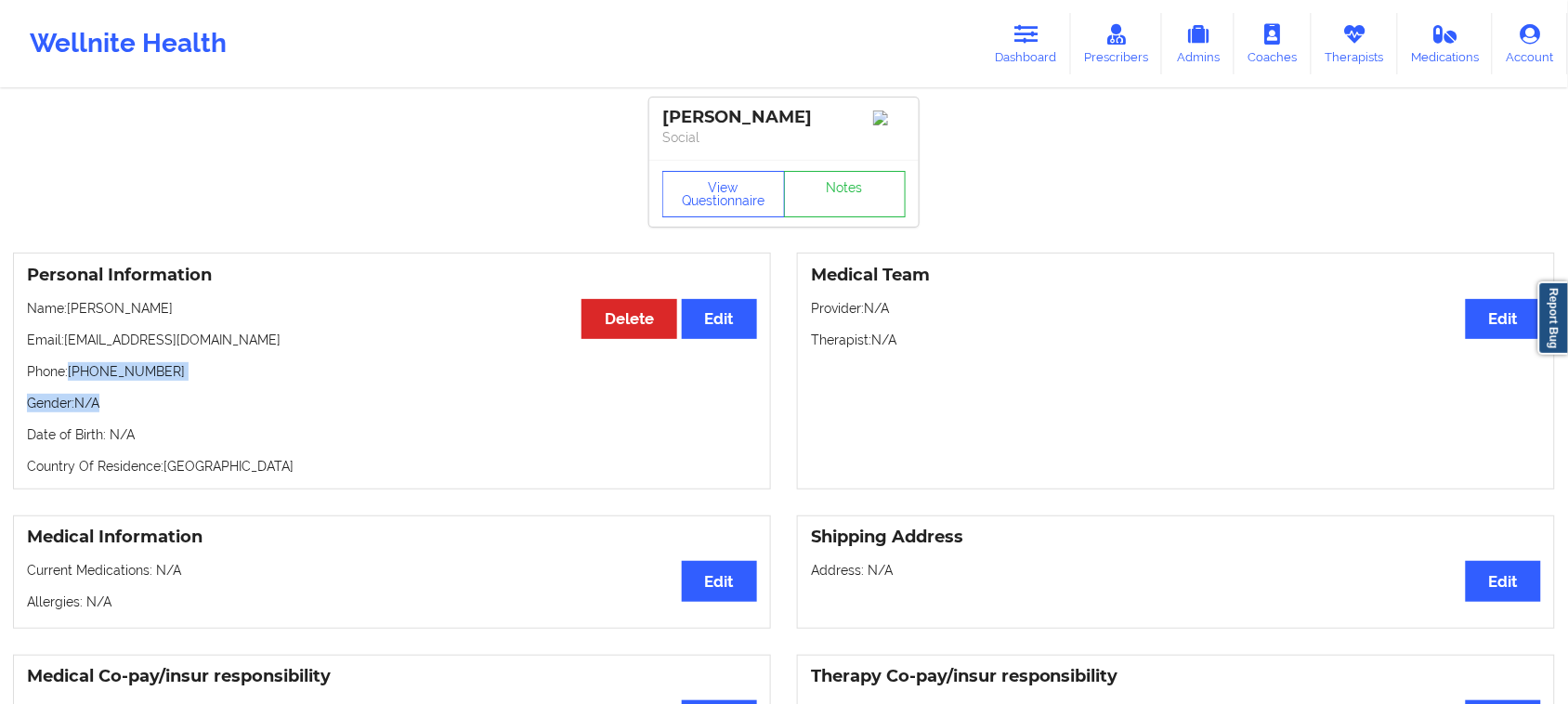
click at [183, 390] on div "Personal Information Edit Delete Name: [PERSON_NAME] Email: [EMAIL_ADDRESS][DOM…" at bounding box center [391, 370] width 757 height 237
copy div "[PHONE_NUMBER] Gender: N/A"
click at [141, 408] on p "Gender: N/A" at bounding box center [392, 402] width 730 height 18
drag, startPoint x: 154, startPoint y: 384, endPoint x: 71, endPoint y: 383, distance: 83.0
click at [71, 381] on p "Phone: [PHONE_NUMBER]" at bounding box center [392, 371] width 730 height 18
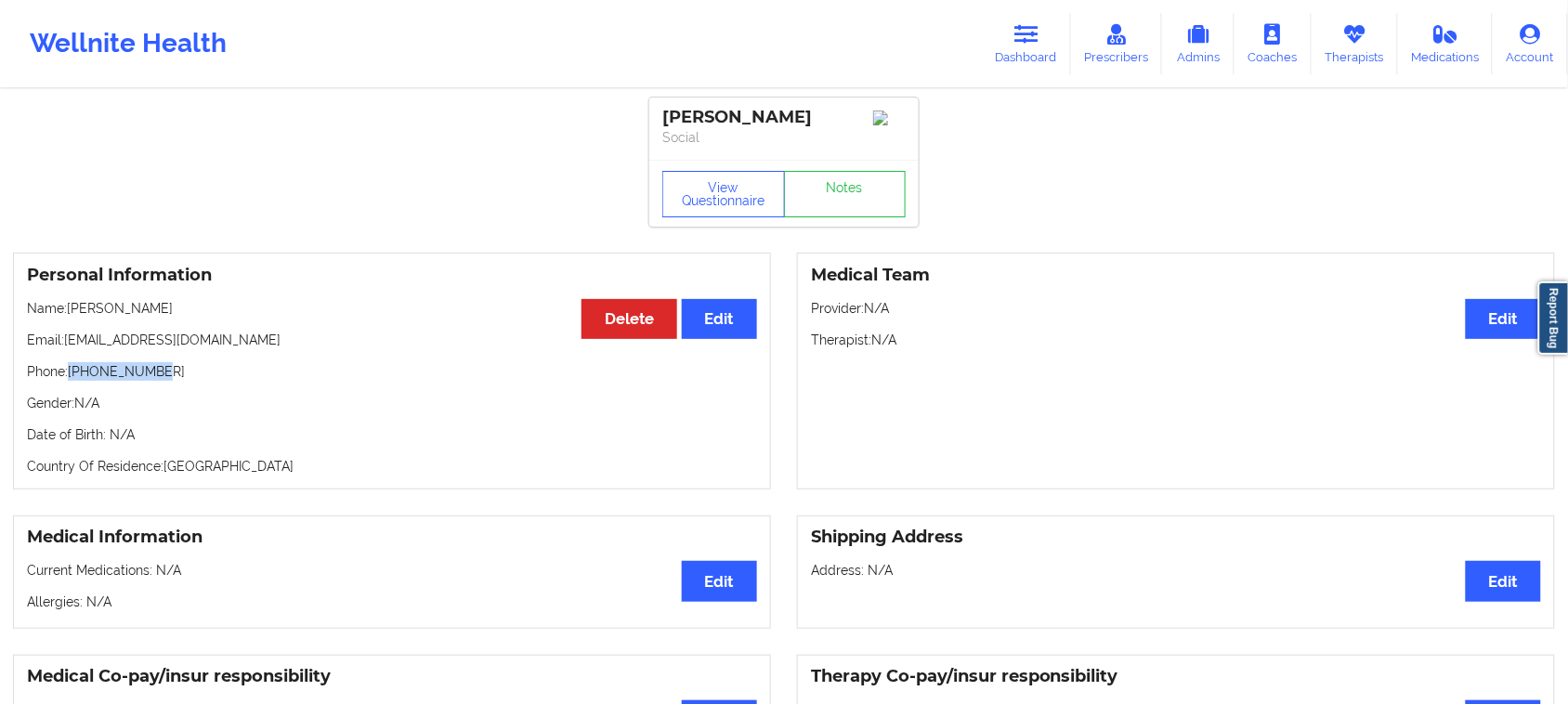
copy p "[PHONE_NUMBER]"
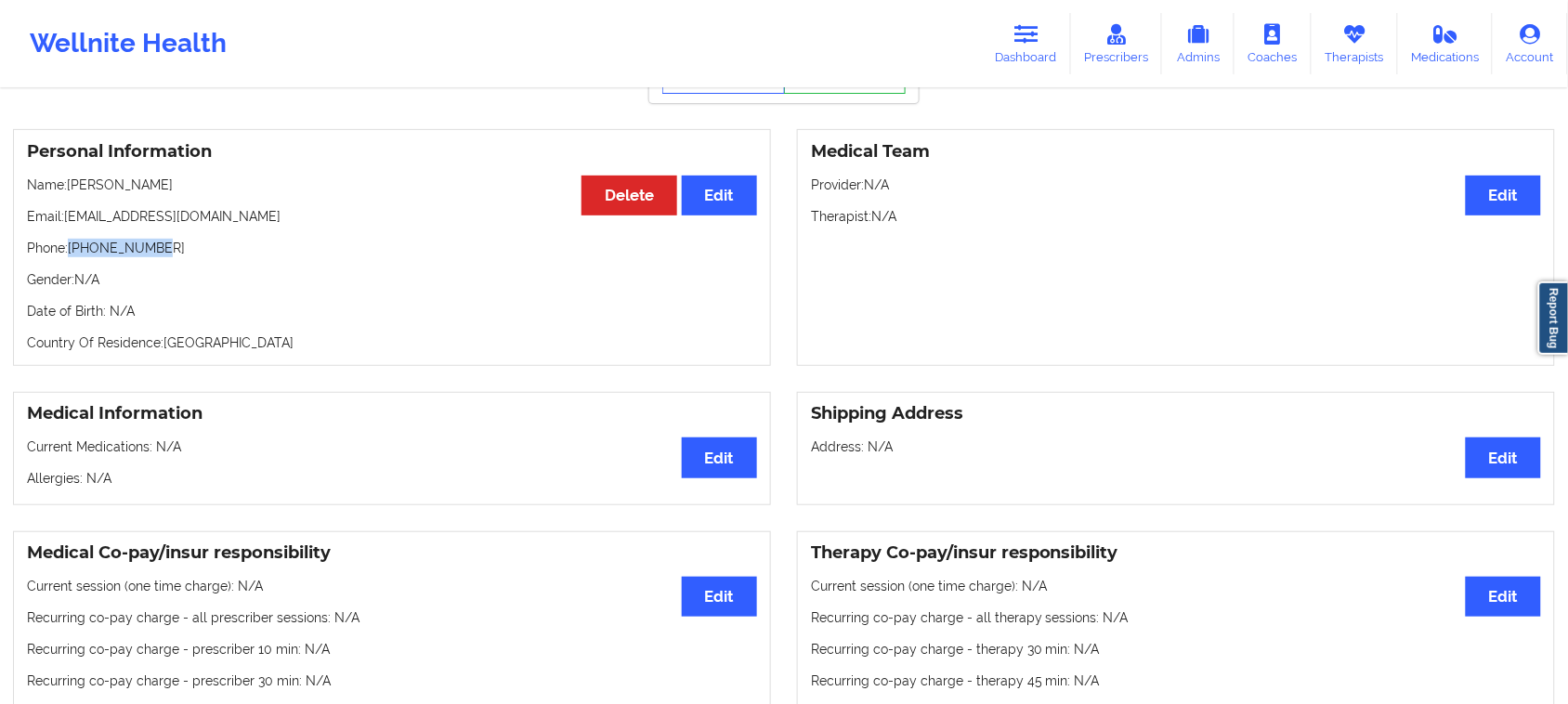
scroll to position [116, 0]
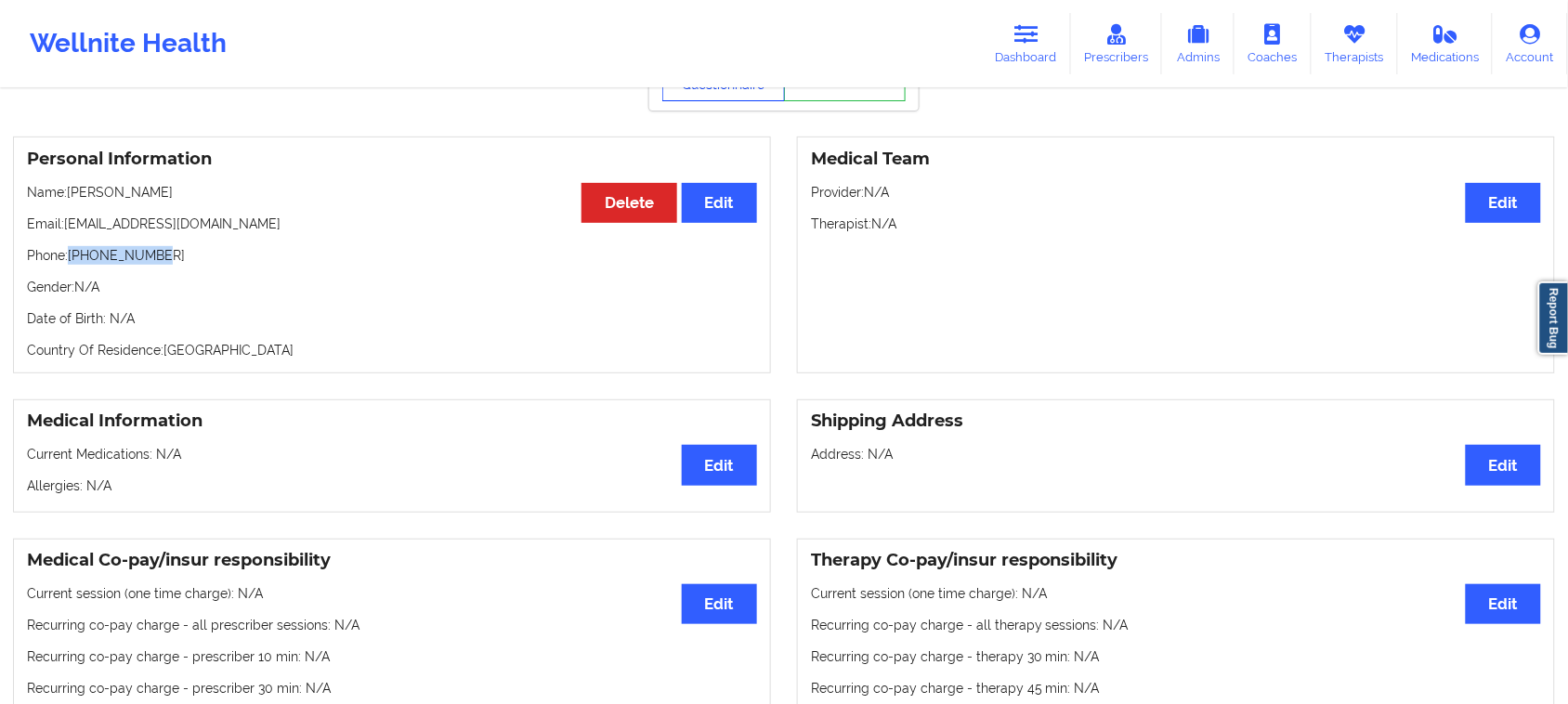
click at [741, 95] on button "View Questionnaire" at bounding box center [723, 79] width 122 height 47
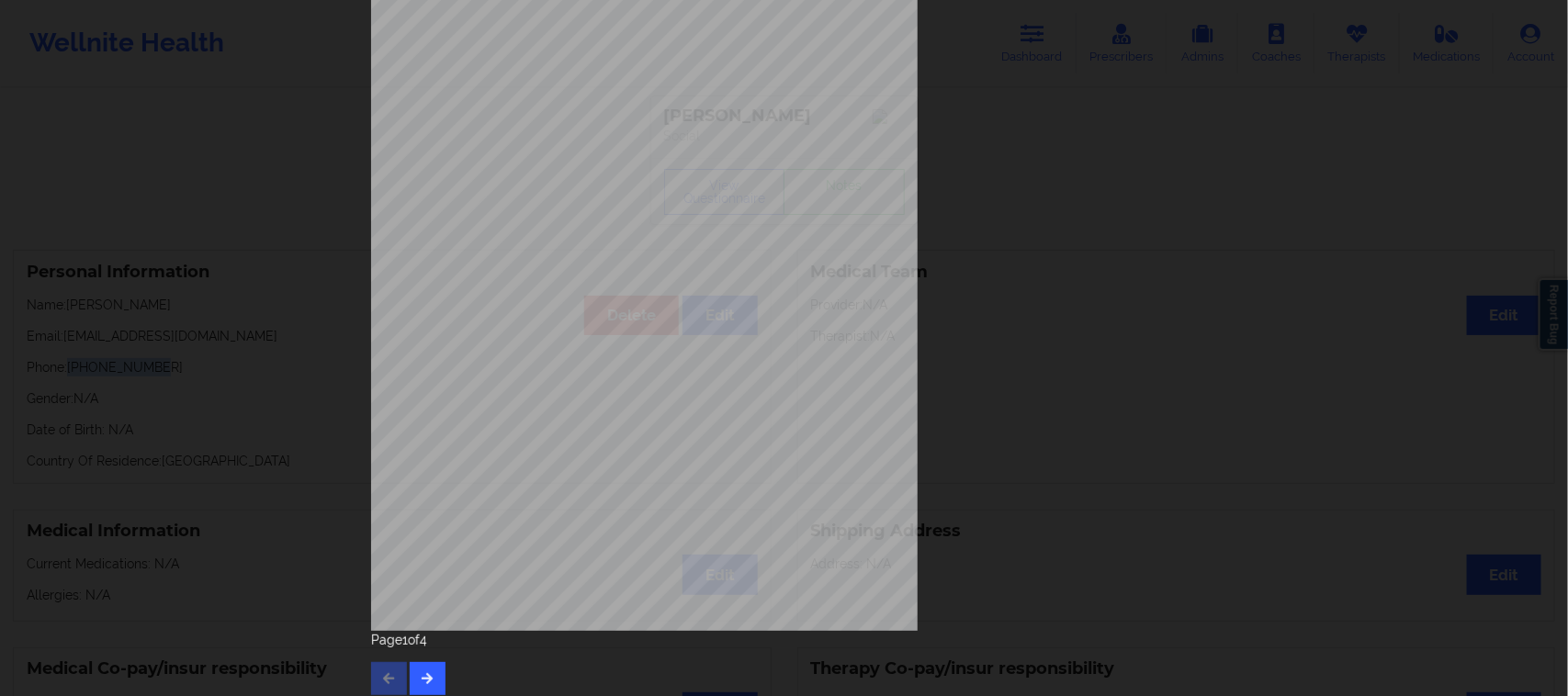
scroll to position [179, 0]
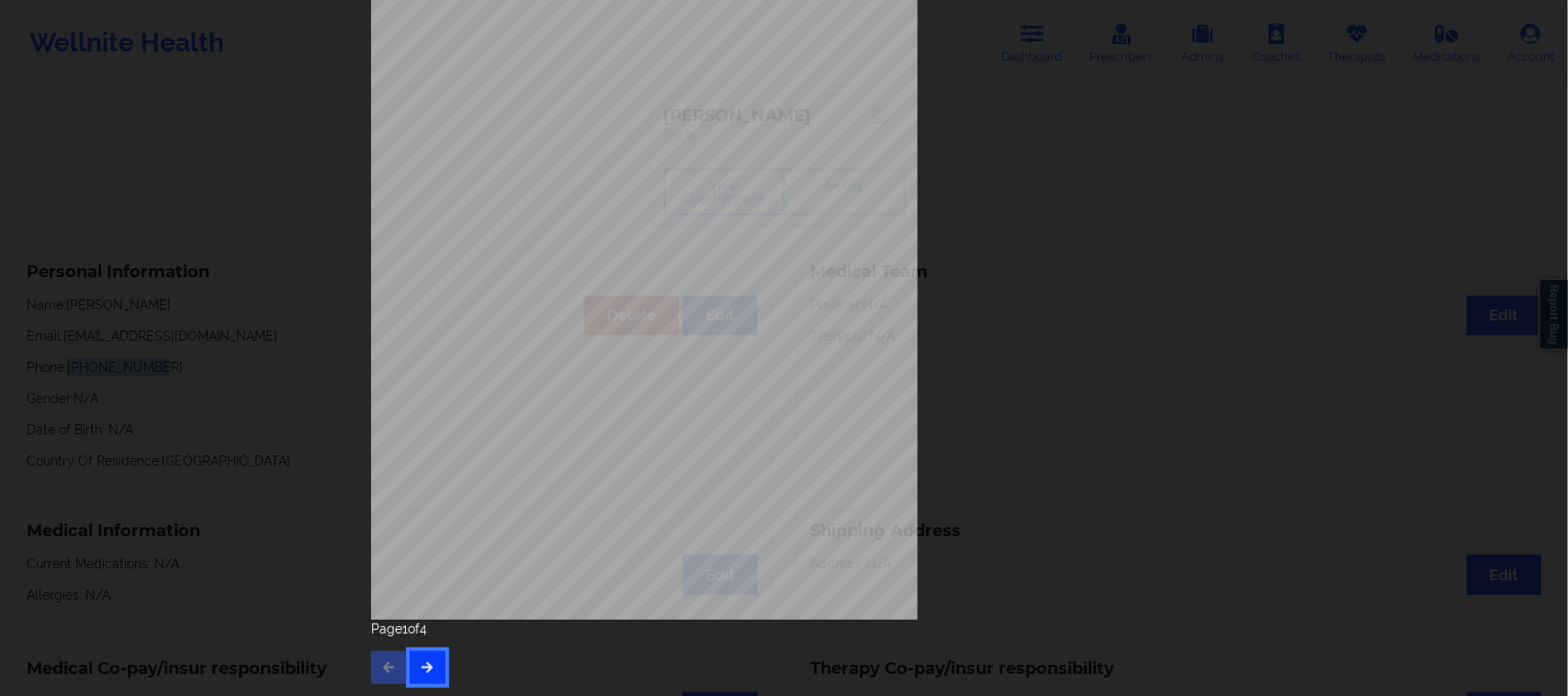
click at [434, 668] on button "button" at bounding box center [427, 667] width 35 height 33
click at [424, 661] on icon "button" at bounding box center [428, 666] width 15 height 11
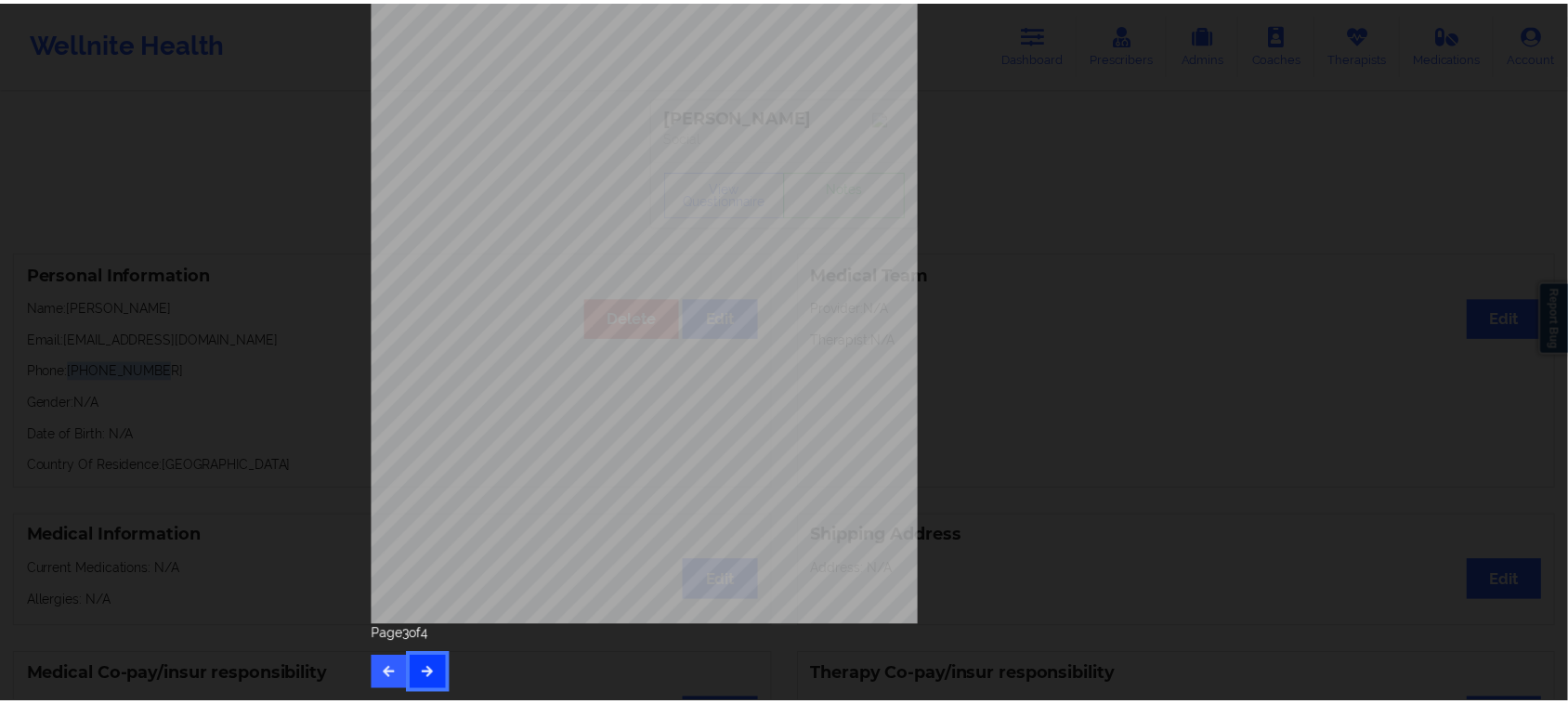
scroll to position [0, 0]
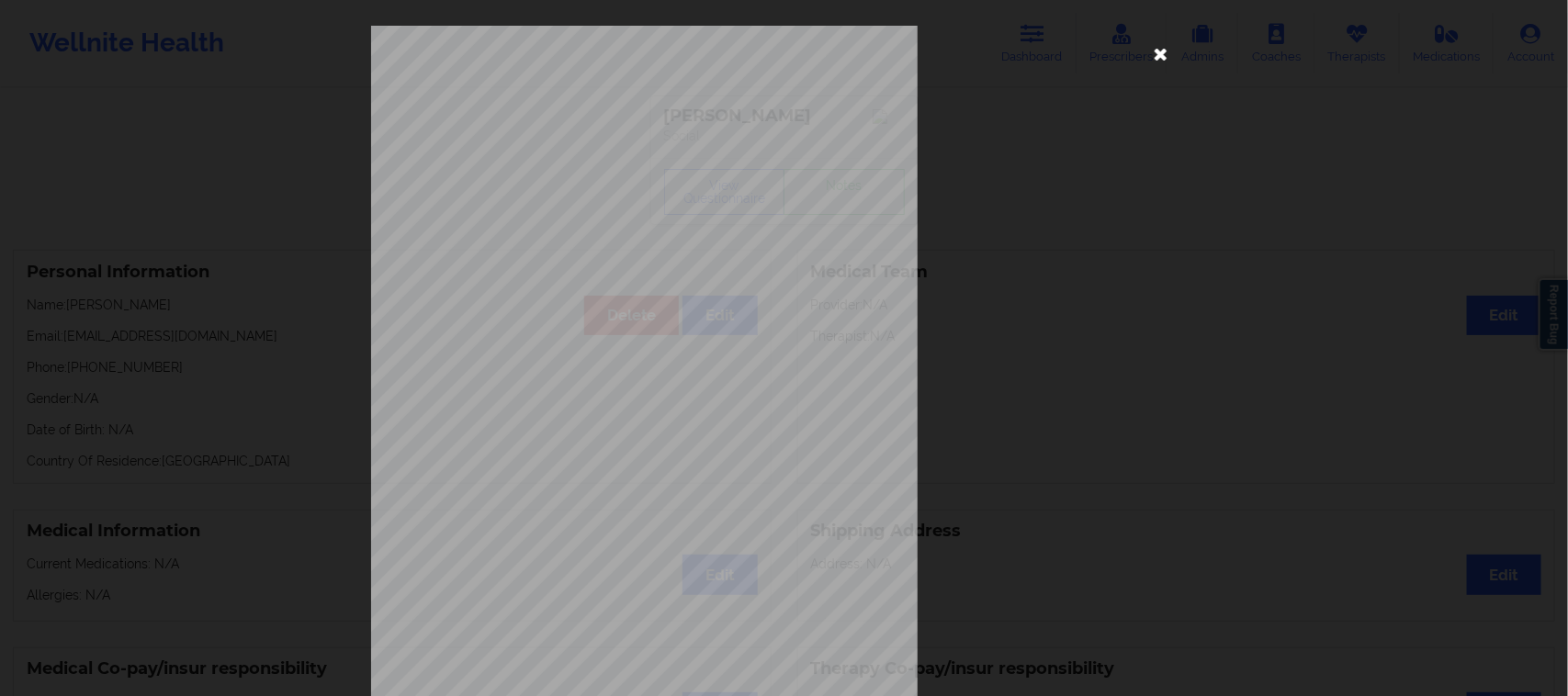
click at [1156, 39] on icon at bounding box center [1160, 53] width 30 height 30
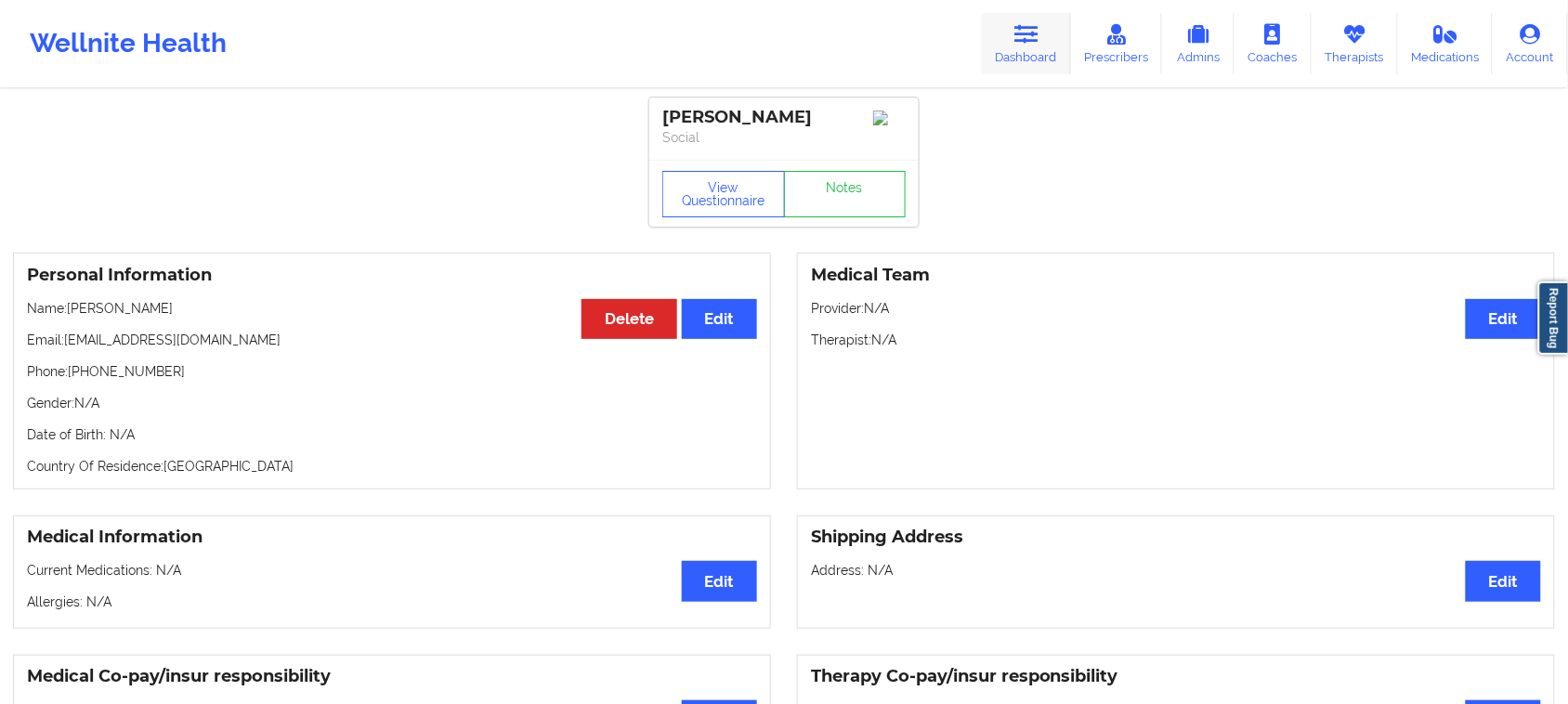
click at [1039, 49] on link "Dashboard" at bounding box center [1026, 43] width 89 height 61
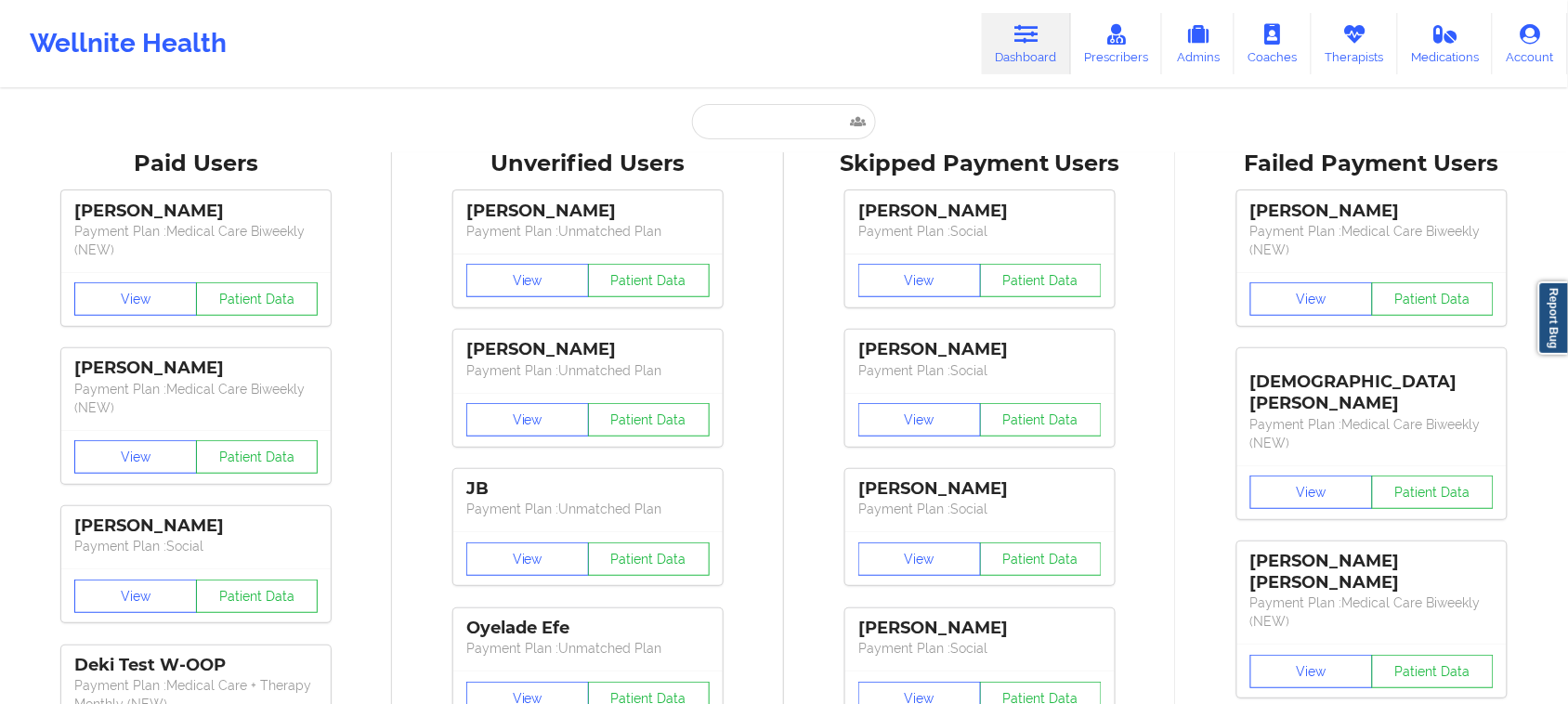
click at [763, 128] on input "text" at bounding box center [784, 121] width 184 height 35
paste input "[PERSON_NAME][EMAIL_ADDRESS][DOMAIN_NAME] Insurance Emails"
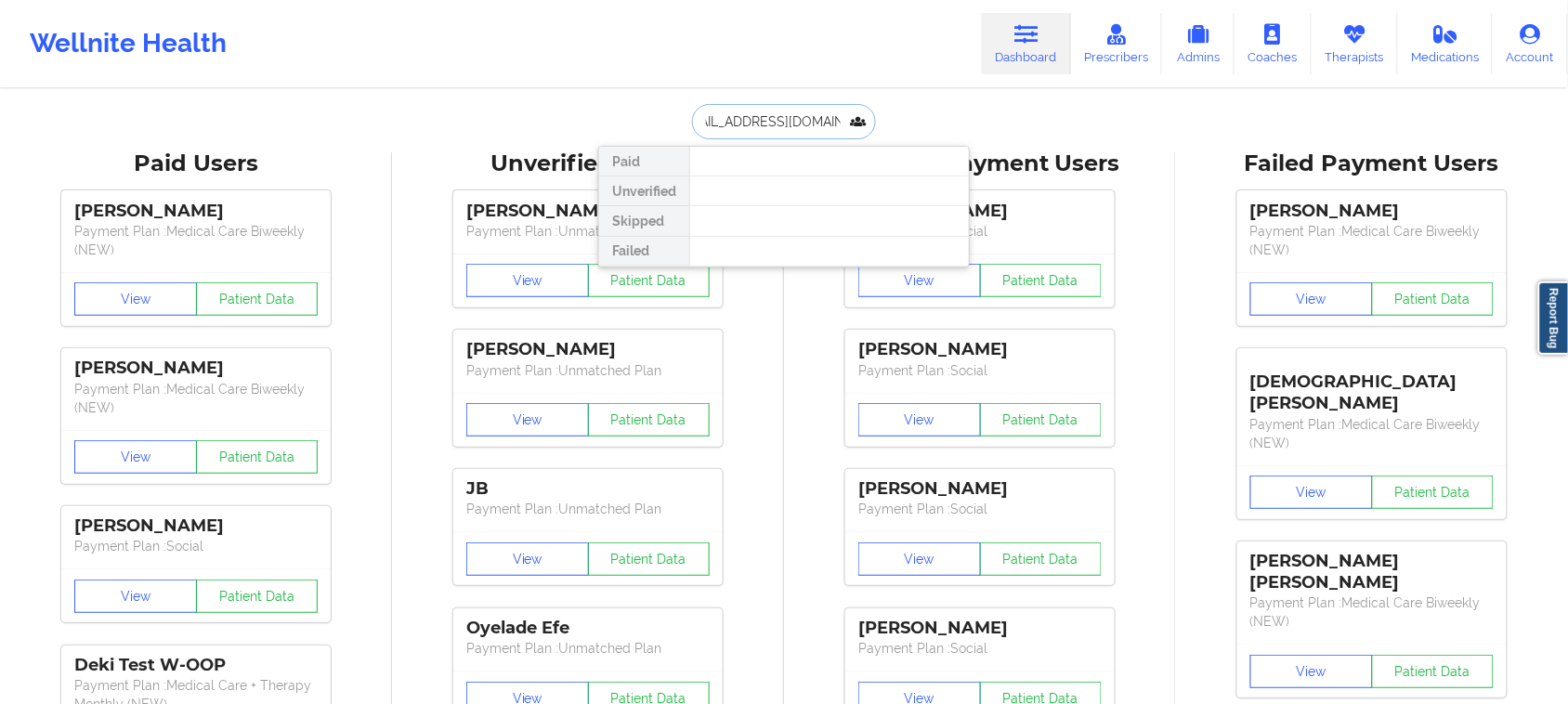
drag, startPoint x: 730, startPoint y: 118, endPoint x: 1114, endPoint y: 116, distance: 384.0
type input "[PERSON_NAME]"
drag, startPoint x: 784, startPoint y: 113, endPoint x: 567, endPoint y: 113, distance: 217.0
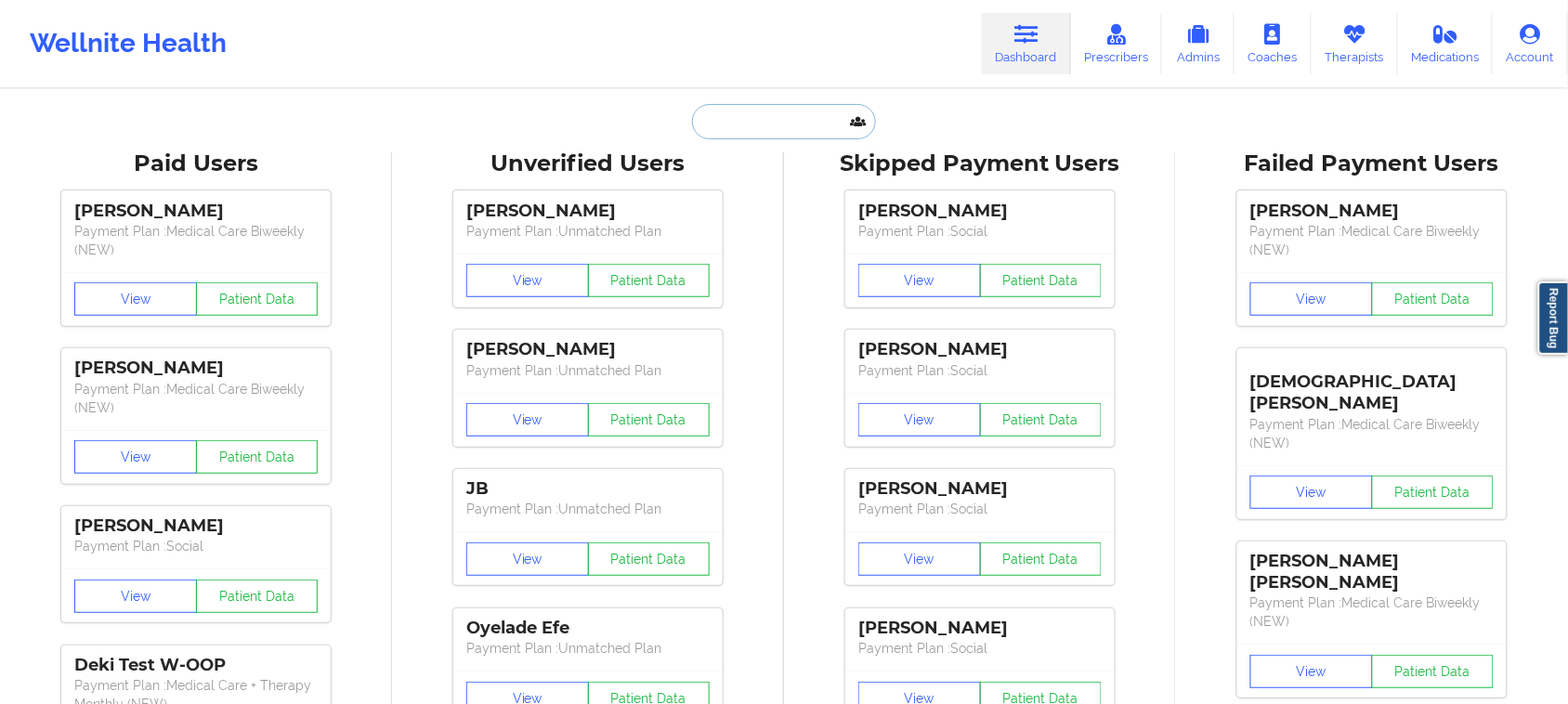
paste input "[EMAIL_ADDRESS][DOMAIN_NAME]"
type input "[EMAIL_ADDRESS][DOMAIN_NAME]"
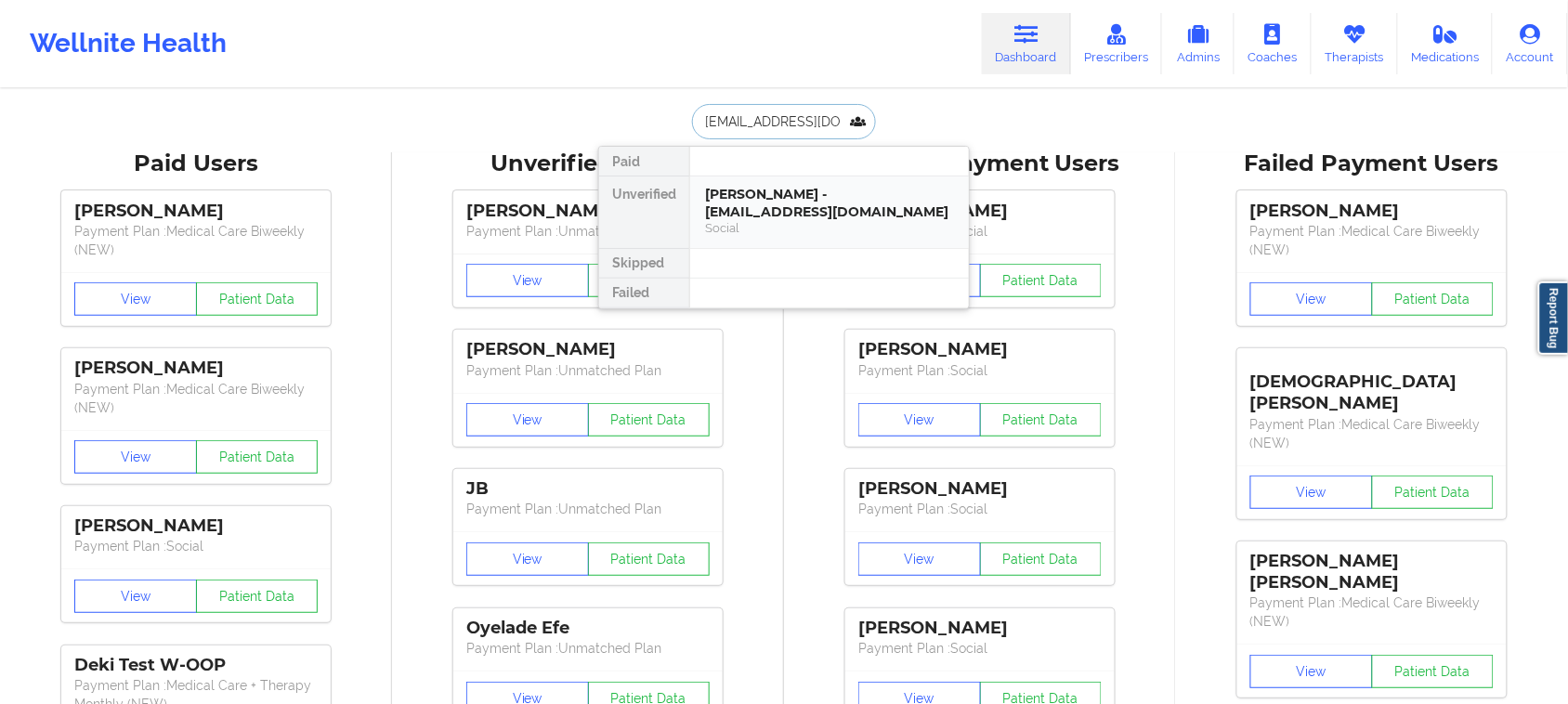
click at [757, 208] on div "[PERSON_NAME] - [EMAIL_ADDRESS][DOMAIN_NAME]" at bounding box center [829, 203] width 249 height 34
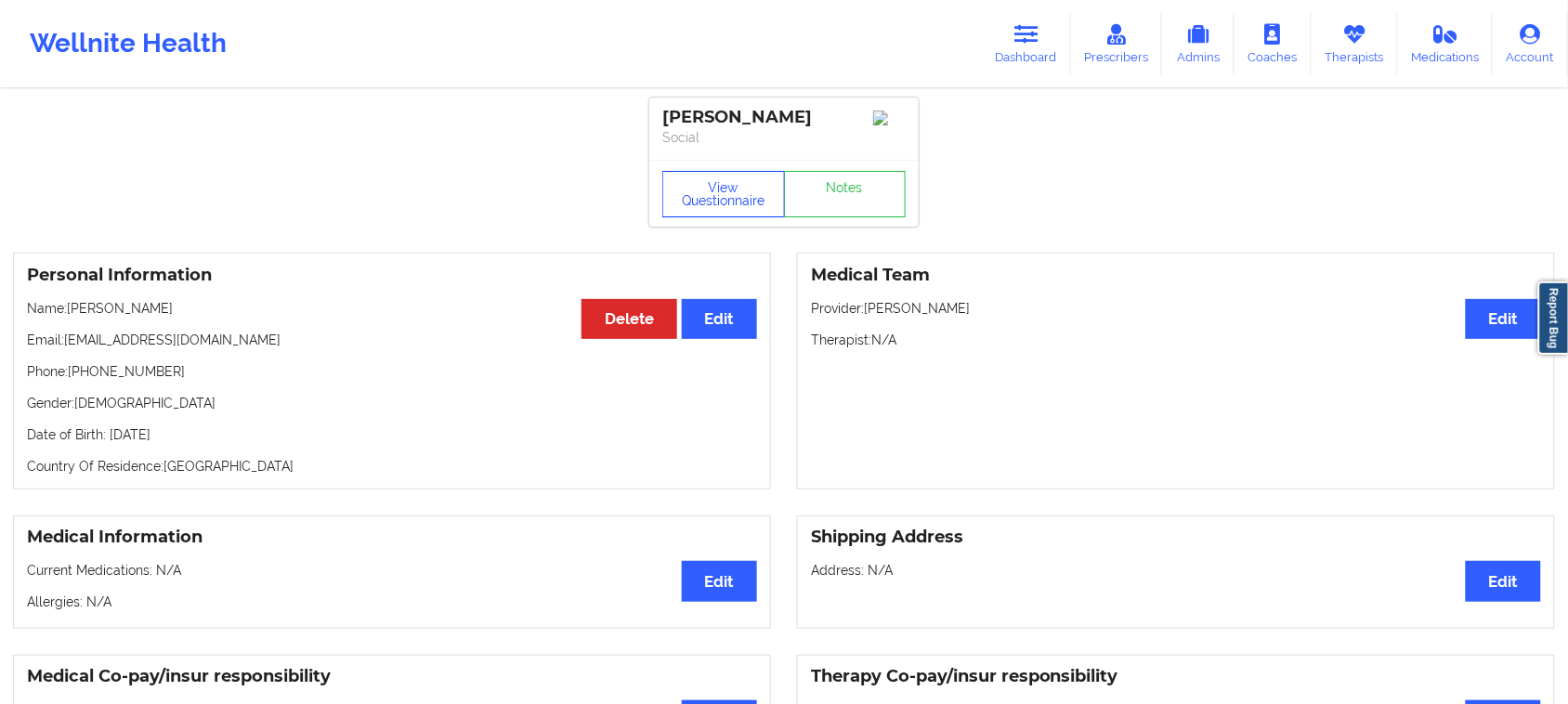
click at [716, 203] on button "View Questionnaire" at bounding box center [723, 194] width 122 height 47
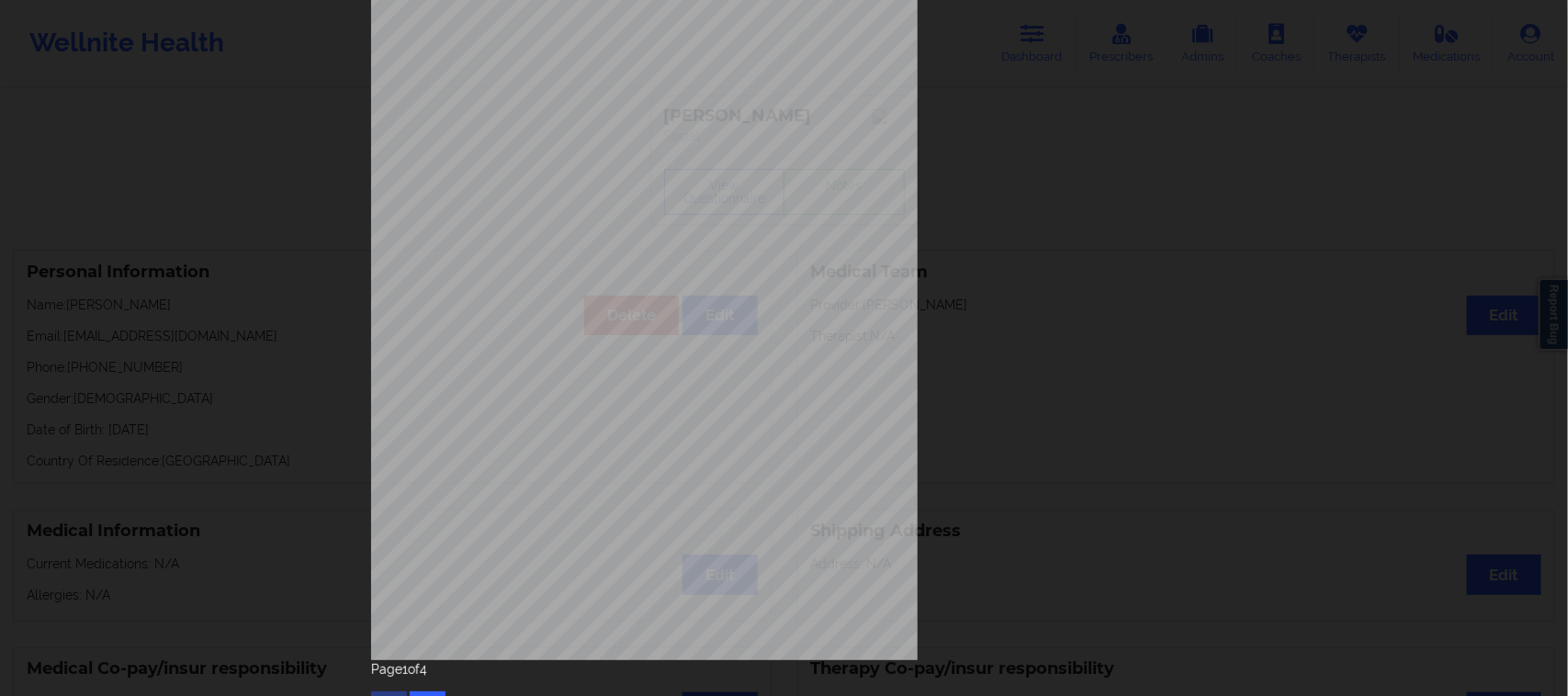
scroll to position [179, 0]
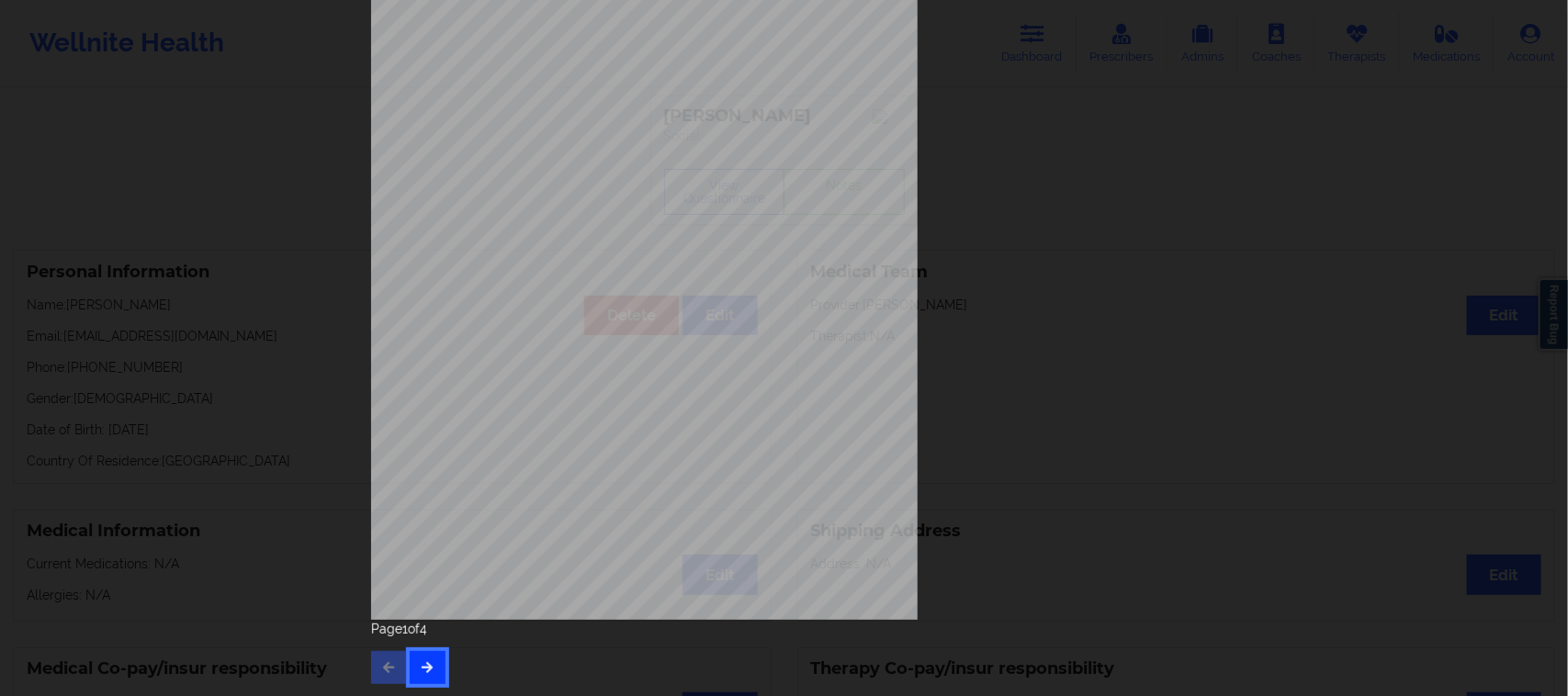
click at [432, 661] on button "button" at bounding box center [427, 667] width 35 height 33
click at [410, 678] on button "button" at bounding box center [427, 667] width 35 height 33
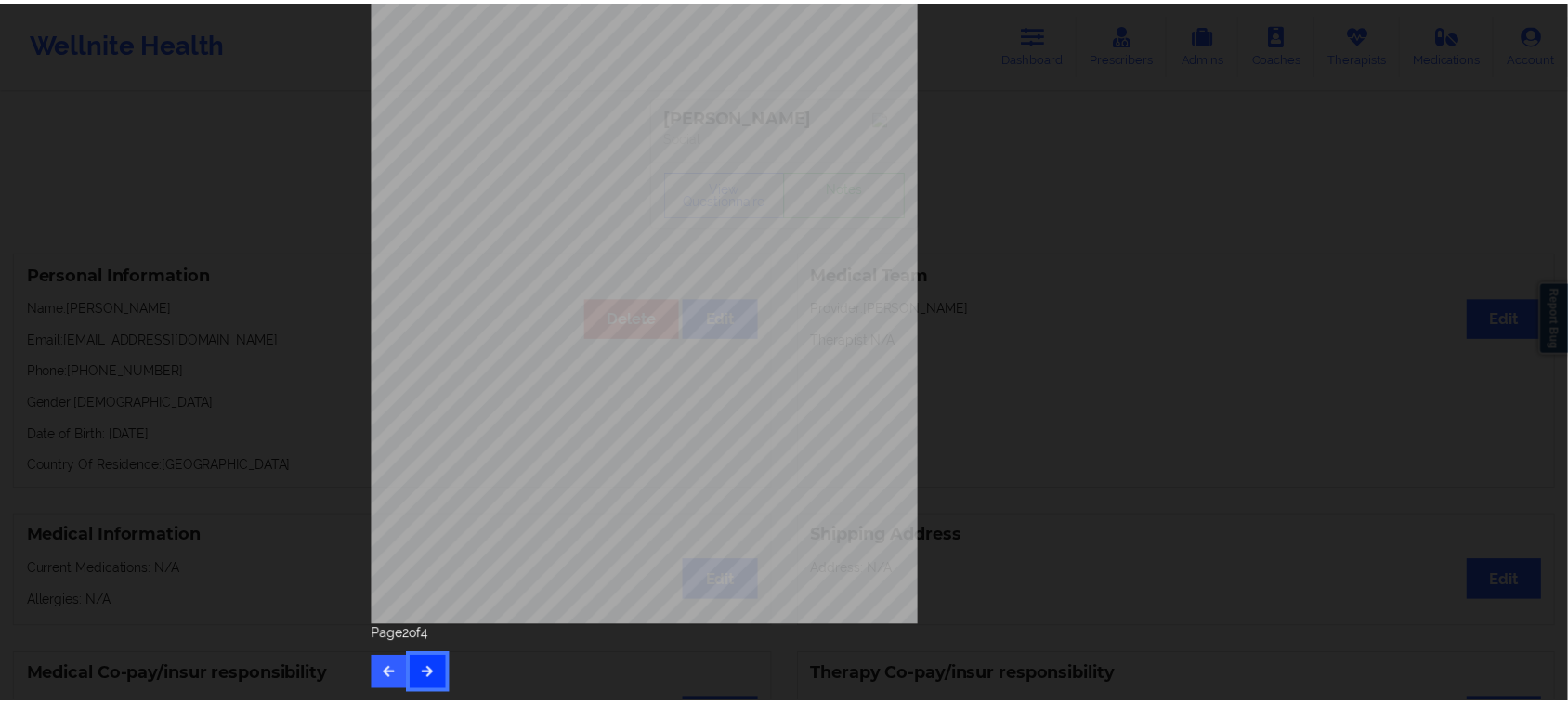
scroll to position [0, 0]
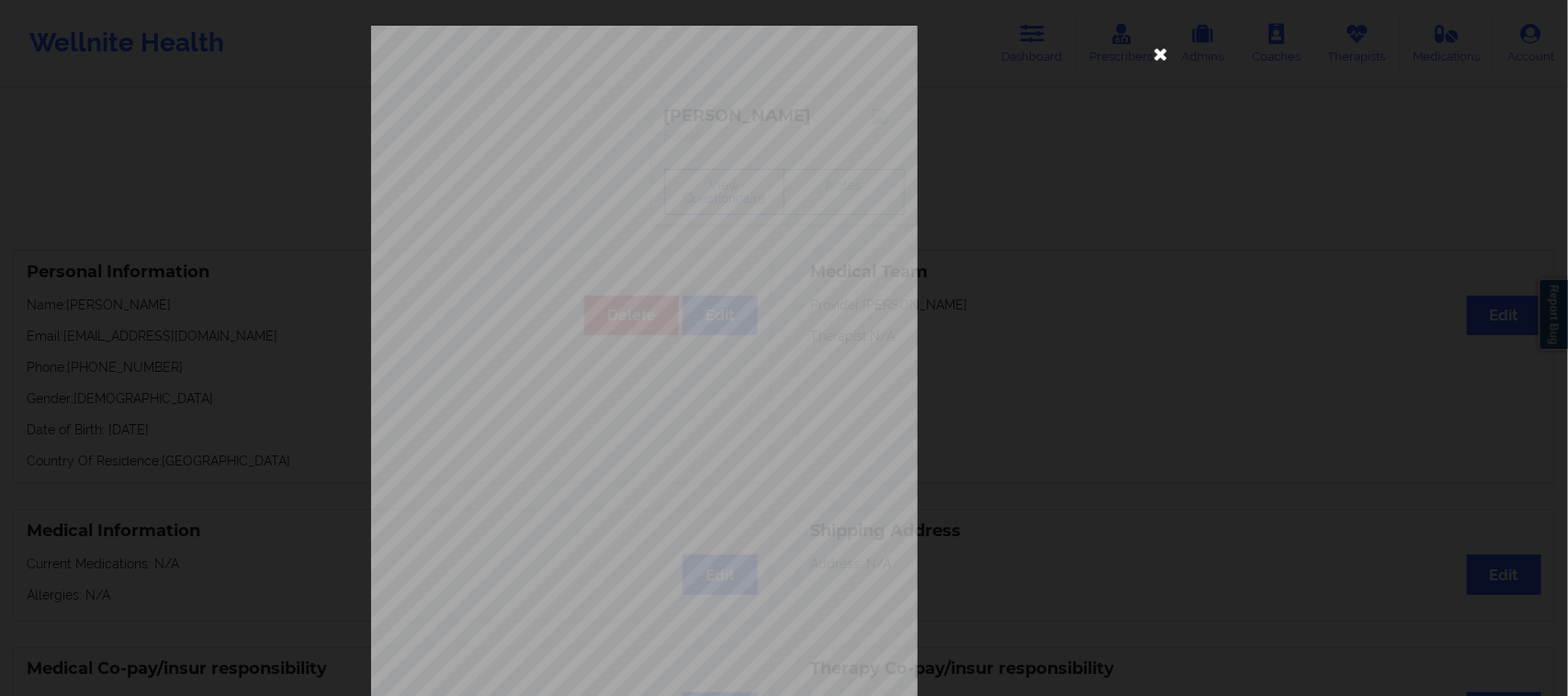
click at [1158, 53] on icon at bounding box center [1160, 53] width 30 height 30
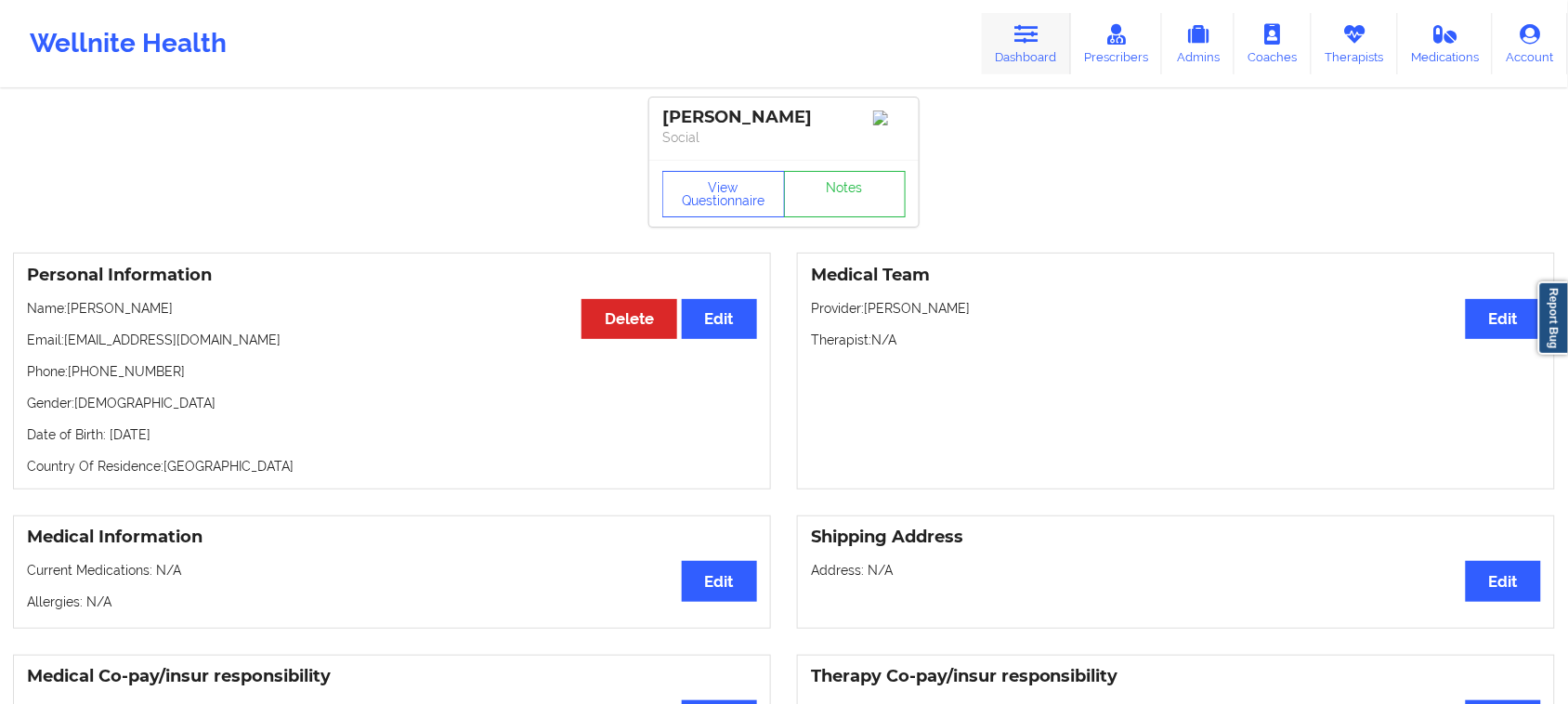
click at [1017, 33] on link "Dashboard" at bounding box center [1026, 43] width 89 height 61
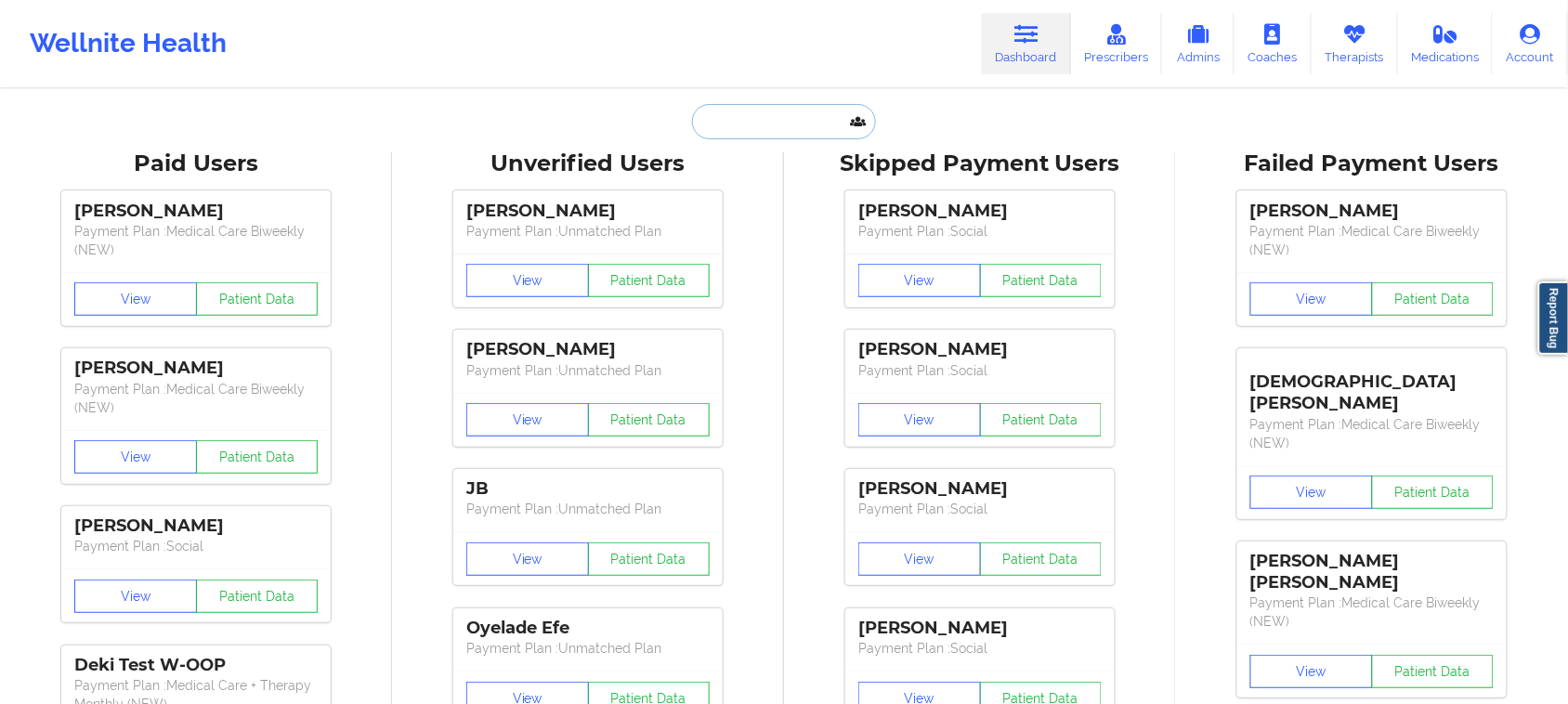
click at [779, 125] on input "text" at bounding box center [784, 121] width 184 height 35
paste input "[PERSON_NAME]"
type input "[PERSON_NAME]"
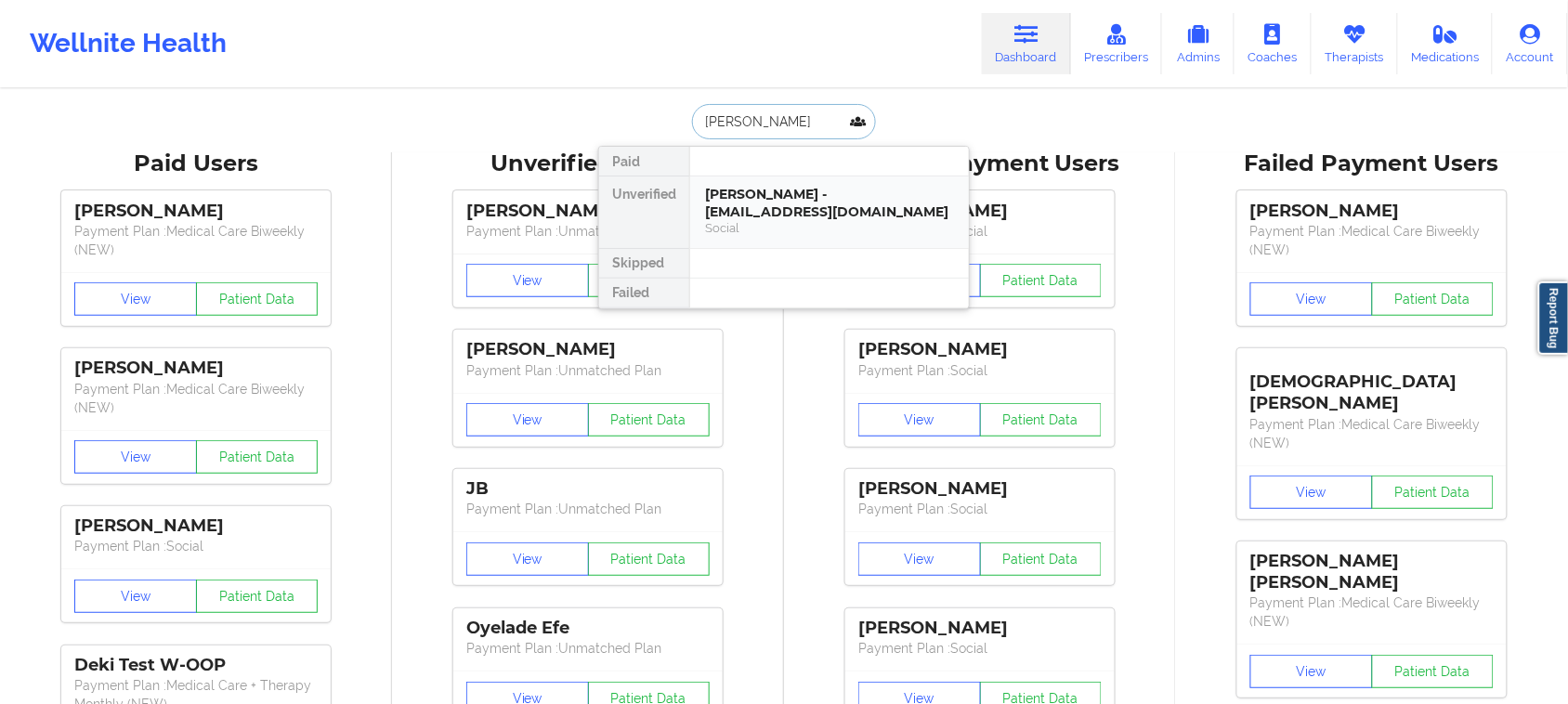
click at [785, 219] on div "[PERSON_NAME] - [EMAIL_ADDRESS][DOMAIN_NAME]" at bounding box center [829, 203] width 249 height 34
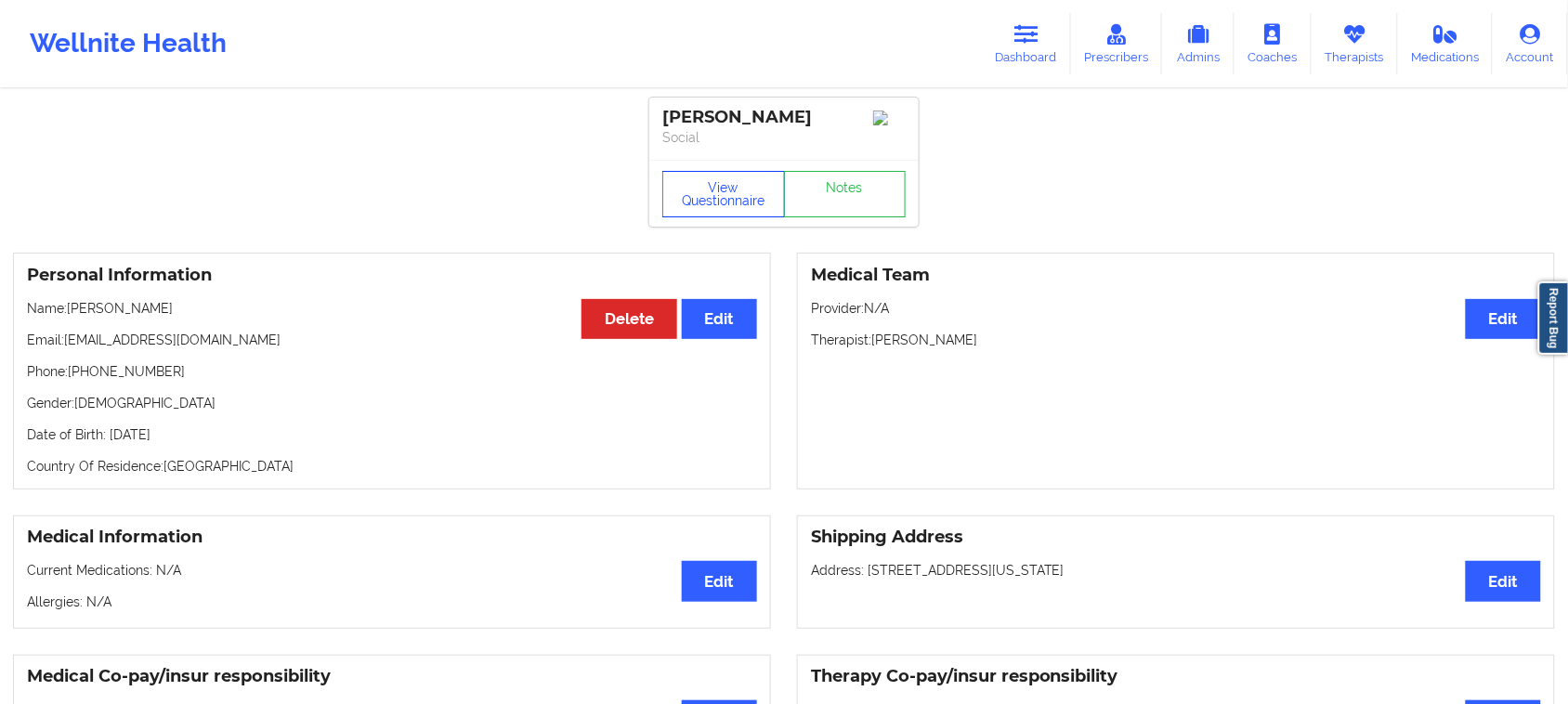
click at [671, 197] on button "View Questionnaire" at bounding box center [723, 194] width 122 height 47
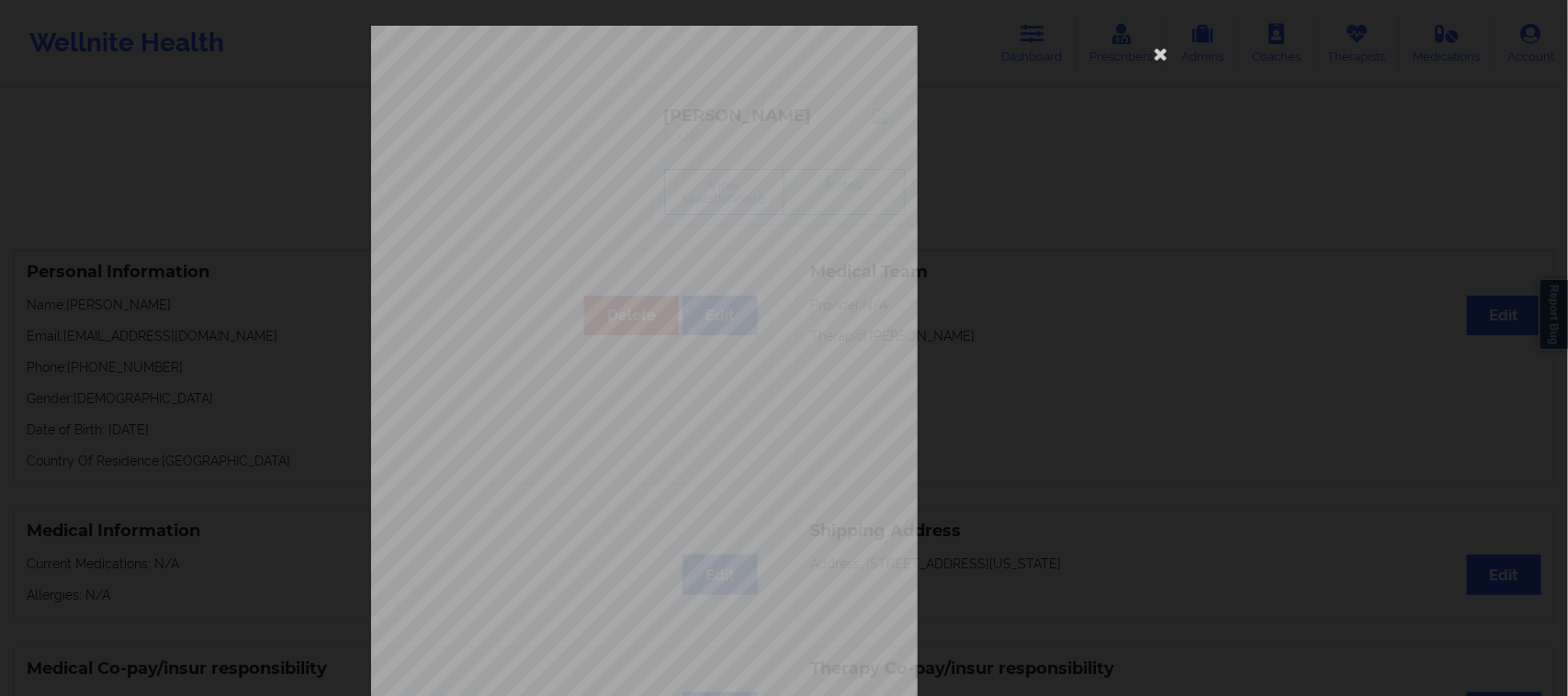
scroll to position [179, 0]
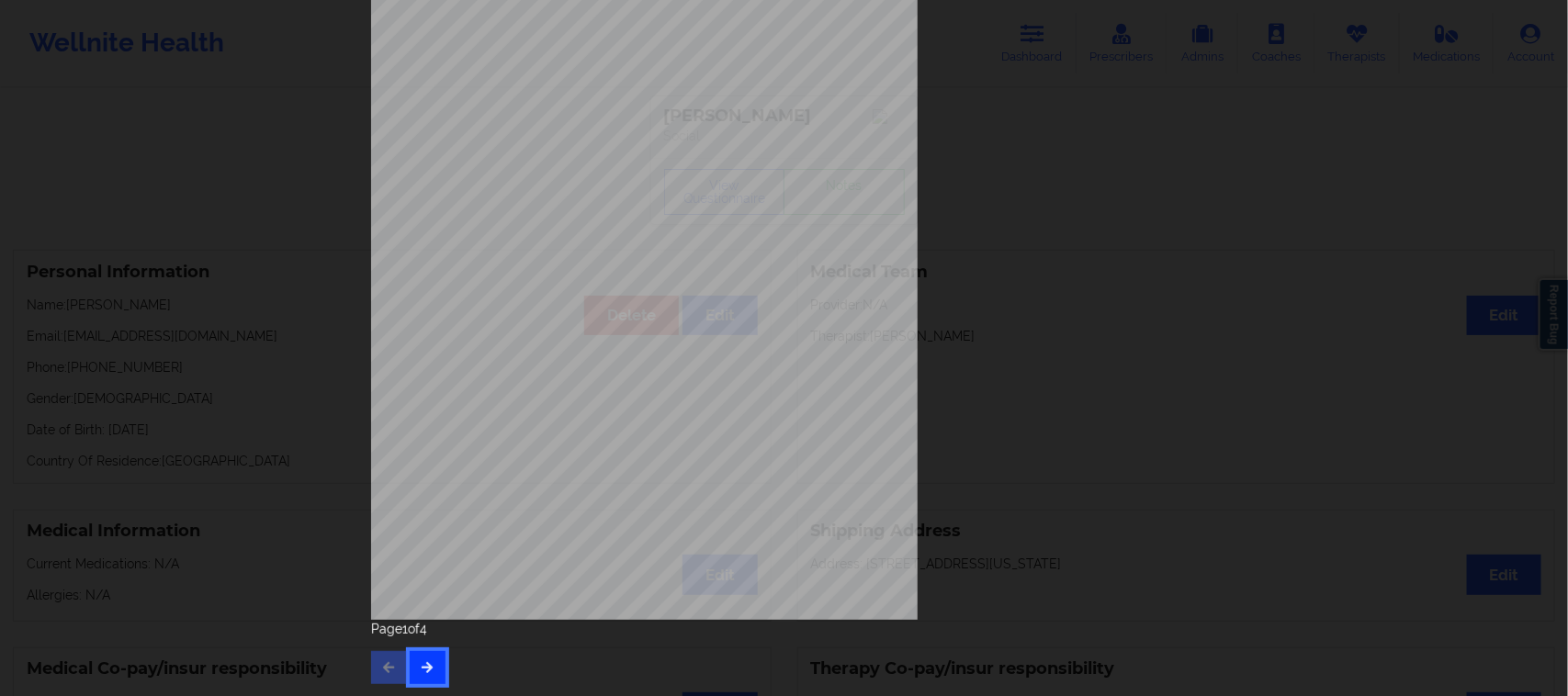
click at [427, 676] on button "button" at bounding box center [427, 667] width 35 height 33
click at [425, 661] on icon "button" at bounding box center [428, 666] width 15 height 11
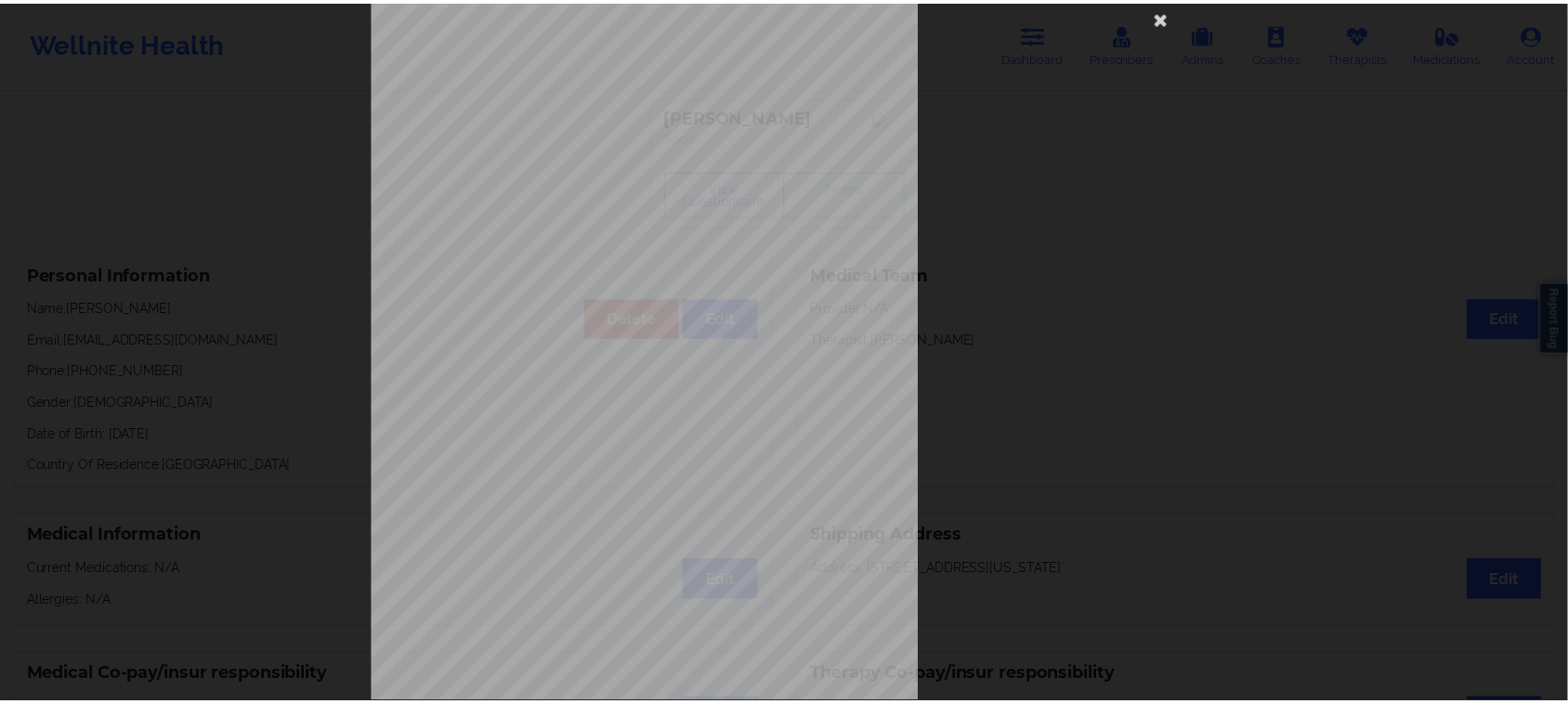
scroll to position [0, 0]
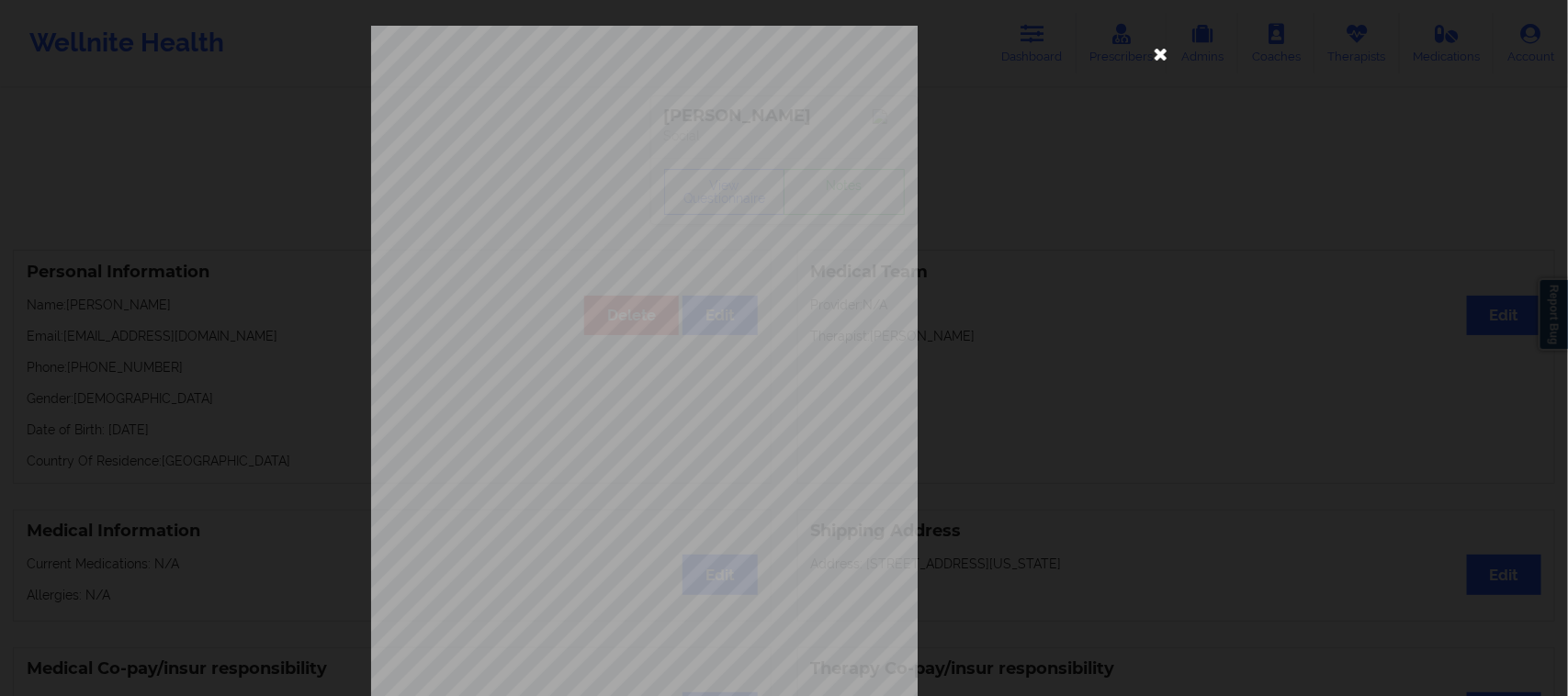
click at [1146, 42] on icon at bounding box center [1160, 53] width 30 height 30
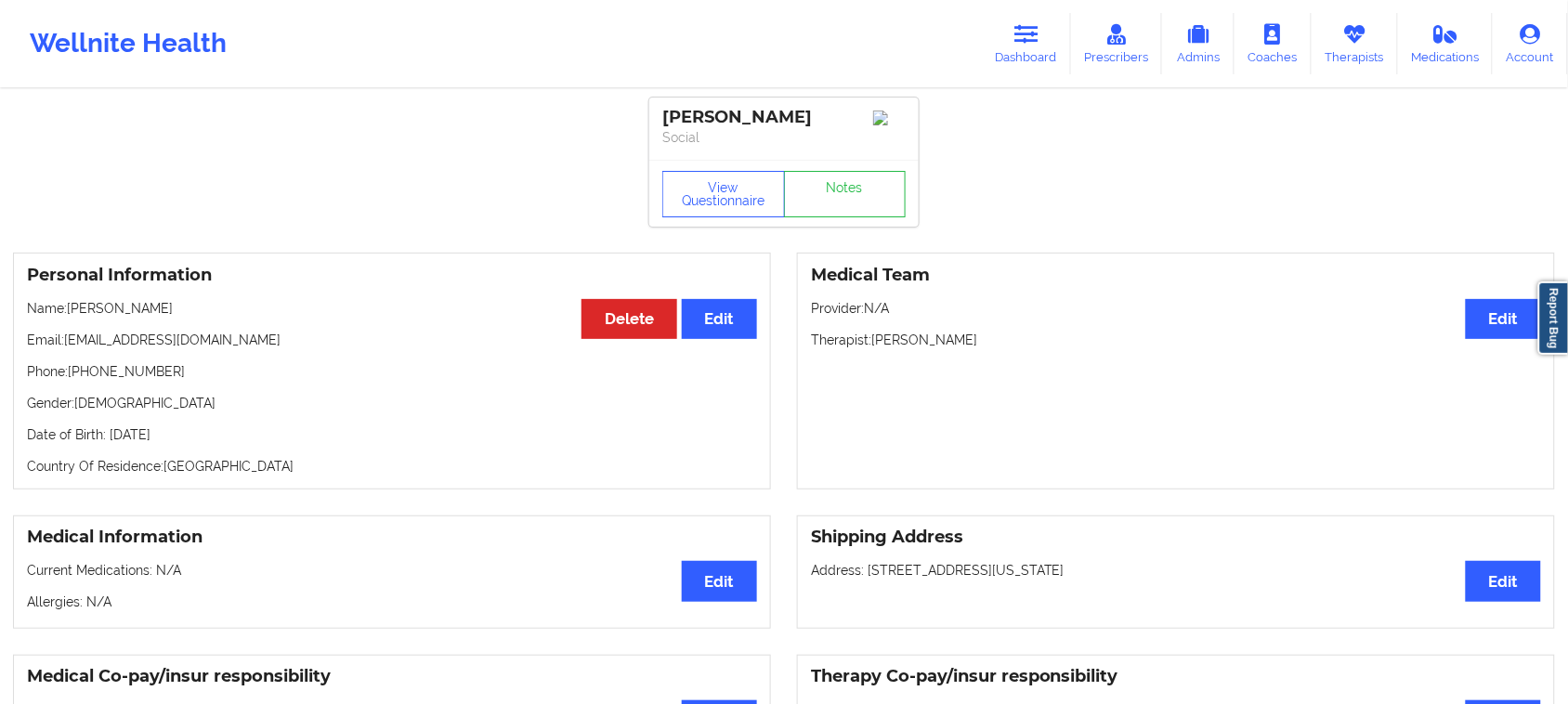
drag, startPoint x: 196, startPoint y: 312, endPoint x: 72, endPoint y: 316, distance: 124.1
click at [72, 316] on p "Name: [PERSON_NAME]" at bounding box center [392, 307] width 730 height 18
copy p "[PERSON_NAME]"
